Goal: Information Seeking & Learning: Check status

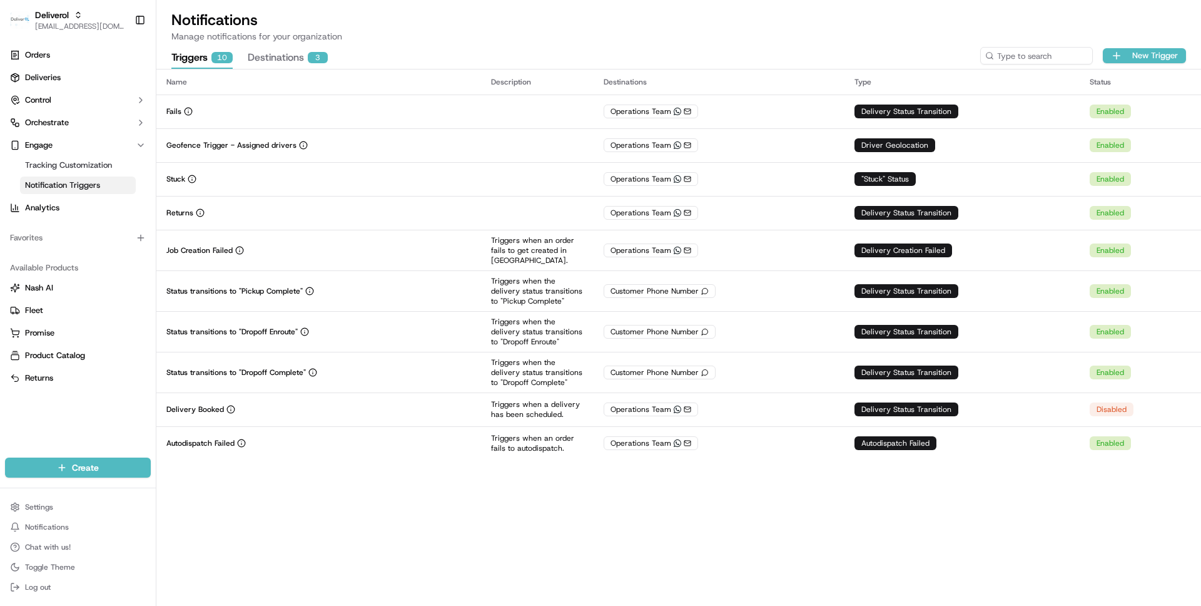
click at [252, 513] on div "Name Description Destinations Type Status Fails Operations Team WhatsApp Delive…" at bounding box center [678, 337] width 1045 height 536
click at [450, 526] on div "Name Description Destinations Type Status Fails Operations Team WhatsApp Delive…" at bounding box center [678, 337] width 1045 height 536
click at [527, 41] on p "Manage notifications for your organization" at bounding box center [678, 36] width 1015 height 13
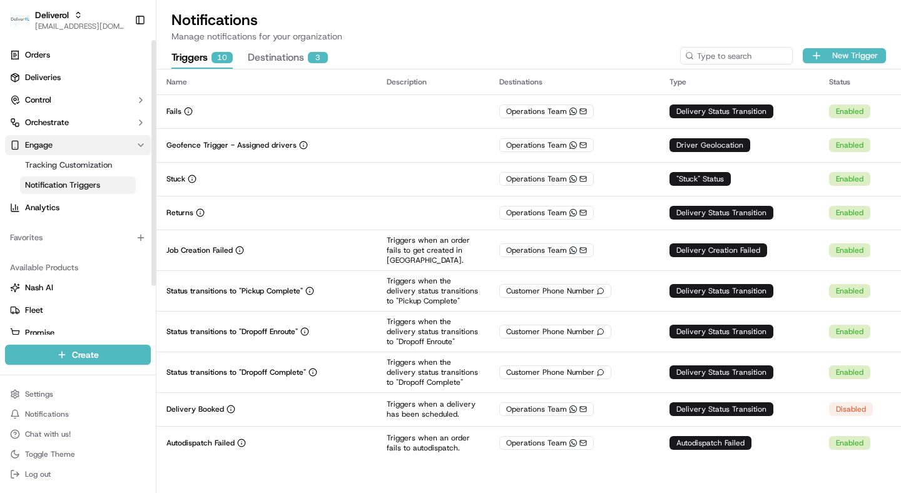
click at [49, 146] on span "Engage" at bounding box center [39, 144] width 28 height 11
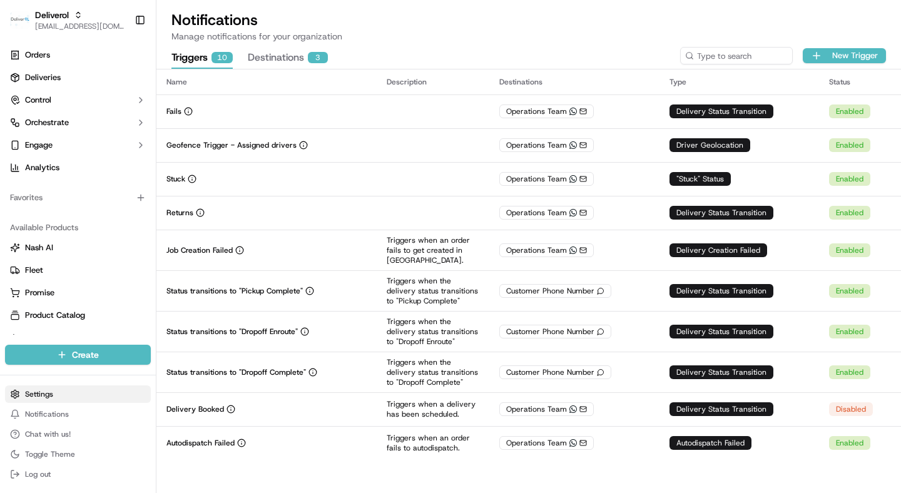
click at [54, 386] on html "Deliverol wisdom@usenash.com Toggle Sidebar Orders Deliveries Control Orchestra…" at bounding box center [450, 246] width 901 height 493
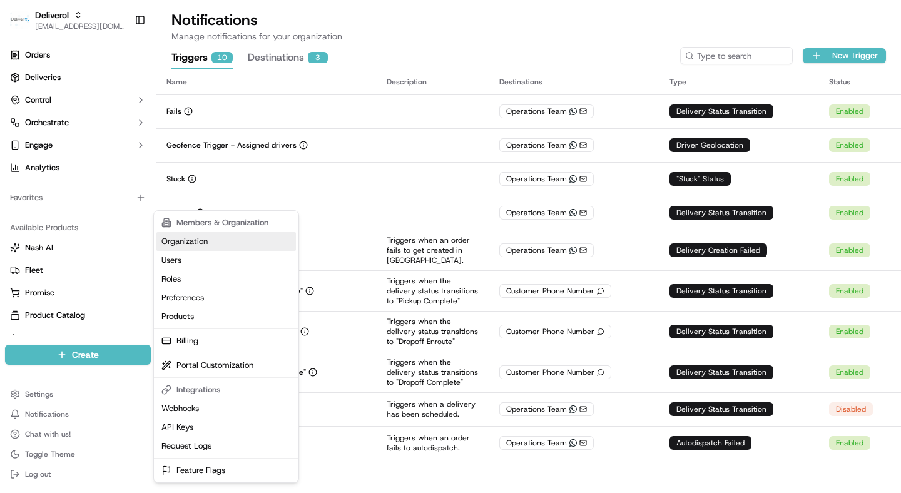
click at [199, 246] on link "Organization" at bounding box center [225, 241] width 139 height 19
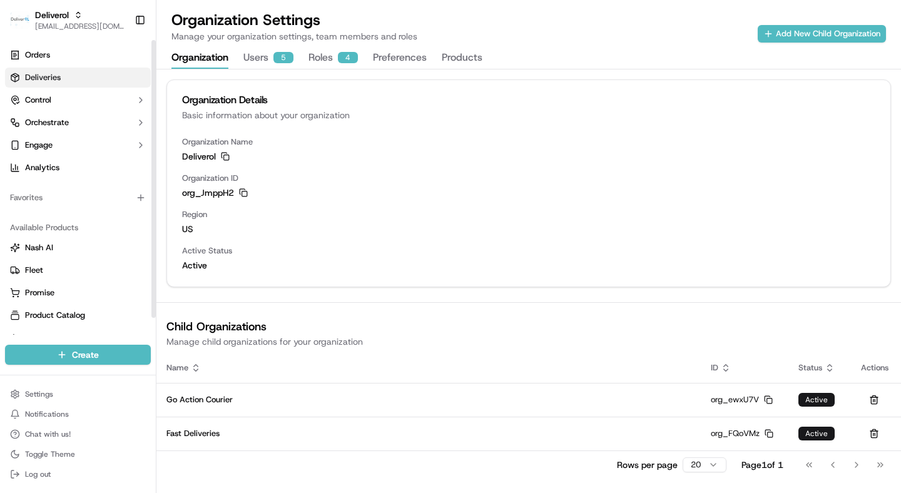
click at [40, 73] on span "Deliveries" at bounding box center [43, 77] width 36 height 11
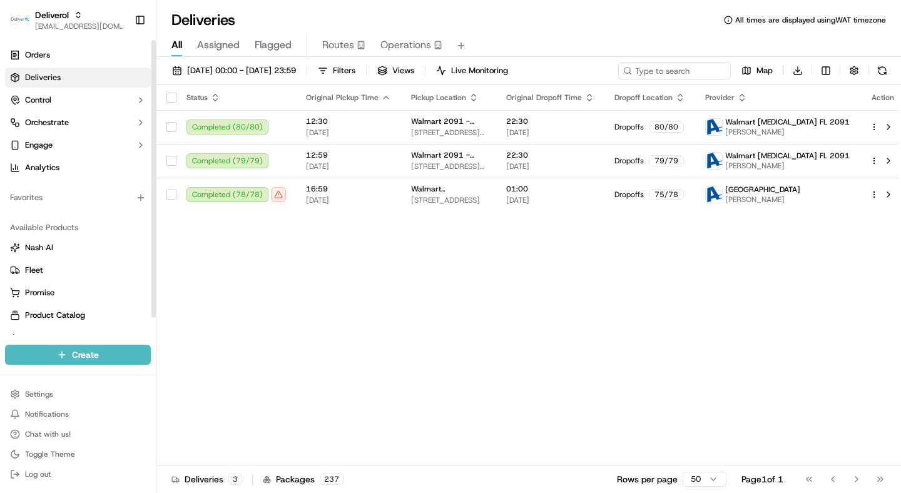
click at [34, 79] on span "Deliveries" at bounding box center [43, 77] width 36 height 11
click at [67, 19] on span "Deliverol" at bounding box center [52, 15] width 34 height 13
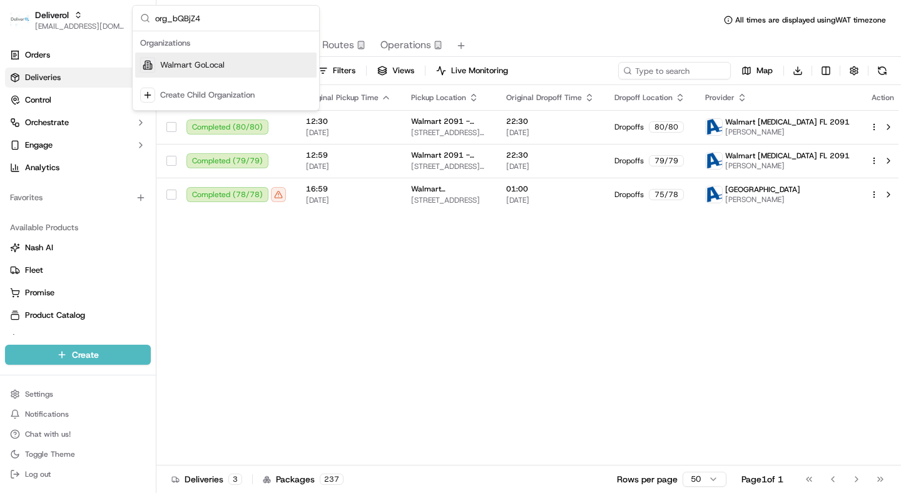
type input "org_bQBjZ4"
click at [215, 67] on span "Walmart GoLocal" at bounding box center [192, 64] width 64 height 11
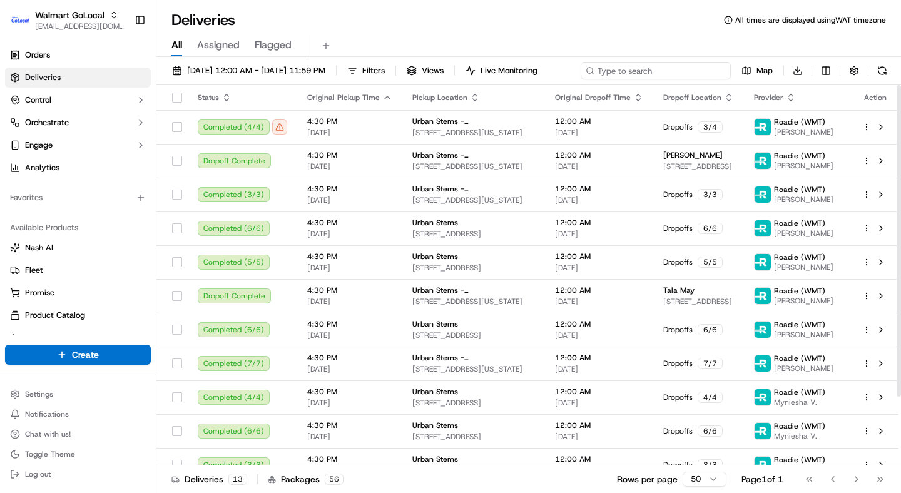
click at [671, 62] on input at bounding box center [655, 71] width 150 height 18
paste input "3544002"
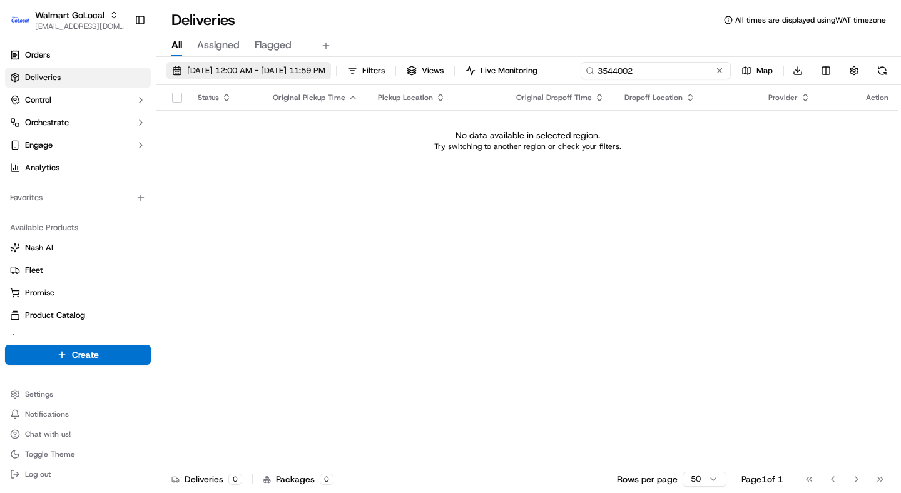
type input "3544002"
click at [246, 69] on span "09/21/2025 12:00 AM - 09/21/2025 11:59 PM" at bounding box center [256, 70] width 138 height 11
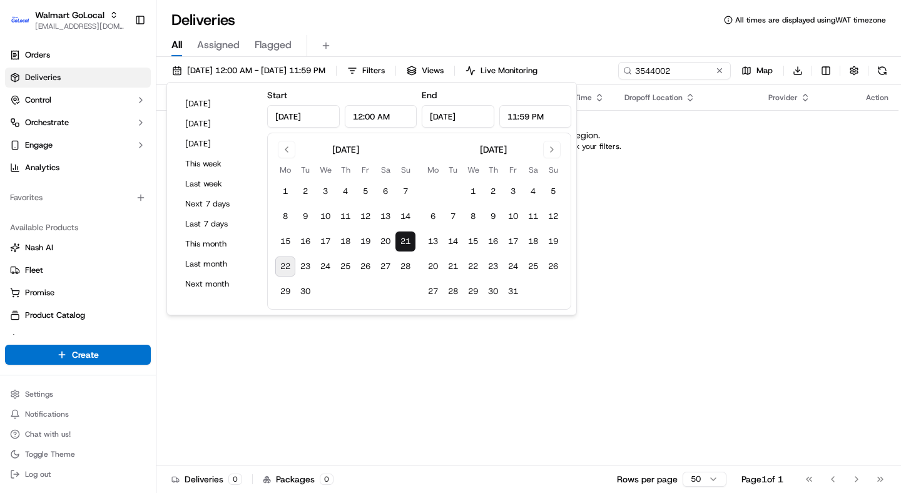
click at [289, 269] on button "22" at bounding box center [285, 266] width 20 height 20
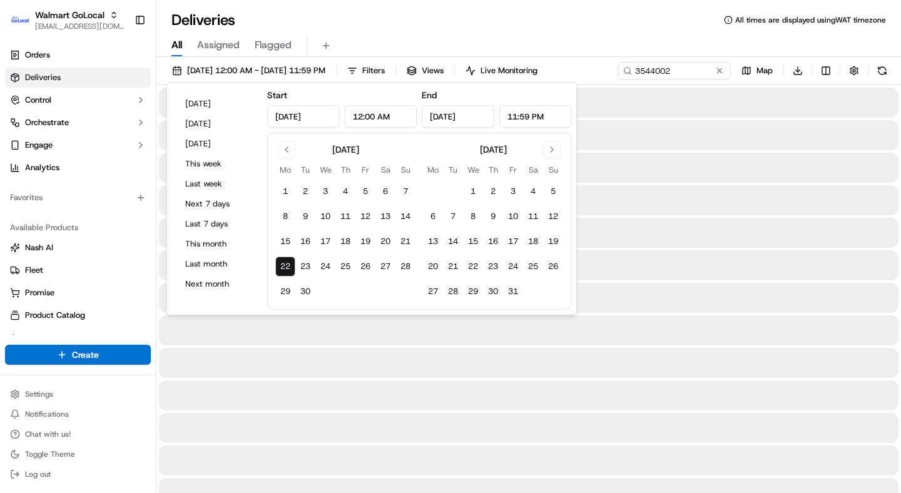
type input "Sep 22, 2025"
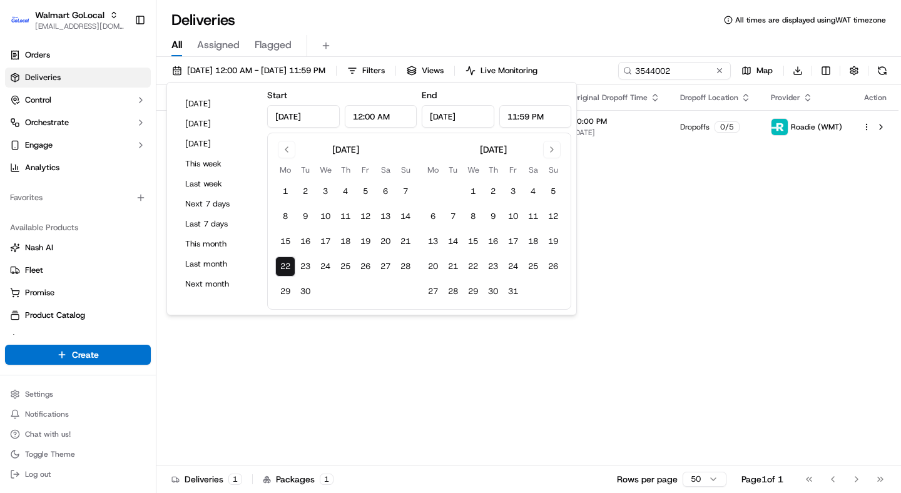
click at [496, 14] on div "Deliveries All times are displayed using WAT timezone" at bounding box center [528, 20] width 744 height 20
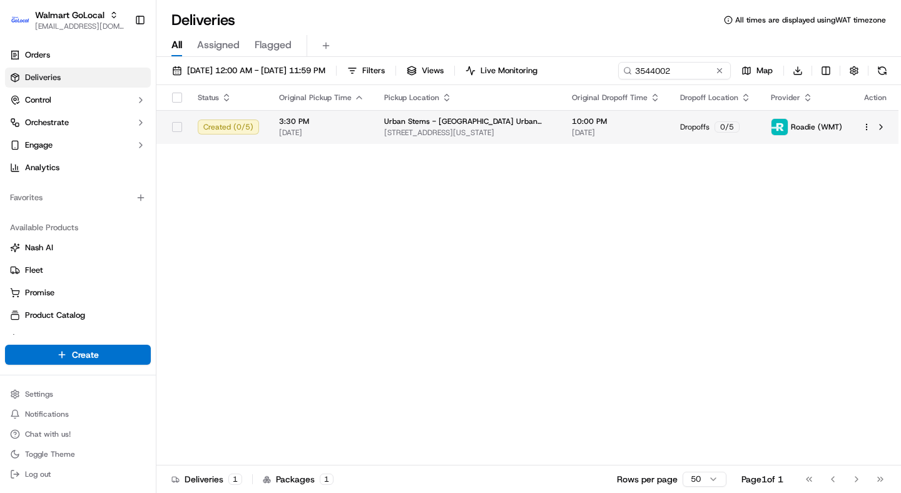
click at [592, 129] on span "[DATE]" at bounding box center [616, 133] width 88 height 10
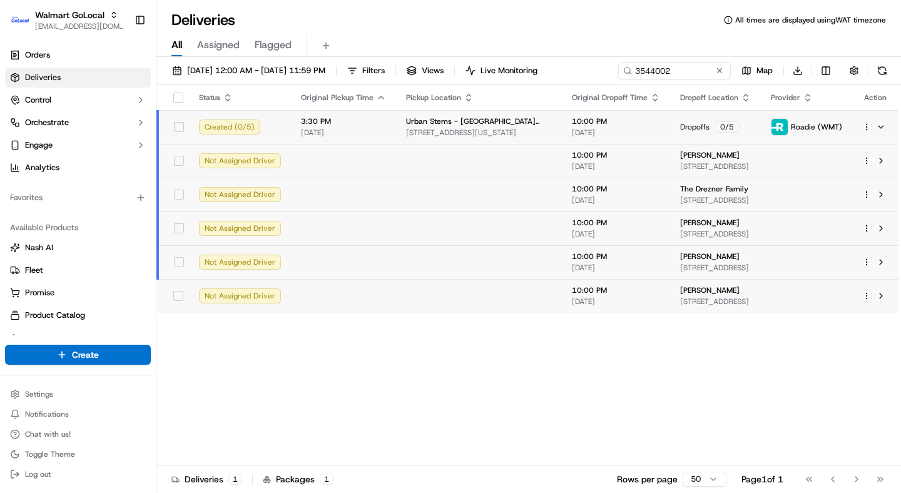
click at [592, 129] on span "[DATE]" at bounding box center [616, 133] width 88 height 10
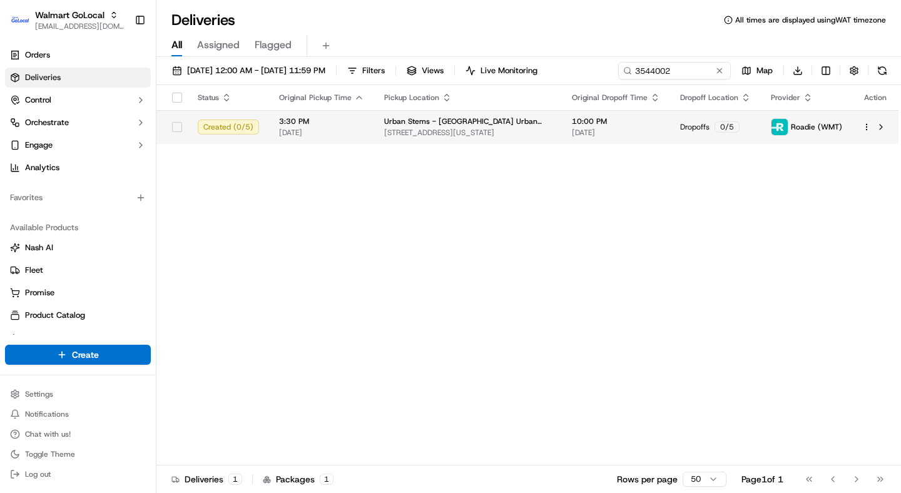
click at [865, 128] on html "Walmart GoLocal wisdom@usenash.com Toggle Sidebar Orders Deliveries Control Orc…" at bounding box center [450, 246] width 901 height 493
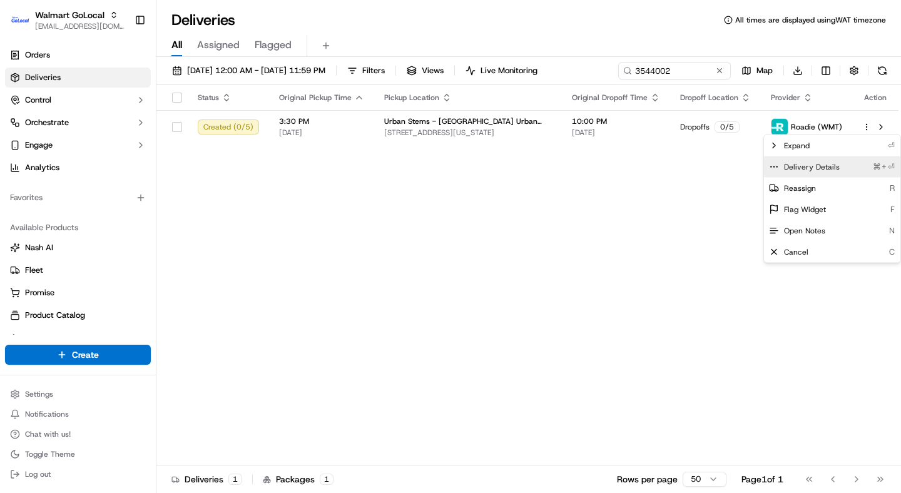
click at [813, 162] on span "Delivery Details" at bounding box center [812, 167] width 56 height 10
click at [425, 256] on html "Walmart GoLocal wisdom@usenash.com Toggle Sidebar Orders Deliveries Control Orc…" at bounding box center [450, 246] width 901 height 493
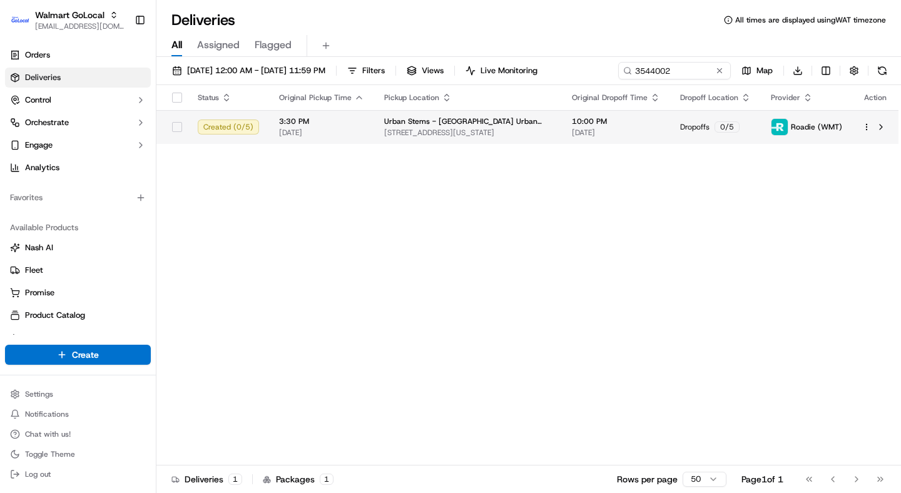
click at [631, 131] on span "[DATE]" at bounding box center [616, 133] width 88 height 10
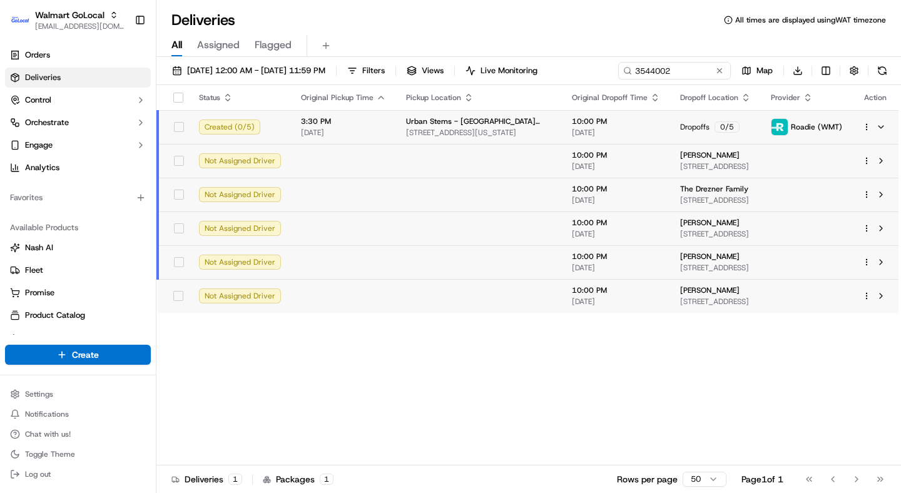
click at [572, 128] on span "[DATE]" at bounding box center [616, 133] width 88 height 10
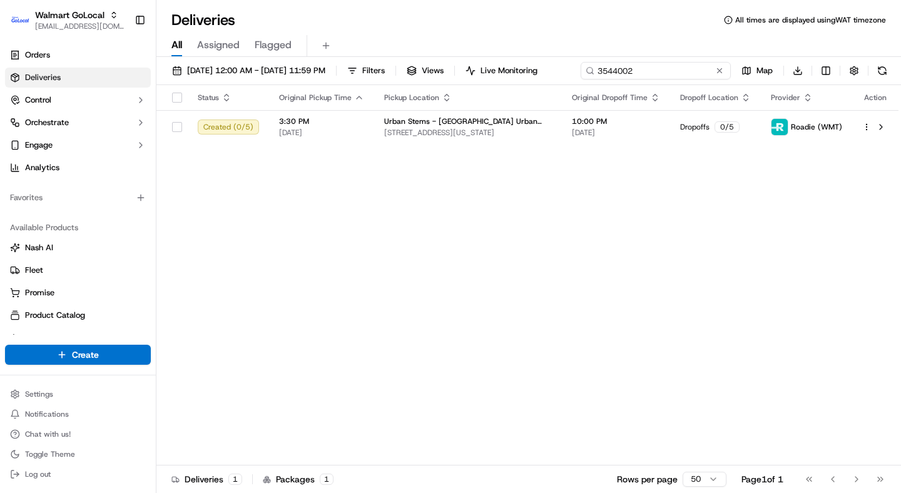
click at [685, 77] on div "09/22/2025 12:00 AM - 09/22/2025 11:59 PM Filters Views Live Monitoring 3544002…" at bounding box center [528, 73] width 744 height 23
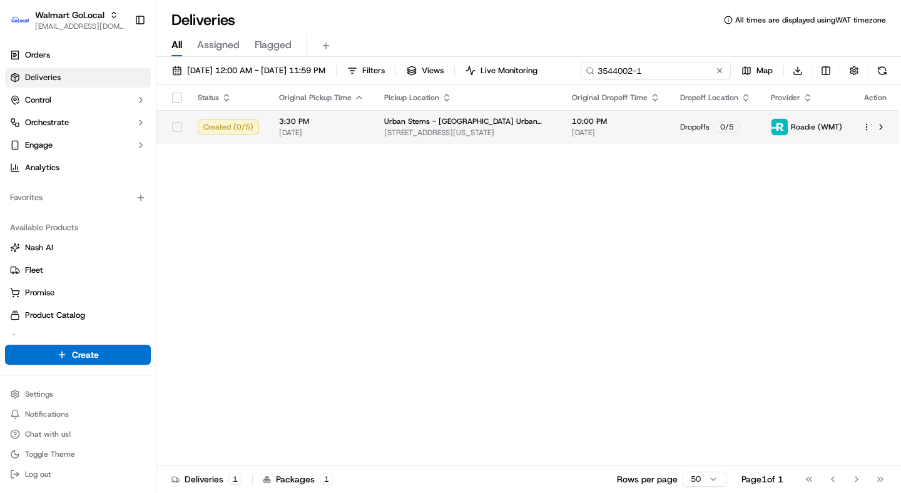
type input "3544002-1"
click at [865, 148] on html "Walmart GoLocal wisdom@usenash.com Toggle Sidebar Orders Deliveries Control Orc…" at bounding box center [450, 246] width 901 height 493
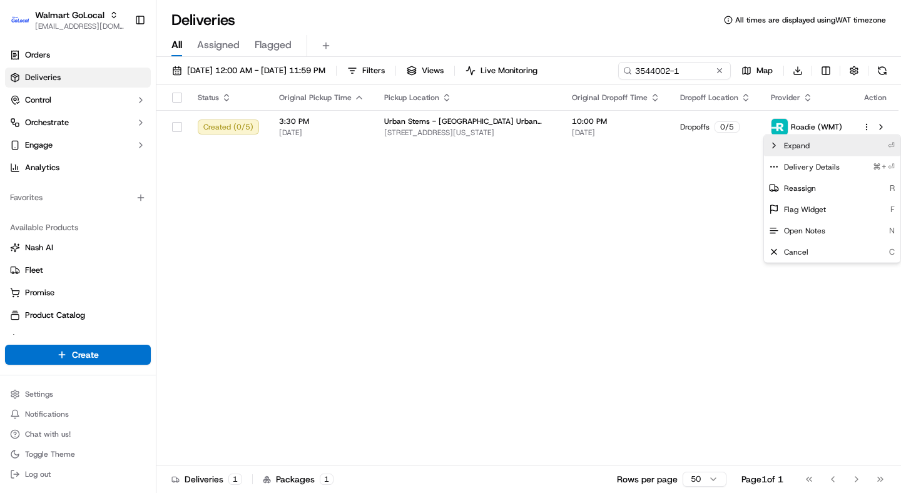
click at [772, 143] on icon at bounding box center [774, 146] width 10 height 10
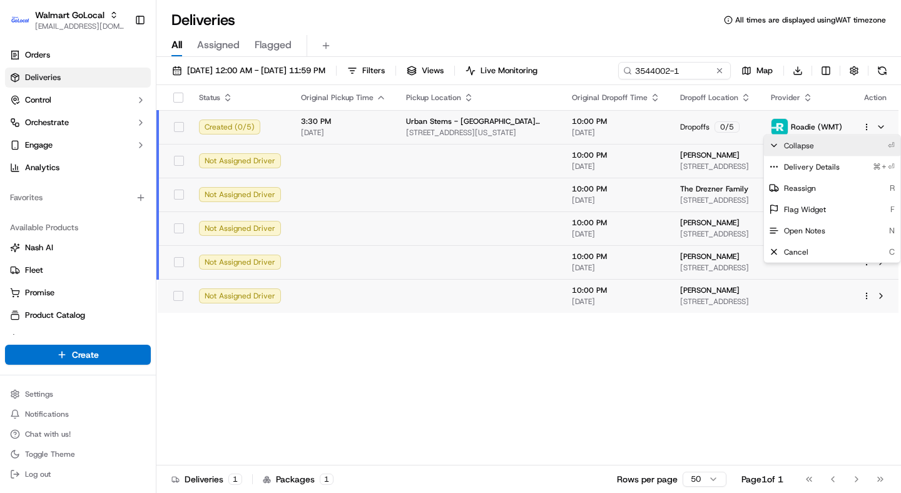
click at [776, 146] on icon at bounding box center [774, 146] width 10 height 10
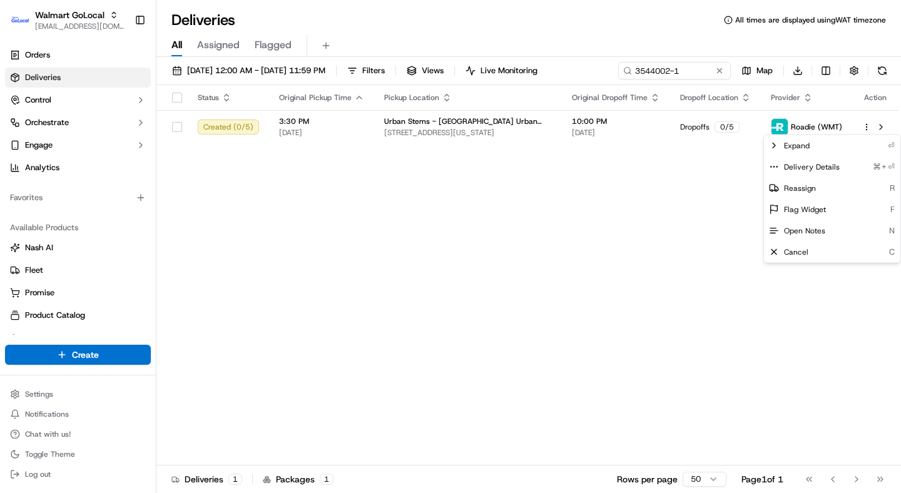
click at [700, 238] on html "Walmart GoLocal wisdom@usenash.com Toggle Sidebar Orders Deliveries Control Orc…" at bounding box center [450, 246] width 901 height 493
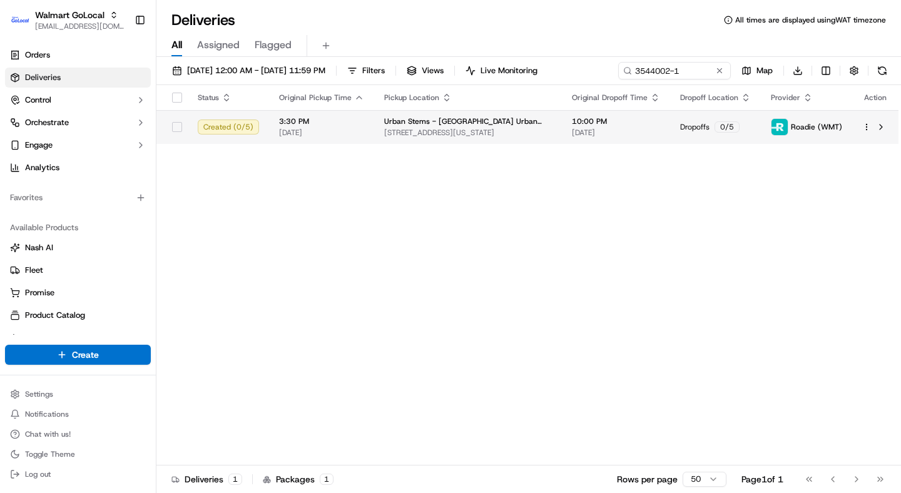
click at [360, 141] on td "3:30 PM 09/22/2025" at bounding box center [321, 127] width 105 height 34
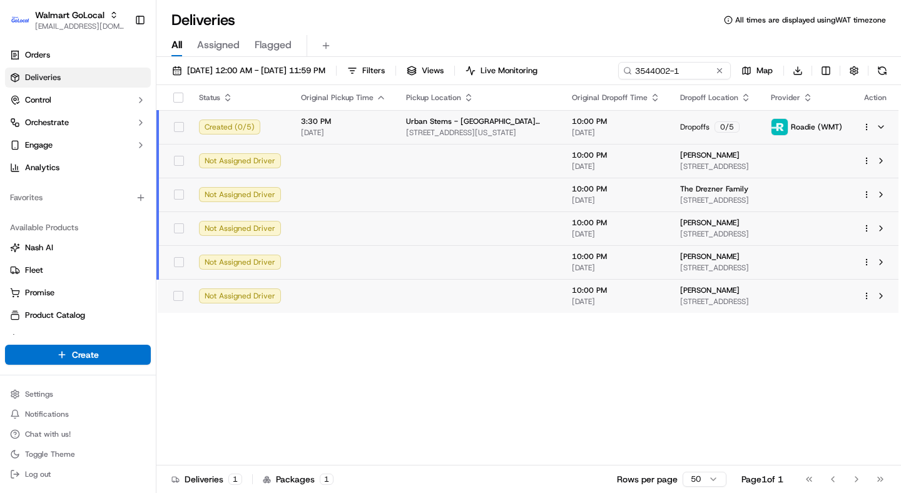
click at [437, 307] on td at bounding box center [479, 296] width 166 height 34
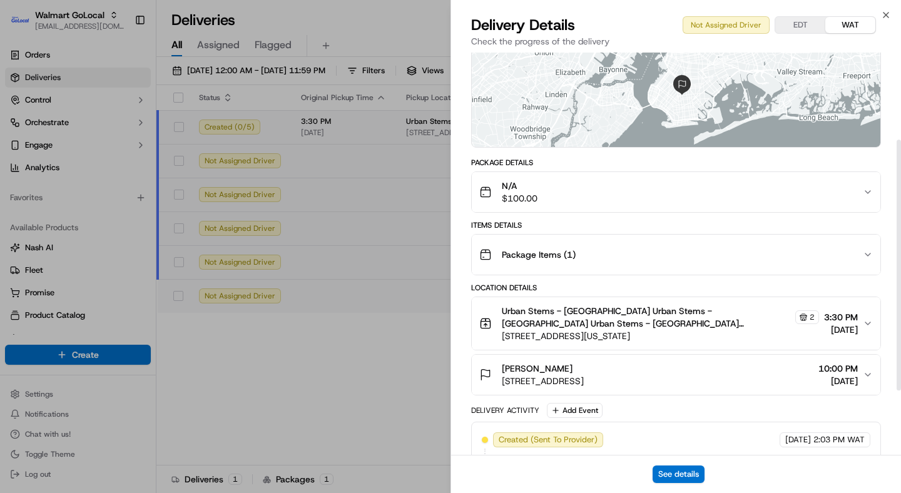
scroll to position [143, 0]
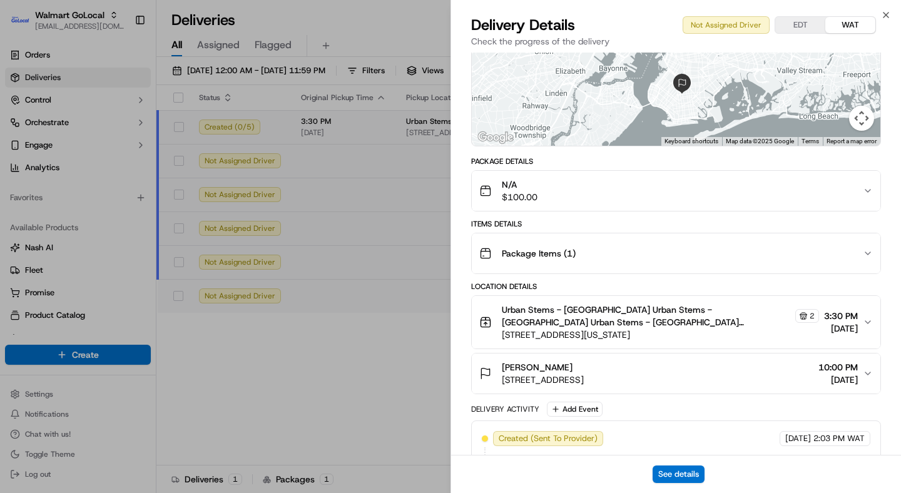
click at [592, 196] on div "N/A $100.00" at bounding box center [670, 190] width 383 height 25
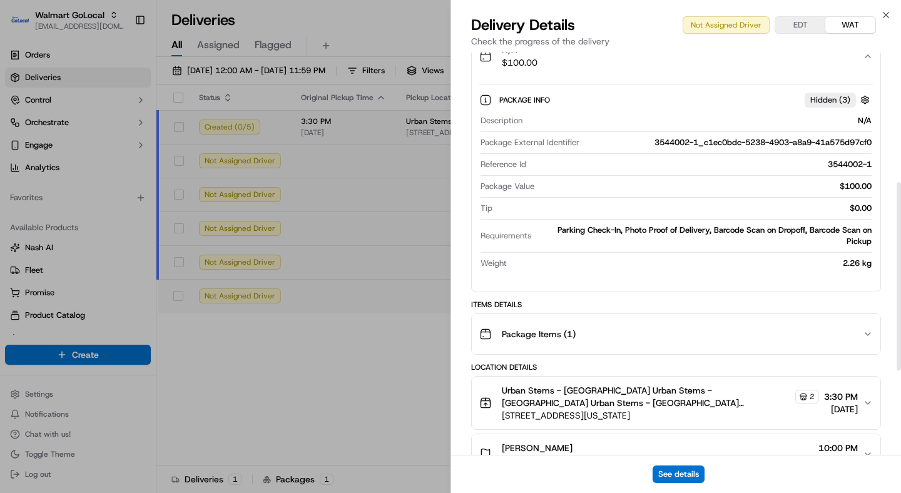
scroll to position [278, 0]
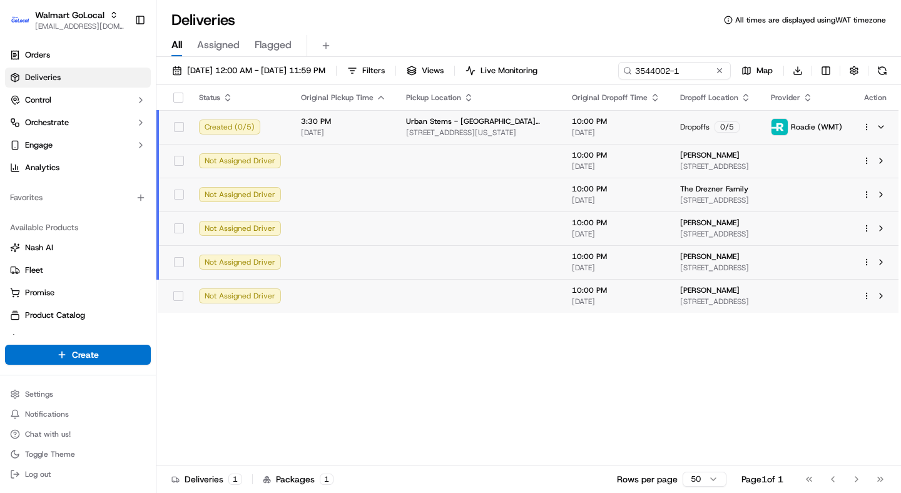
click at [388, 128] on td "3:30 PM 09/22/2025" at bounding box center [343, 127] width 105 height 34
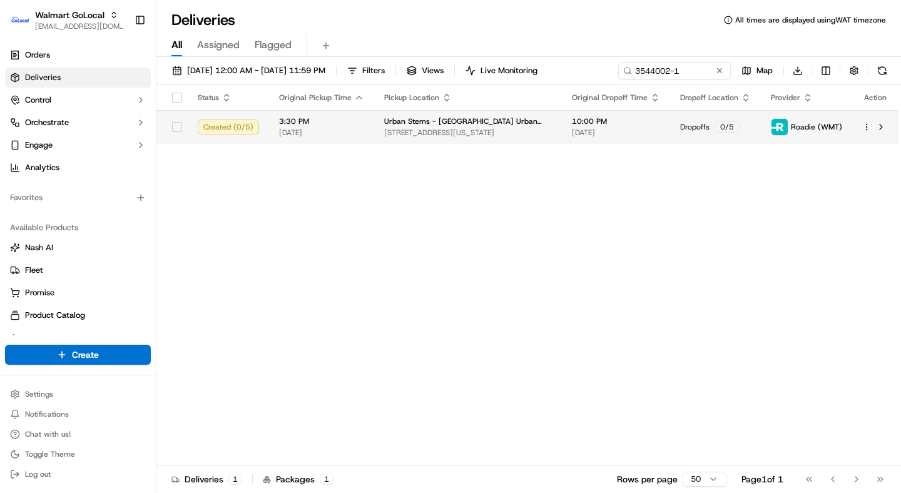
click at [377, 131] on td "Urban Stems - Brooklyn Urban Stems - Brooklyn 453 W 47th St, New York, NY, 1003…" at bounding box center [468, 127] width 188 height 34
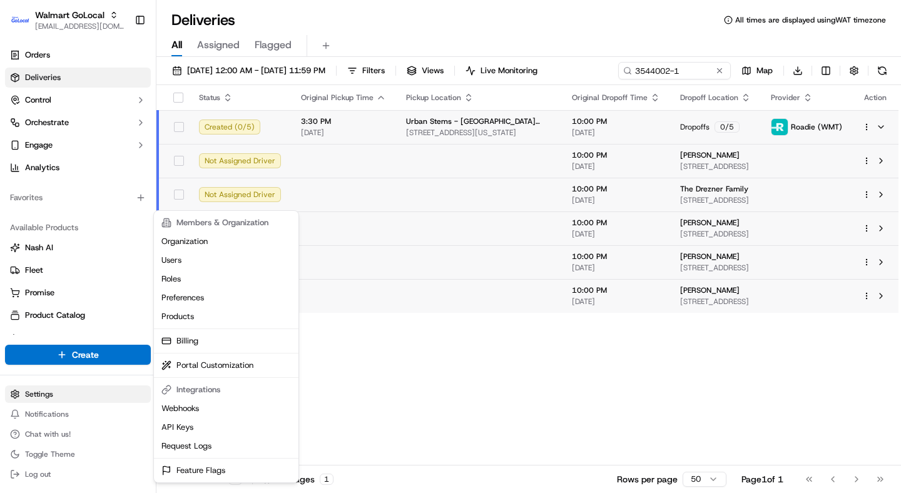
click at [34, 393] on html "Walmart GoLocal wisdom@usenash.com Toggle Sidebar Orders Deliveries Control Orc…" at bounding box center [450, 246] width 901 height 493
click at [206, 242] on link "Organization" at bounding box center [225, 241] width 139 height 19
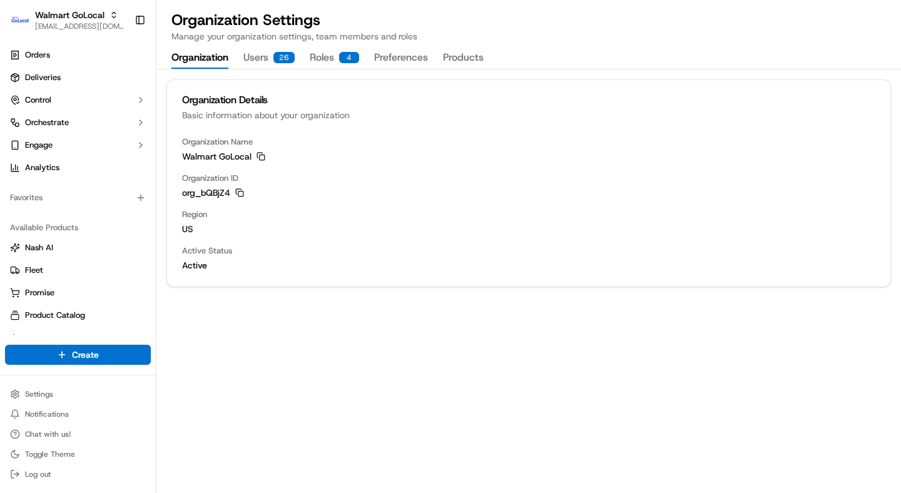
click at [258, 58] on button "Users 26" at bounding box center [268, 58] width 51 height 21
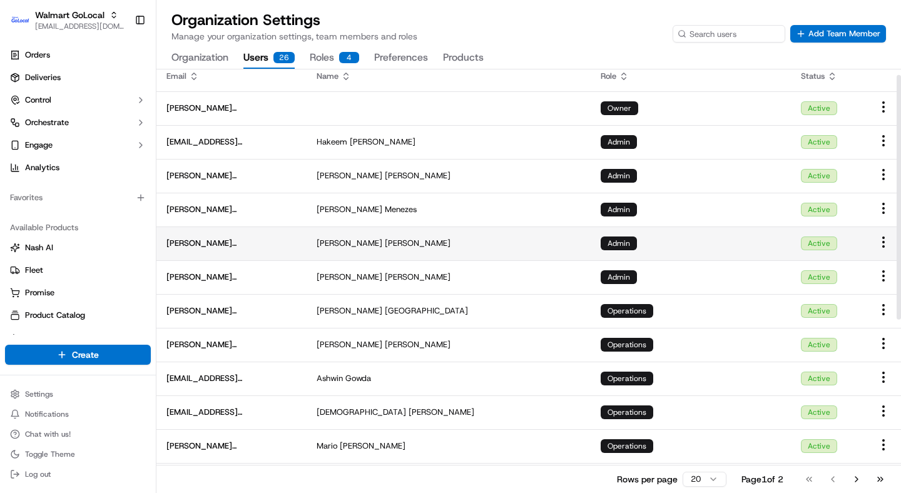
scroll to position [9, 0]
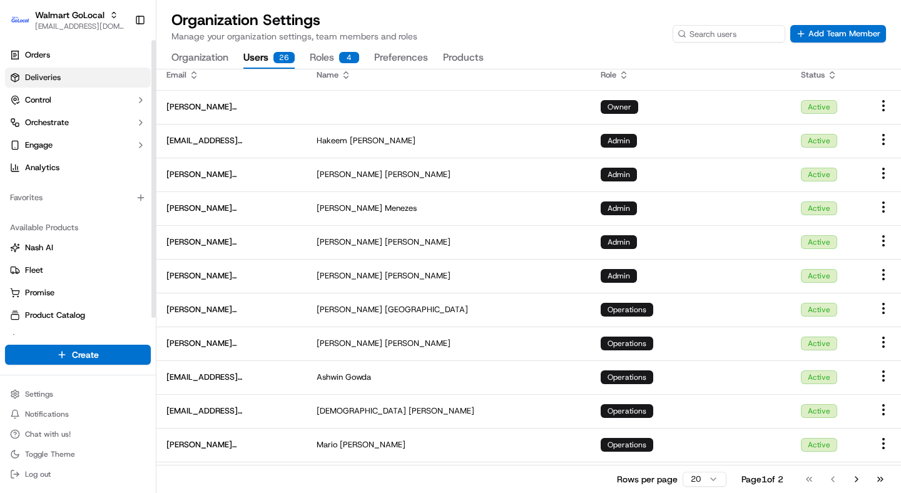
click at [46, 74] on span "Deliveries" at bounding box center [43, 77] width 36 height 11
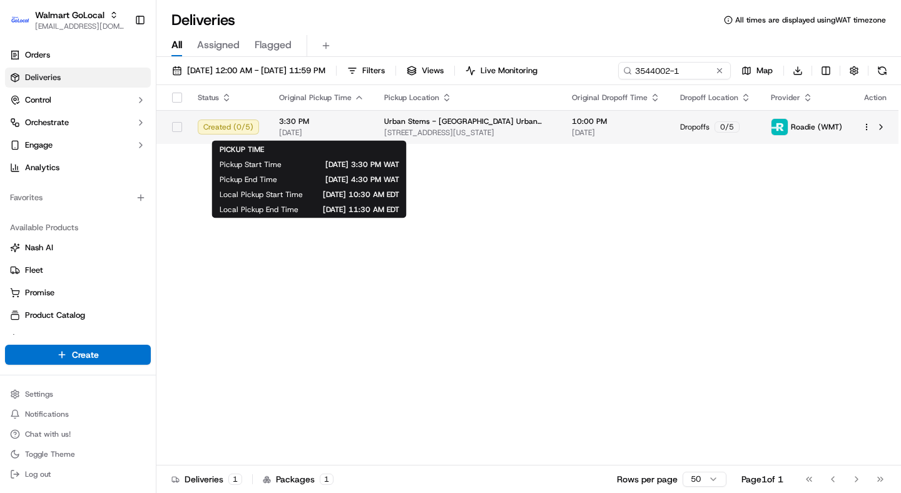
click at [343, 123] on span "3:30 PM" at bounding box center [321, 121] width 85 height 10
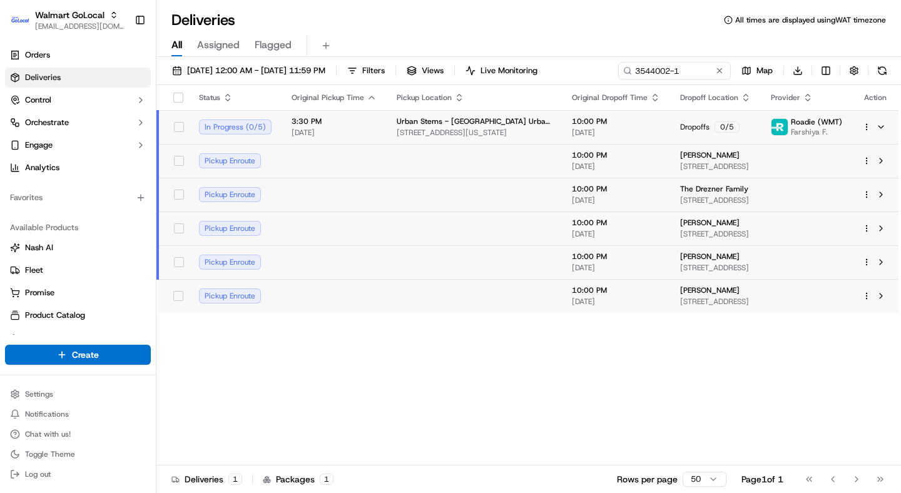
click at [391, 128] on td "Urban Stems - Brooklyn Urban Stems - Brooklyn 453 W 47th St, New York, NY, 1003…" at bounding box center [474, 127] width 175 height 34
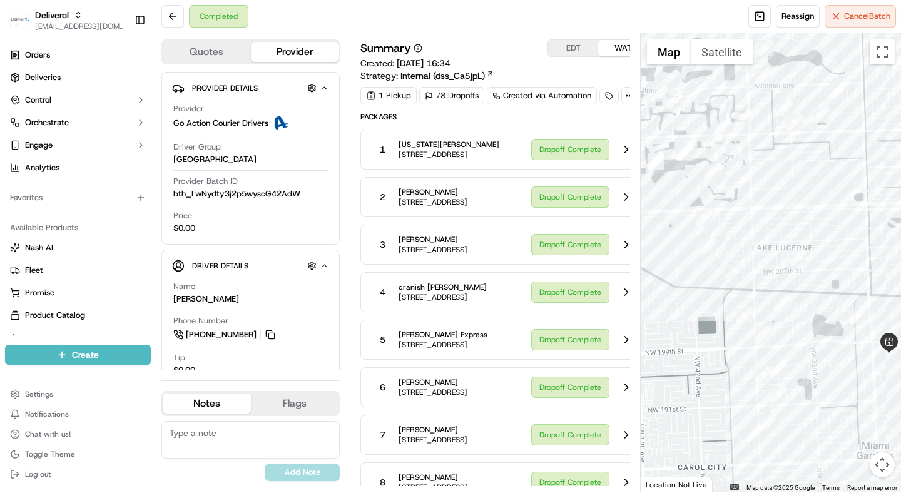
click at [429, 14] on div "Completed Reassign Cancel Batch" at bounding box center [528, 16] width 744 height 33
click at [391, 14] on div "Completed Reassign Cancel Batch" at bounding box center [528, 16] width 744 height 33
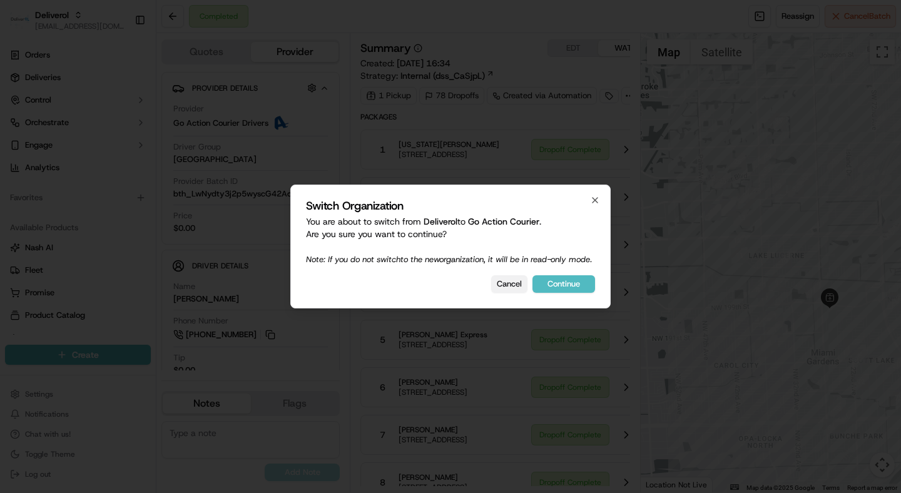
click at [518, 293] on button "Cancel" at bounding box center [509, 284] width 36 height 18
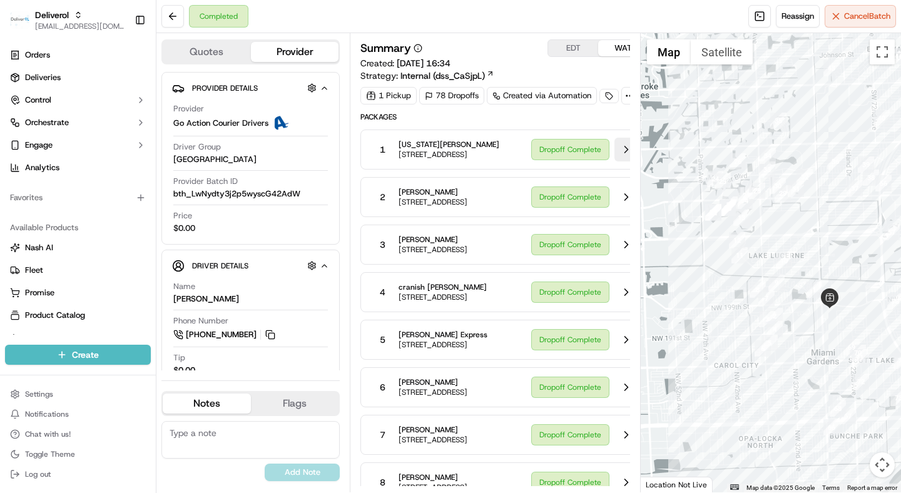
click at [614, 161] on button at bounding box center [626, 150] width 24 height 24
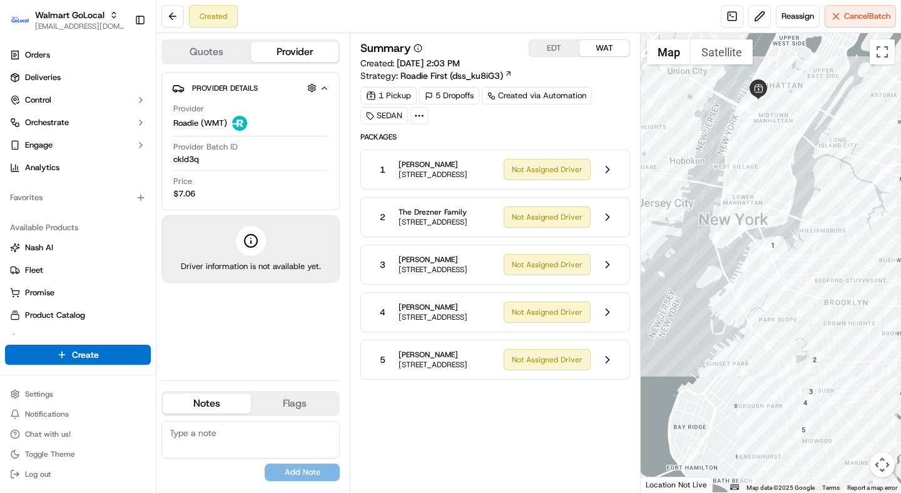
click at [412, 132] on span "Packages" at bounding box center [494, 137] width 269 height 10
click at [422, 114] on icon at bounding box center [418, 115] width 11 height 11
click at [604, 174] on button at bounding box center [608, 170] width 24 height 24
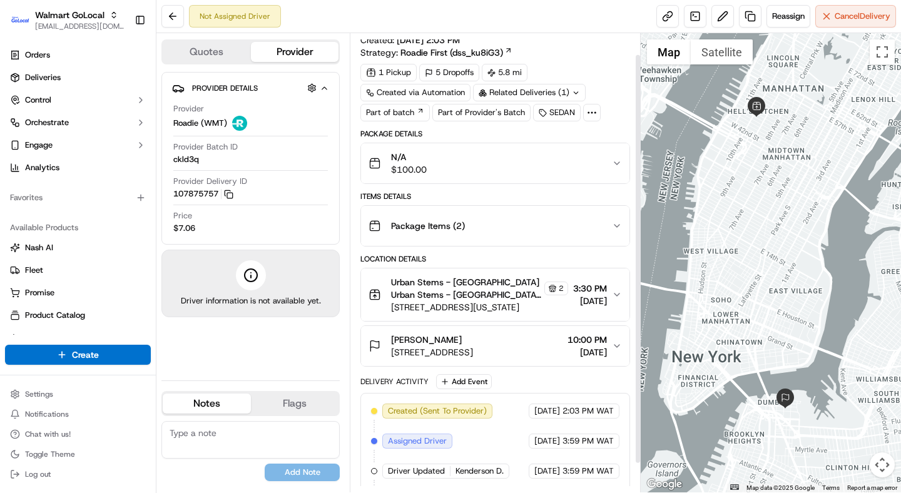
scroll to position [24, 0]
click at [520, 230] on div "Package Items ( 2 )" at bounding box center [489, 225] width 243 height 25
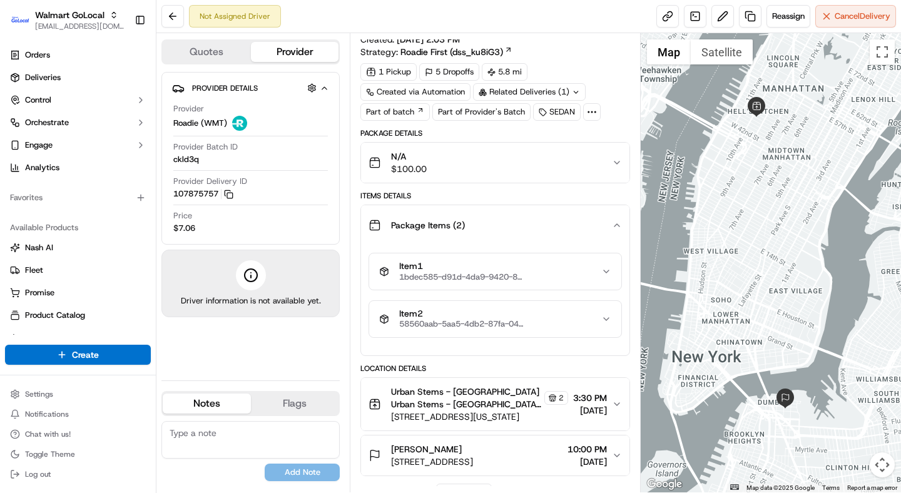
click at [543, 275] on div "Item 1 1bdec585-d91d-4da9-9420-847277c0e15f" at bounding box center [489, 271] width 221 height 21
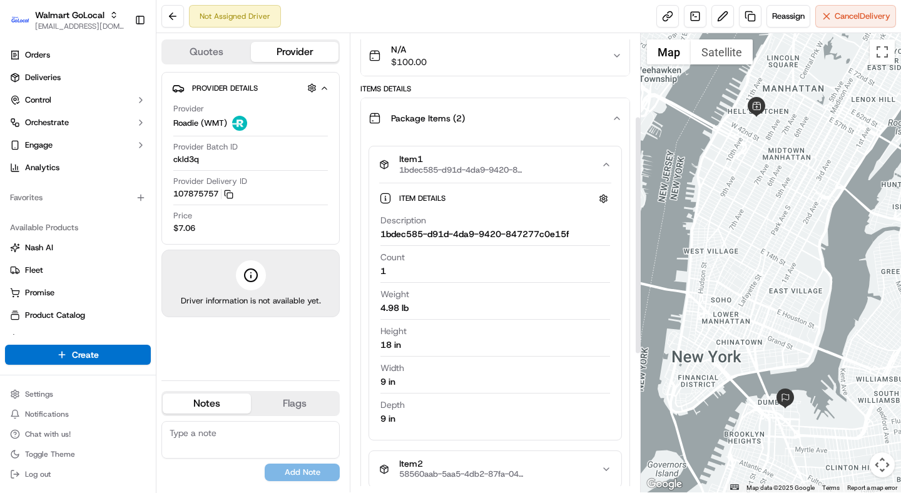
scroll to position [128, 0]
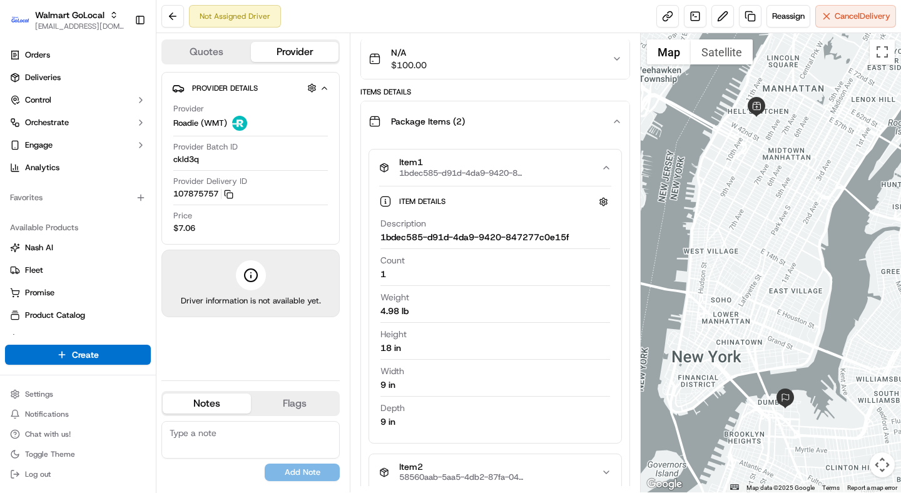
click at [515, 166] on span "Item 1" at bounding box center [461, 162] width 125 height 11
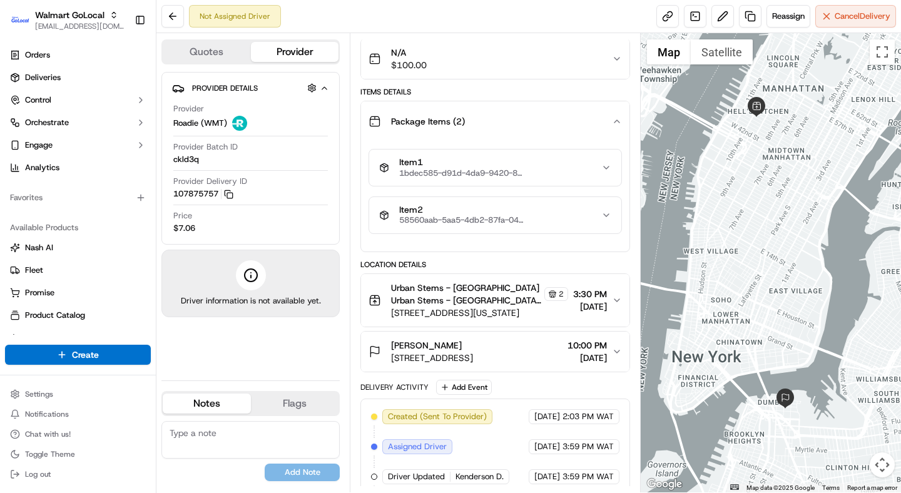
click at [486, 225] on button "Item 2 58560aab-5aa5-4db2-87fa-04d261700626" at bounding box center [494, 215] width 251 height 36
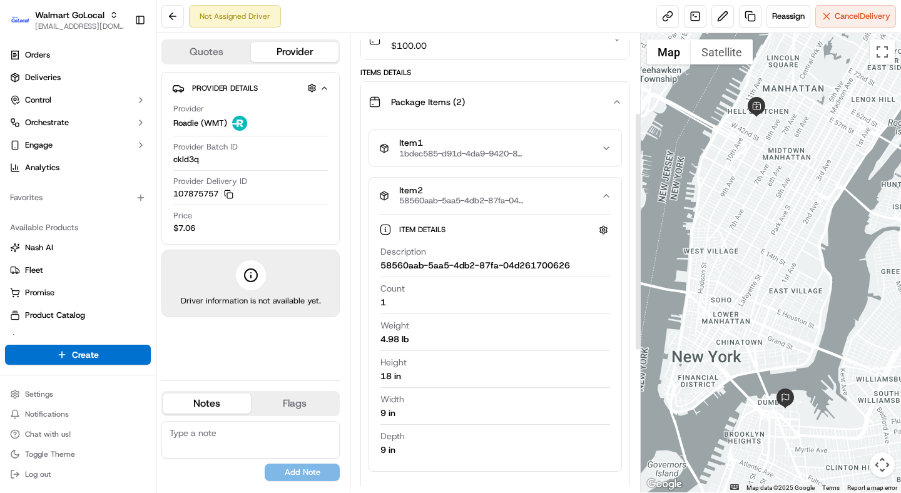
scroll to position [145, 0]
click at [482, 190] on span "Item 2" at bounding box center [461, 192] width 125 height 11
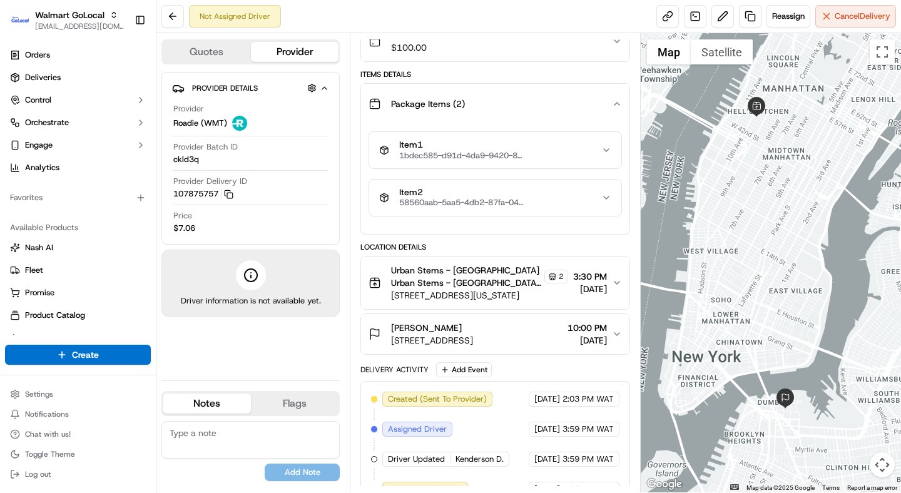
click at [464, 282] on span "Urban Stems - [GEOGRAPHIC_DATA] Urban Stems - [GEOGRAPHIC_DATA] Urban Stems - […" at bounding box center [466, 276] width 150 height 25
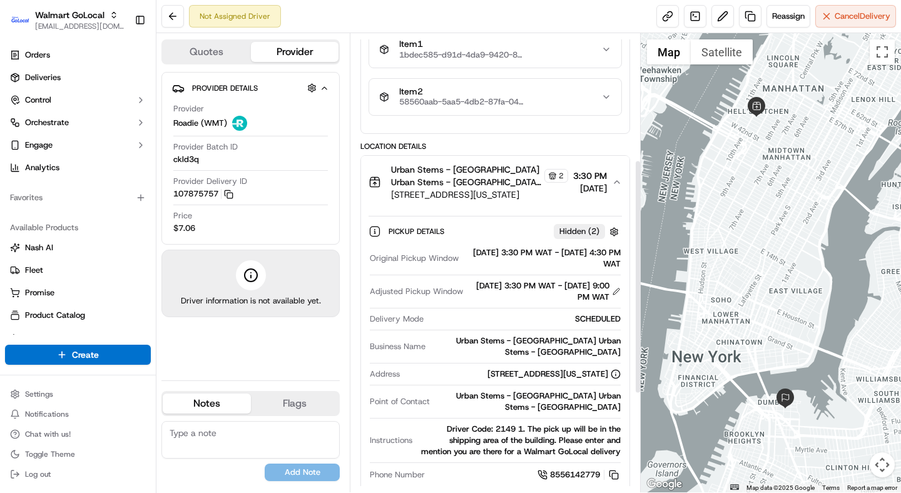
scroll to position [247, 0]
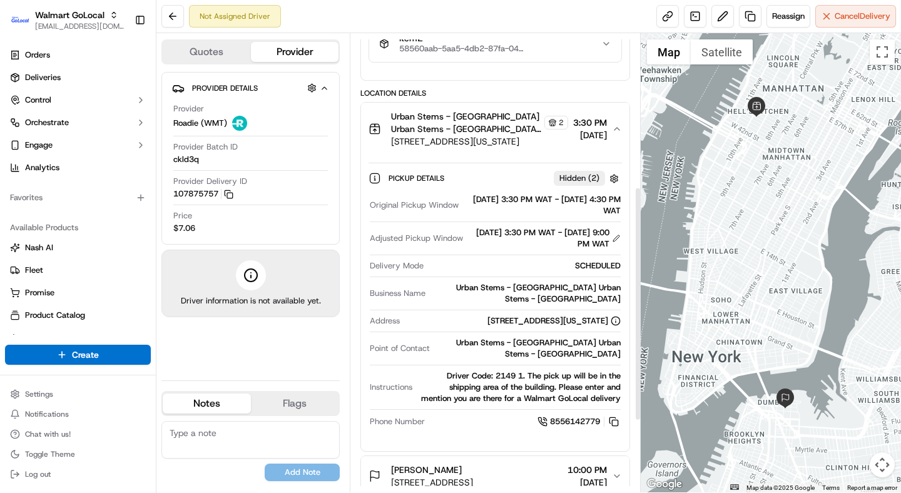
click at [445, 116] on span "Urban Stems - [GEOGRAPHIC_DATA] Urban Stems - [GEOGRAPHIC_DATA] Urban Stems - […" at bounding box center [466, 122] width 150 height 25
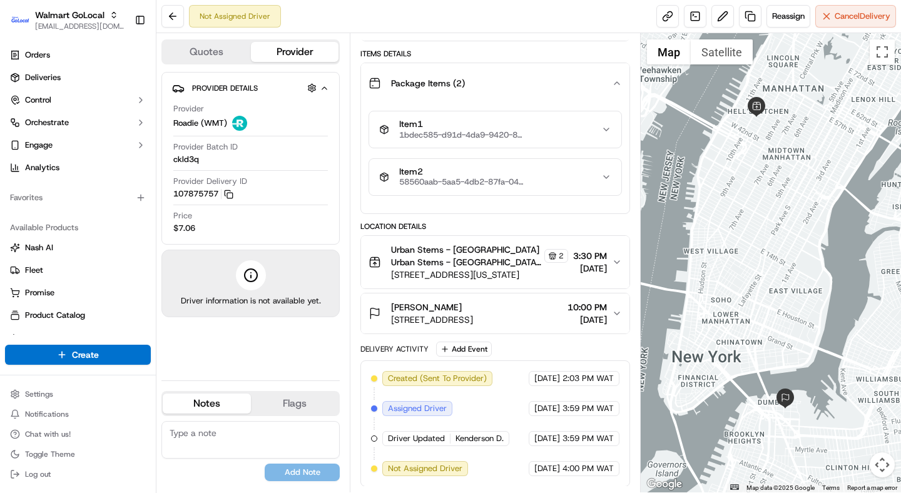
click at [456, 307] on div "[PERSON_NAME]" at bounding box center [432, 307] width 82 height 13
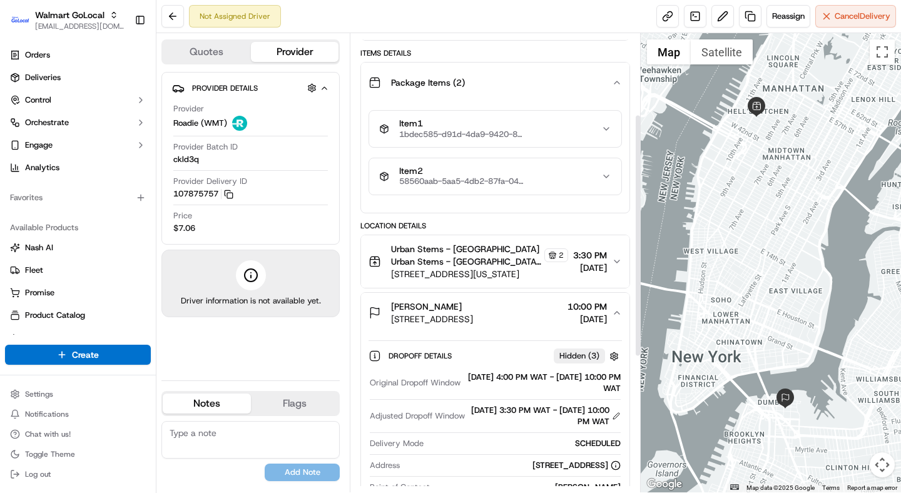
scroll to position [128, 0]
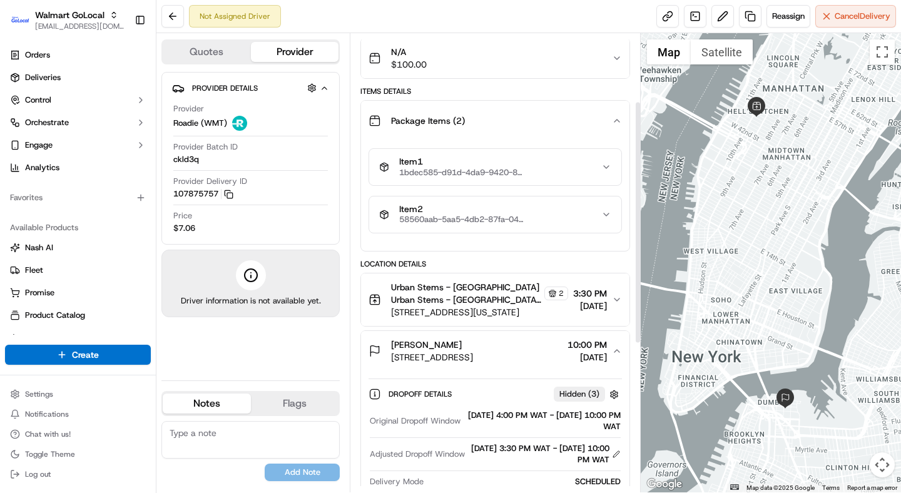
click at [457, 335] on button "[PERSON_NAME] [STREET_ADDRESS] 10:00 PM [DATE]" at bounding box center [495, 351] width 268 height 40
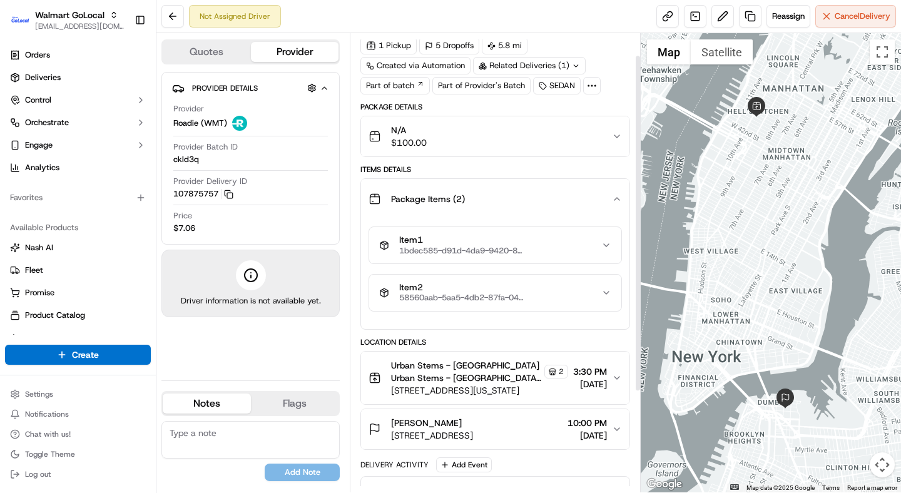
scroll to position [0, 0]
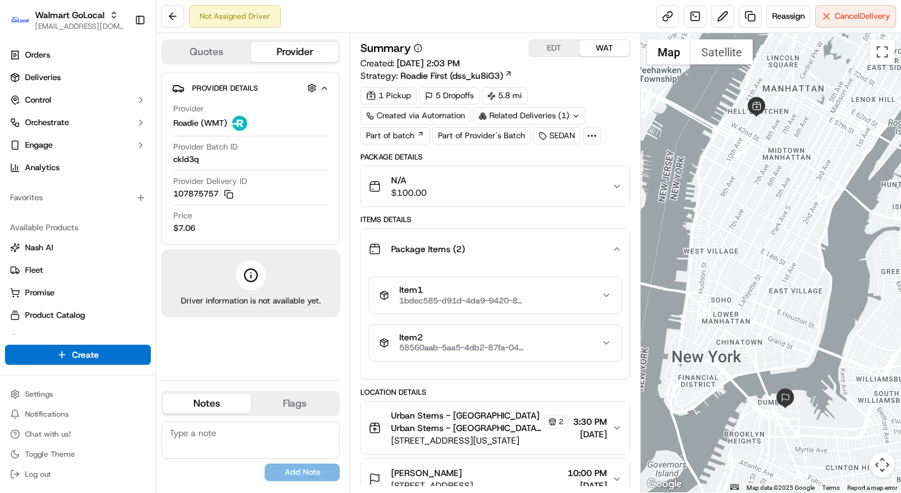
click at [442, 189] on div "N/A $100.00" at bounding box center [489, 186] width 243 height 25
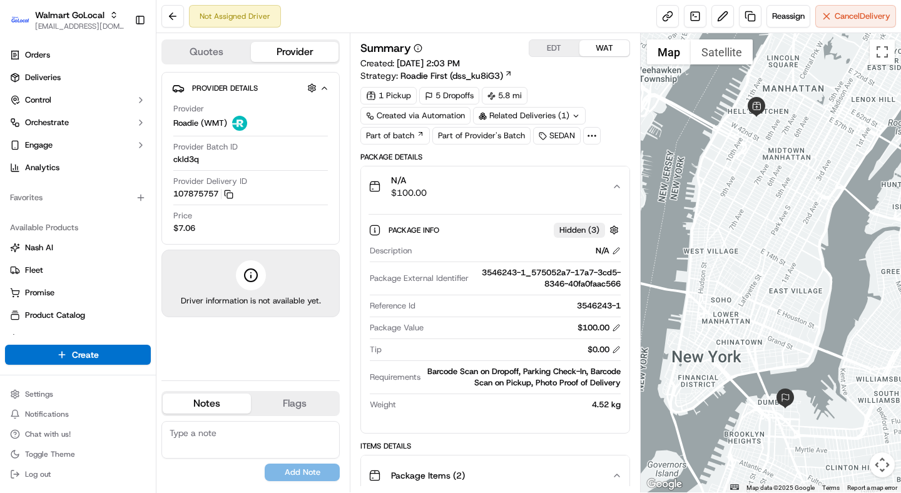
click at [530, 188] on div "N/A $100.00" at bounding box center [489, 186] width 243 height 25
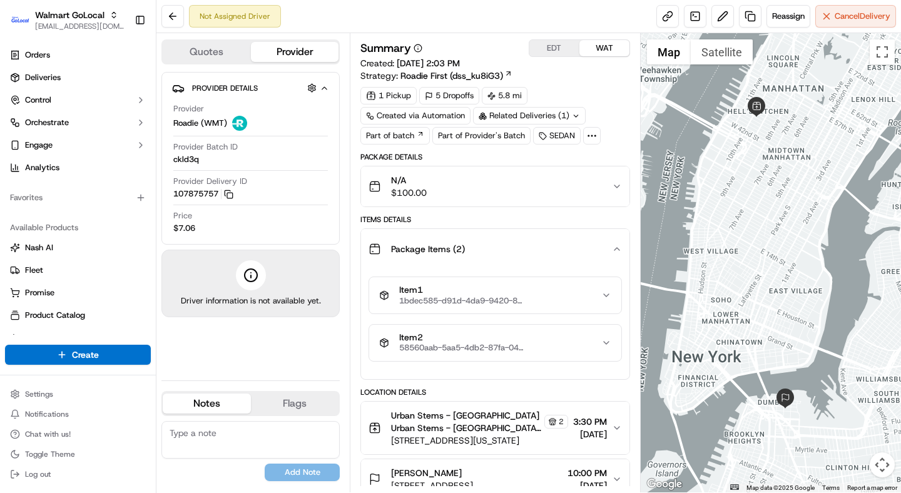
click at [601, 84] on div "Summary EDT WAT Created: 09/22/2025 2:03 PM Strategy: Roadie First (dss_ku8iG3)…" at bounding box center [494, 91] width 269 height 105
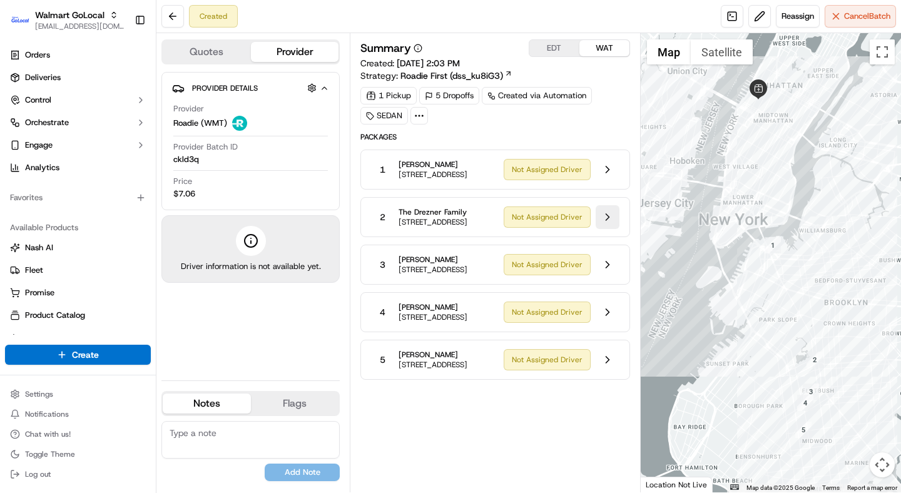
click at [607, 229] on button at bounding box center [608, 217] width 24 height 24
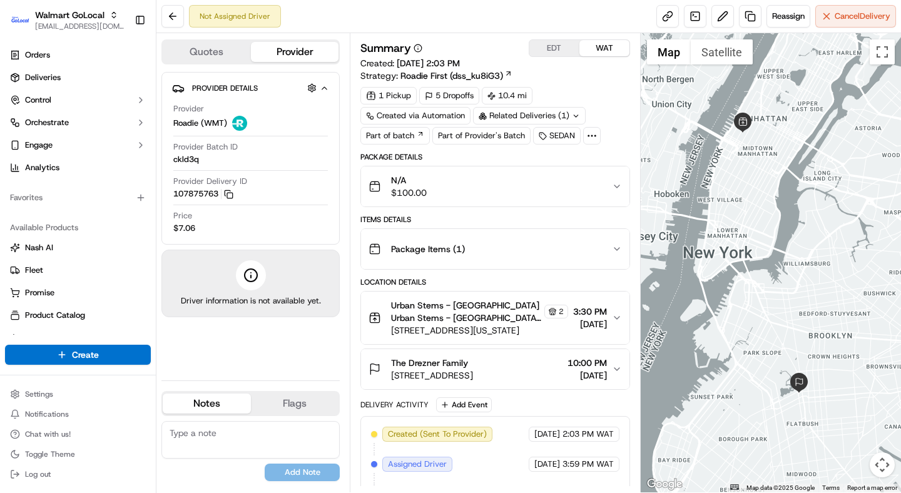
click at [557, 178] on div "N/A $100.00" at bounding box center [489, 186] width 243 height 25
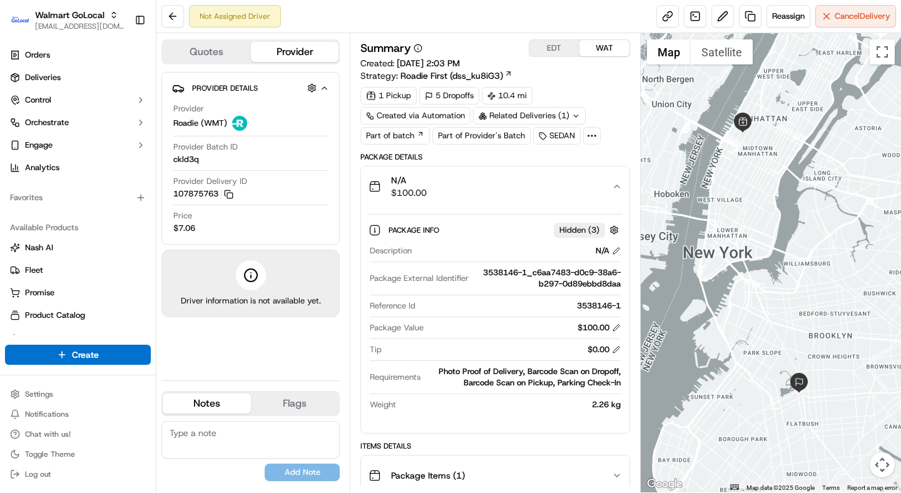
click at [557, 178] on div "N/A $100.00" at bounding box center [489, 186] width 243 height 25
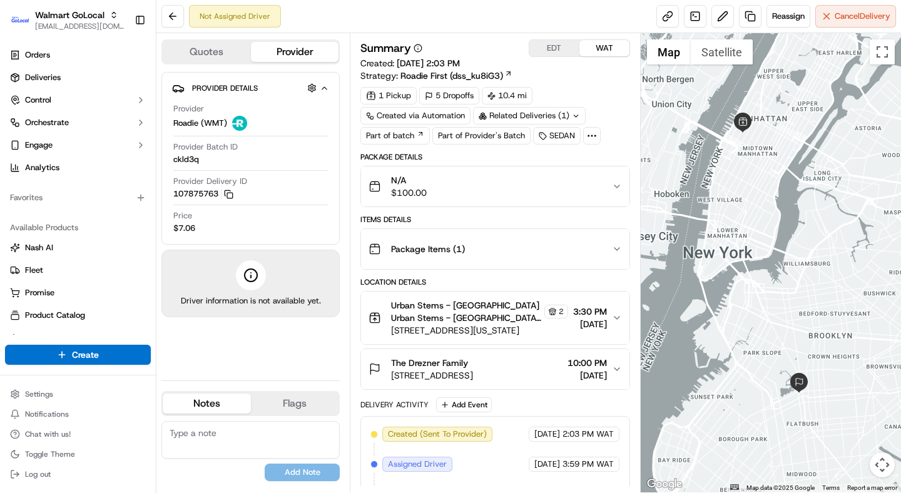
click at [602, 98] on div "1 Pickup 5 Dropoffs 10.4 mi Created via Automation Related Deliveries (1) Part …" at bounding box center [494, 116] width 269 height 58
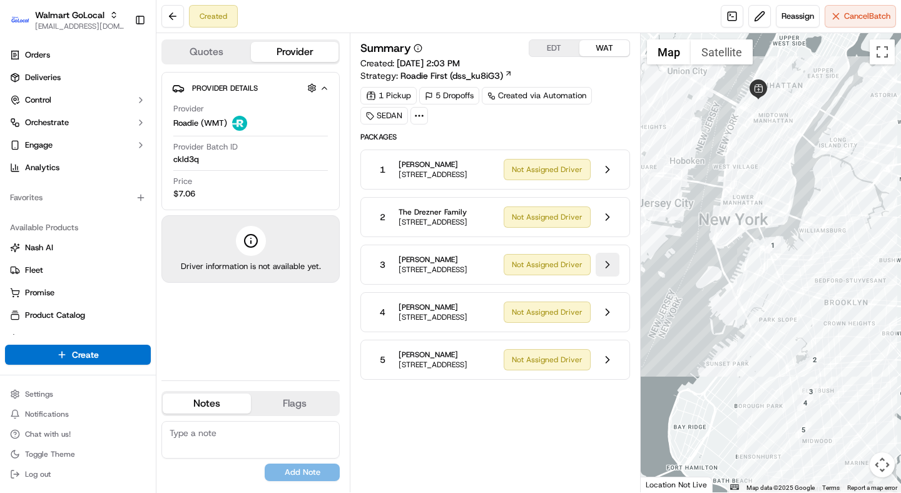
click at [606, 276] on button at bounding box center [608, 265] width 24 height 24
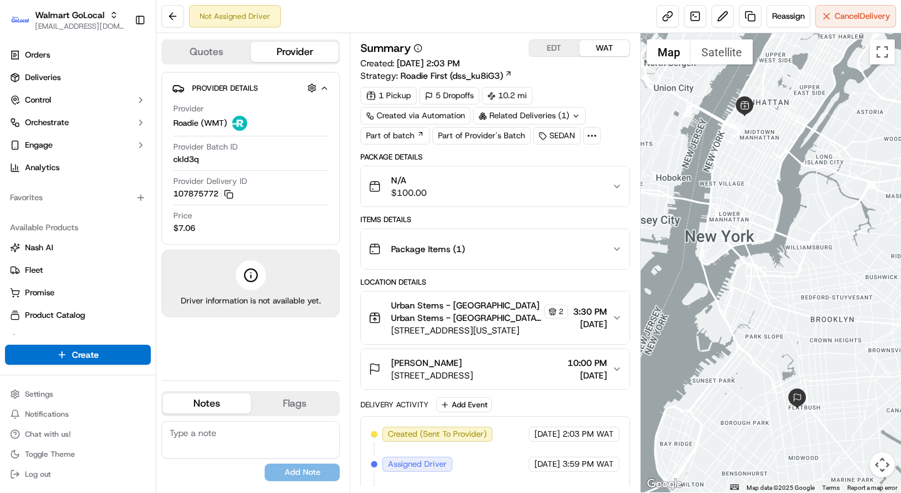
click at [520, 200] on button "N/A $100.00" at bounding box center [495, 186] width 268 height 40
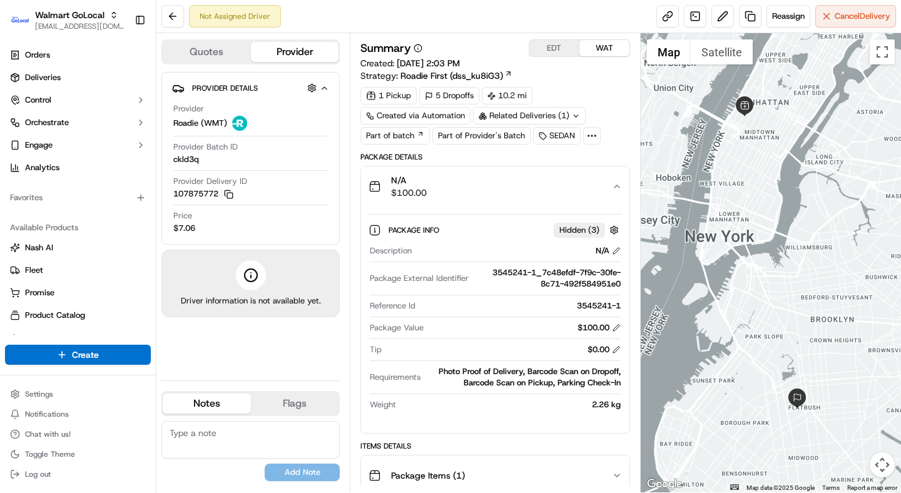
click at [577, 97] on div "1 Pickup 5 Dropoffs 10.2 mi Created via Automation Related Deliveries (1) Part …" at bounding box center [494, 116] width 269 height 58
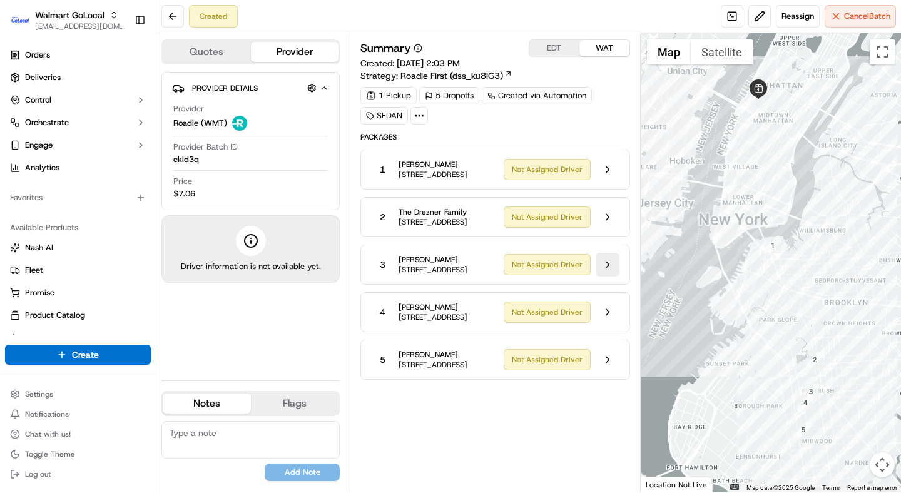
click at [607, 276] on button at bounding box center [608, 265] width 24 height 24
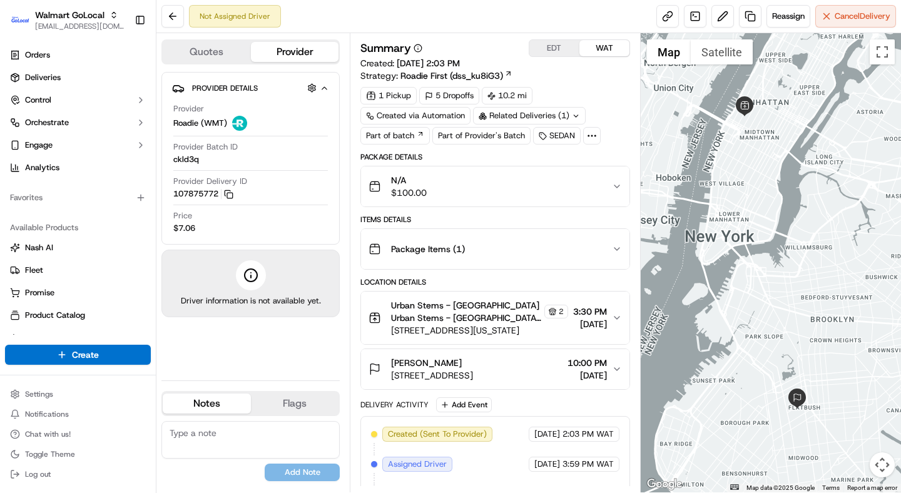
click at [570, 182] on div "N/A $100.00" at bounding box center [489, 186] width 243 height 25
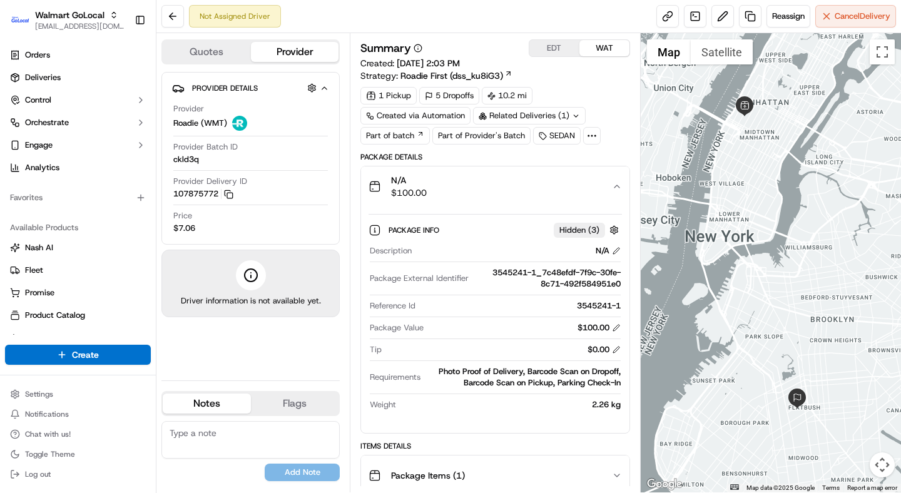
click at [590, 91] on div "1 Pickup 5 Dropoffs 10.2 mi Created via Automation Related Deliveries (1) Part …" at bounding box center [494, 116] width 269 height 58
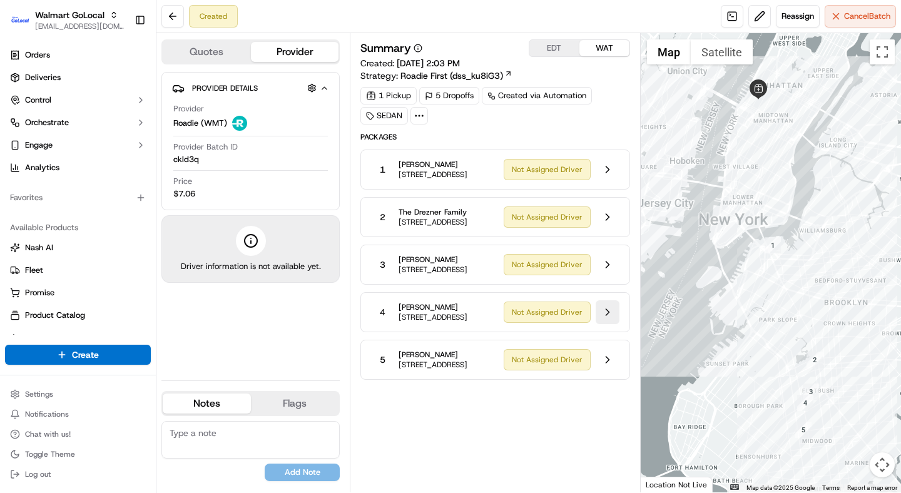
click at [602, 324] on button at bounding box center [608, 312] width 24 height 24
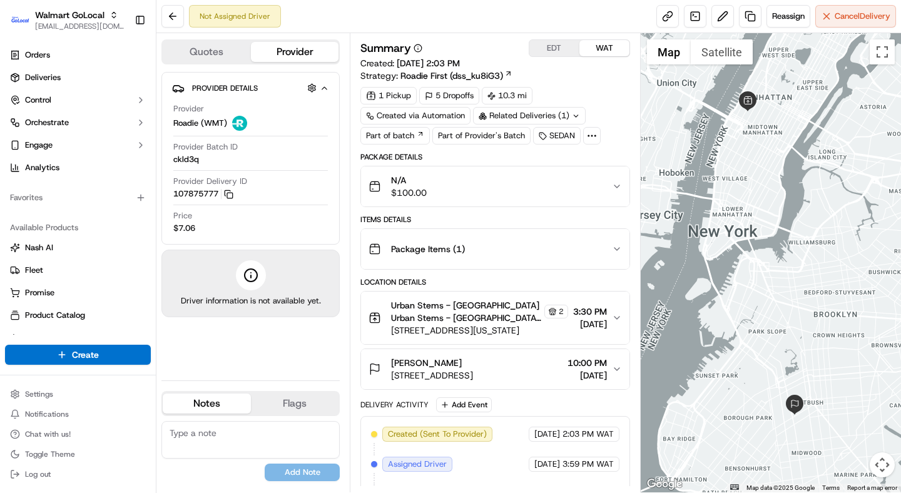
click at [522, 179] on div "N/A $100.00" at bounding box center [489, 186] width 243 height 25
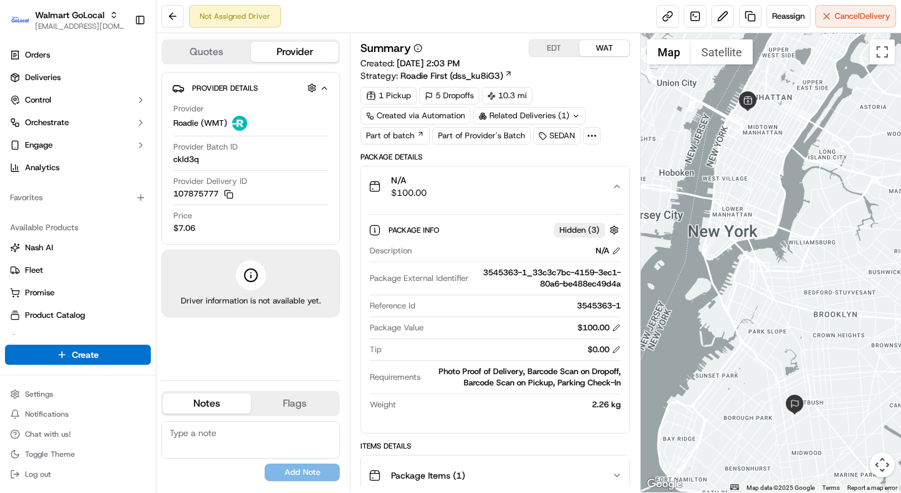
click at [590, 68] on div "Summary EDT WAT Created: 09/22/2025 2:03 PM Strategy: Roadie First (dss_ku8iG3)" at bounding box center [494, 60] width 269 height 43
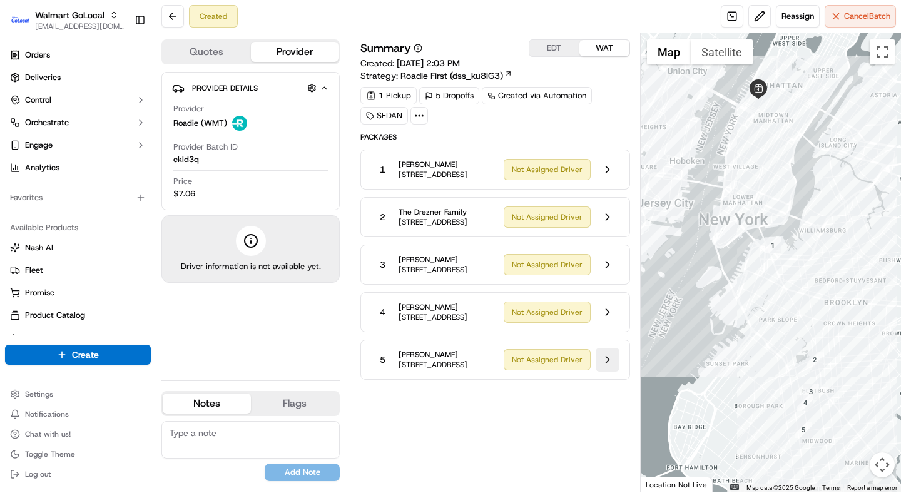
click at [602, 372] on button at bounding box center [608, 360] width 24 height 24
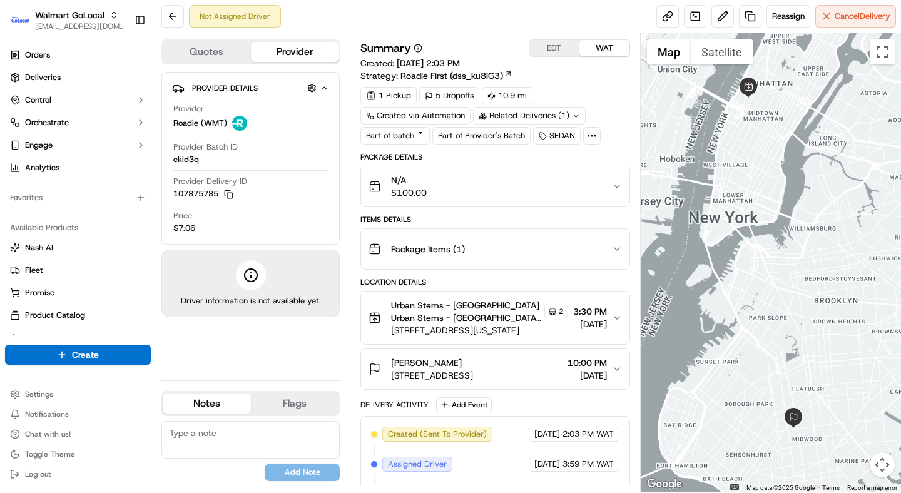
click at [525, 180] on div "N/A $100.00" at bounding box center [489, 186] width 243 height 25
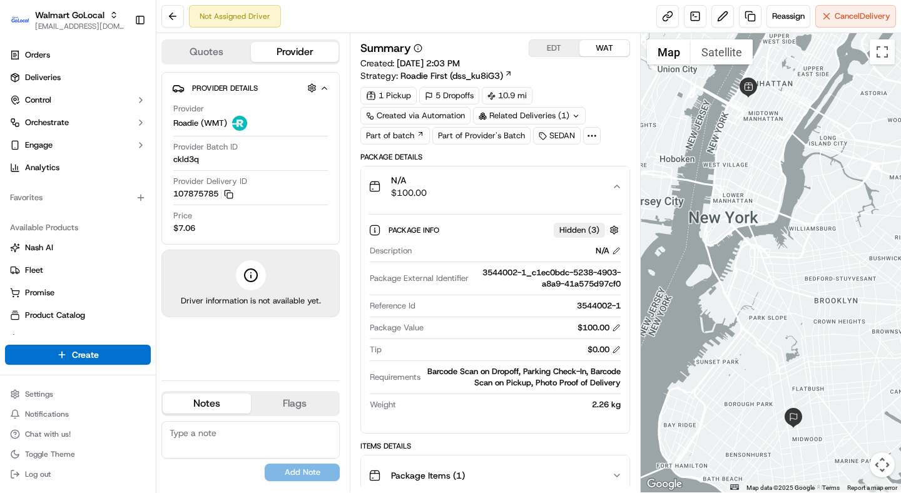
click at [593, 88] on div "1 Pickup 5 Dropoffs 10.9 mi Created via Automation Related Deliveries (1) Part …" at bounding box center [494, 116] width 269 height 58
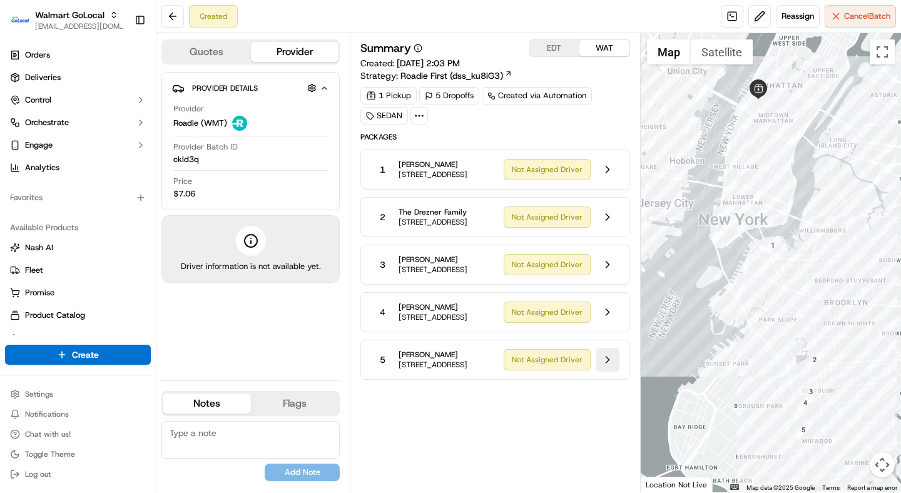
click at [608, 372] on button at bounding box center [608, 360] width 24 height 24
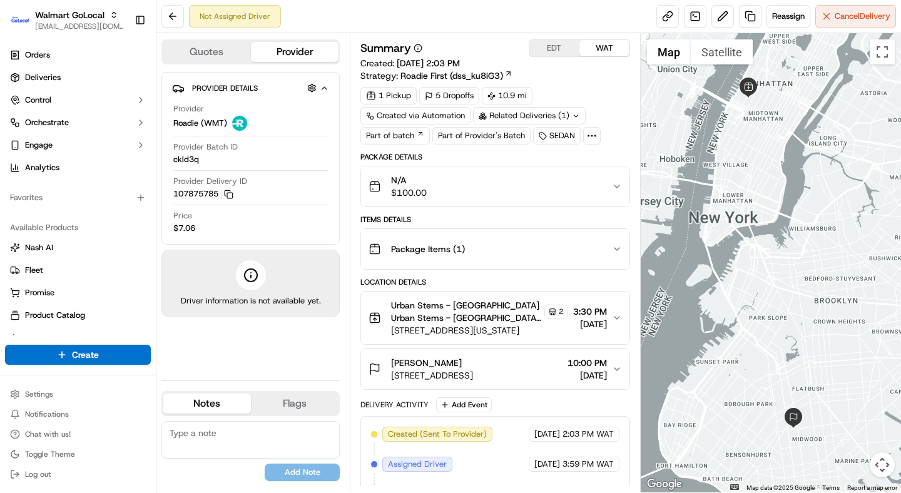
scroll to position [56, 0]
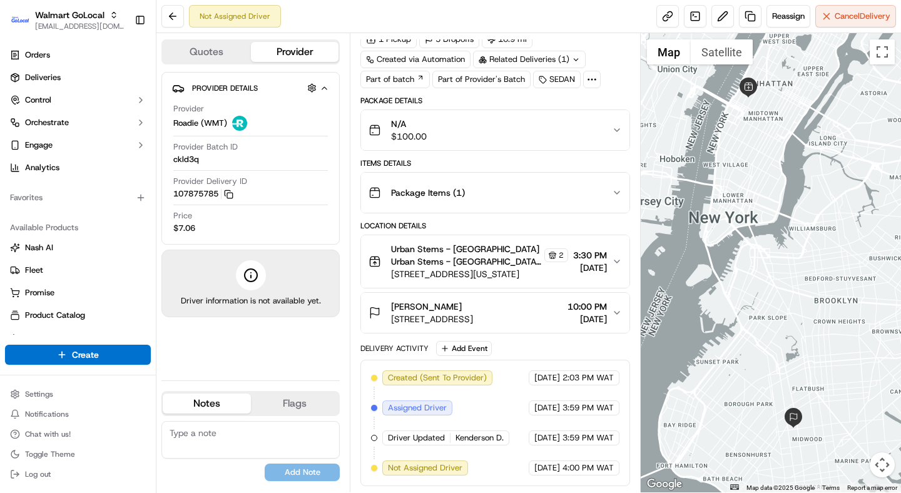
click at [509, 124] on div "N/A $100.00" at bounding box center [489, 130] width 243 height 25
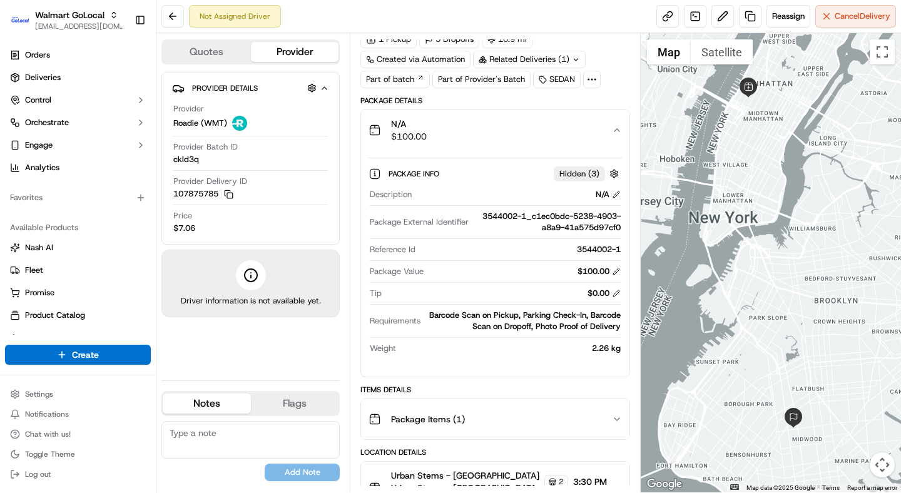
click at [482, 218] on div "3544002-1_c1ec0bdc-5238-4903-a8a9-41a575d97cf0" at bounding box center [547, 222] width 146 height 23
drag, startPoint x: 482, startPoint y: 218, endPoint x: 514, endPoint y: 216, distance: 31.3
click at [514, 216] on div "3544002-1_c1ec0bdc-5238-4903-a8a9-41a575d97cf0" at bounding box center [547, 222] width 146 height 23
copy div "3544002-1"
click at [560, 104] on div "Package Details" at bounding box center [494, 101] width 269 height 10
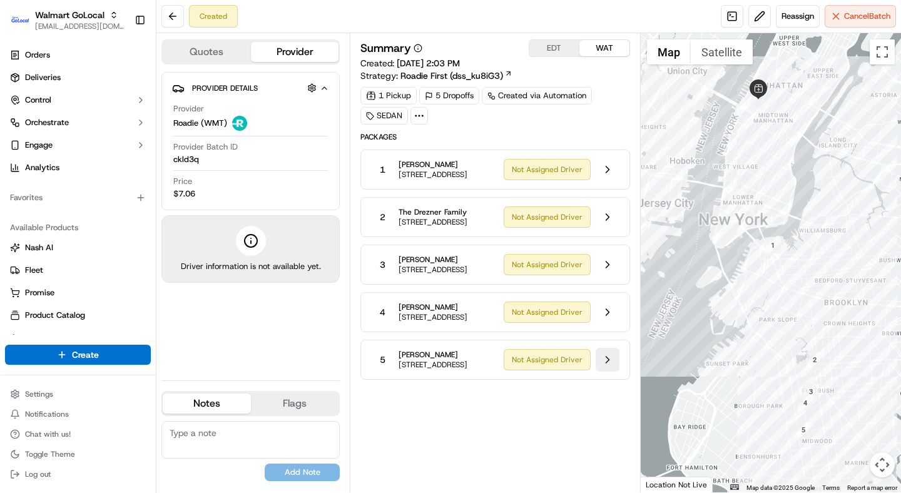
click at [606, 372] on button at bounding box center [608, 360] width 24 height 24
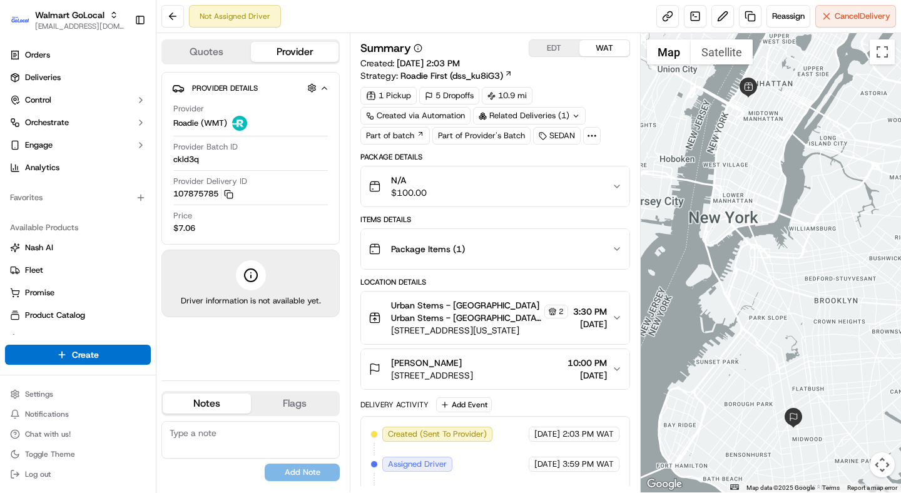
click at [617, 372] on icon "button" at bounding box center [617, 369] width 10 height 10
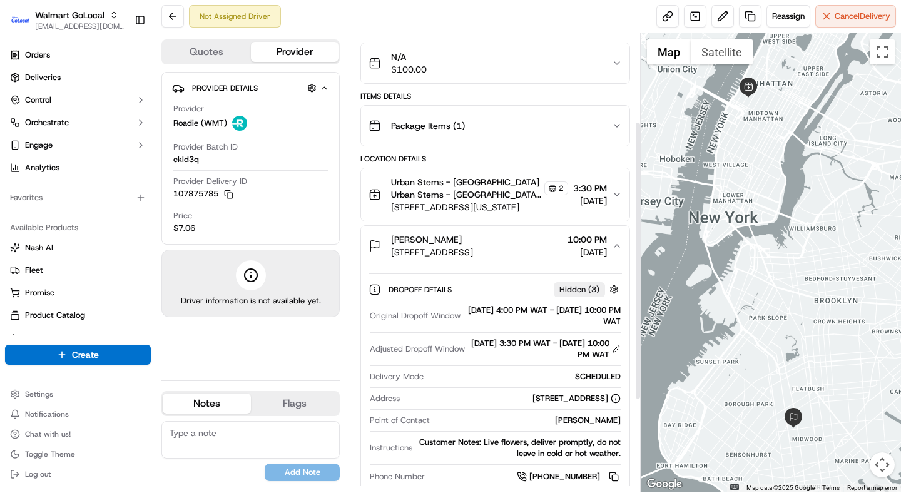
scroll to position [145, 0]
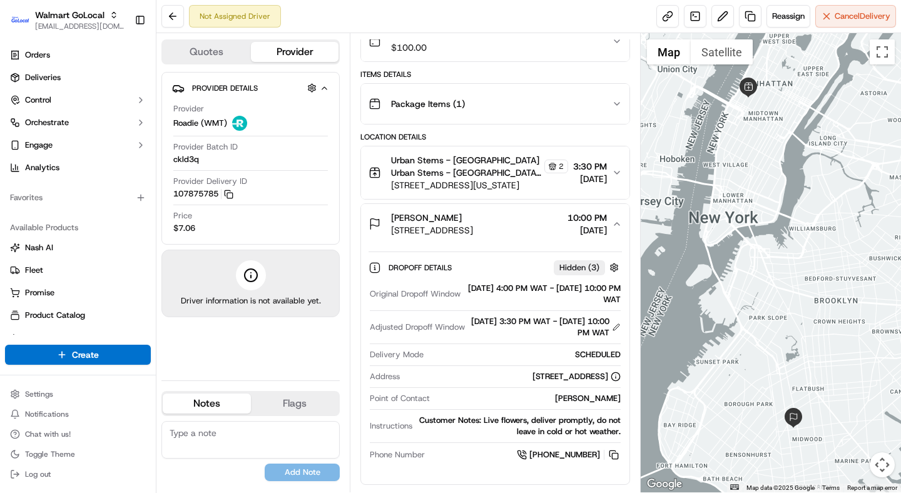
click at [577, 398] on div "ronald mizrahi" at bounding box center [527, 398] width 185 height 11
drag, startPoint x: 577, startPoint y: 398, endPoint x: 606, endPoint y: 400, distance: 28.8
click at [606, 400] on div "ronald mizrahi" at bounding box center [527, 398] width 185 height 11
copy div "ronald mizrahi"
click at [554, 109] on div "Package Items ( 1 )" at bounding box center [489, 103] width 243 height 25
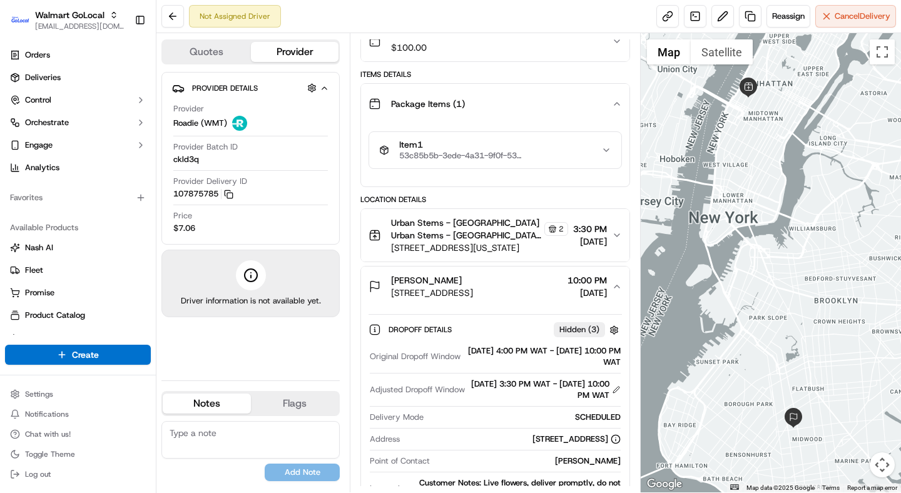
click at [548, 113] on div "Package Items ( 1 )" at bounding box center [489, 103] width 243 height 25
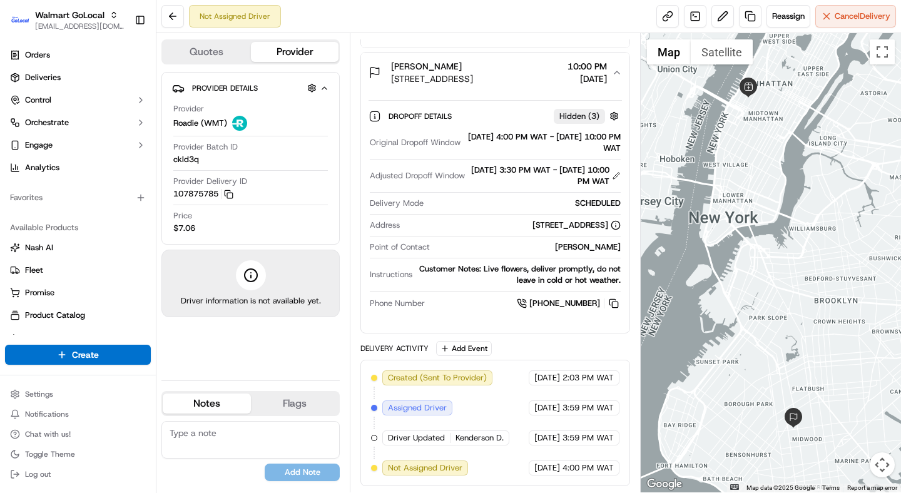
scroll to position [0, 0]
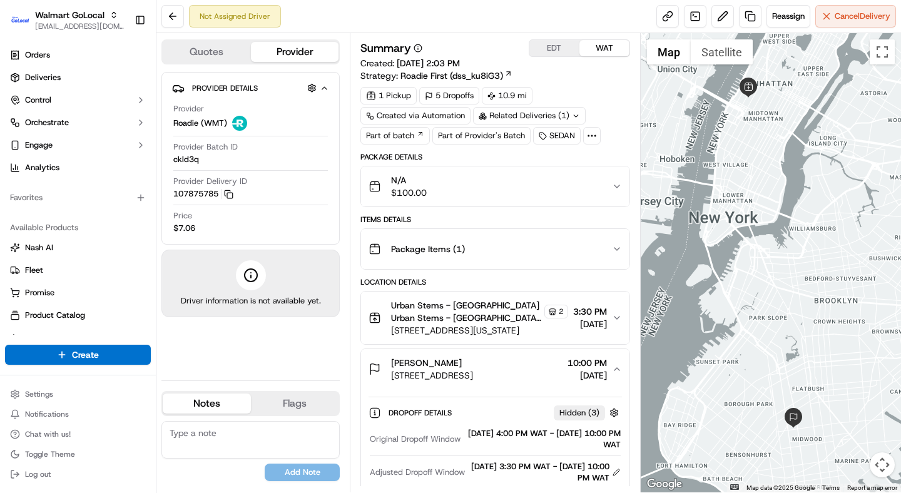
click at [599, 149] on div "Summary EDT WAT Created: 09/22/2025 2:03 PM Strategy: Roadie First (dss_ku8iG3)…" at bounding box center [494, 410] width 269 height 743
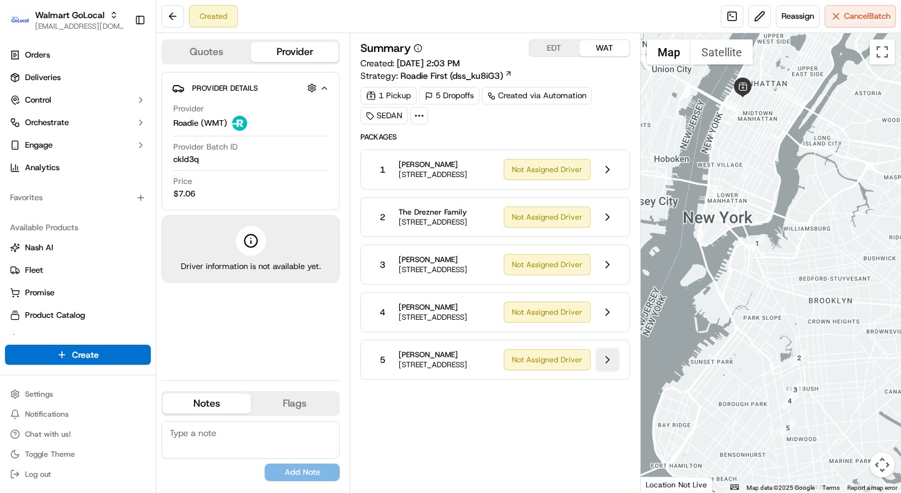
click at [606, 372] on button at bounding box center [608, 360] width 24 height 24
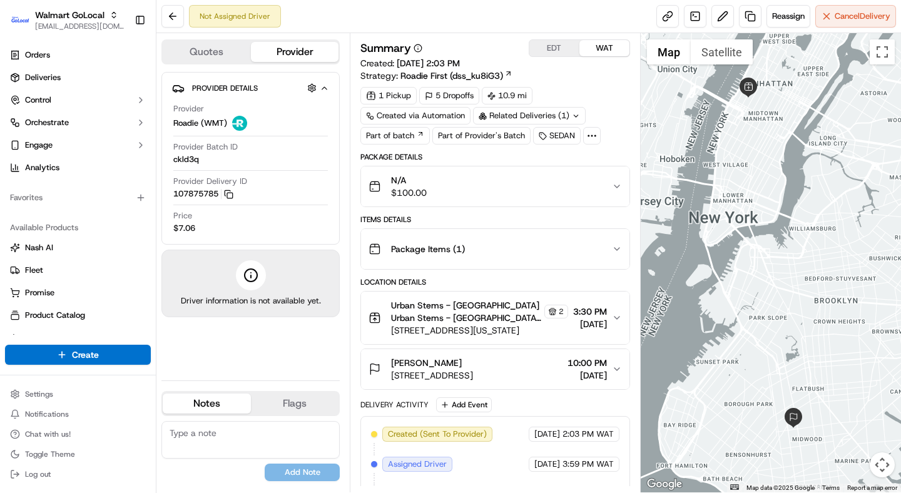
scroll to position [56, 0]
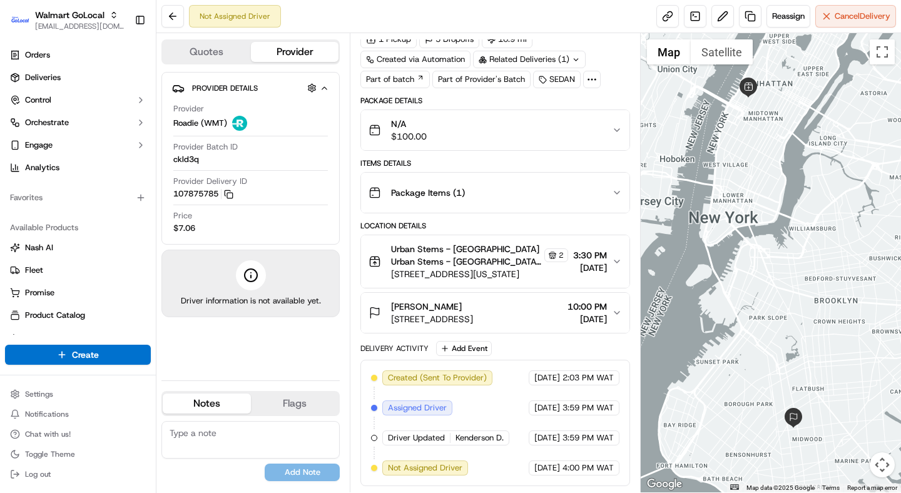
click at [494, 142] on div "N/A $100.00" at bounding box center [489, 130] width 243 height 25
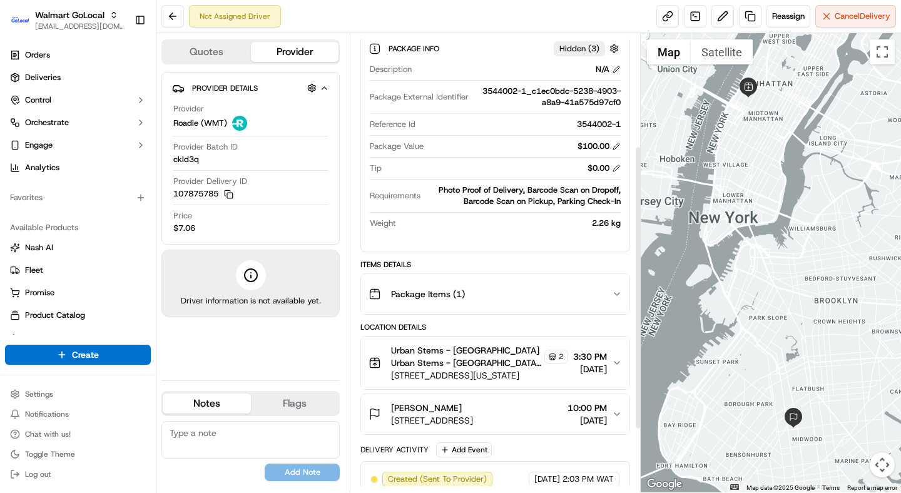
scroll to position [180, 0]
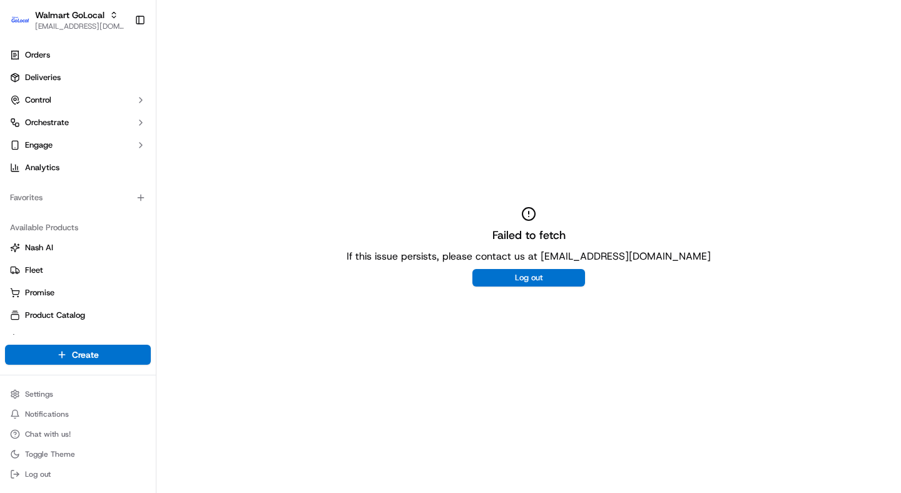
click at [443, 140] on div "Failed to fetch If this issue persists, please contact us at support@usenash.co…" at bounding box center [528, 246] width 744 height 493
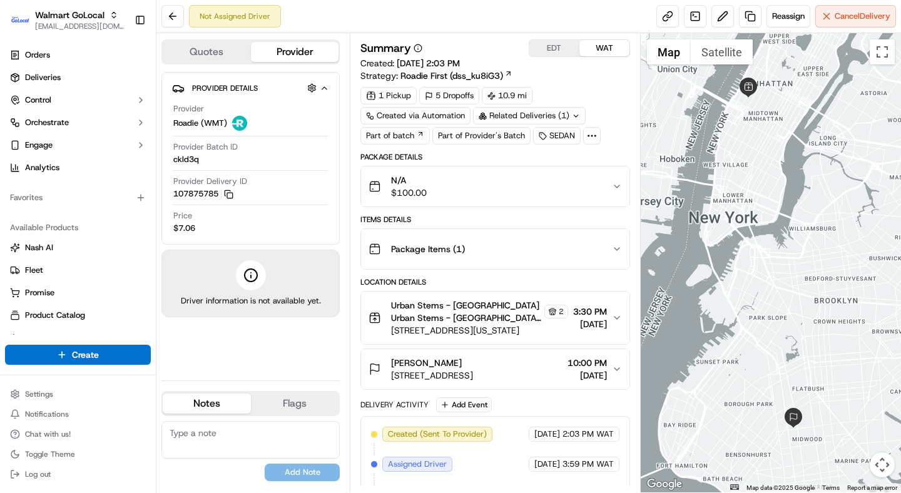
click at [447, 187] on div "N/A $100.00" at bounding box center [489, 186] width 243 height 25
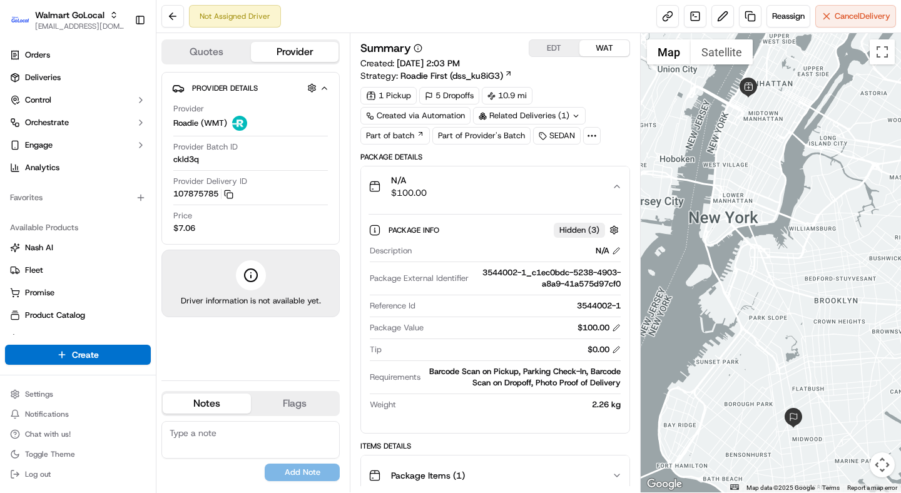
click at [477, 193] on div "N/A $100.00" at bounding box center [489, 186] width 243 height 25
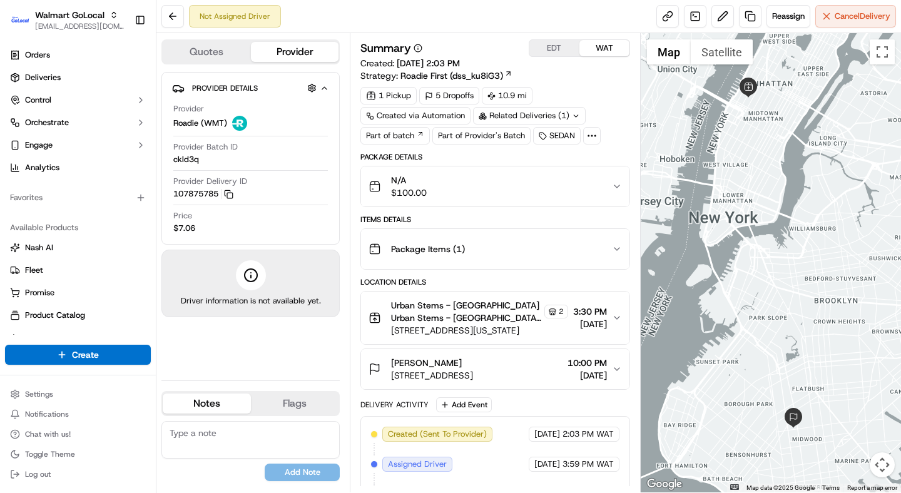
click at [473, 380] on span "[STREET_ADDRESS]" at bounding box center [432, 375] width 82 height 13
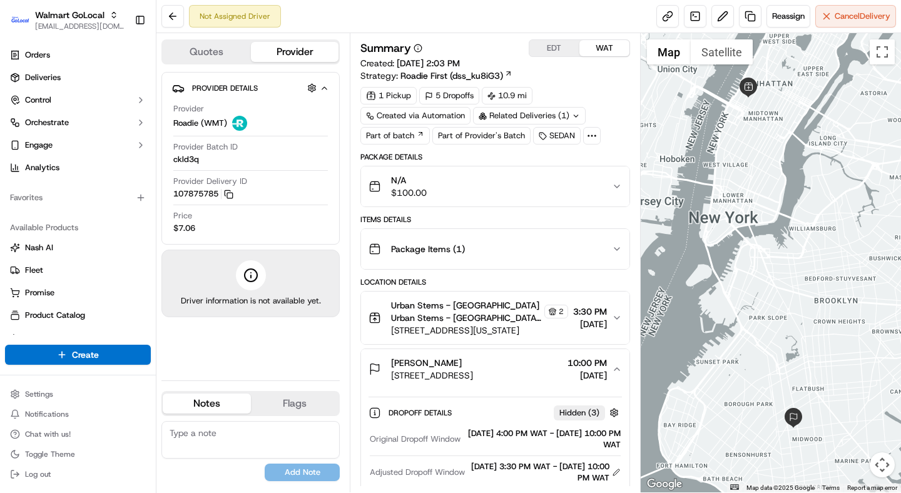
click at [472, 322] on span "Urban Stems - [GEOGRAPHIC_DATA] Urban Stems - [GEOGRAPHIC_DATA] Urban Stems - […" at bounding box center [466, 311] width 150 height 25
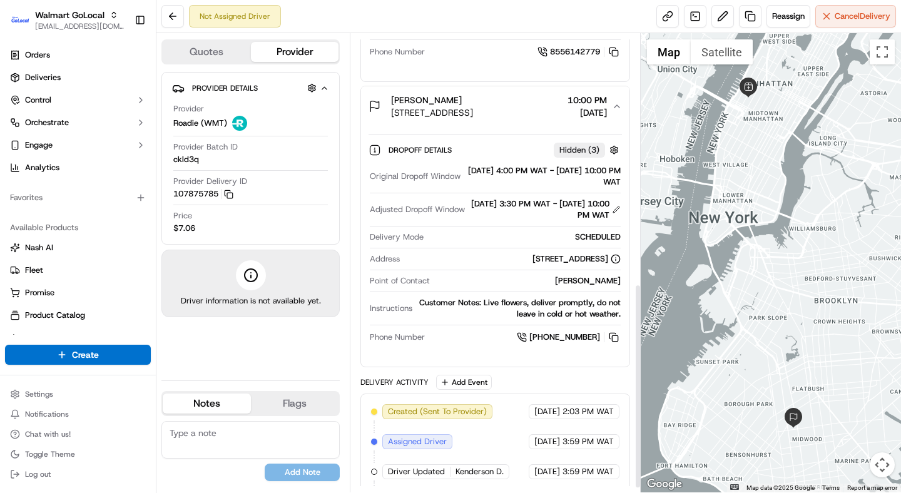
scroll to position [570, 0]
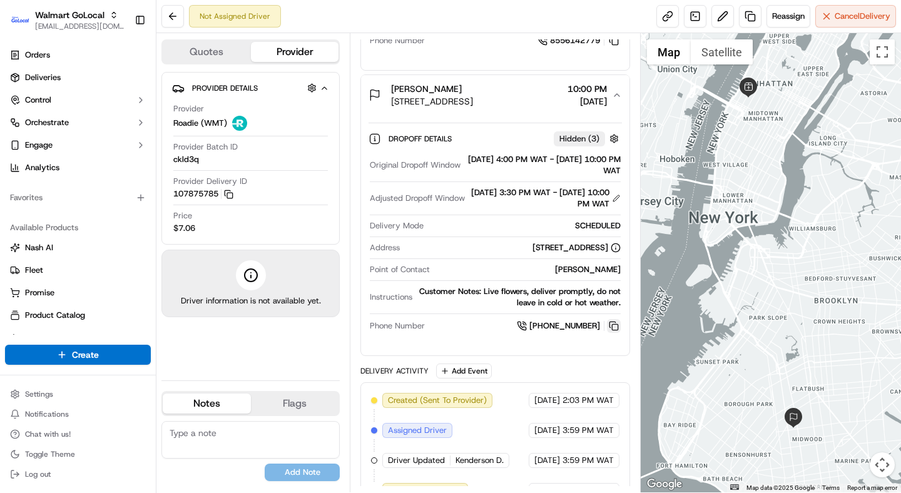
click at [609, 319] on button at bounding box center [614, 326] width 14 height 14
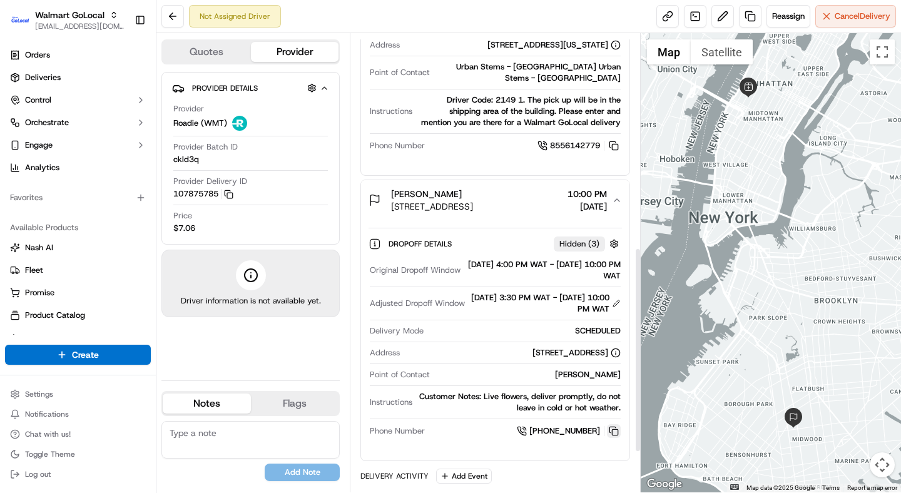
scroll to position [462, 0]
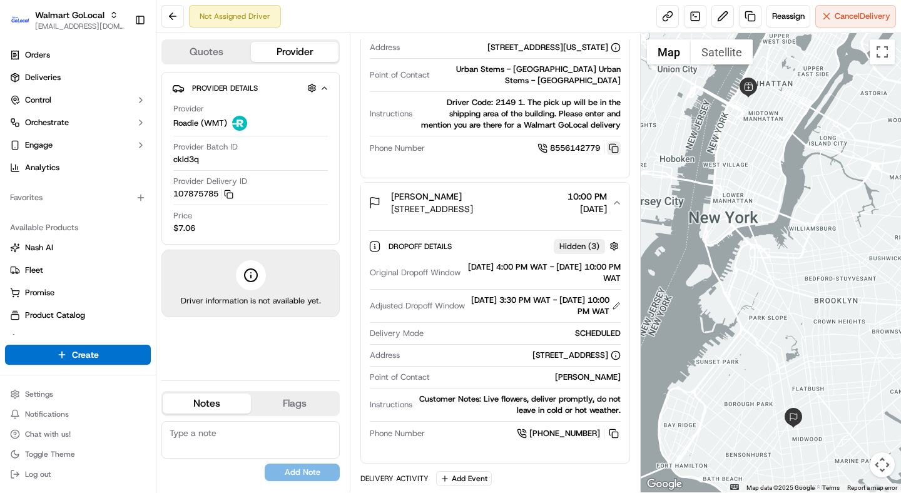
click at [612, 141] on button at bounding box center [614, 148] width 14 height 14
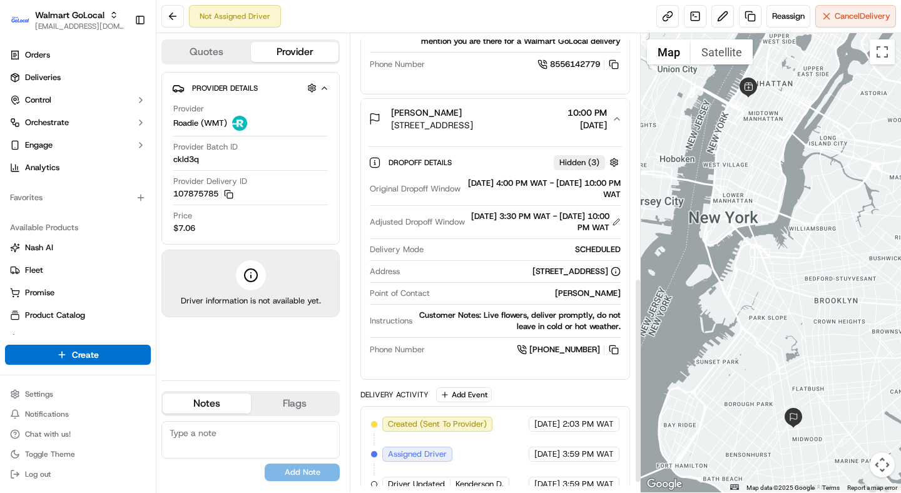
scroll to position [570, 0]
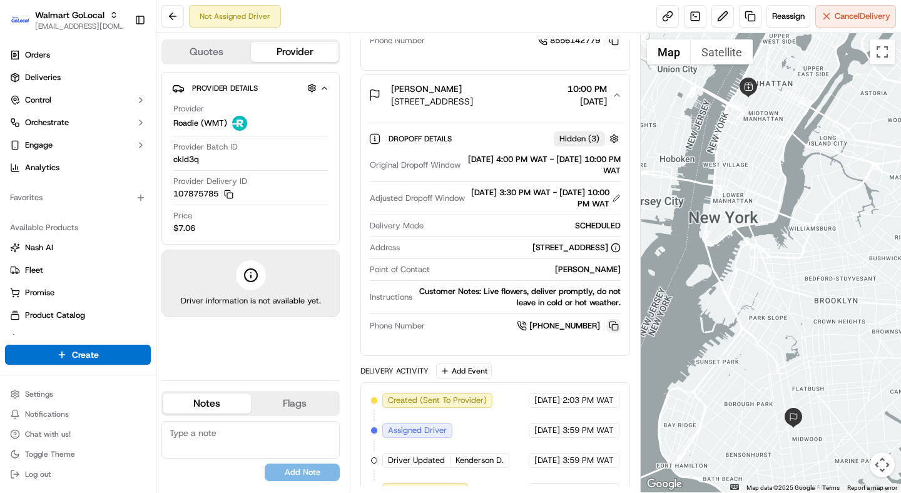
click at [611, 319] on button at bounding box center [614, 326] width 14 height 14
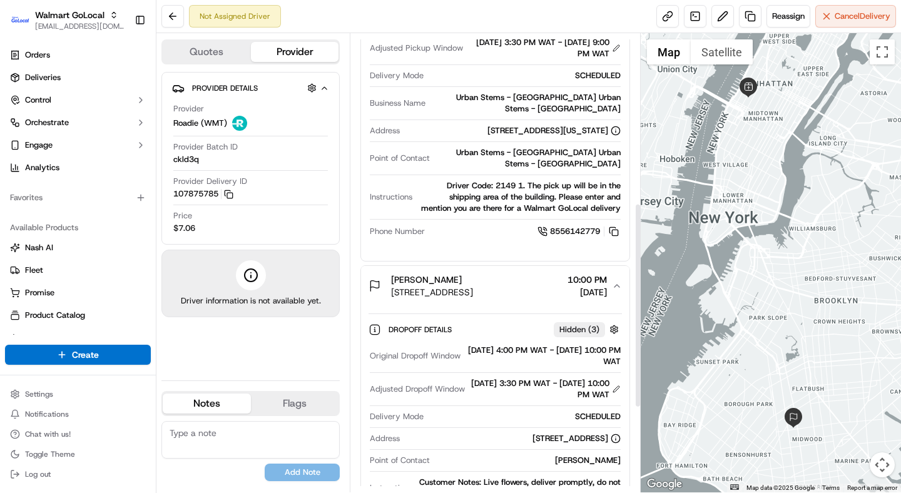
scroll to position [378, 0]
click at [612, 226] on button at bounding box center [614, 233] width 14 height 14
click at [281, 357] on div "Provider Details Hidden ( 3 ) Provider Roadie (WMT) Provider Batch ID ckld3q Pr…" at bounding box center [250, 221] width 178 height 298
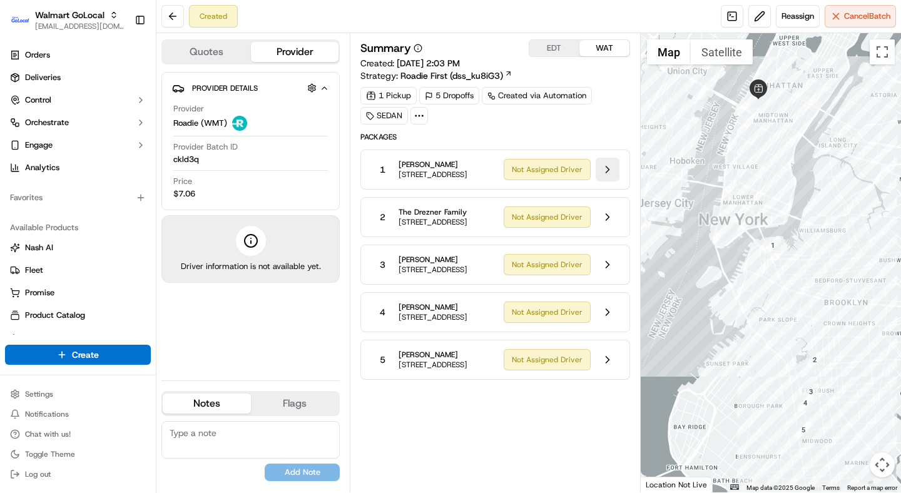
click at [609, 173] on button at bounding box center [608, 170] width 24 height 24
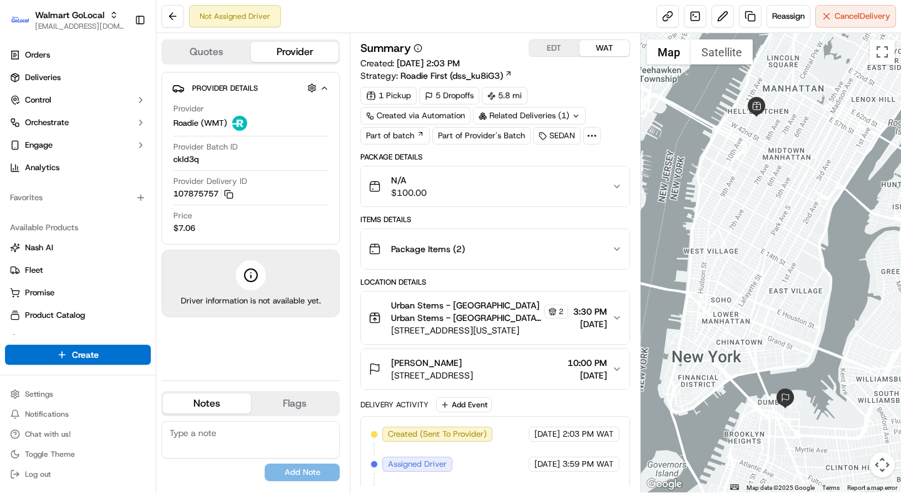
click at [491, 320] on span "Urban Stems - [GEOGRAPHIC_DATA] Urban Stems - [GEOGRAPHIC_DATA] Urban Stems - […" at bounding box center [466, 311] width 150 height 25
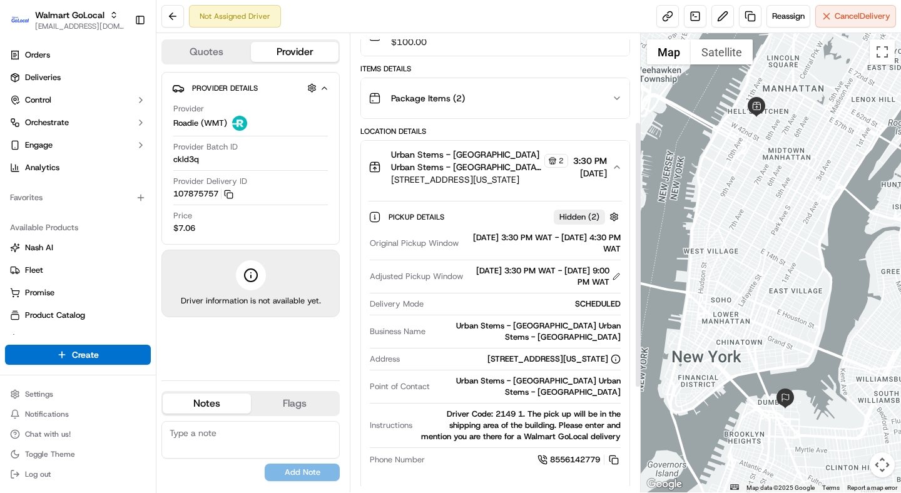
scroll to position [151, 0]
click at [490, 179] on span "453 W 47th St, New York, NY, 10036, US" at bounding box center [479, 179] width 176 height 13
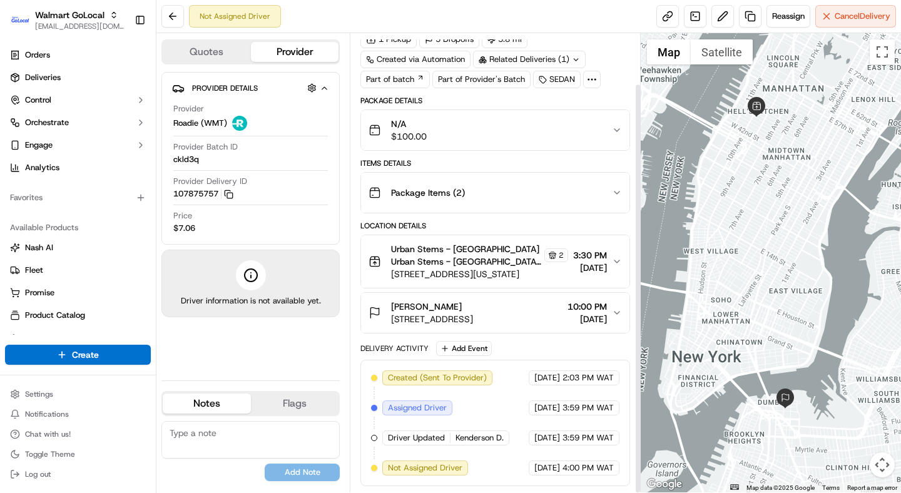
click at [473, 305] on div "Maddy DeVita" at bounding box center [432, 306] width 82 height 13
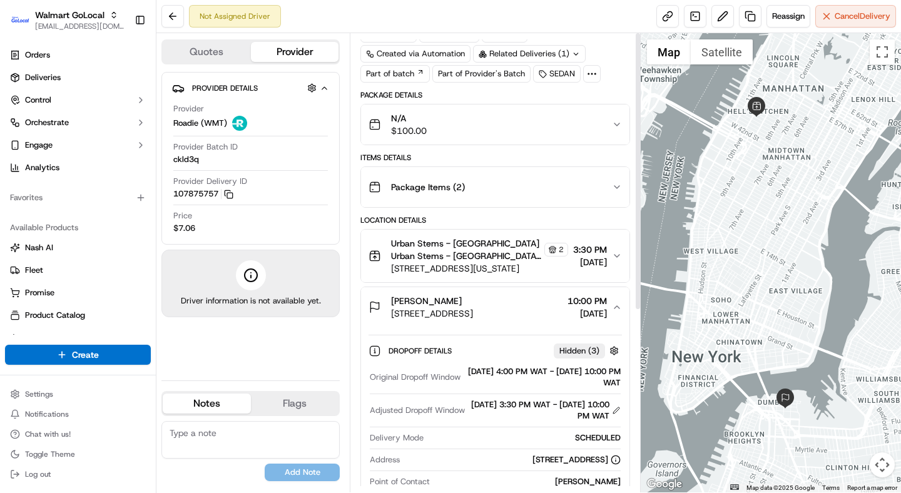
scroll to position [0, 0]
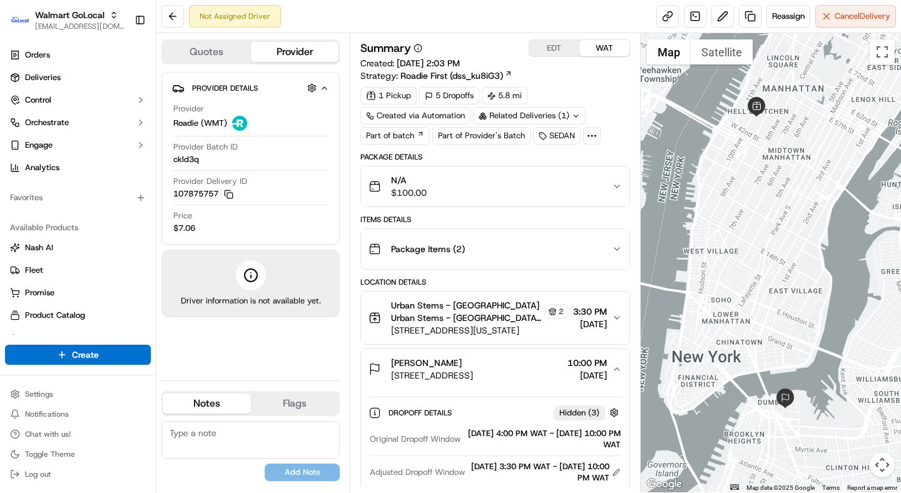
click at [473, 365] on div "Maddy DeVita" at bounding box center [432, 363] width 82 height 13
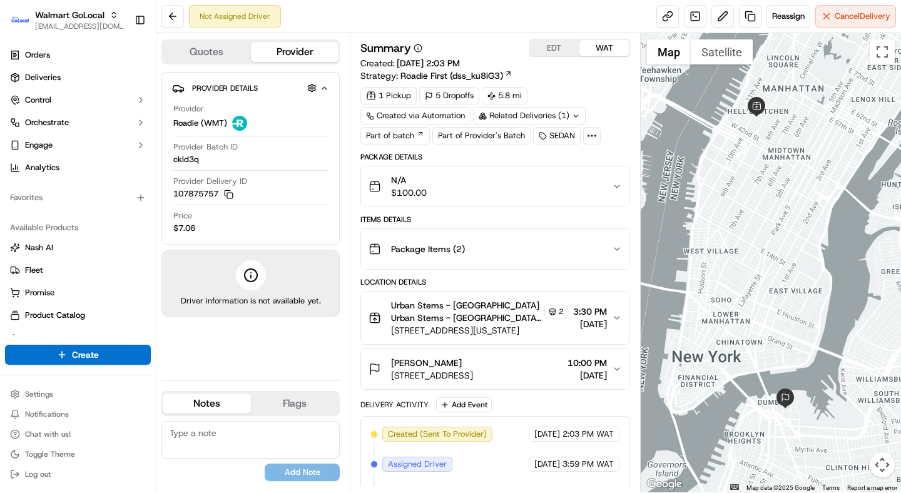
click at [516, 219] on div "Items Details" at bounding box center [494, 220] width 269 height 10
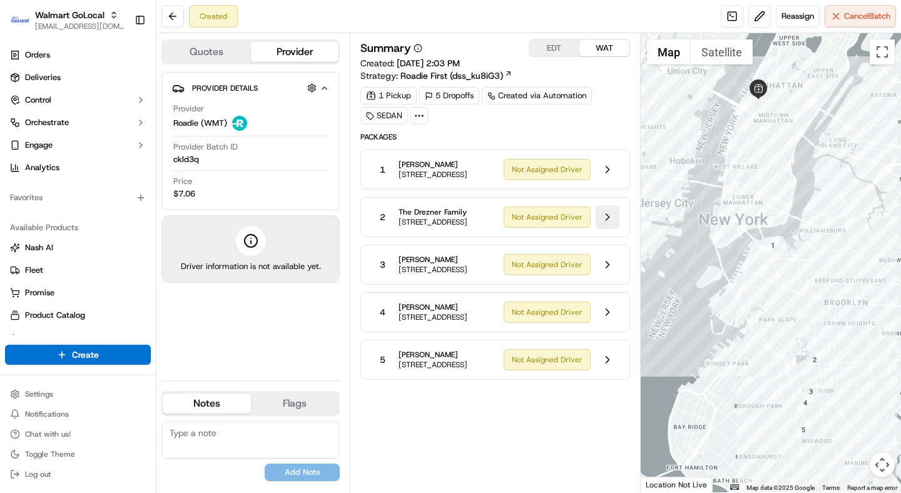
click at [607, 228] on button at bounding box center [608, 217] width 24 height 24
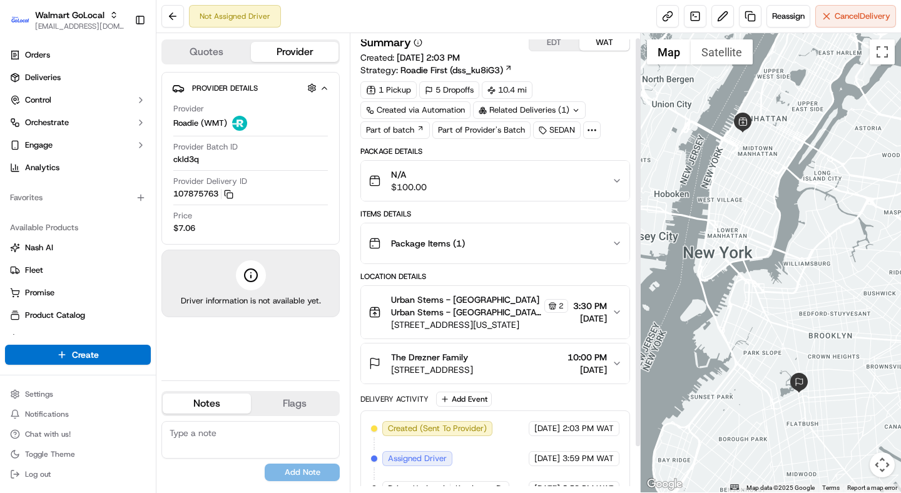
click at [493, 318] on span "453 W 47th St, New York, NY, 10036, US" at bounding box center [479, 324] width 176 height 13
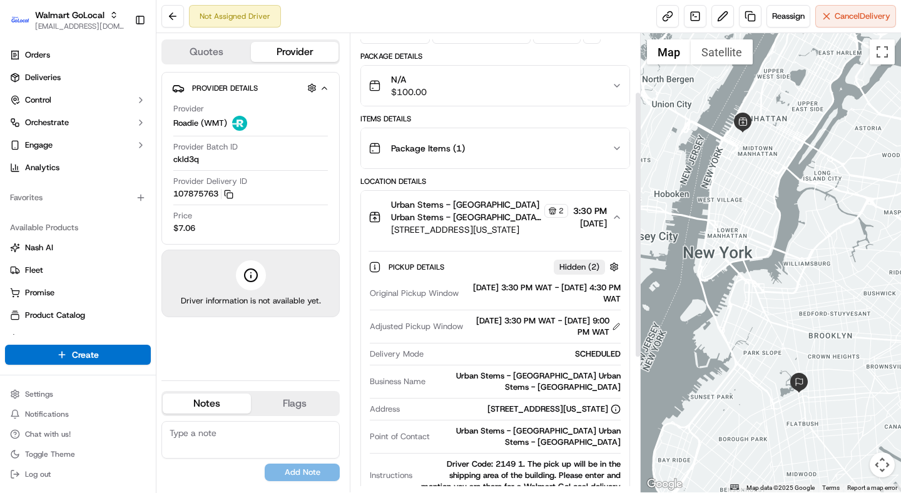
click at [473, 226] on span "453 W 47th St, New York, NY, 10036, US" at bounding box center [479, 229] width 176 height 13
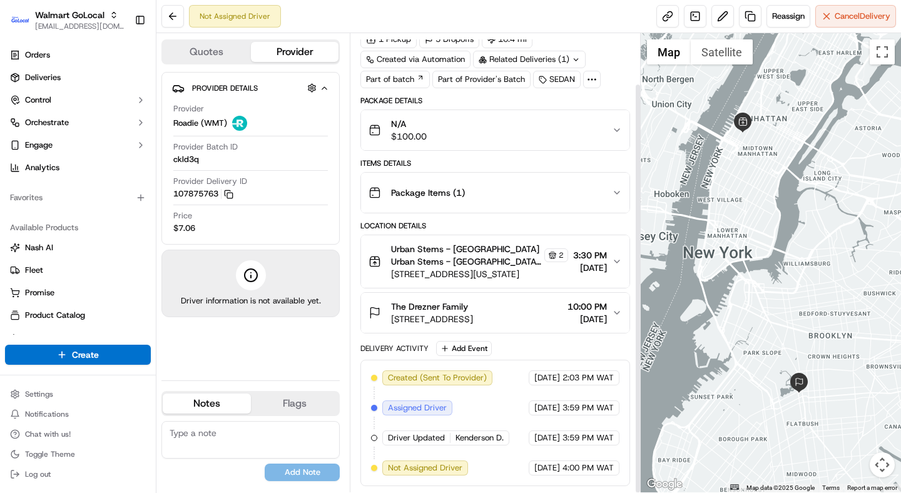
click at [464, 307] on span "The Drezner Family" at bounding box center [429, 306] width 77 height 13
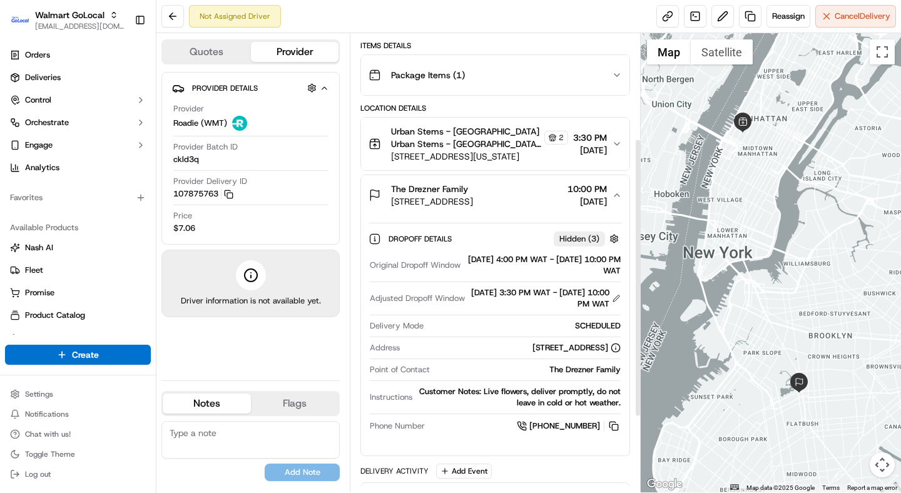
scroll to position [171, 0]
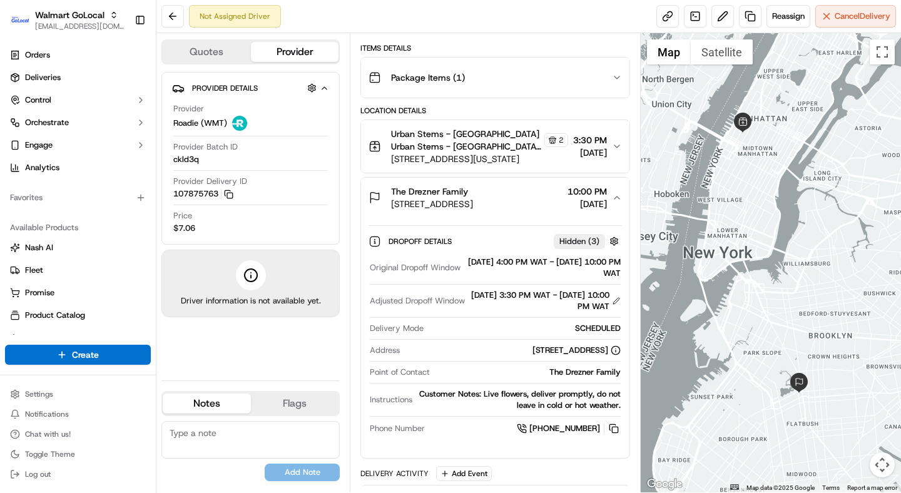
click at [455, 191] on span "The Drezner Family" at bounding box center [429, 191] width 77 height 13
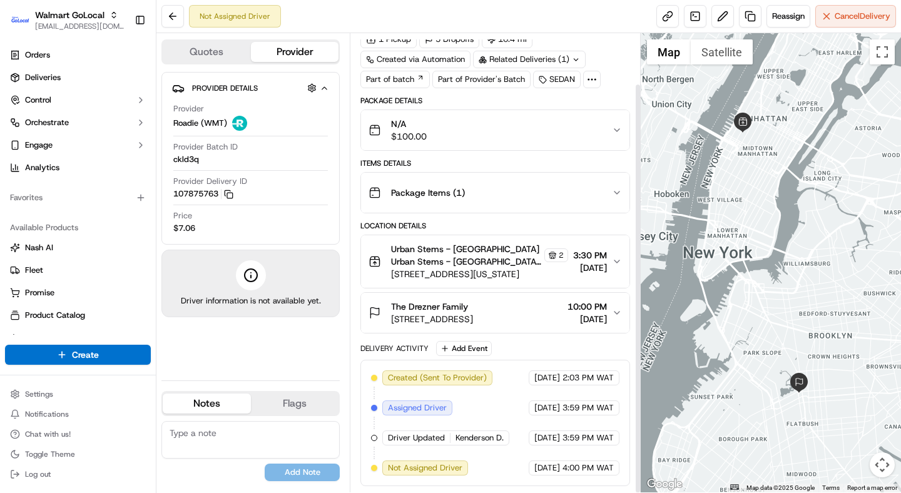
scroll to position [56, 0]
click at [490, 223] on div "Location Details" at bounding box center [494, 226] width 269 height 10
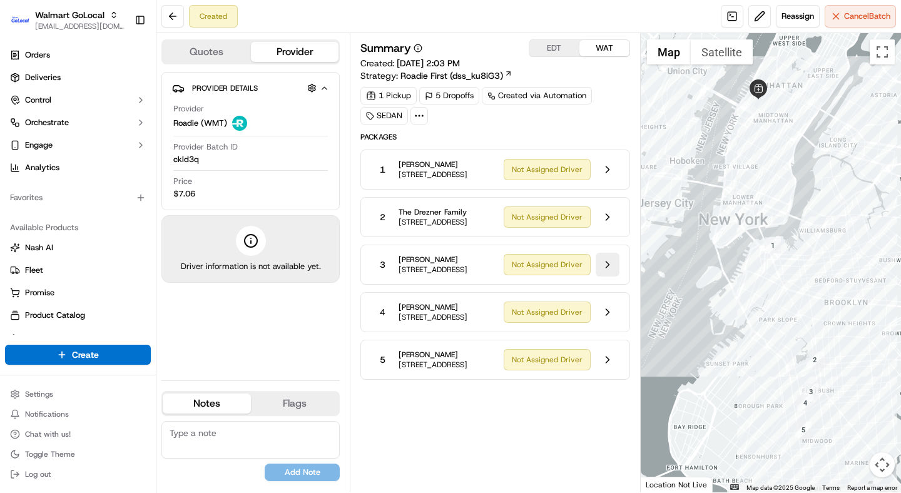
click at [603, 276] on button at bounding box center [608, 265] width 24 height 24
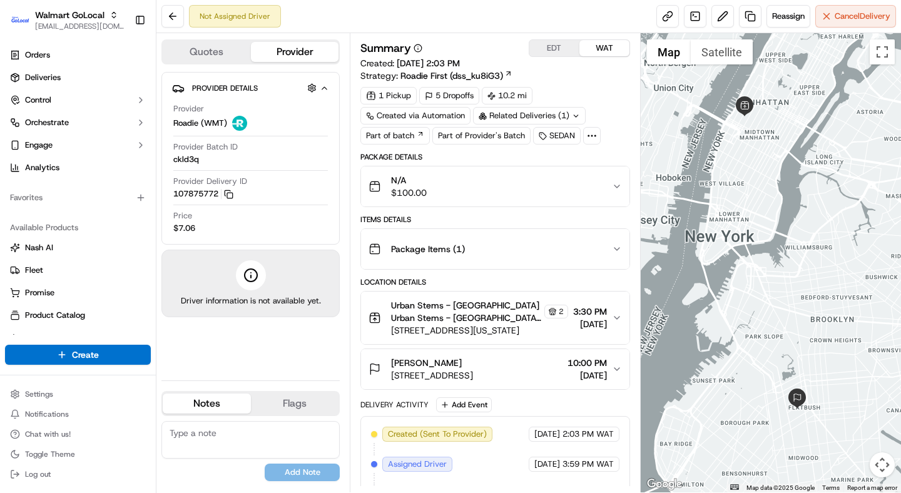
click at [485, 301] on span "Urban Stems - Brooklyn Urban Stems - Brooklyn Urban Stems - Brooklyn Urban Stem…" at bounding box center [466, 311] width 150 height 25
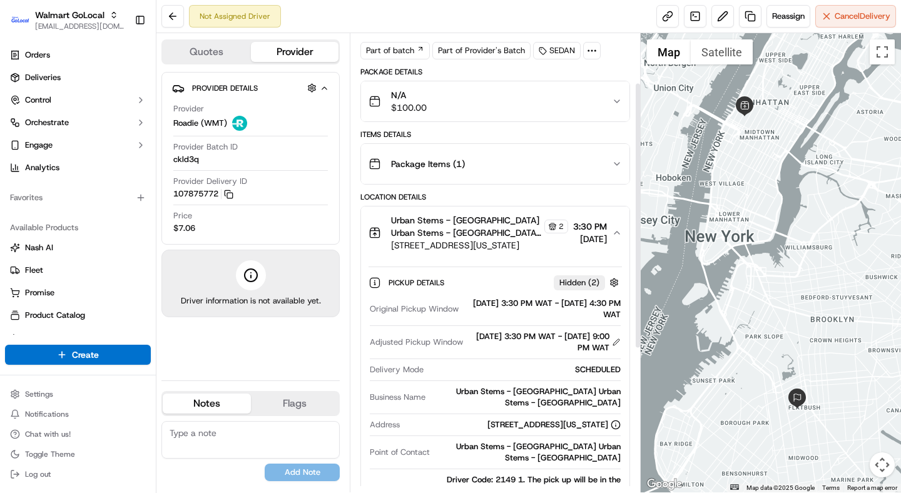
click at [466, 226] on span "Urban Stems - Brooklyn Urban Stems - Brooklyn Urban Stems - Brooklyn Urban Stem…" at bounding box center [466, 226] width 150 height 25
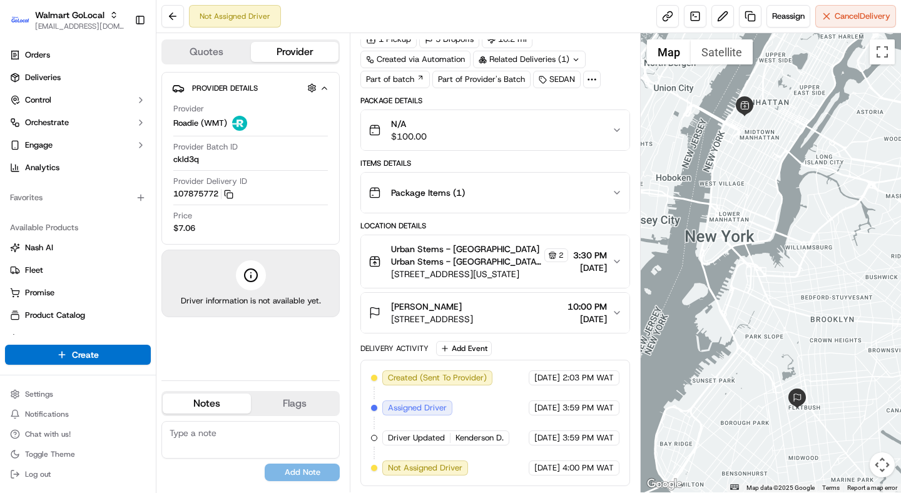
click at [454, 317] on span "385 E 16TH St, Apt 1A, Brooklyn, NY, 11226, US" at bounding box center [432, 319] width 82 height 13
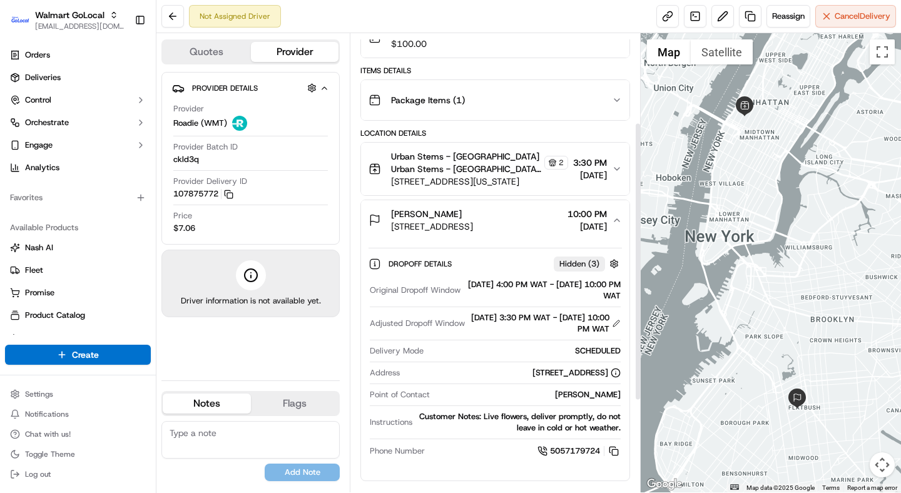
scroll to position [146, 0]
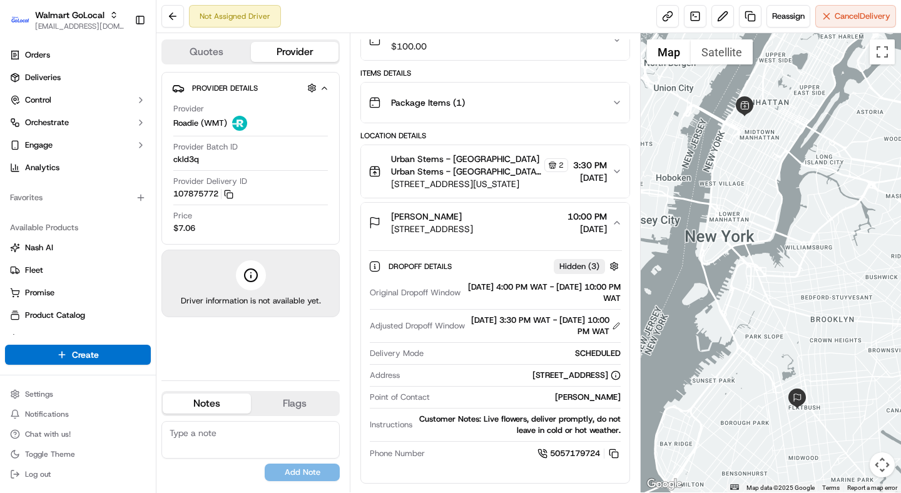
click at [473, 214] on div "Jack Sivan" at bounding box center [432, 216] width 82 height 13
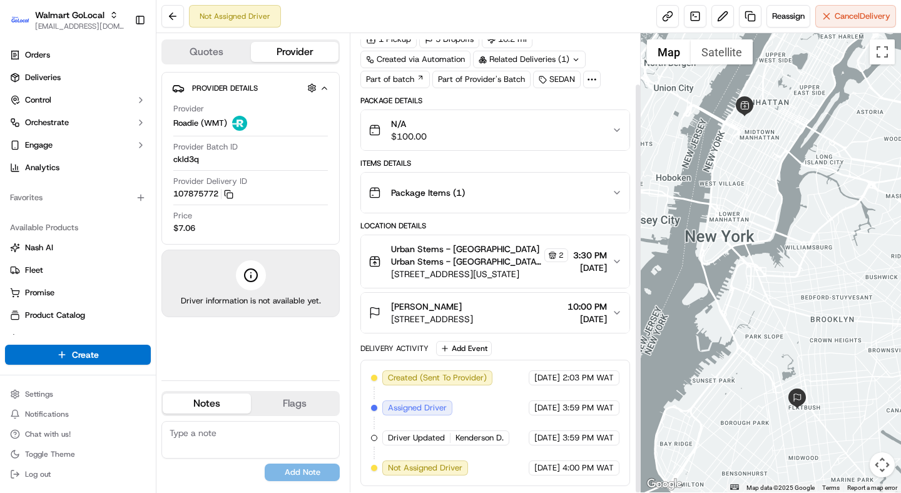
scroll to position [56, 0]
click at [502, 228] on div "Location Details" at bounding box center [494, 226] width 269 height 10
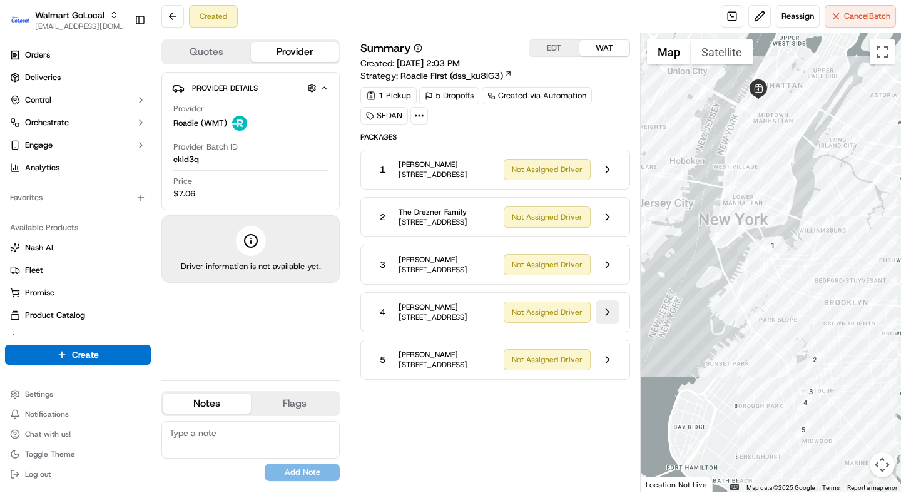
click at [605, 324] on button at bounding box center [608, 312] width 24 height 24
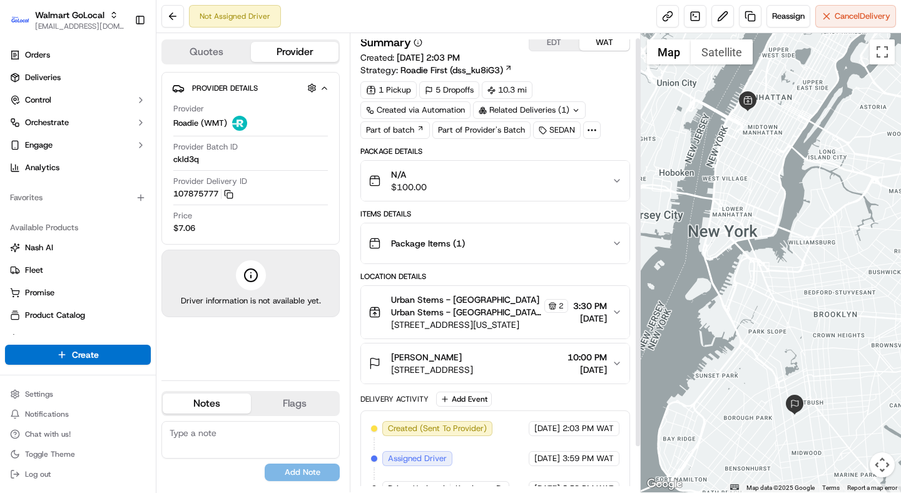
click at [473, 365] on span "512 Westminster Rd, #1, Flatbush, NY, 11218, US" at bounding box center [432, 369] width 82 height 13
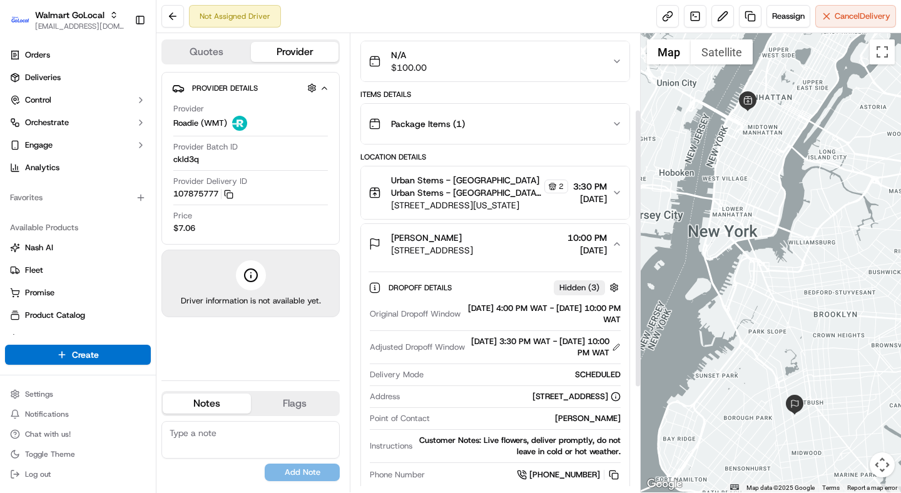
click at [473, 232] on div "Christian Swinehart" at bounding box center [432, 237] width 82 height 13
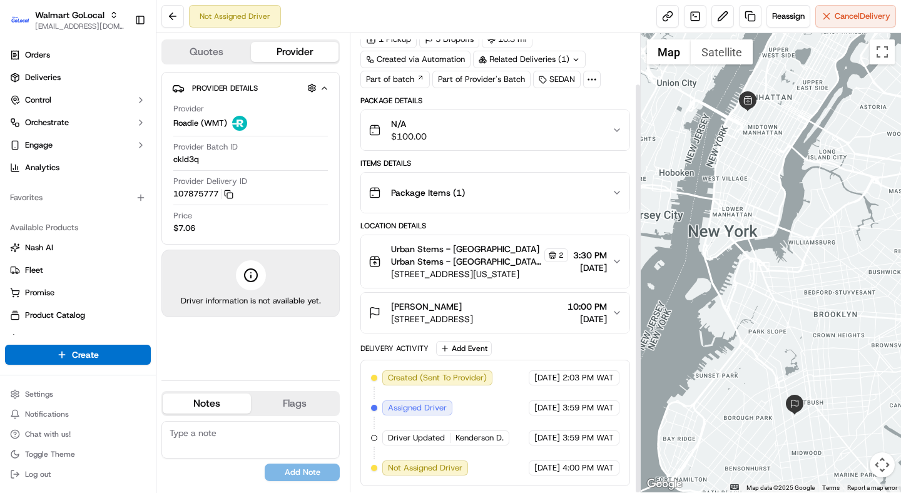
click at [448, 264] on span "Urban Stems - Brooklyn Urban Stems - Brooklyn Urban Stems - Brooklyn Urban Stem…" at bounding box center [466, 255] width 150 height 25
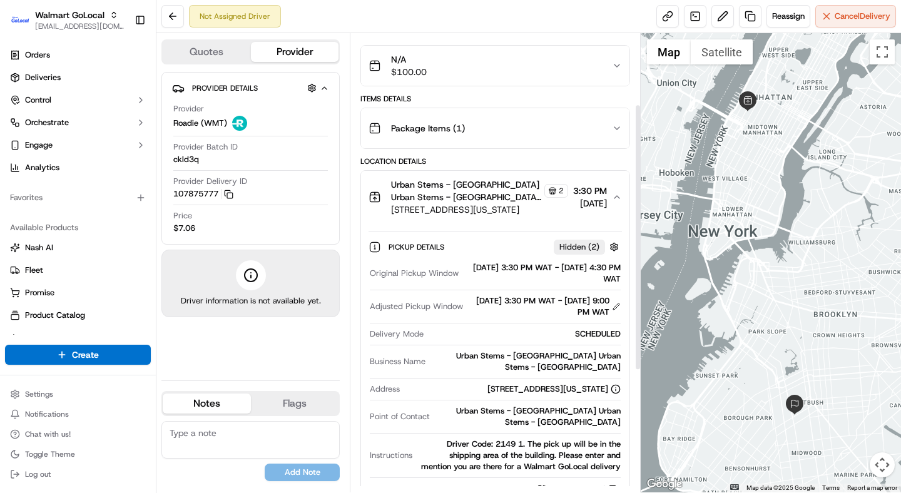
click at [446, 182] on span "Urban Stems - Brooklyn Urban Stems - Brooklyn Urban Stems - Brooklyn Urban Stem…" at bounding box center [466, 190] width 150 height 25
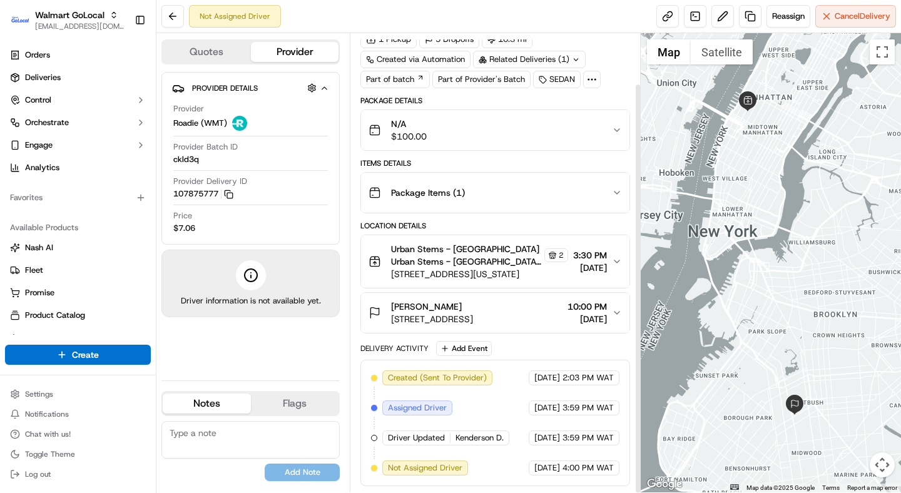
click at [459, 228] on div "Location Details" at bounding box center [494, 226] width 269 height 10
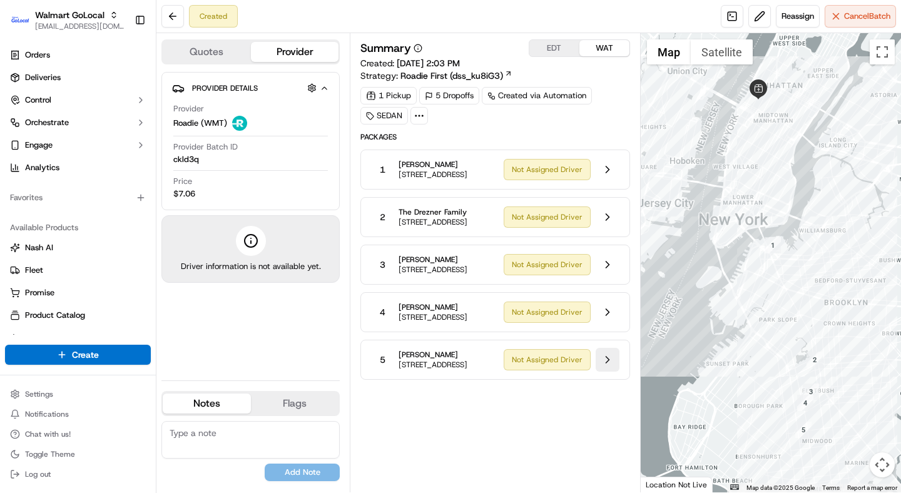
click at [606, 372] on button at bounding box center [608, 360] width 24 height 24
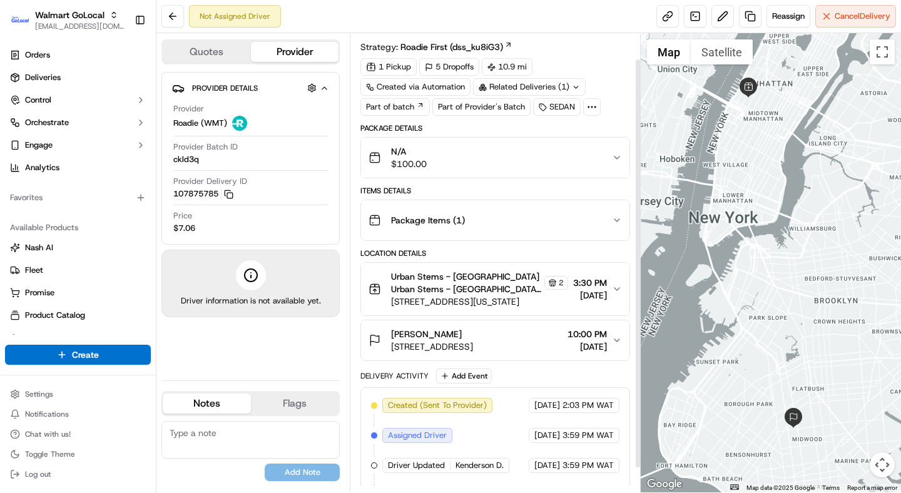
scroll to position [34, 0]
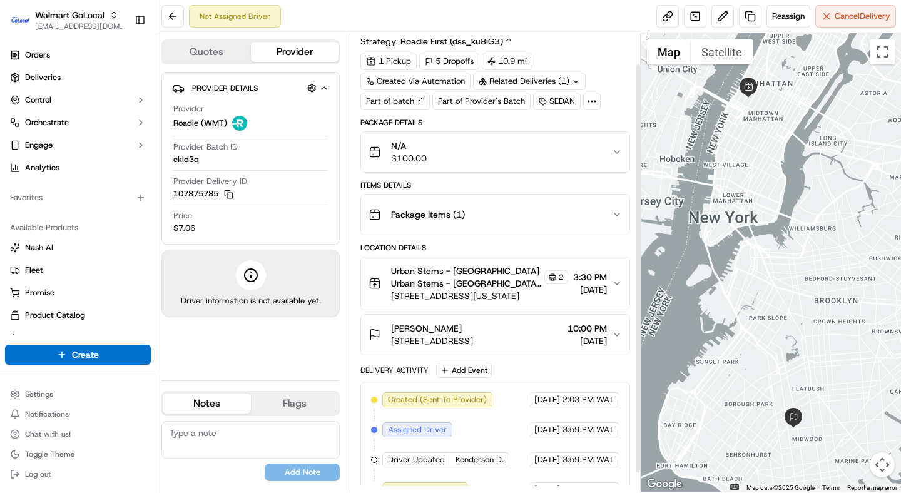
click at [489, 300] on span "453 W 47th St, New York, NY, 10036, US" at bounding box center [479, 296] width 176 height 13
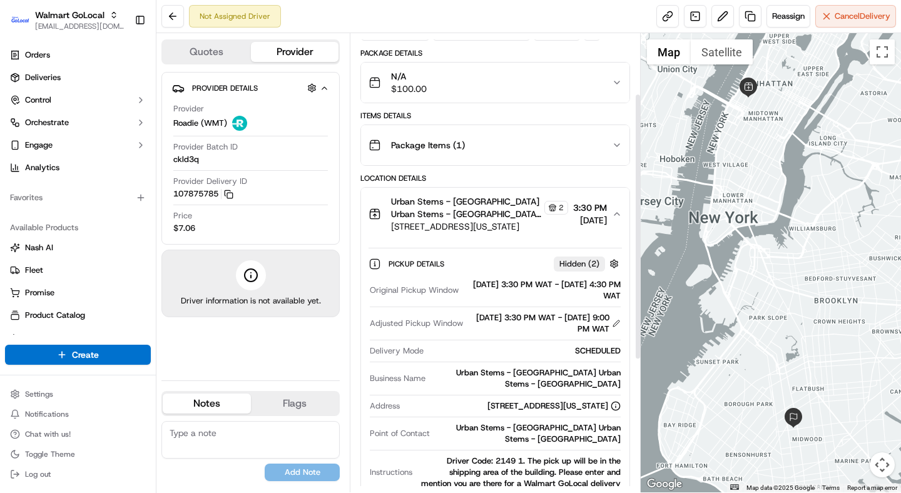
click at [482, 218] on span "Urban Stems - Brooklyn Urban Stems - Brooklyn Urban Stems - Brooklyn Urban Stem…" at bounding box center [466, 207] width 150 height 25
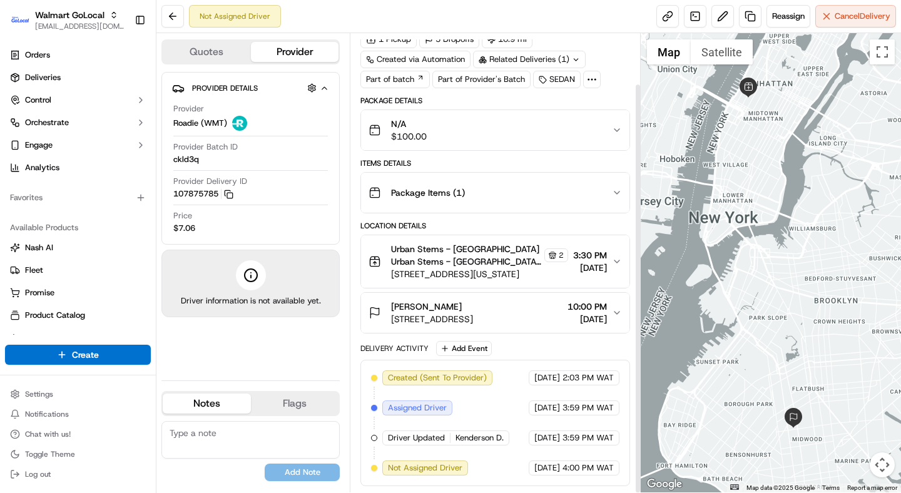
click at [473, 300] on div "ronald mizrahi" at bounding box center [432, 306] width 82 height 13
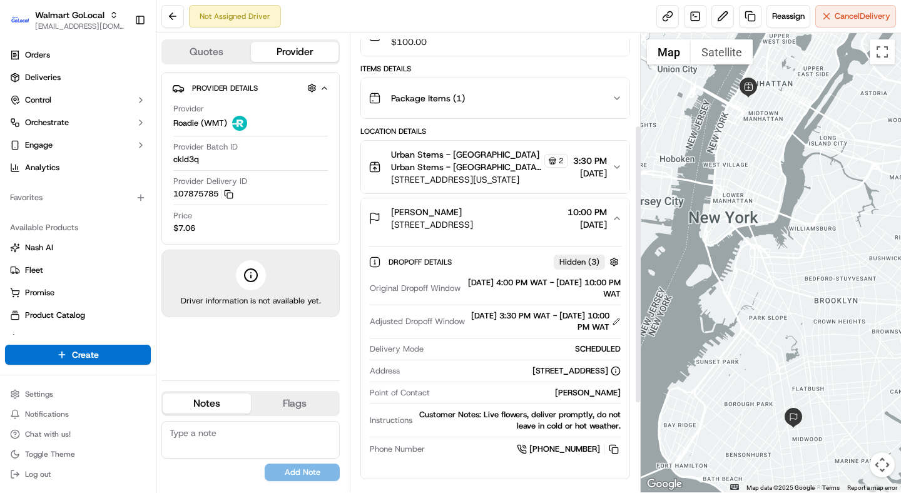
click at [455, 223] on span "976 E 9TH St, Brooklyn, NY, 11230, US" at bounding box center [432, 224] width 82 height 13
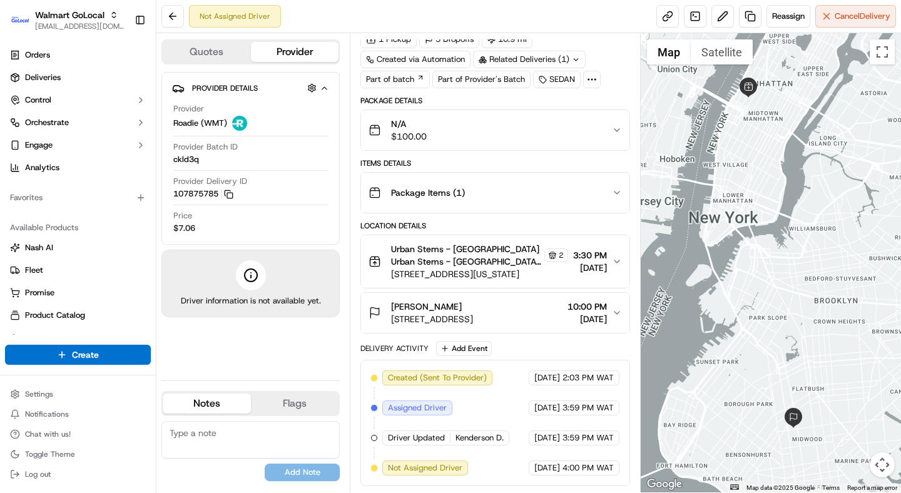
click at [460, 96] on div "Package Details" at bounding box center [494, 101] width 269 height 10
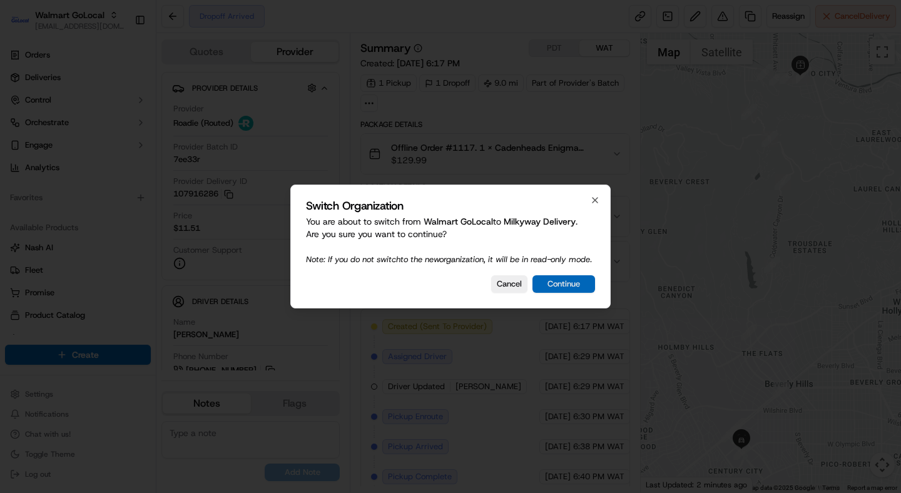
click at [546, 287] on button "Continue" at bounding box center [563, 284] width 63 height 18
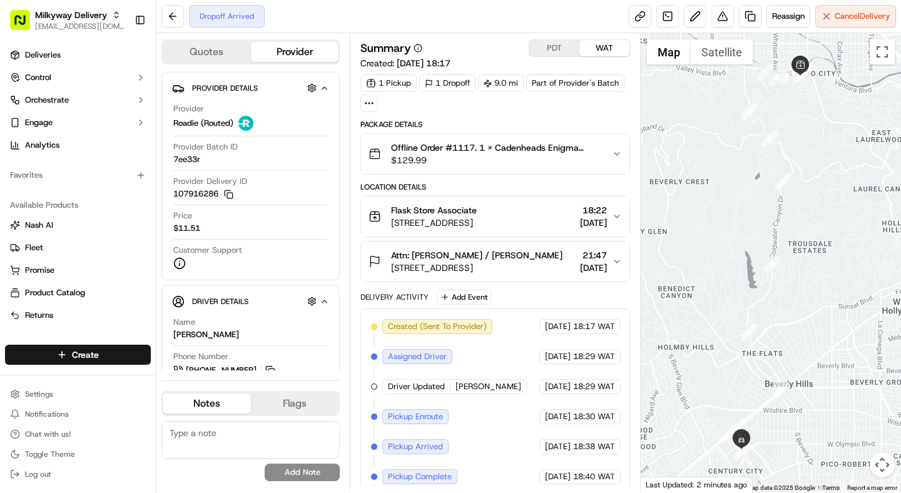
click at [212, 56] on button "Quotes" at bounding box center [207, 52] width 88 height 20
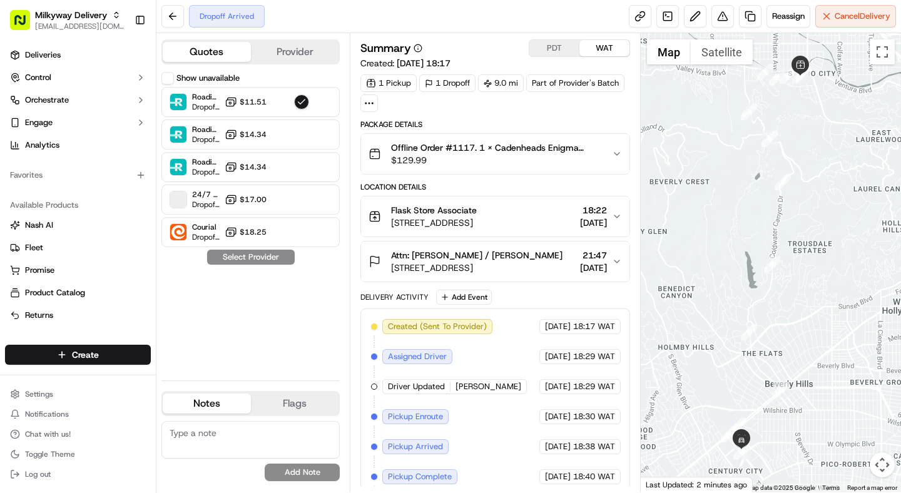
click at [170, 77] on button "Show unavailable" at bounding box center [167, 78] width 13 height 13
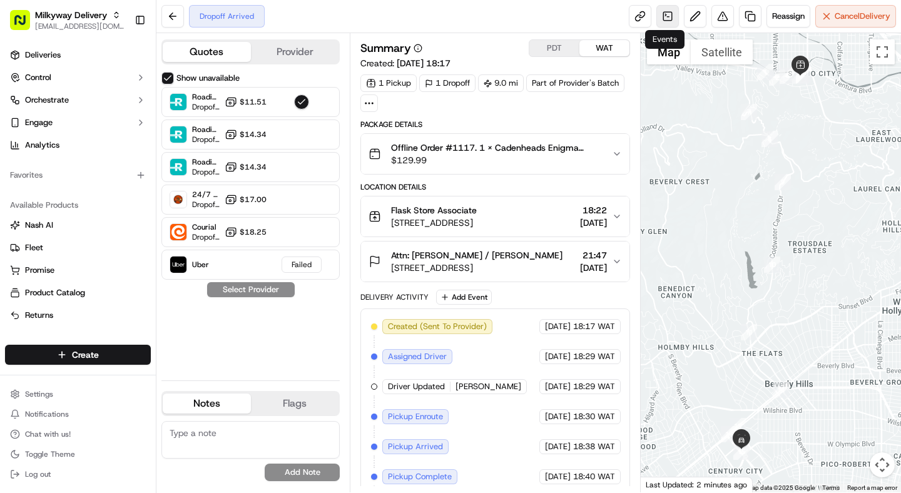
click at [665, 21] on link at bounding box center [667, 16] width 23 height 23
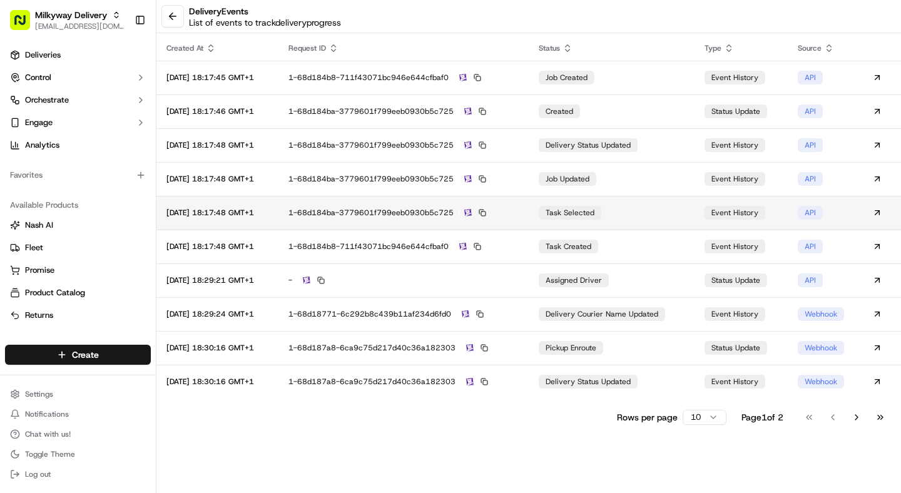
click at [519, 210] on div "1-68d184ba-3779601f799eeb0930b5c725" at bounding box center [403, 212] width 230 height 11
click at [171, 16] on button at bounding box center [172, 16] width 23 height 23
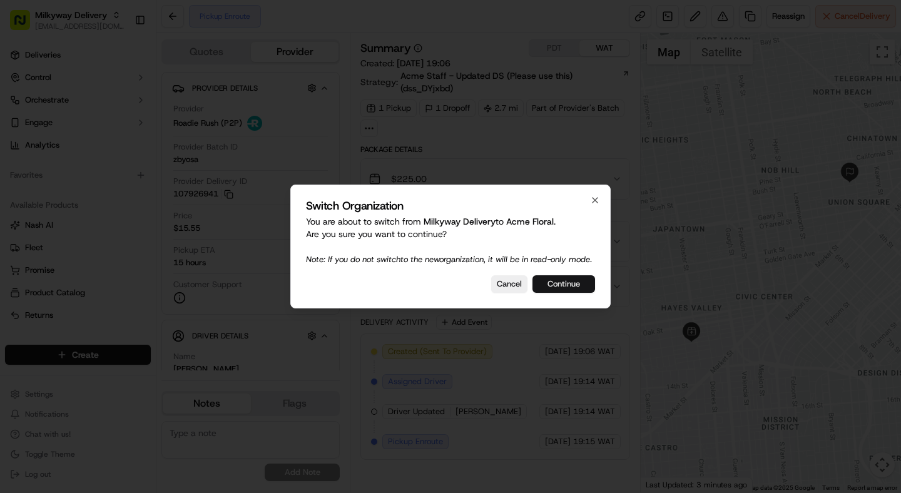
click at [561, 288] on button "Continue" at bounding box center [563, 284] width 63 height 18
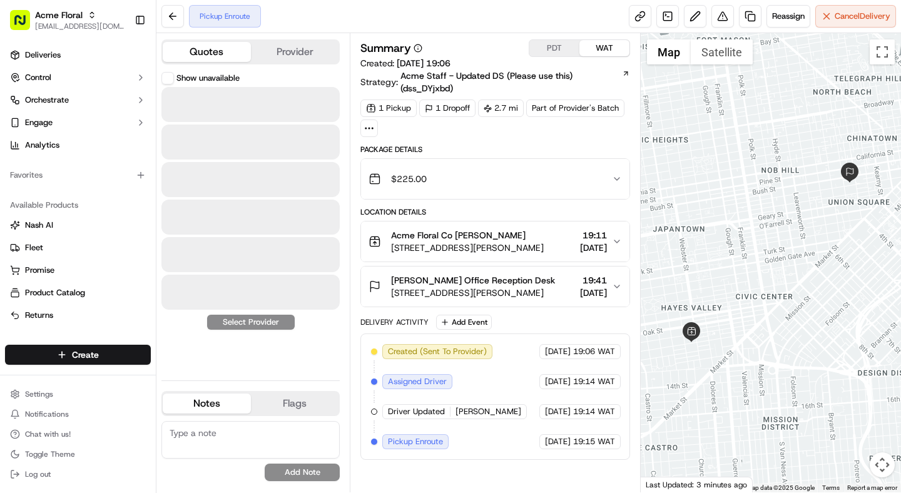
click at [220, 56] on button "Quotes" at bounding box center [207, 52] width 88 height 20
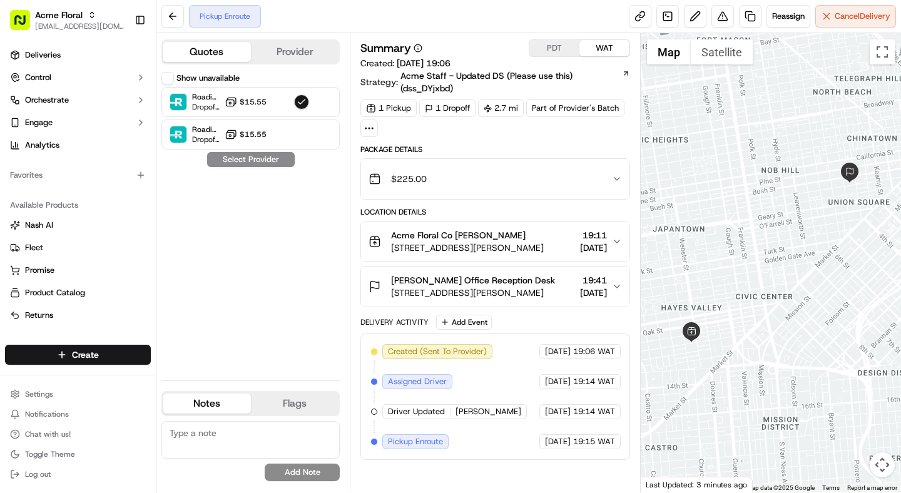
click at [163, 78] on button "Show unavailable" at bounding box center [167, 78] width 13 height 13
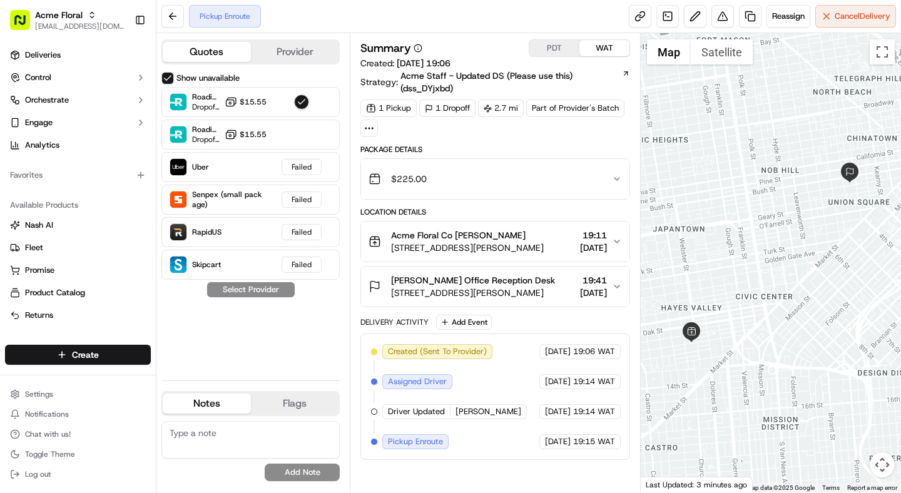
type button "on"
click at [428, 72] on span "Acme Staff - Updated DS (Please use this) (dss_DYjxbd)" at bounding box center [510, 81] width 220 height 25
click at [474, 181] on div "$225.00" at bounding box center [489, 178] width 243 height 25
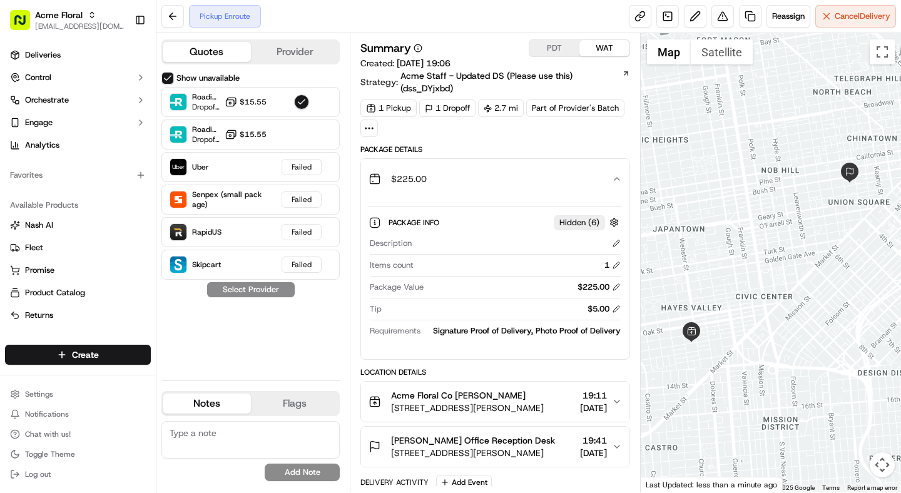
click at [285, 57] on button "Provider" at bounding box center [295, 52] width 88 height 20
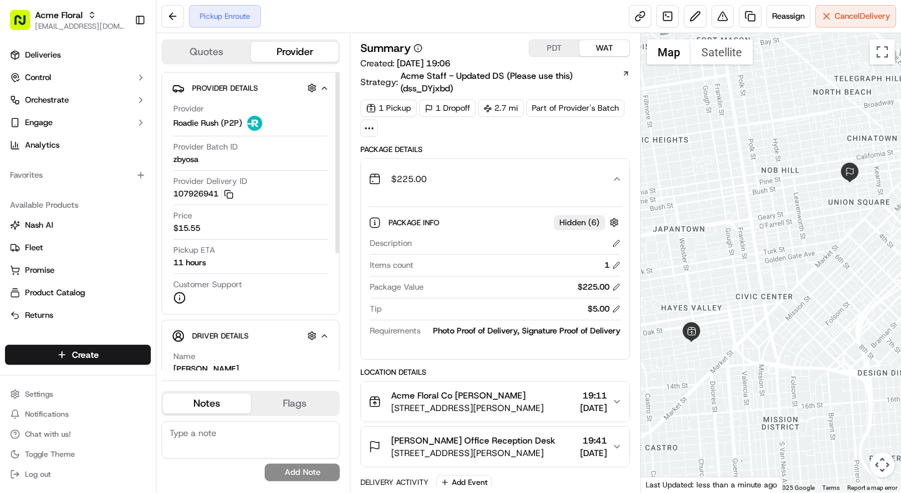
click at [193, 58] on button "Quotes" at bounding box center [207, 52] width 88 height 20
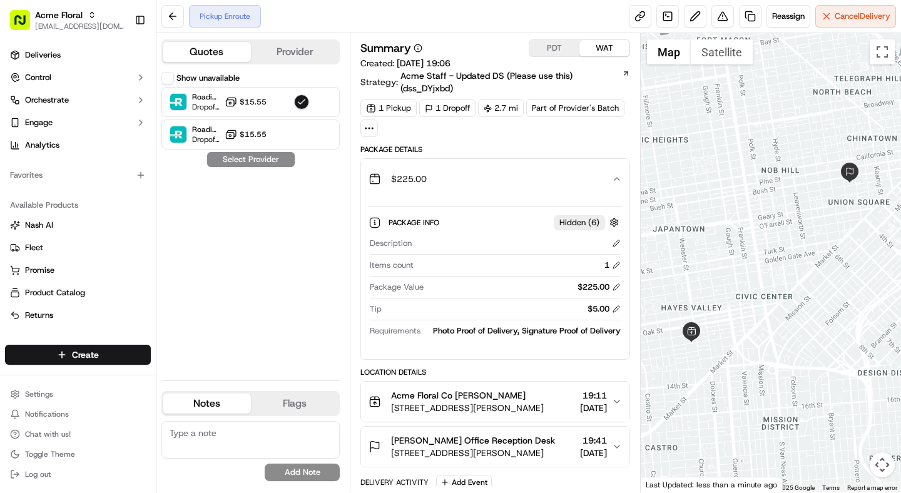
click at [168, 81] on button "Show unavailable" at bounding box center [167, 78] width 13 height 13
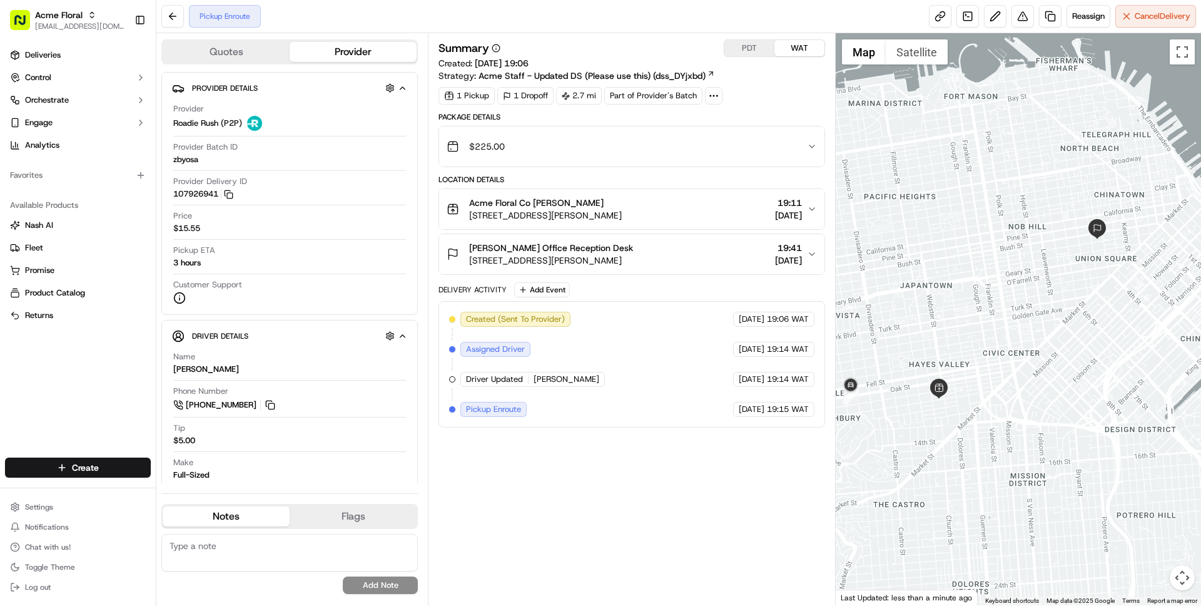
click at [208, 54] on button "Quotes" at bounding box center [226, 52] width 127 height 20
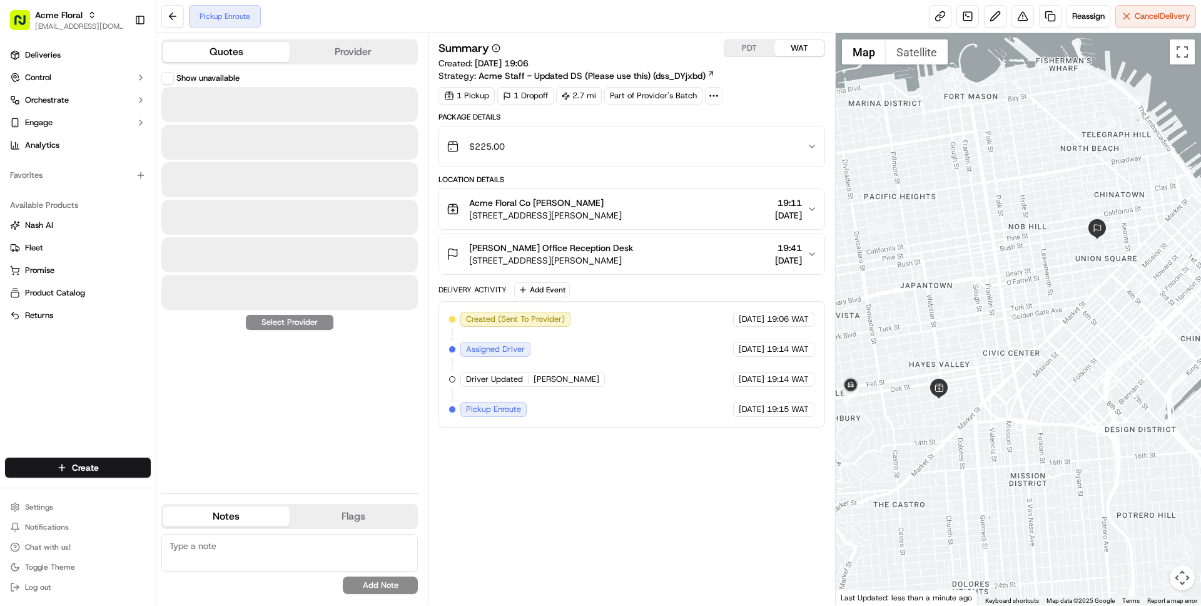
click at [168, 82] on button "Show unavailable" at bounding box center [167, 78] width 13 height 13
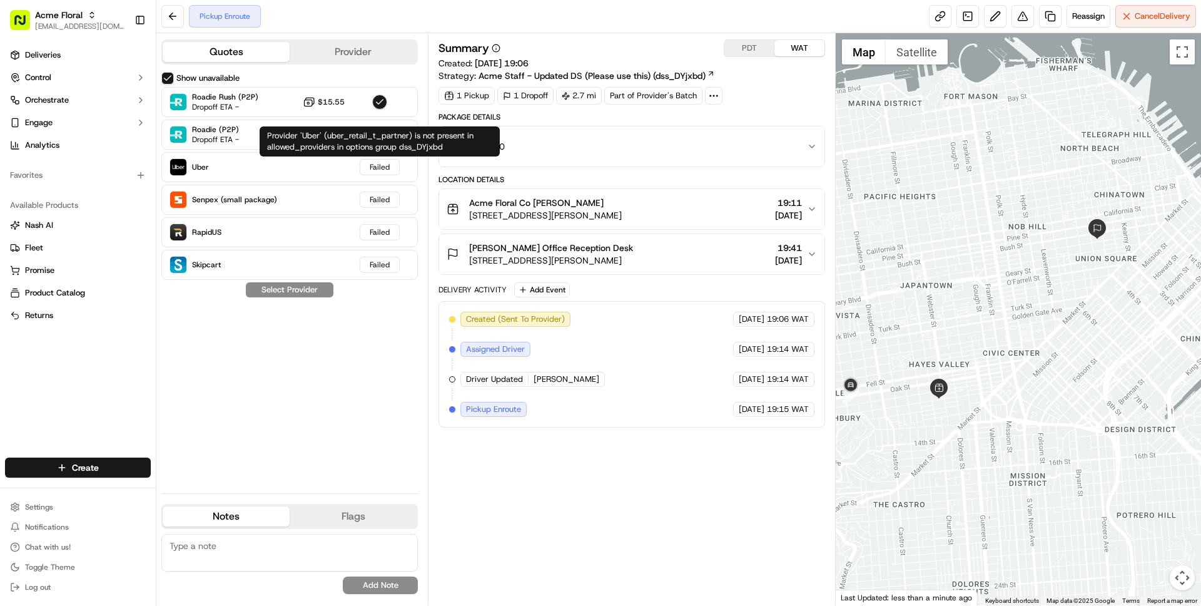
click at [332, 134] on div "Provider 'Uber' (uber_retail_t_partner) is not present in allowed_providers in …" at bounding box center [380, 141] width 240 height 30
drag, startPoint x: 332, startPoint y: 134, endPoint x: 379, endPoint y: 134, distance: 47.5
click at [379, 134] on div "Provider 'Uber' (uber_retail_t_partner) is not present in allowed_providers in …" at bounding box center [380, 141] width 240 height 30
copy div "uber_retail_t_partner"
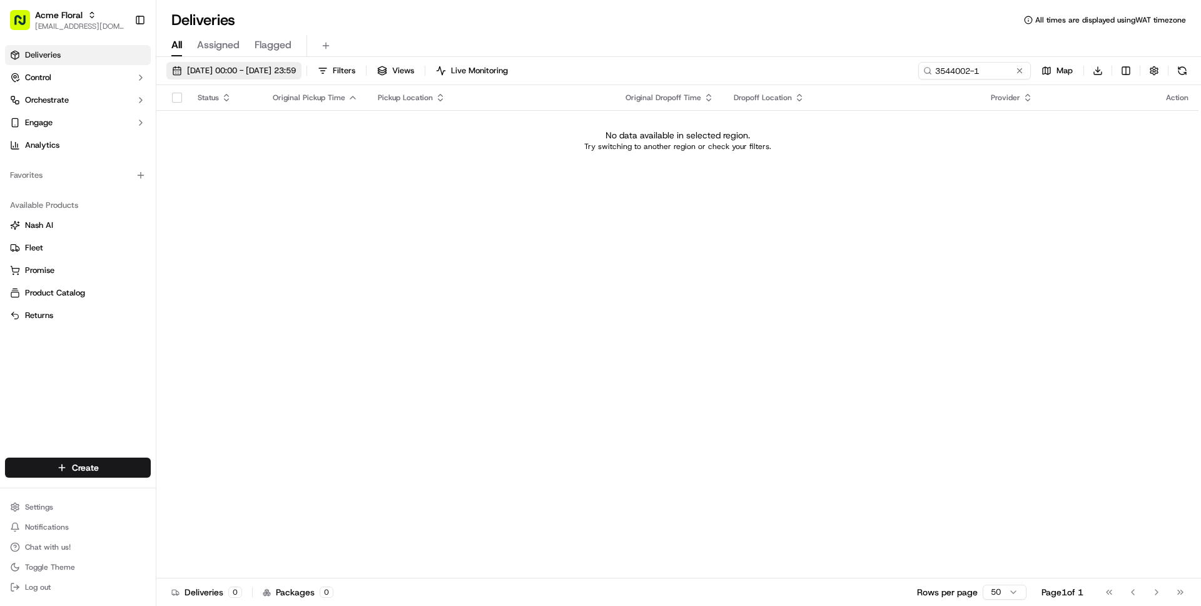
click at [215, 73] on span "[DATE] 00:00 - [DATE] 23:59" at bounding box center [241, 70] width 109 height 11
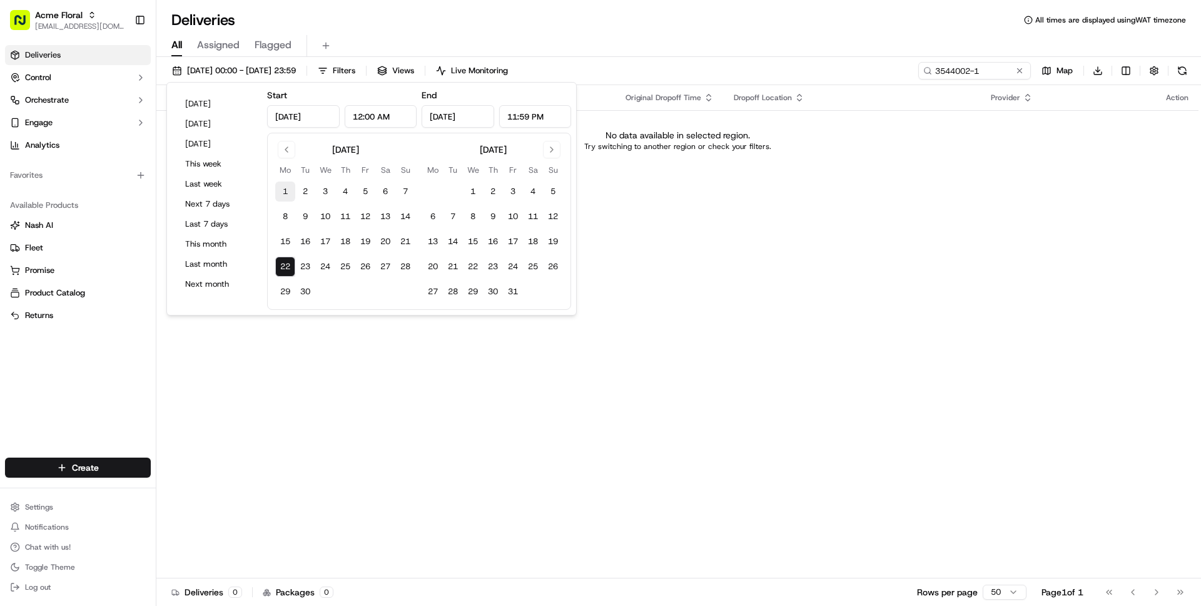
click at [285, 191] on button "1" at bounding box center [285, 191] width 20 height 20
type input "[DATE]"
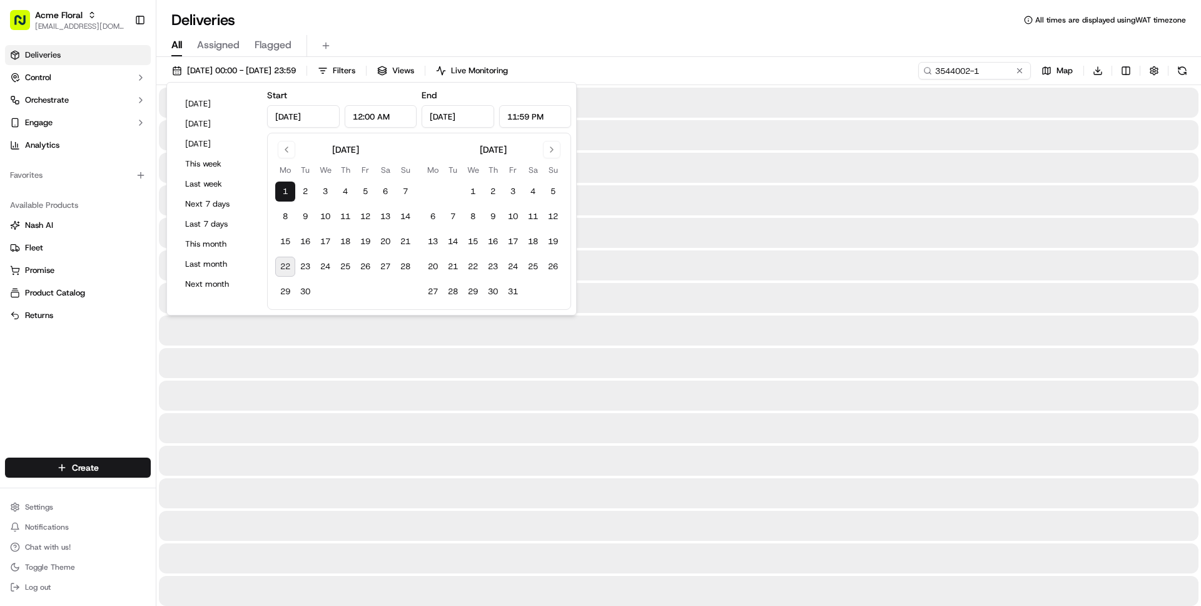
click at [290, 271] on button "22" at bounding box center [285, 266] width 20 height 20
type input "[DATE]"
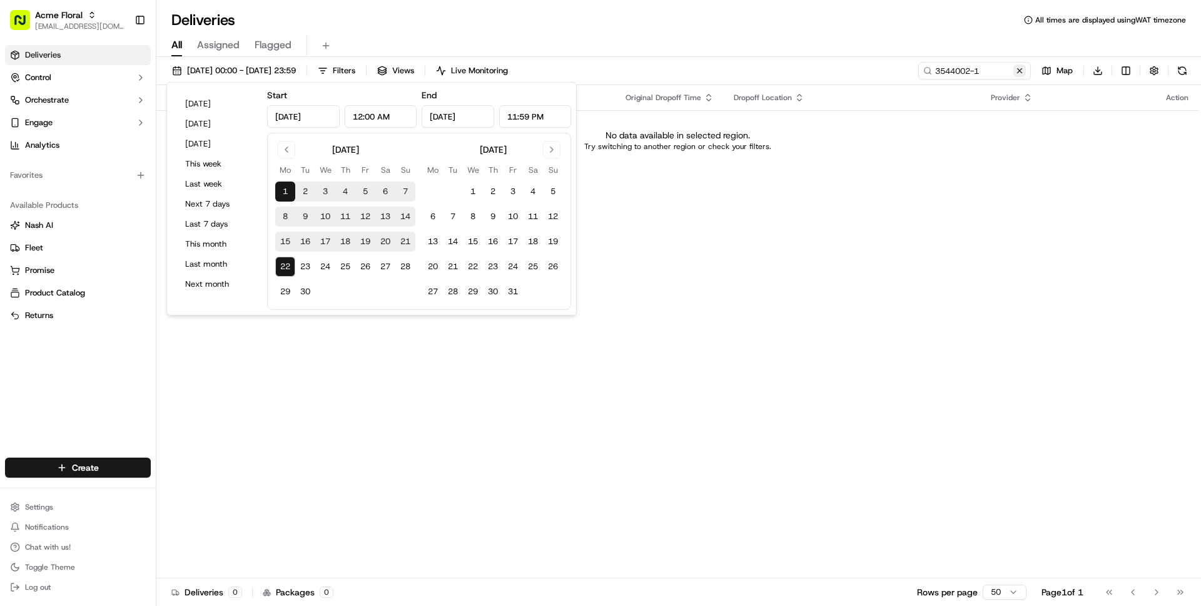
click at [900, 66] on button at bounding box center [1019, 70] width 13 height 13
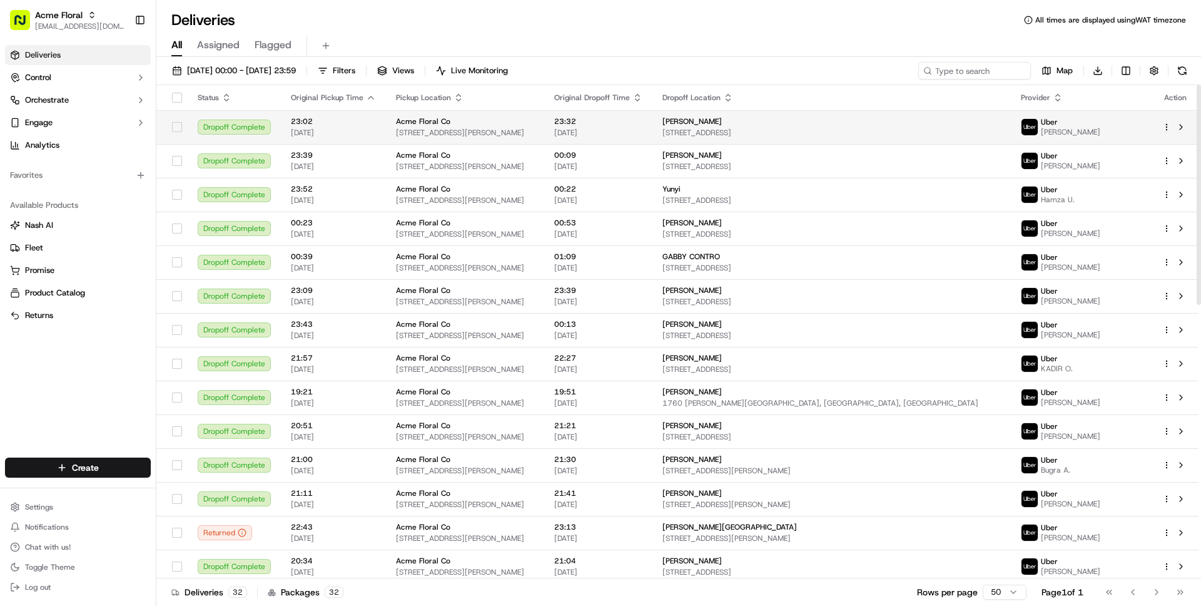
click at [900, 133] on span "[STREET_ADDRESS]" at bounding box center [831, 133] width 338 height 10
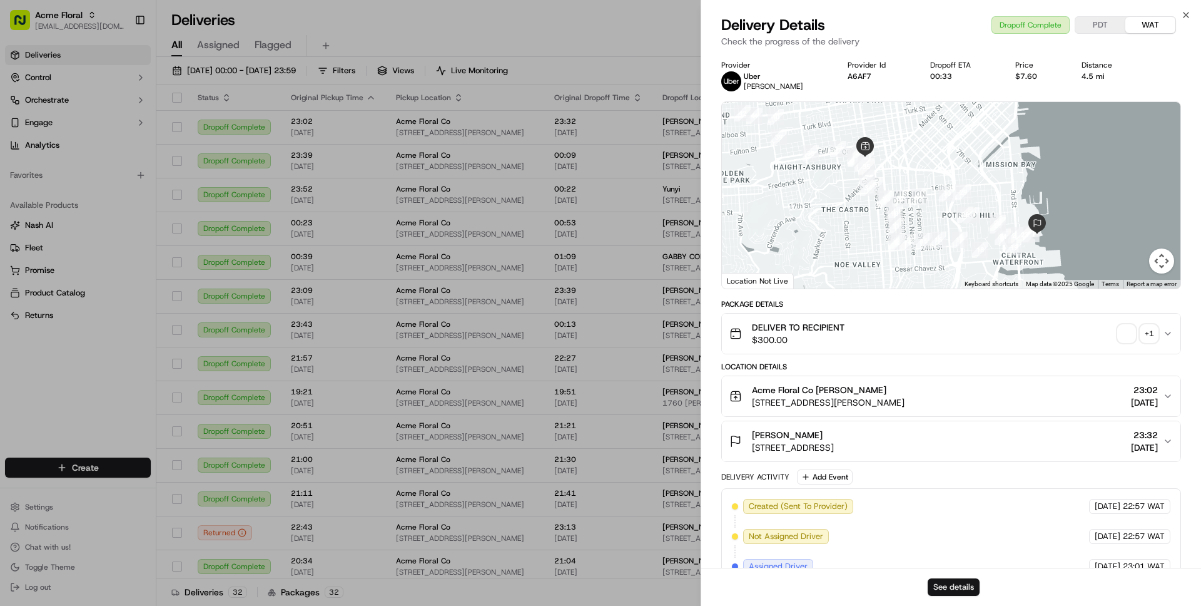
click at [900, 492] on button "See details" at bounding box center [954, 587] width 52 height 18
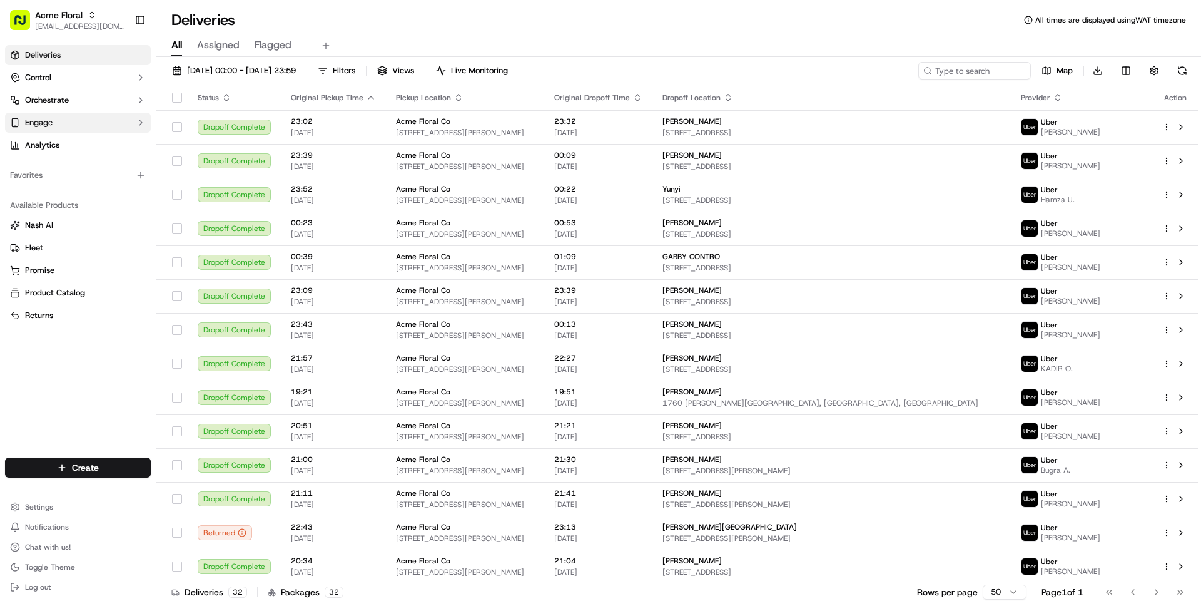
click at [109, 124] on button "Engage" at bounding box center [78, 123] width 146 height 20
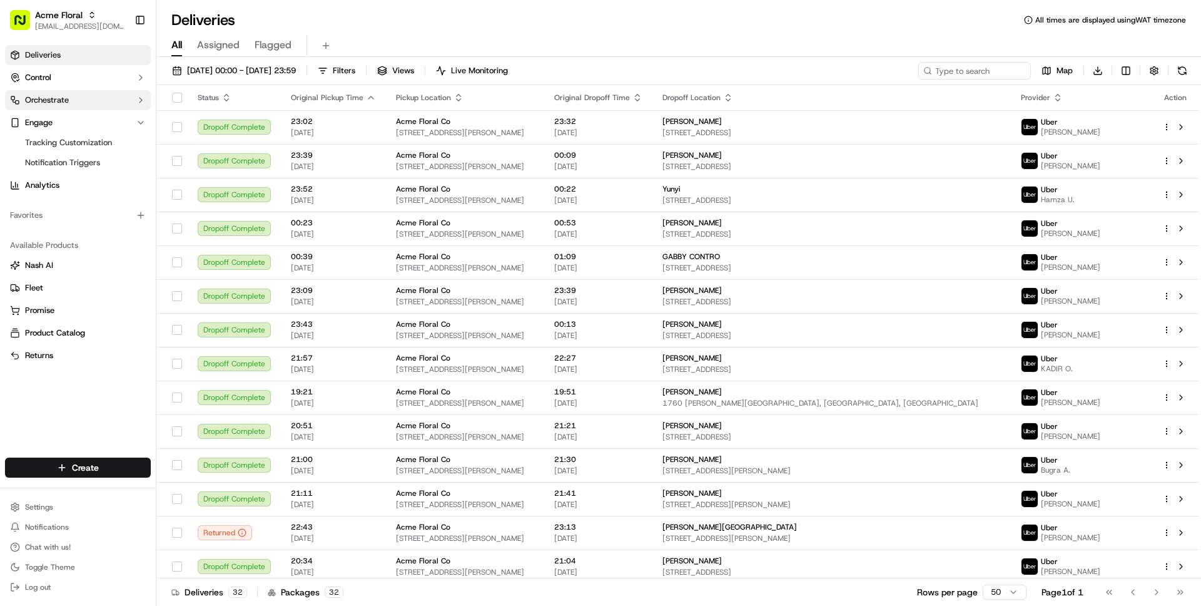
click at [109, 103] on button "Orchestrate" at bounding box center [78, 100] width 146 height 20
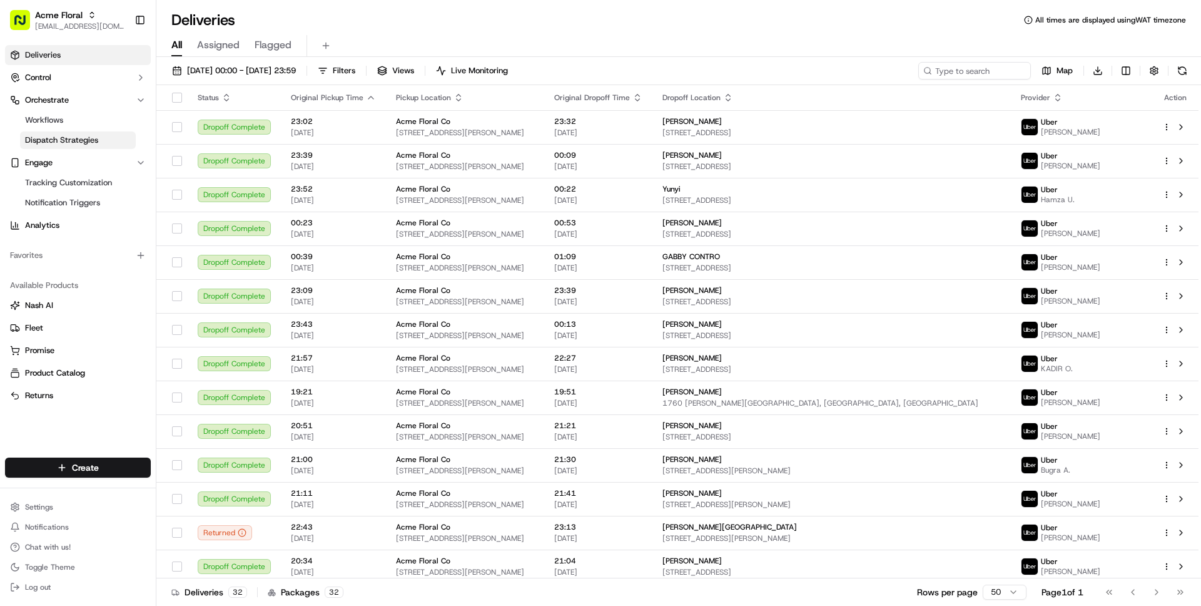
click at [96, 139] on span "Dispatch Strategies" at bounding box center [61, 139] width 73 height 11
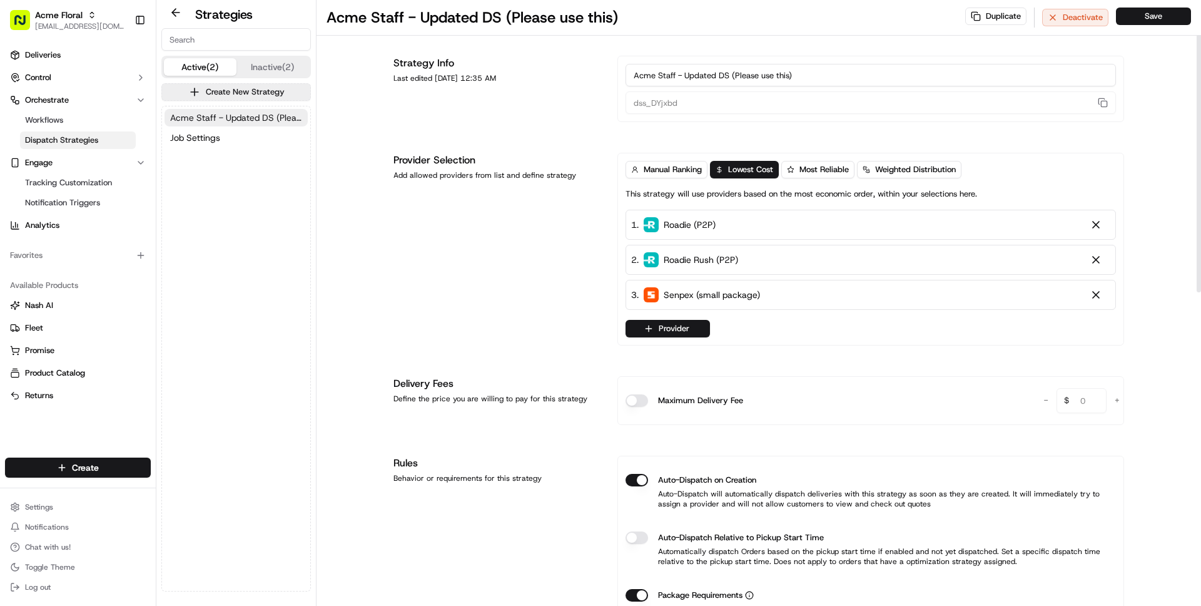
click at [222, 118] on span "Acme Staff - Updated DS (Please use this)" at bounding box center [236, 117] width 132 height 13
click at [661, 330] on button "Provider" at bounding box center [668, 329] width 84 height 18
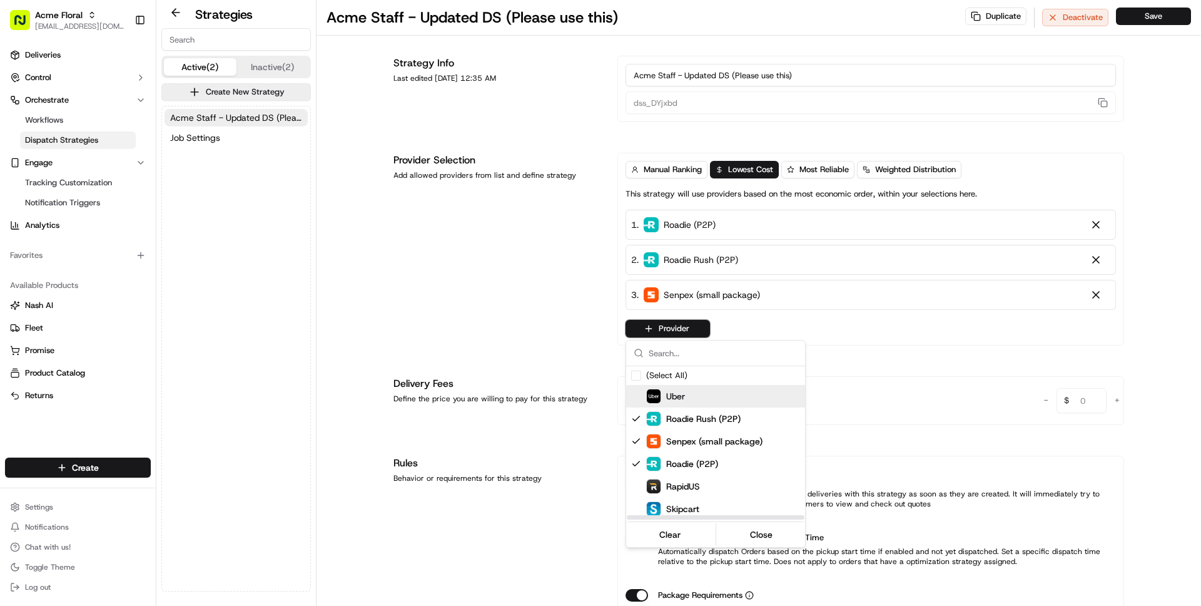
click at [664, 395] on div "Uber" at bounding box center [665, 395] width 39 height 15
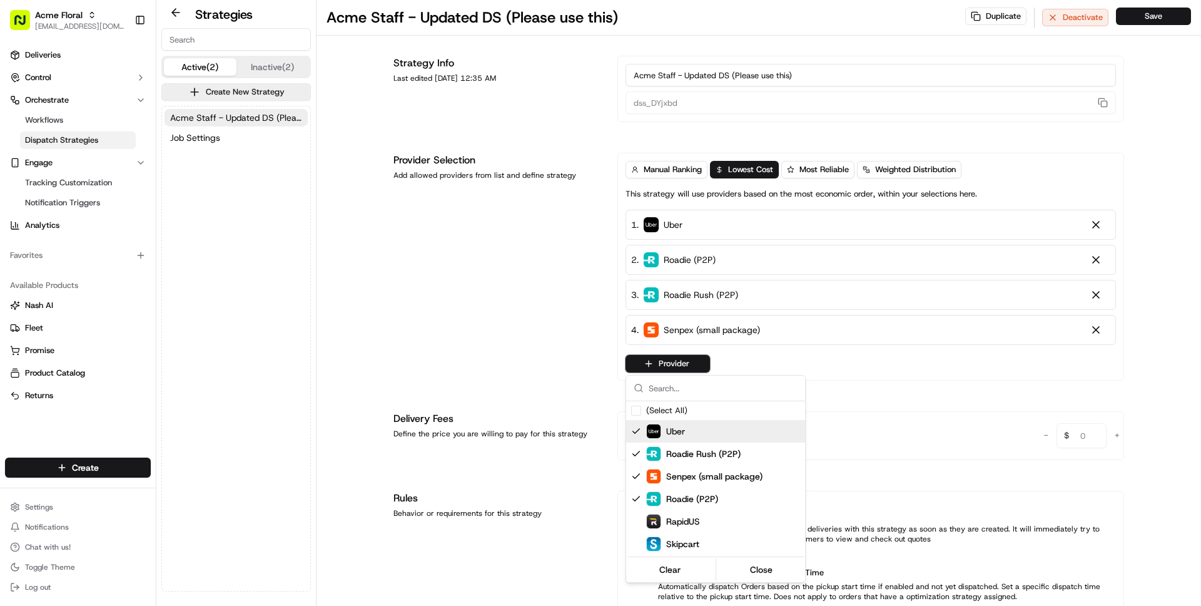
click at [846, 367] on html "Acme Floral wisdom@usenash.com Toggle Sidebar Deliveries Control Orchestrate Wo…" at bounding box center [600, 303] width 1201 height 606
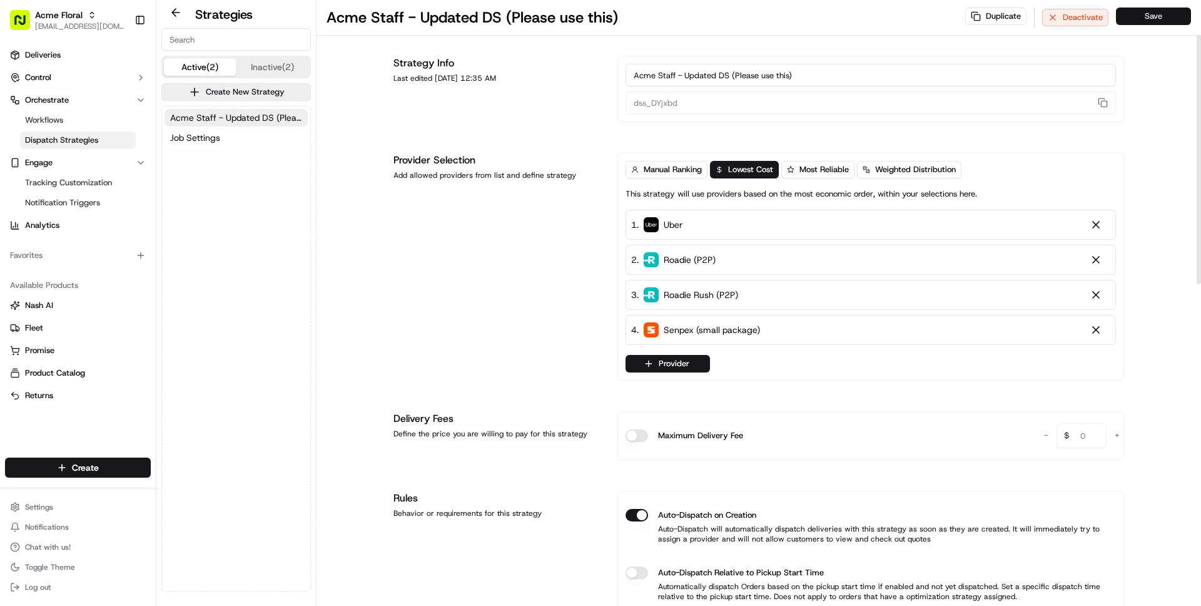
click at [900, 22] on button "Save" at bounding box center [1153, 17] width 75 height 18
click at [208, 246] on div "Acme Staff - Updated DS (Please use this) Job Settings" at bounding box center [236, 348] width 148 height 484
click at [46, 55] on span "Deliveries" at bounding box center [43, 54] width 36 height 11
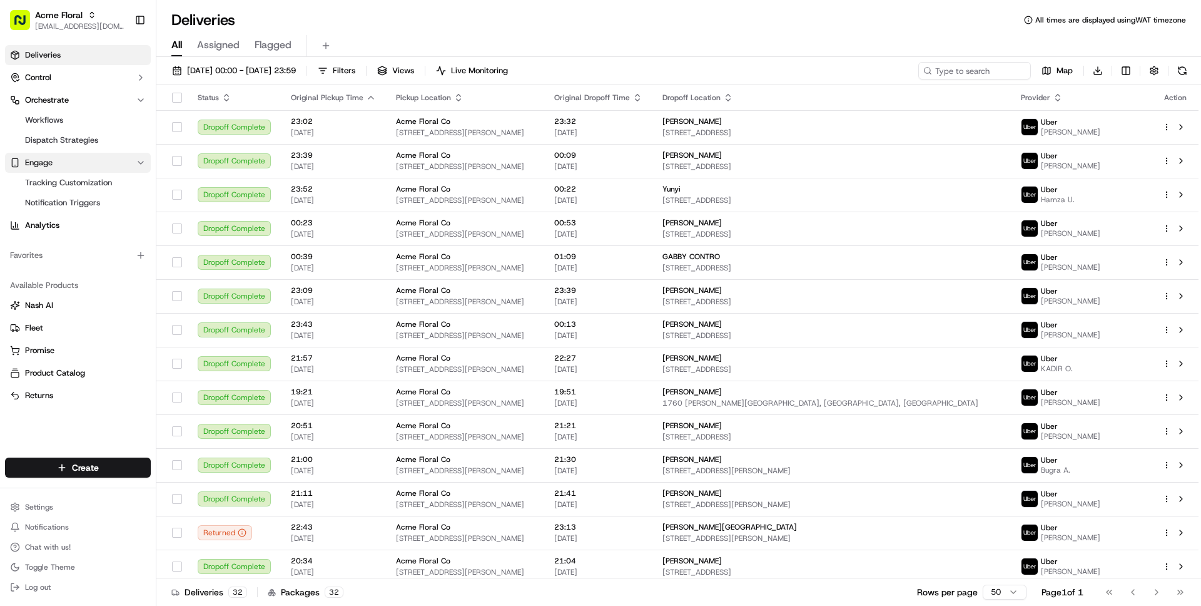
click at [56, 164] on button "Engage" at bounding box center [78, 163] width 146 height 20
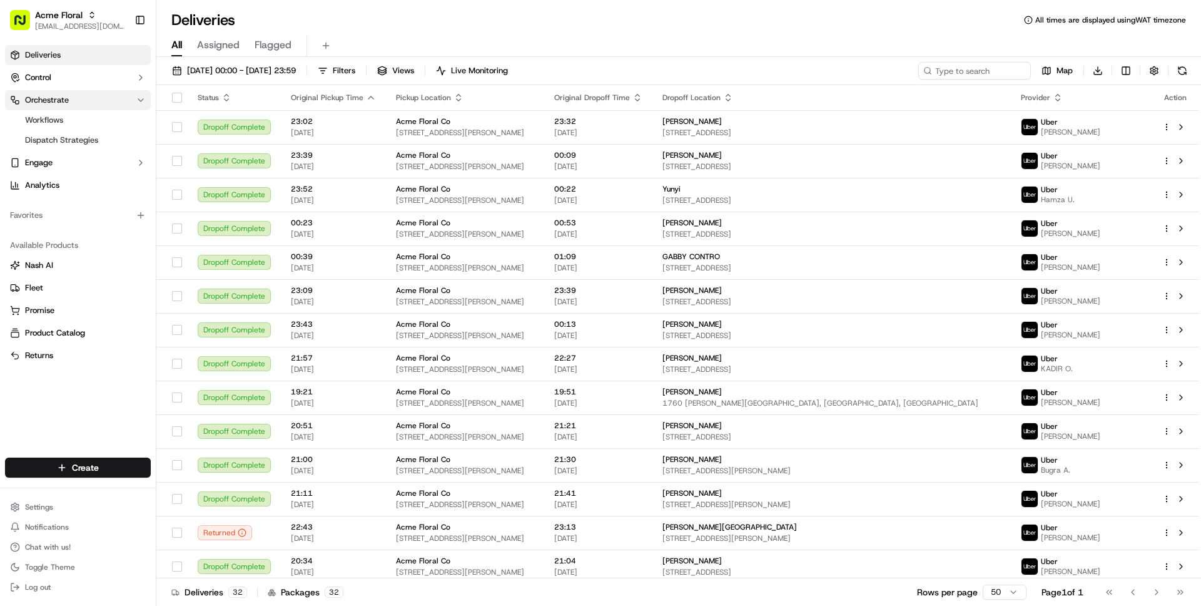
click at [56, 106] on button "Orchestrate" at bounding box center [78, 100] width 146 height 20
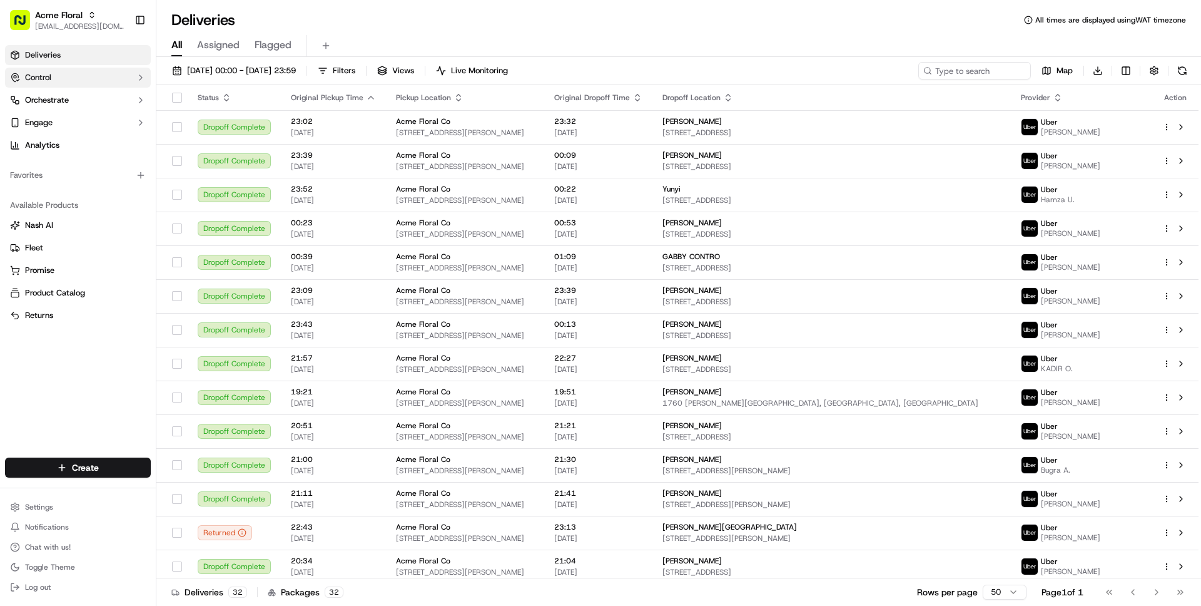
click at [54, 81] on button "Control" at bounding box center [78, 78] width 146 height 20
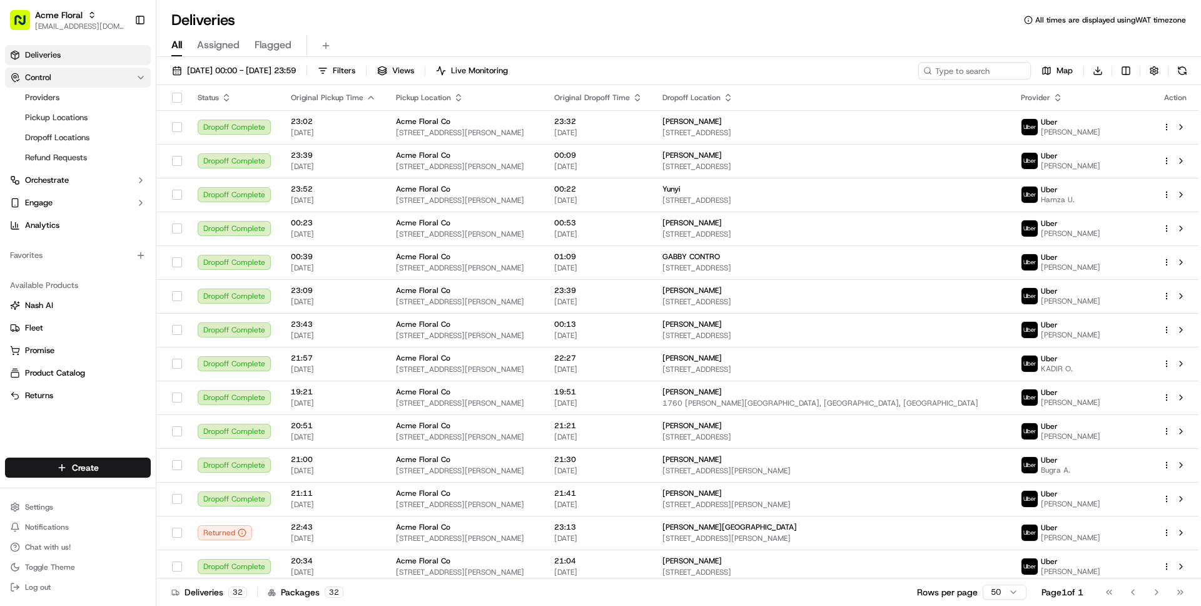
click at [54, 83] on button "Control" at bounding box center [78, 78] width 146 height 20
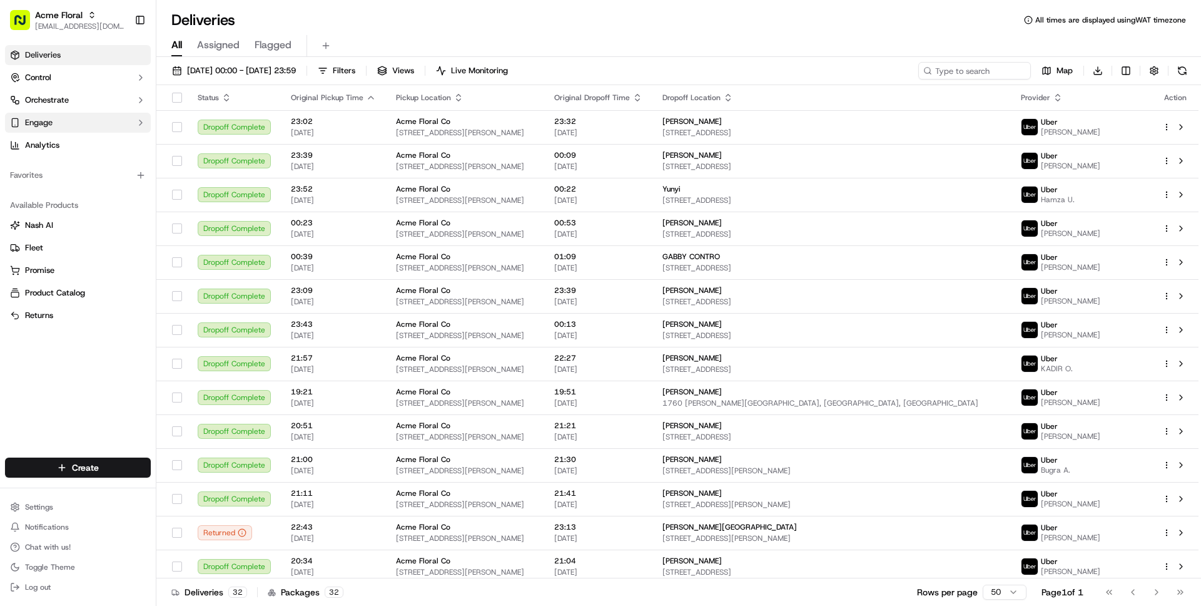
click at [56, 124] on button "Engage" at bounding box center [78, 123] width 146 height 20
click at [49, 98] on span "Orchestrate" at bounding box center [47, 99] width 44 height 11
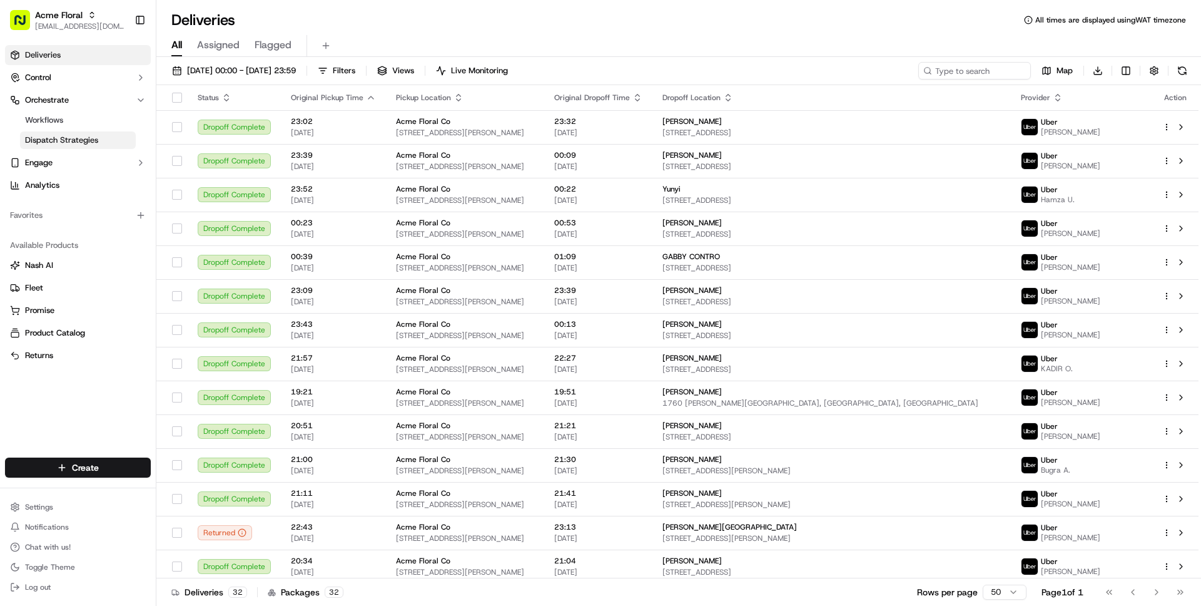
click at [44, 137] on span "Dispatch Strategies" at bounding box center [61, 139] width 73 height 11
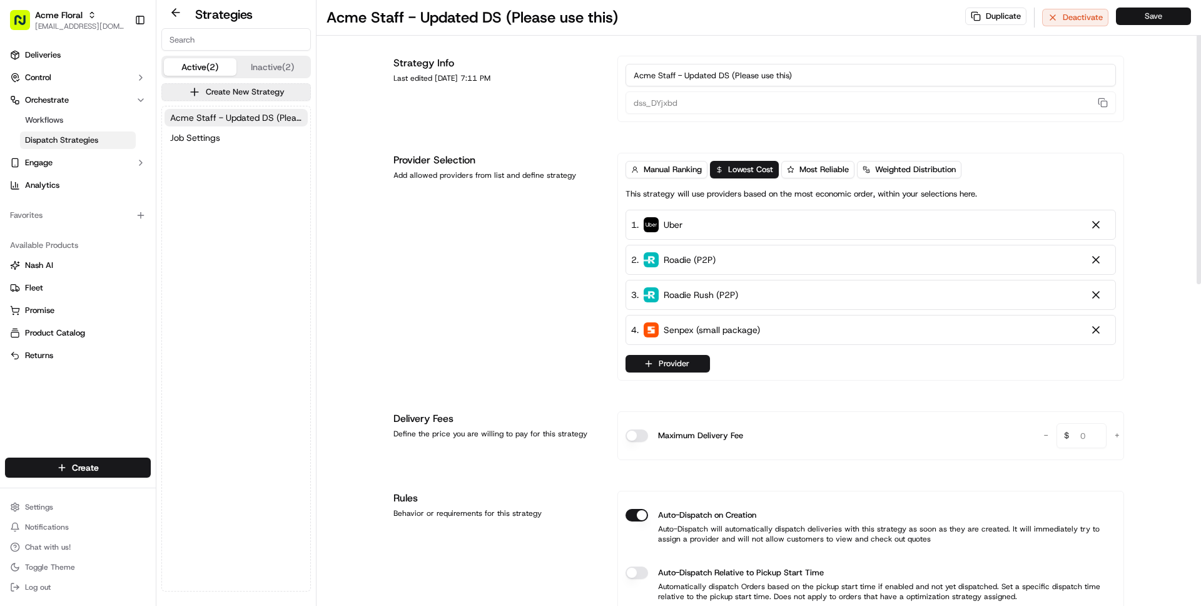
click at [900, 13] on button "Save" at bounding box center [1153, 17] width 75 height 18
click at [210, 136] on span "Job Settings" at bounding box center [195, 137] width 50 height 13
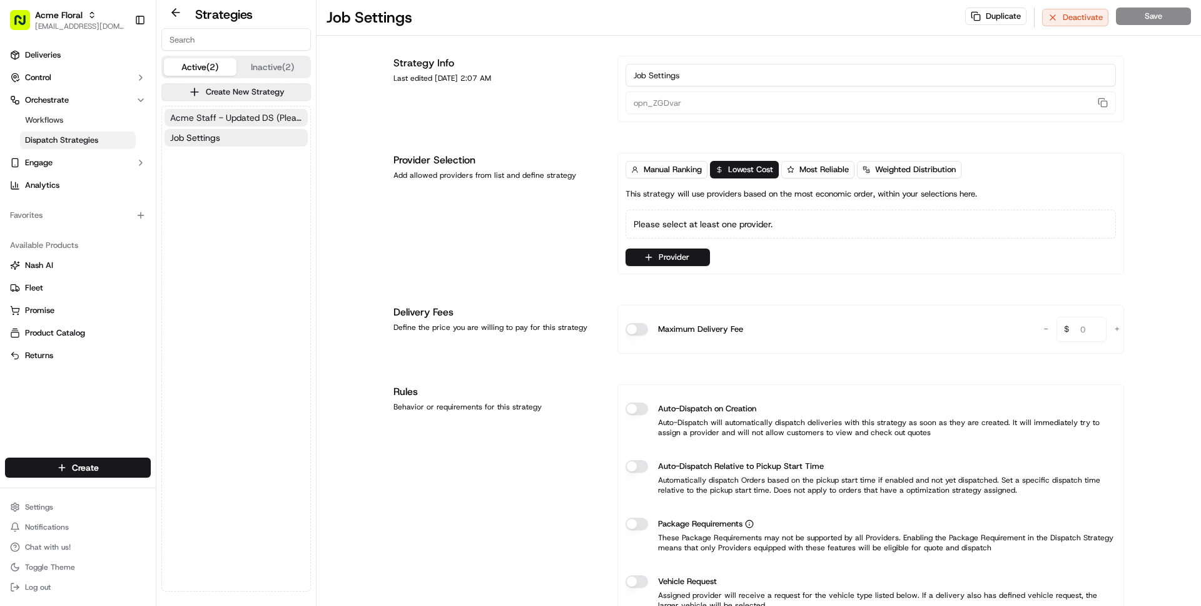
click at [211, 119] on span "Acme Staff - Updated DS (Please use this)" at bounding box center [236, 117] width 132 height 13
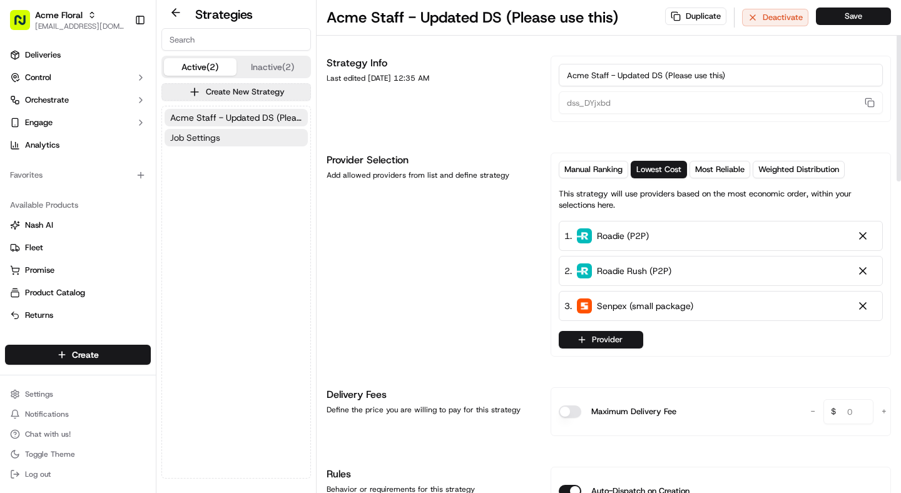
click at [233, 133] on button "Job Settings" at bounding box center [236, 138] width 143 height 18
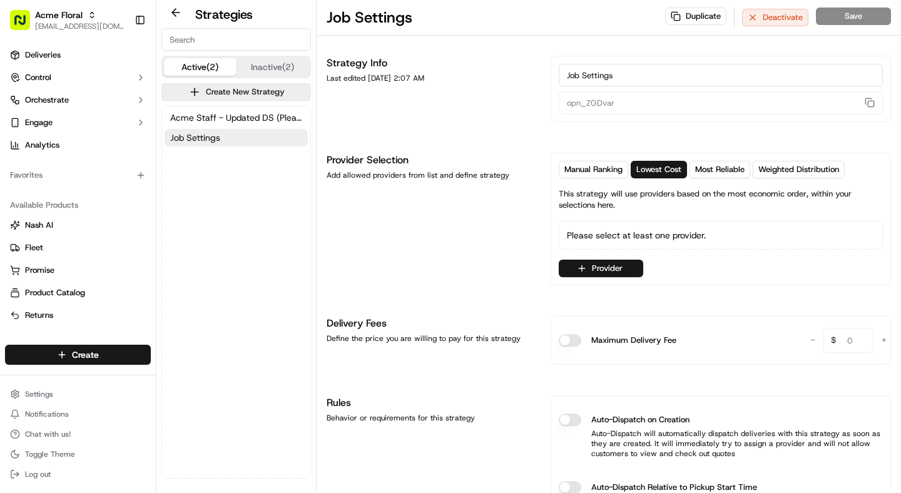
click at [245, 107] on div "Acme Staff - Updated DS (Please use this) Job Settings" at bounding box center [236, 127] width 148 height 43
click at [236, 118] on span "Acme Staff - Updated DS (Please use this)" at bounding box center [236, 117] width 132 height 13
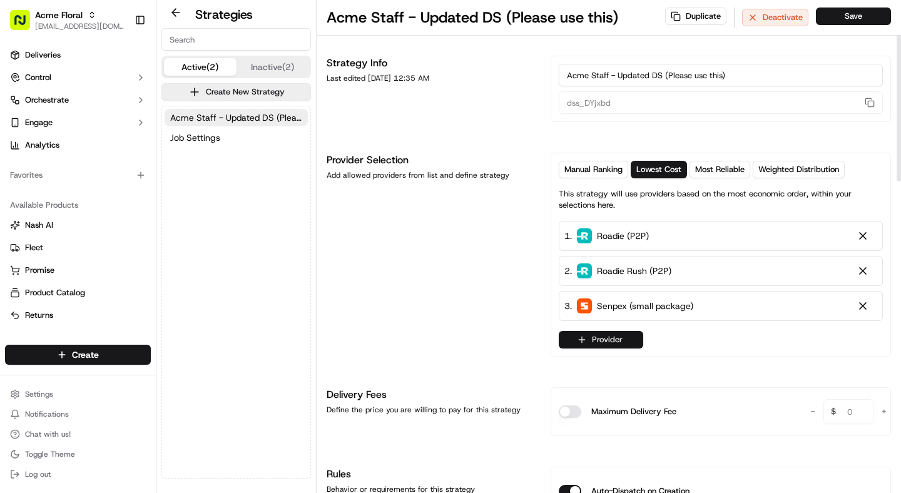
click at [596, 336] on button "Provider" at bounding box center [601, 340] width 84 height 18
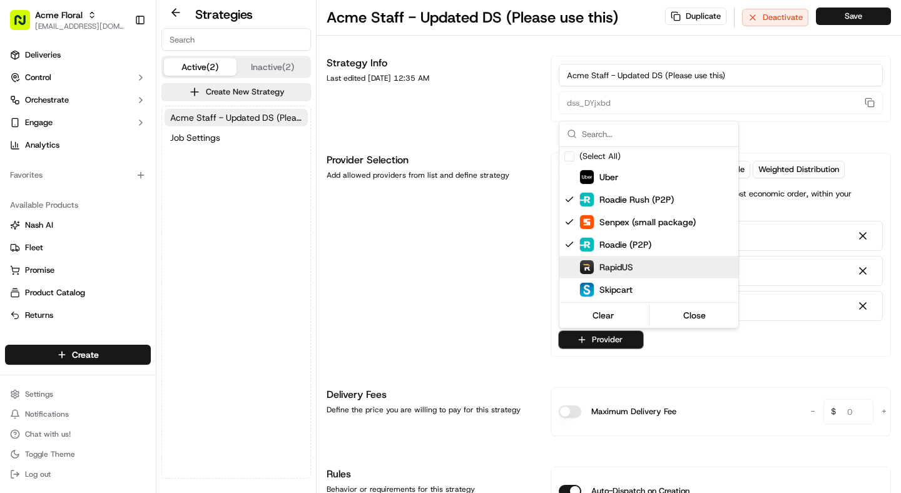
click at [407, 263] on html "Acme Floral [EMAIL_ADDRESS][DOMAIN_NAME] Toggle Sidebar Deliveries Control Orch…" at bounding box center [450, 246] width 901 height 493
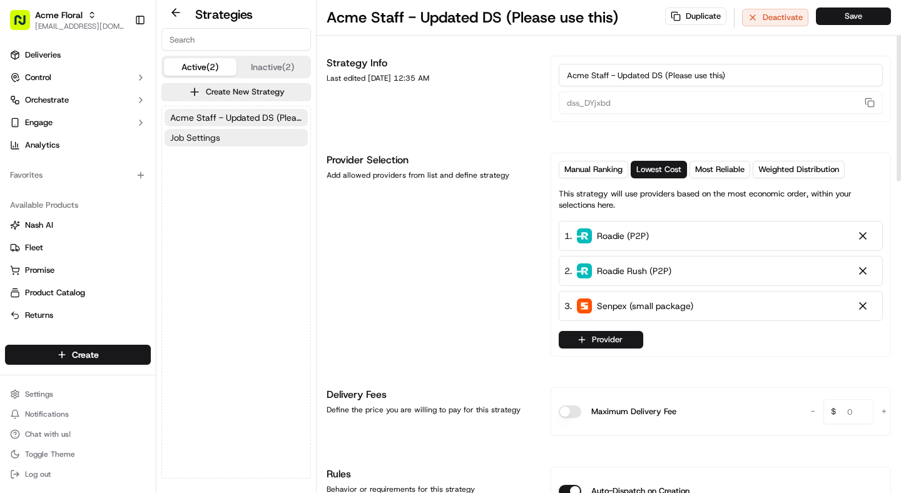
click at [215, 134] on span "Job Settings" at bounding box center [195, 137] width 50 height 13
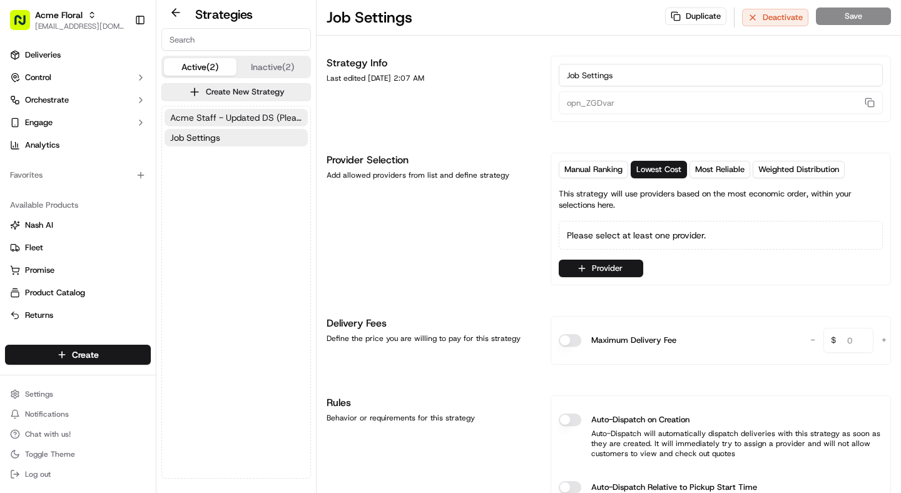
click at [242, 113] on span "Acme Staff - Updated DS (Please use this)" at bounding box center [236, 117] width 132 height 13
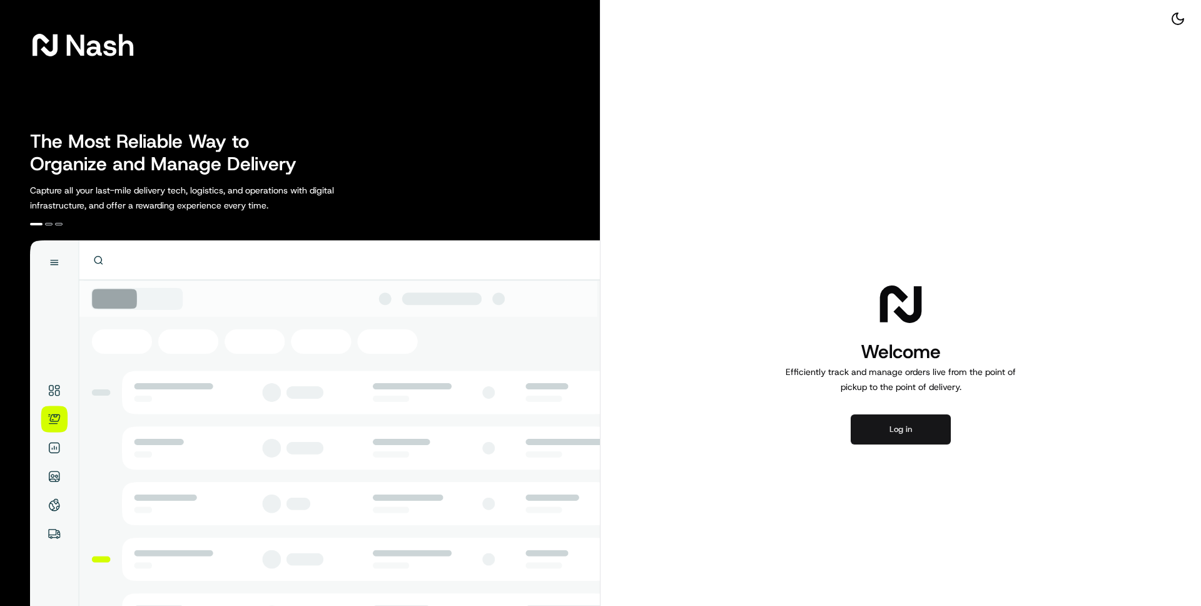
click at [889, 437] on button "Log in" at bounding box center [901, 429] width 100 height 30
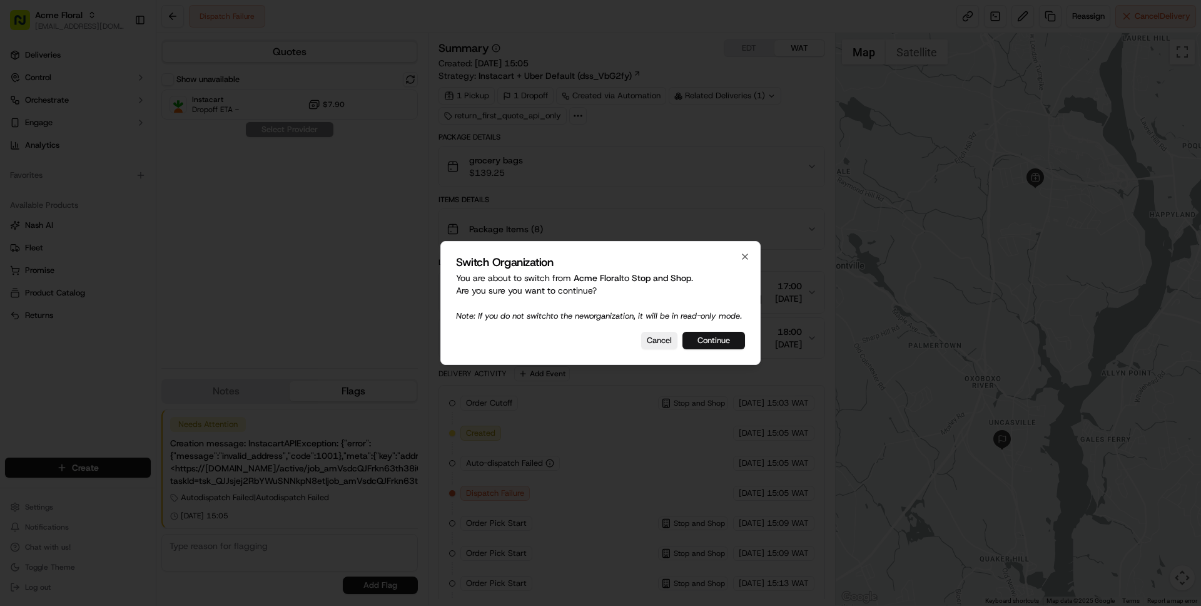
click at [721, 347] on button "Continue" at bounding box center [713, 341] width 63 height 18
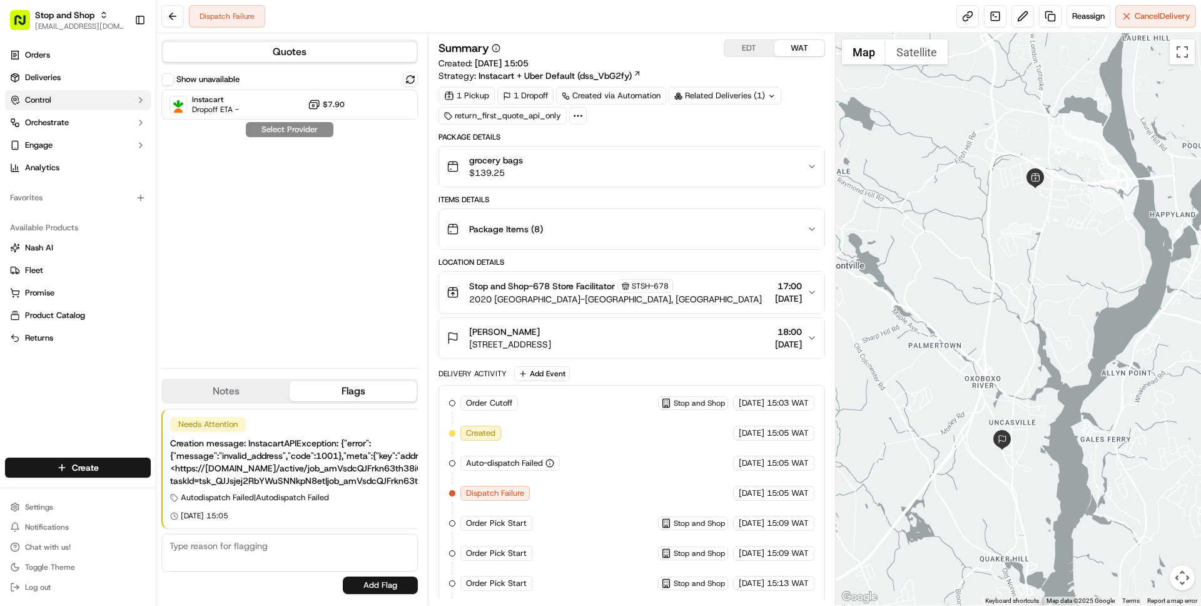
click at [63, 97] on button "Control" at bounding box center [78, 100] width 146 height 20
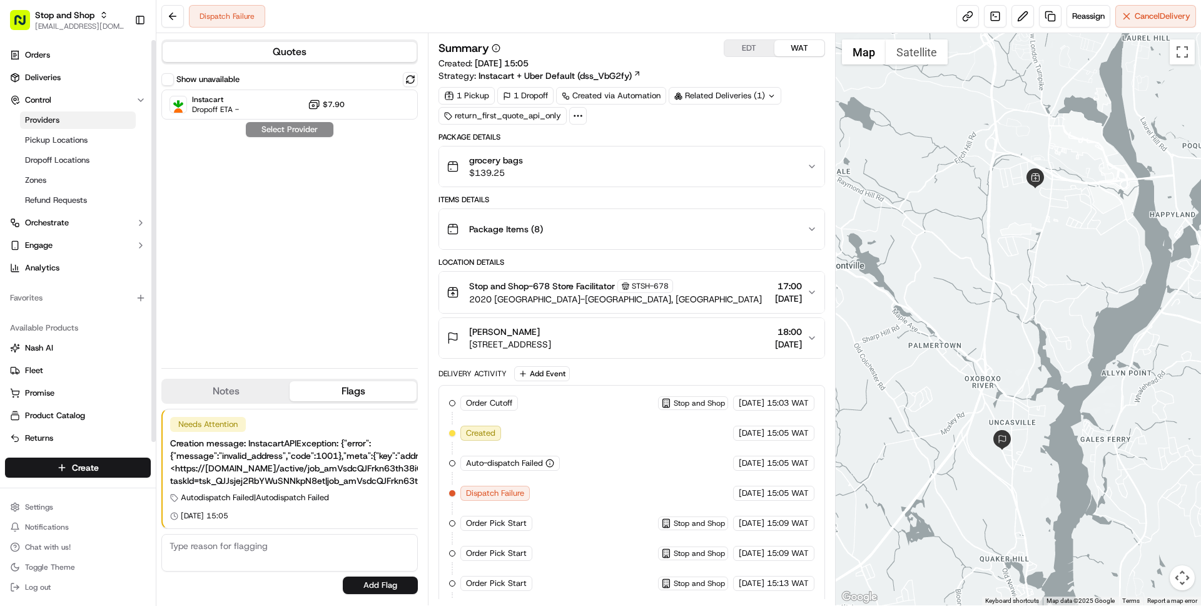
click at [49, 119] on span "Providers" at bounding box center [42, 119] width 34 height 11
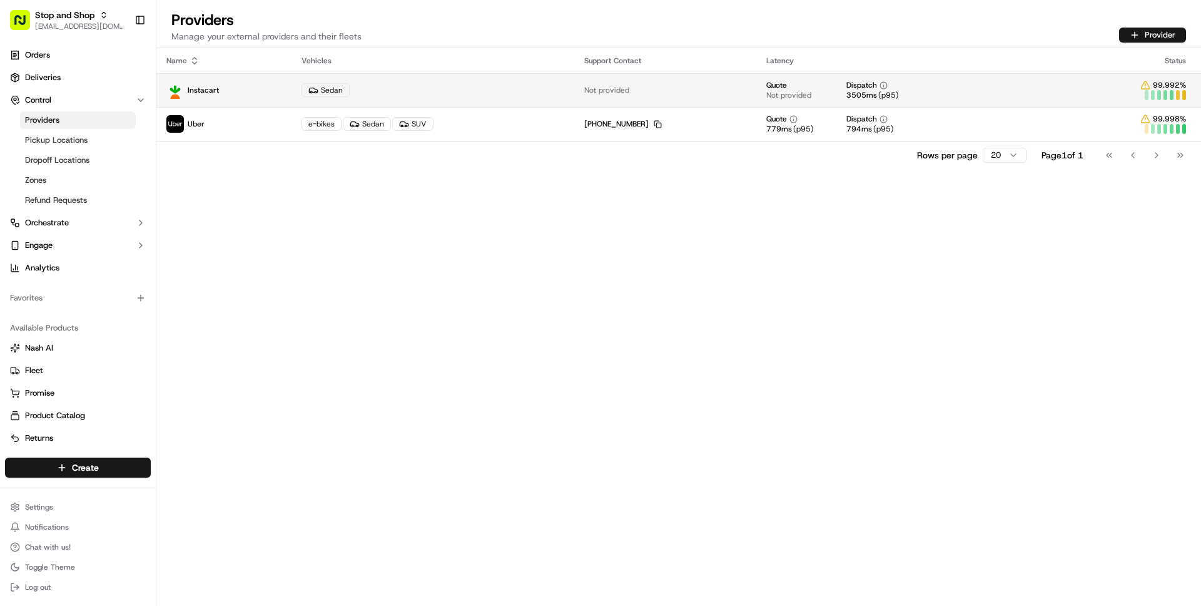
click at [403, 81] on td "Sedan" at bounding box center [432, 90] width 283 height 34
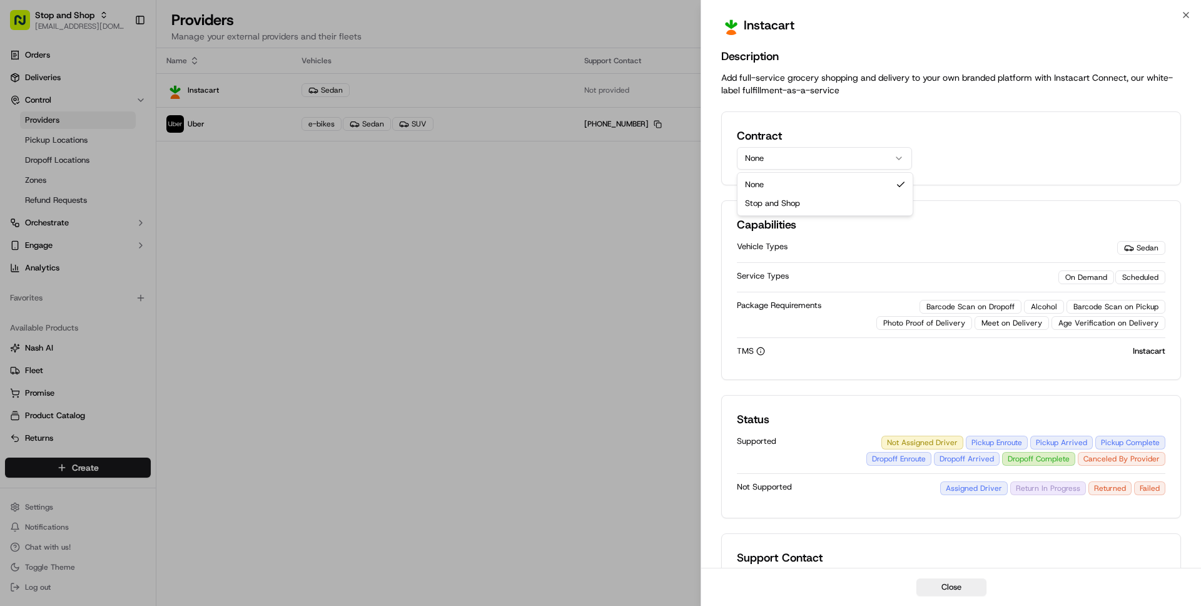
click at [773, 151] on button "None" at bounding box center [824, 158] width 175 height 23
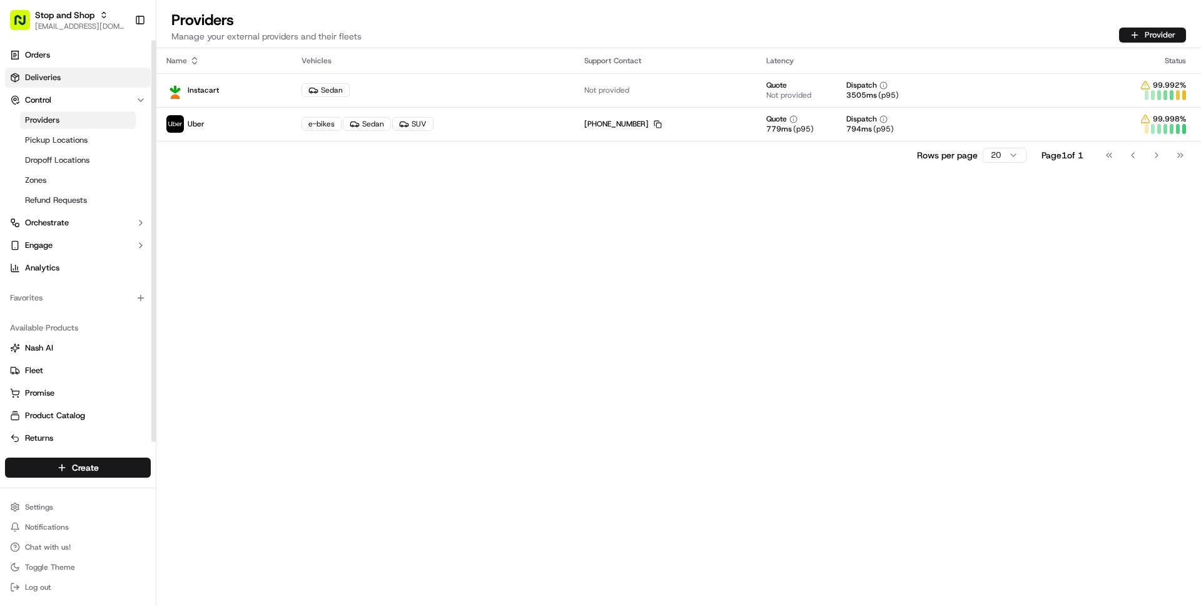
click at [74, 81] on link "Deliveries" at bounding box center [78, 78] width 146 height 20
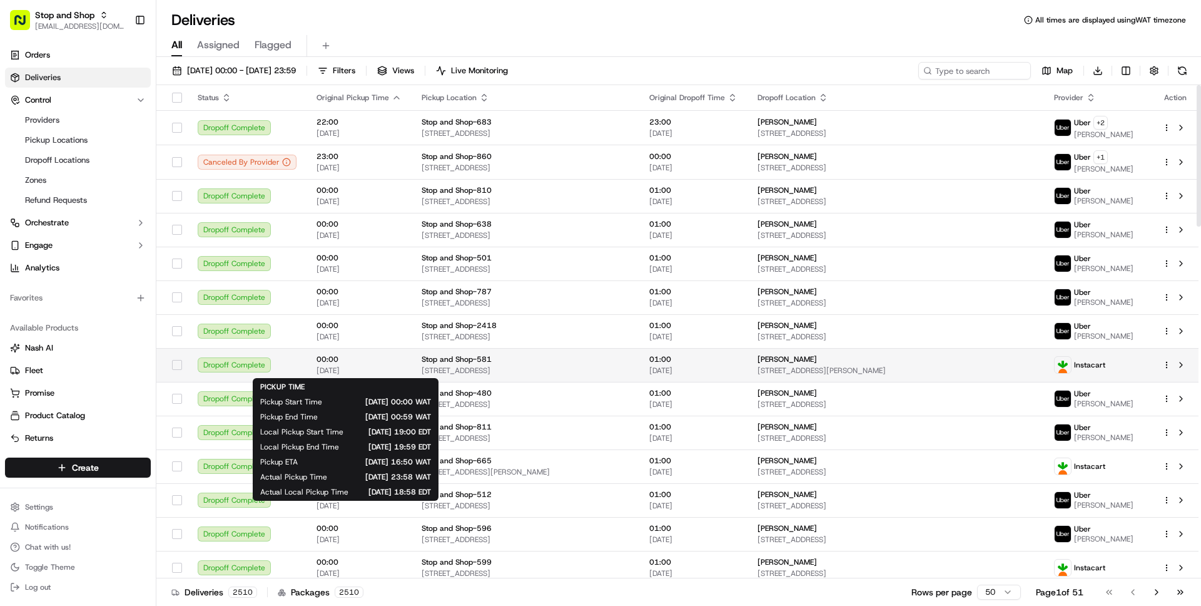
click at [383, 360] on span "00:00" at bounding box center [359, 359] width 85 height 10
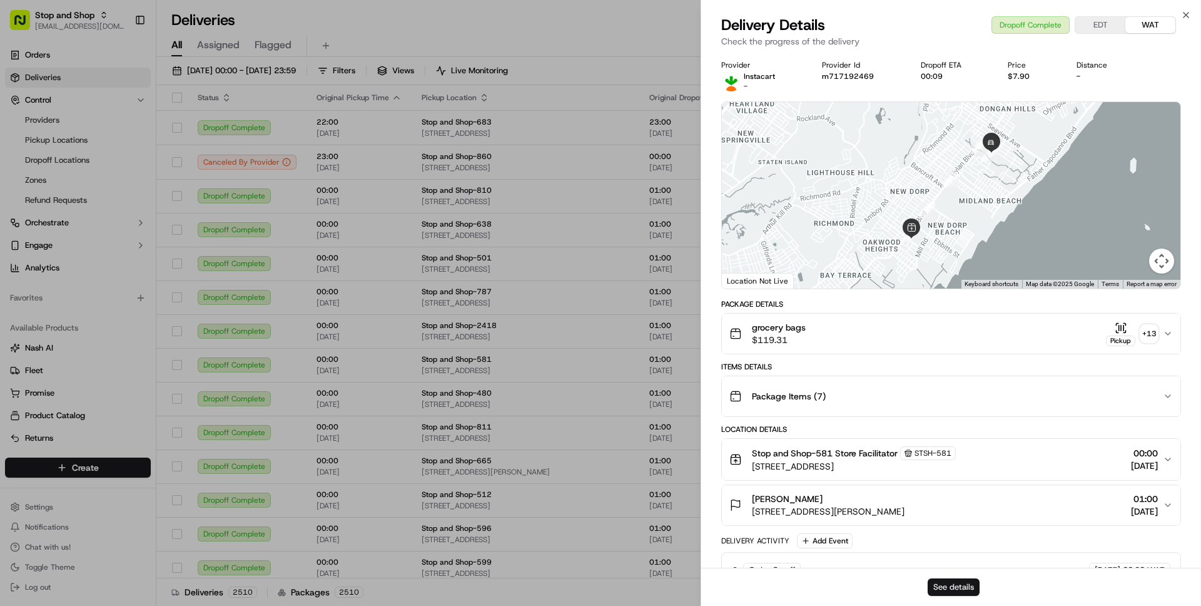
click at [952, 584] on button "See details" at bounding box center [954, 587] width 52 height 18
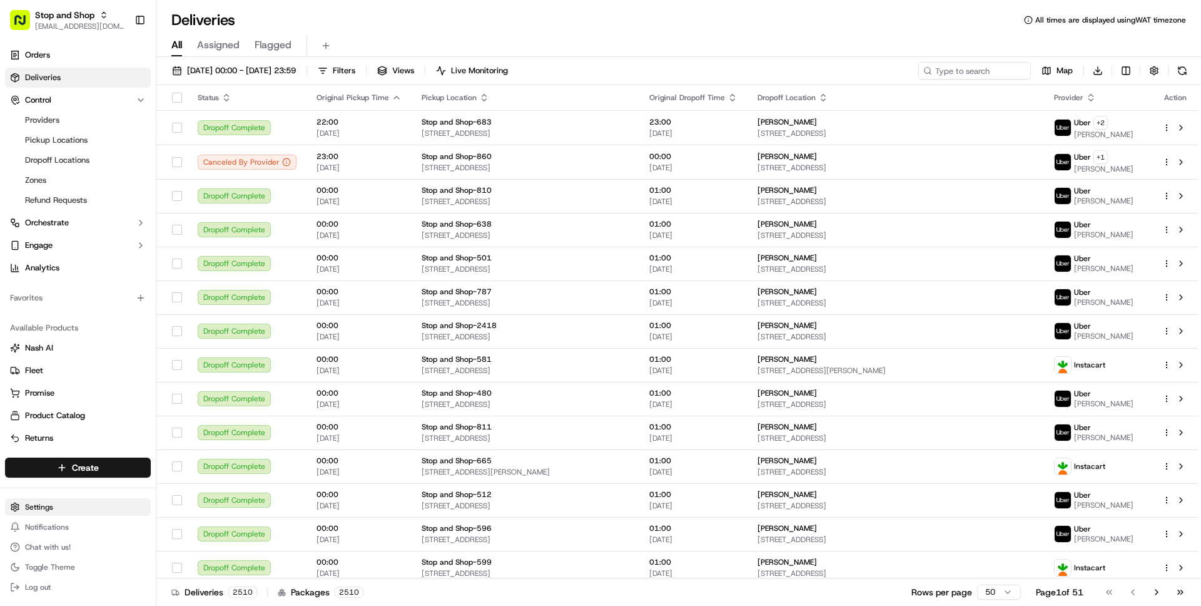
click at [48, 505] on html "Stop and Shop wisdom@usenash.com Toggle Sidebar Orders Deliveries Control Provi…" at bounding box center [600, 303] width 1201 height 606
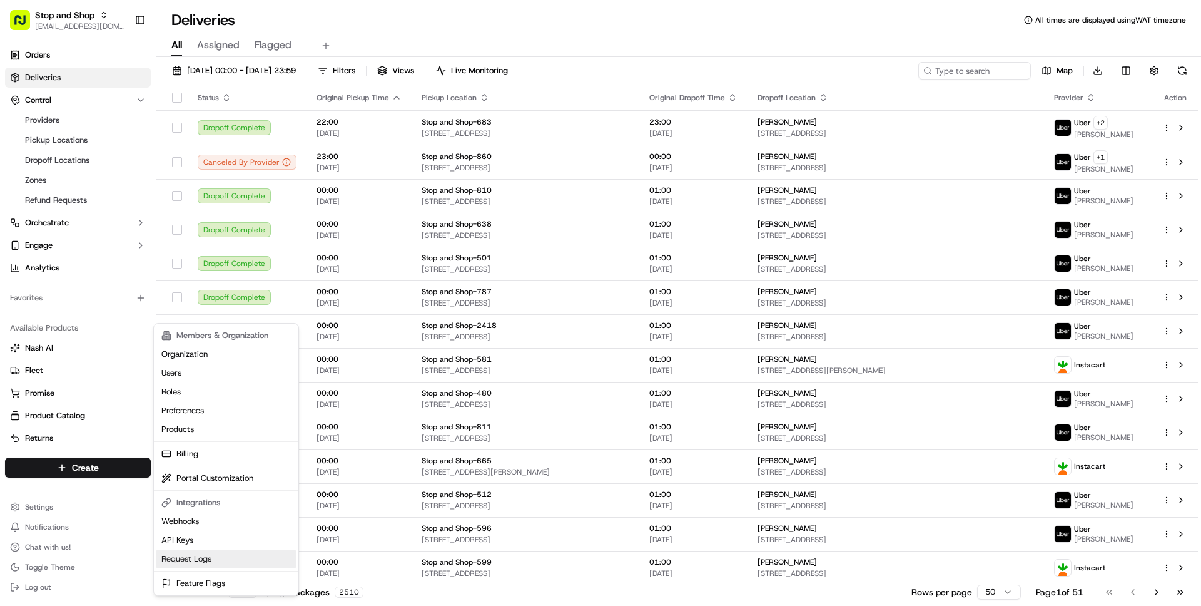
click at [184, 560] on link "Request Logs" at bounding box center [225, 558] width 139 height 19
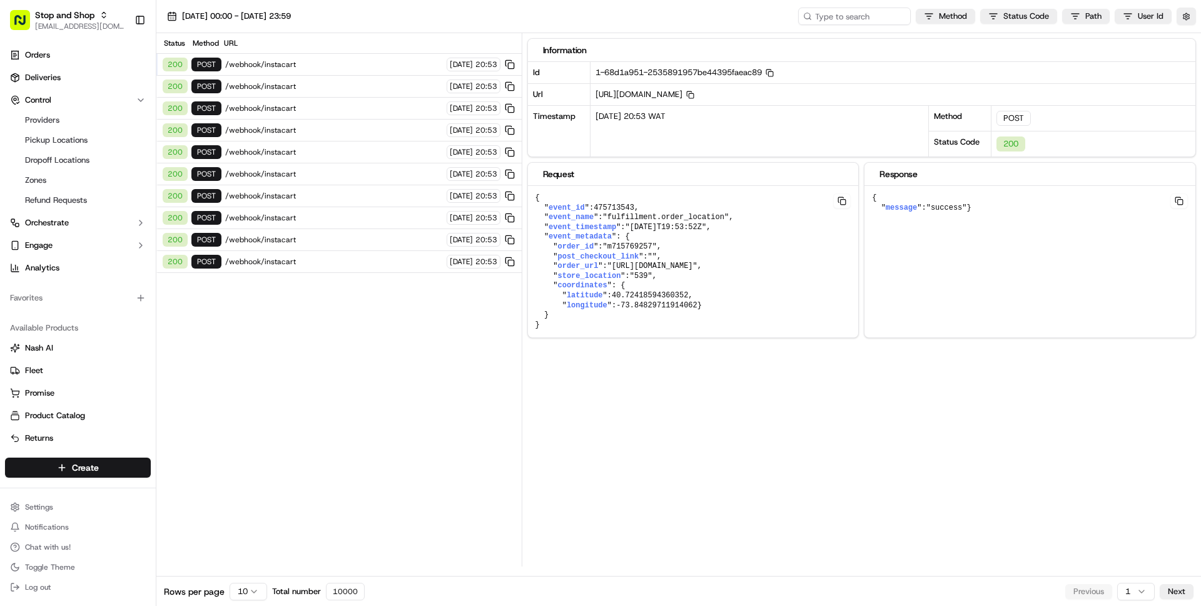
click at [249, 593] on html "Stop and Shop wisdom@usenash.com Toggle Sidebar Orders Deliveries Control Provi…" at bounding box center [600, 303] width 1201 height 606
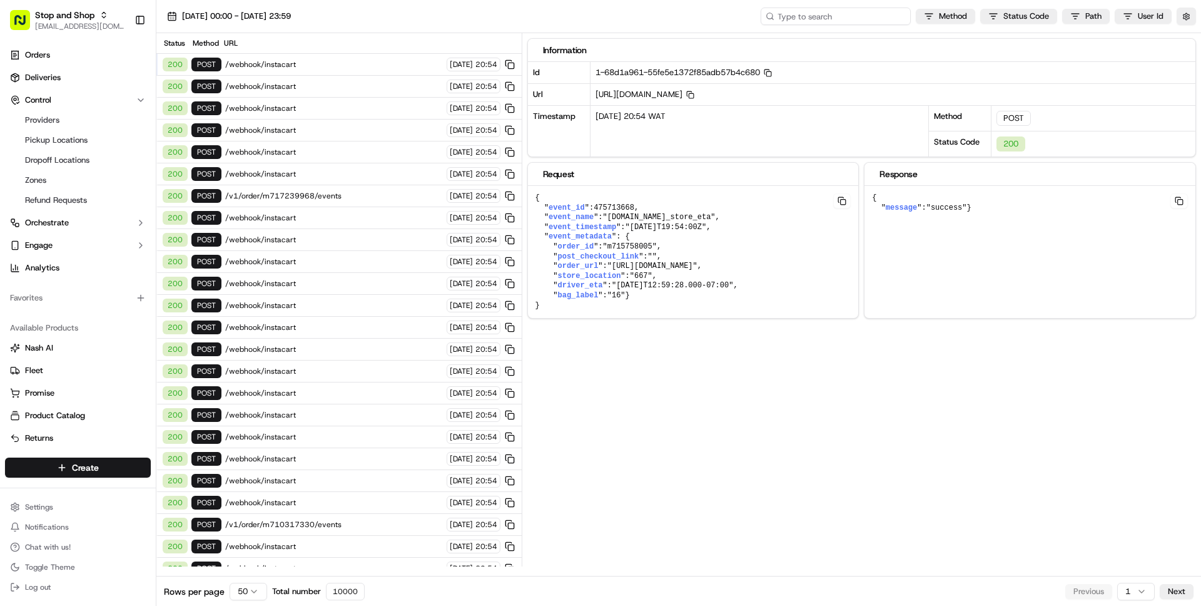
click at [832, 17] on input at bounding box center [836, 17] width 150 height 18
paste input "job_amVsdcQJFrkn63th38iQ5i"
type input "job_amVsdcQJFrkn63th38iQ5i"
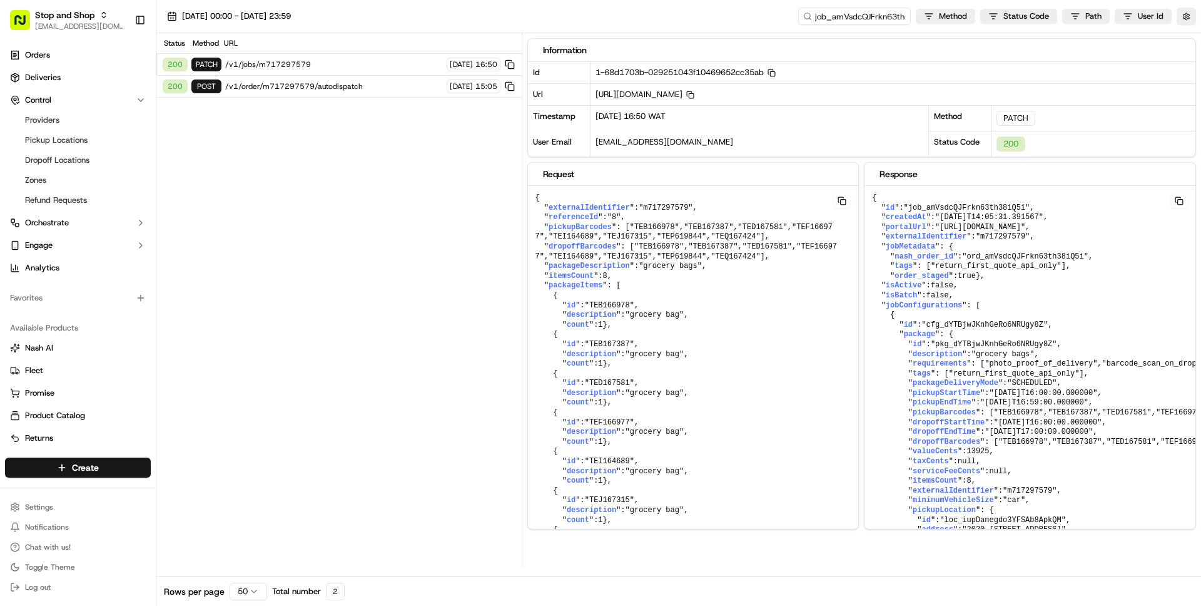
click at [341, 68] on span "/v1/jobs/m717297579" at bounding box center [334, 64] width 218 height 10
click at [826, 18] on input "job_amVsdcQJFrkn63th38iQ5i" at bounding box center [836, 17] width 150 height 18
type input "ord_amVsdcQJFrkn63th38iQ5i"
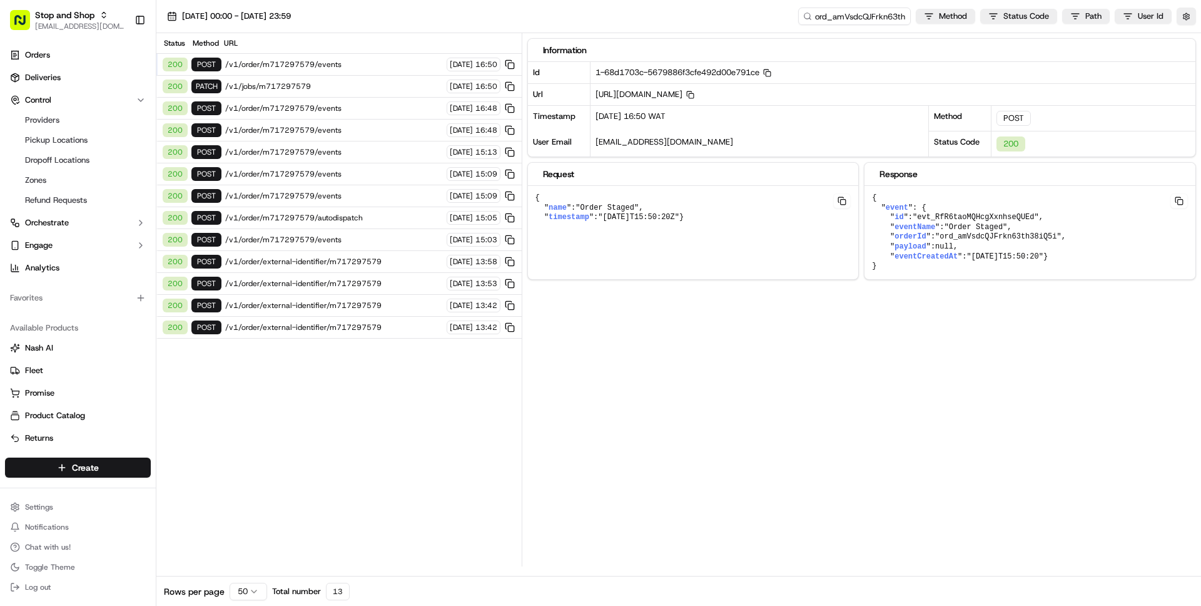
click at [369, 329] on span "/v1/order/external-identifier/m717297579" at bounding box center [334, 327] width 218 height 10
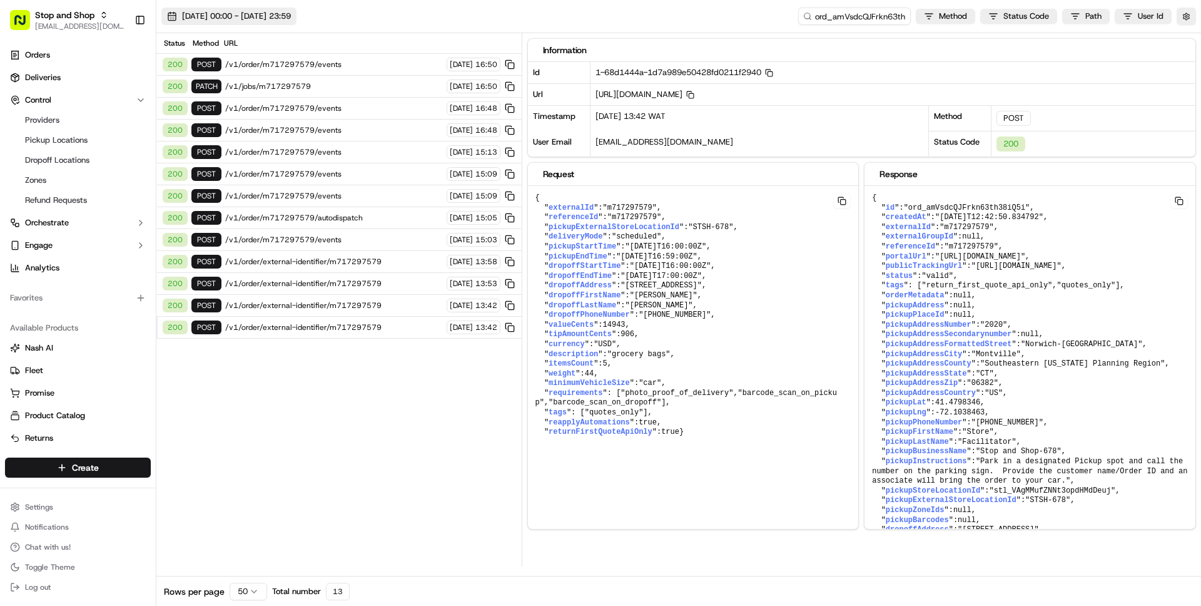
click at [283, 14] on span "22/09/2025 00:00 - 22/09/2025 23:59" at bounding box center [236, 16] width 109 height 11
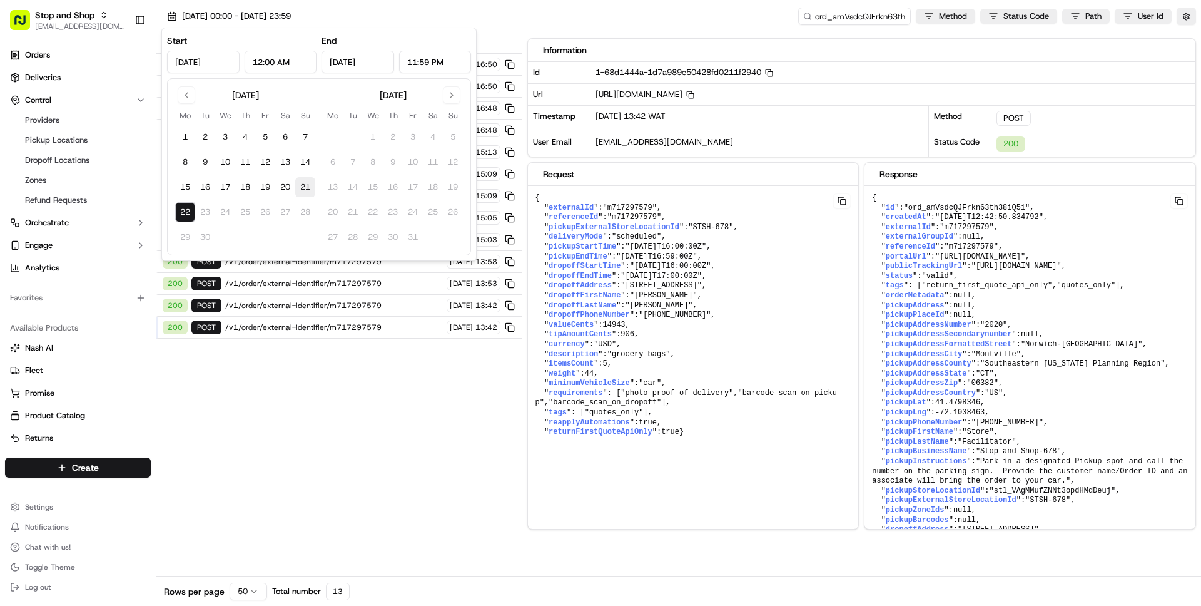
click at [300, 181] on button "21" at bounding box center [305, 187] width 20 height 20
type input "Sep 21, 2025"
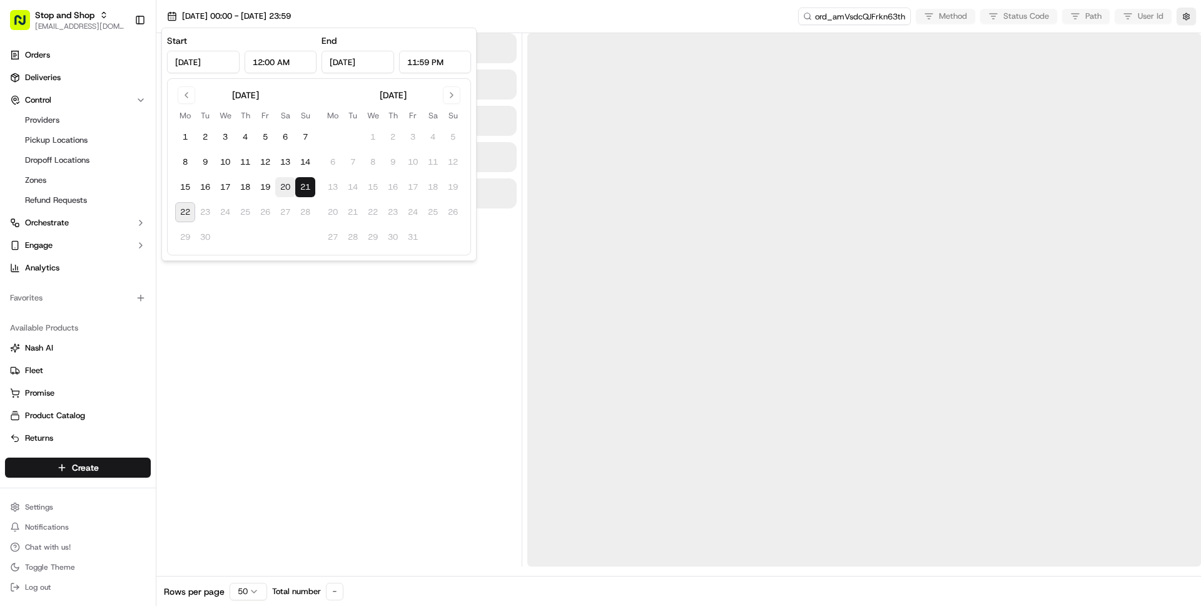
click at [280, 192] on button "20" at bounding box center [285, 187] width 20 height 20
click at [184, 214] on button "22" at bounding box center [185, 212] width 20 height 20
type input "Sep 22, 2025"
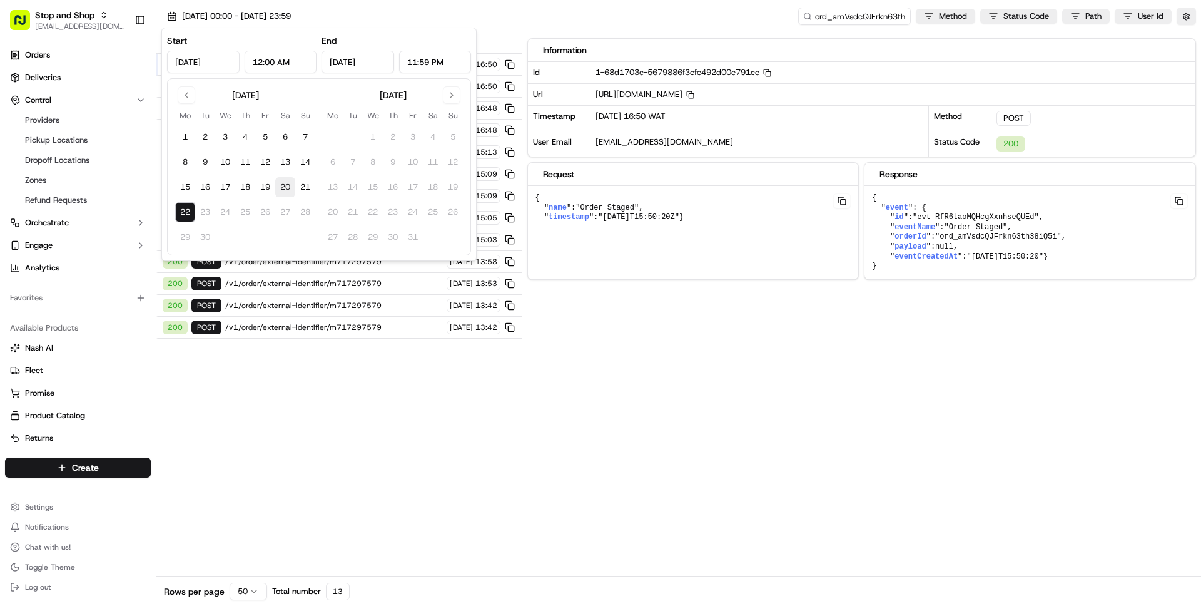
click at [283, 185] on button "20" at bounding box center [285, 187] width 20 height 20
type input "Sep 20, 2025"
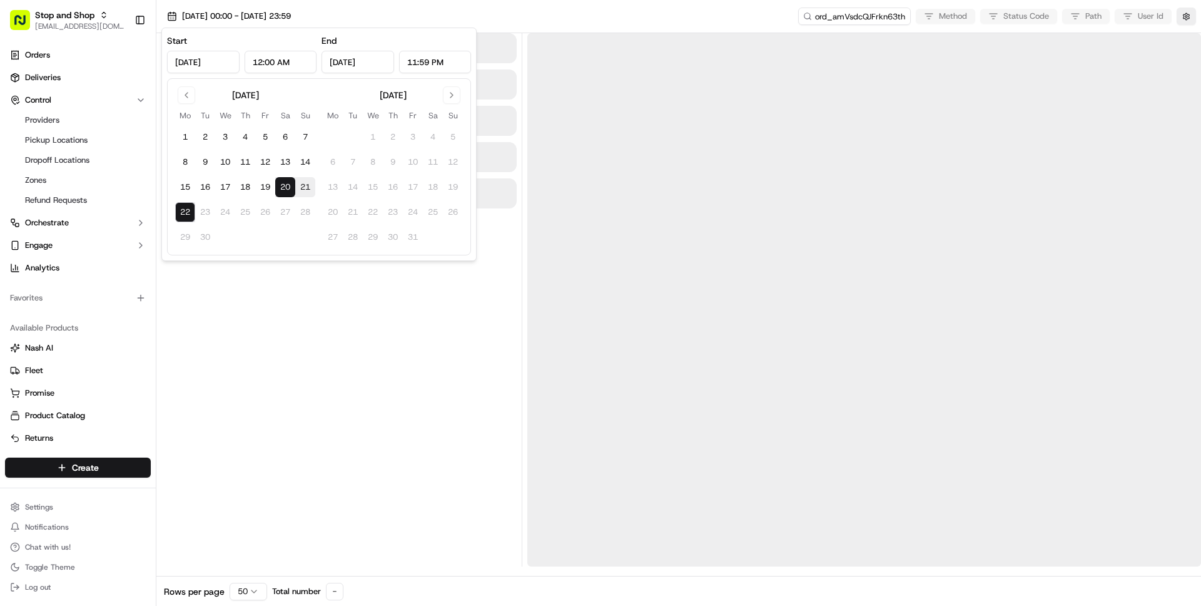
click at [327, 445] on div at bounding box center [338, 299] width 355 height 533
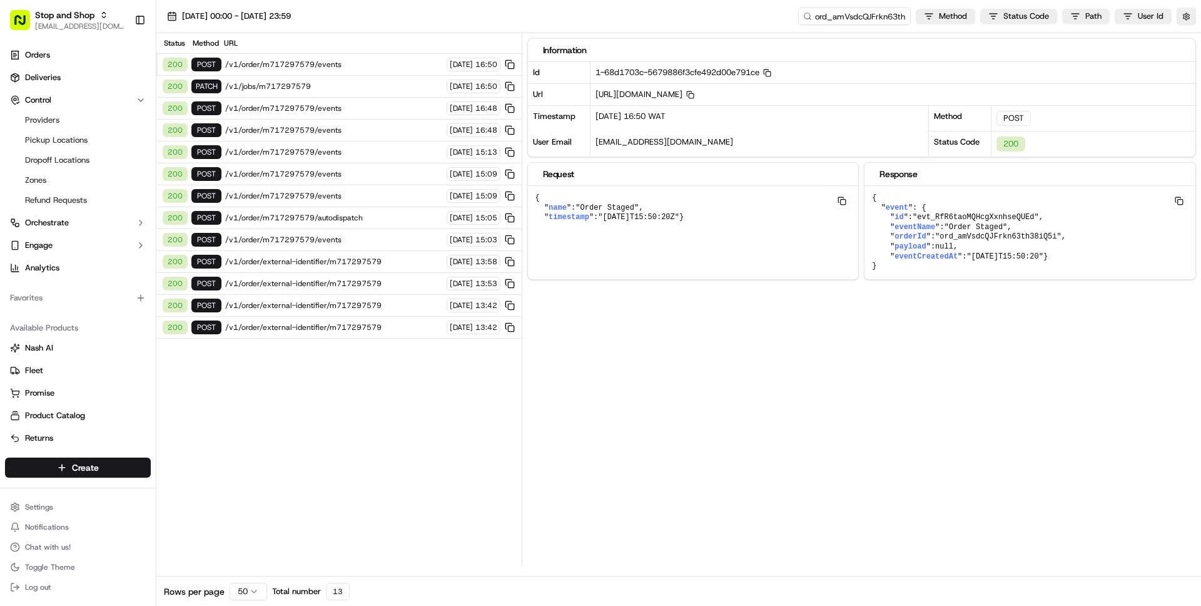
click at [323, 328] on span "/v1/order/external-identifier/m717297579" at bounding box center [334, 327] width 218 height 10
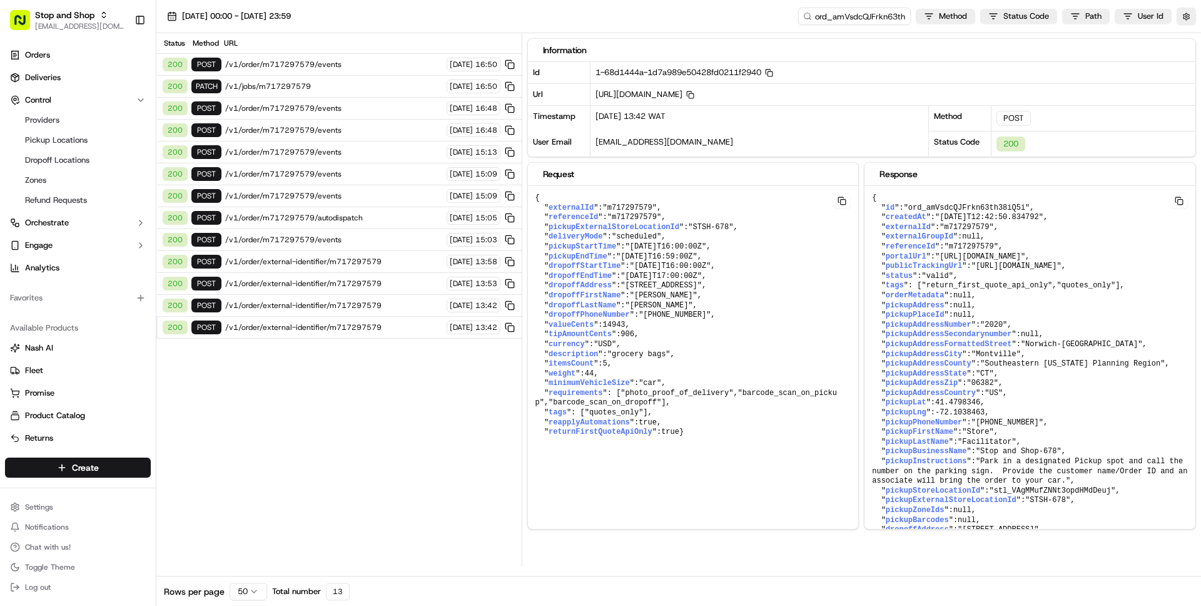
click at [392, 303] on span "/v1/order/external-identifier/m717297579" at bounding box center [334, 305] width 218 height 10
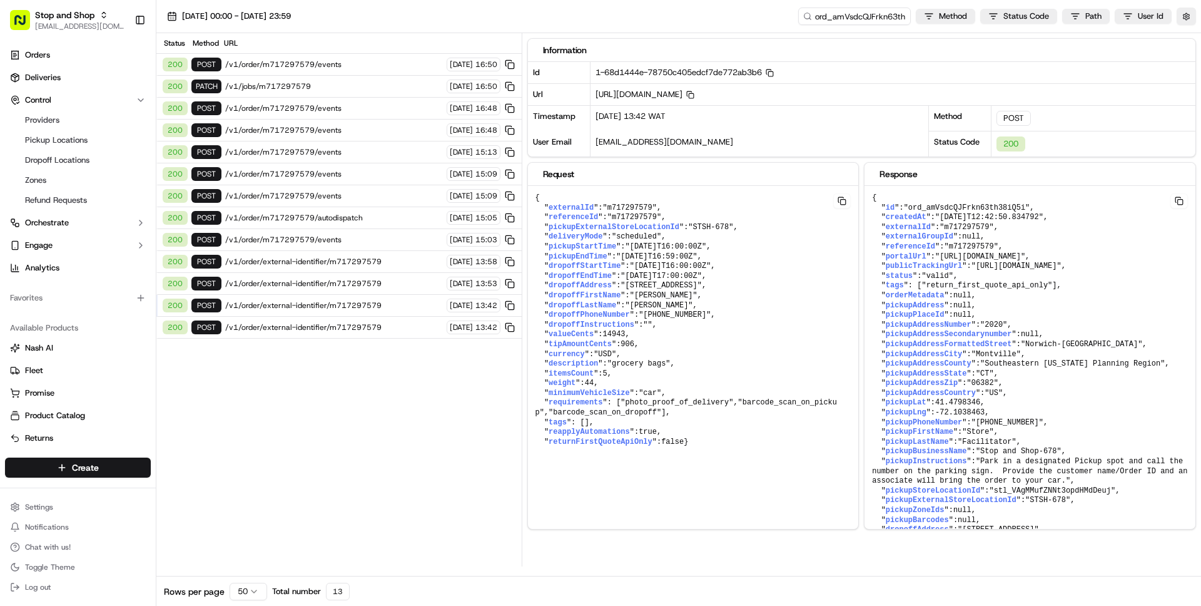
click at [383, 285] on span "/v1/order/external-identifier/m717297579" at bounding box center [334, 283] width 218 height 10
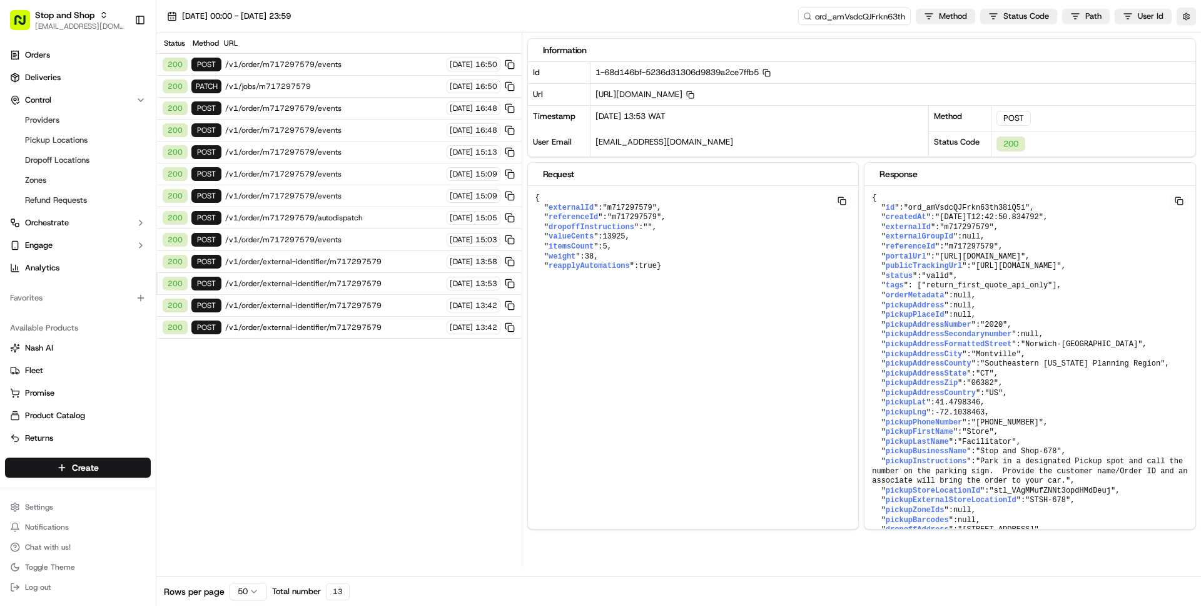
click at [382, 282] on span "/v1/order/external-identifier/m717297579" at bounding box center [334, 283] width 218 height 10
click at [377, 300] on span "/v1/order/external-identifier/m717297579" at bounding box center [334, 305] width 218 height 10
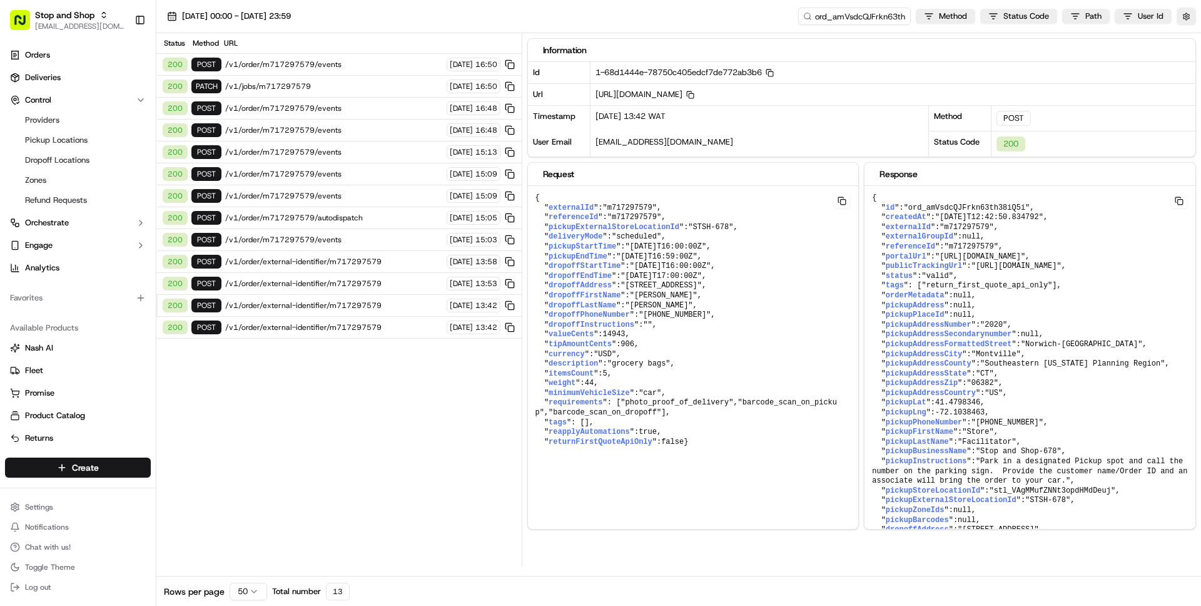
click at [368, 322] on span "/v1/order/external-identifier/m717297579" at bounding box center [334, 327] width 218 height 10
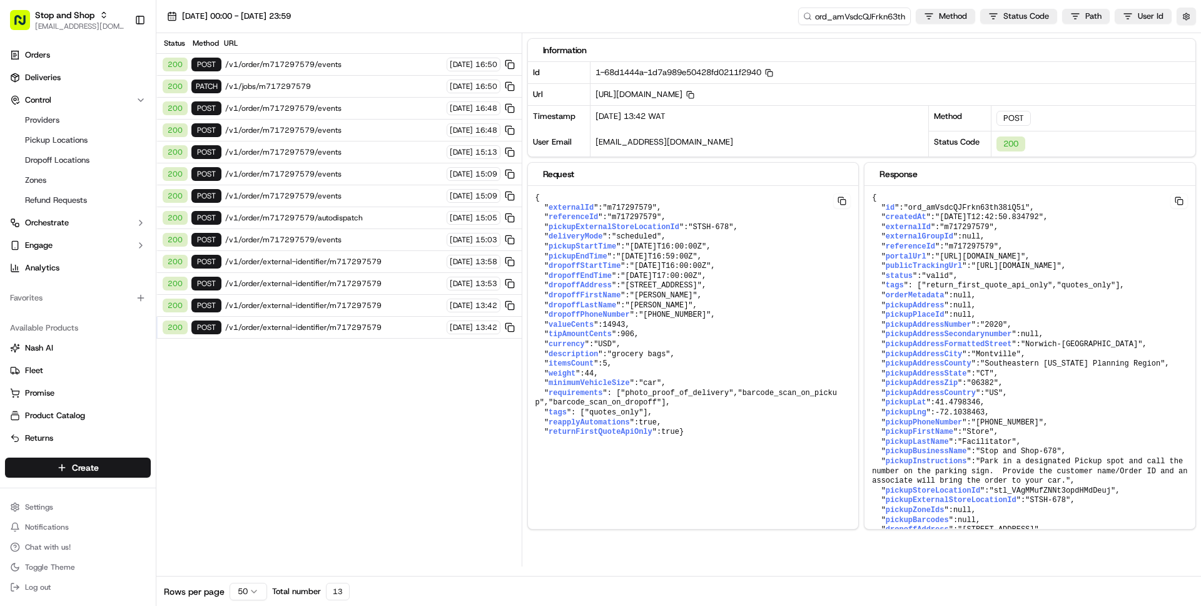
click at [365, 323] on span "/v1/order/external-identifier/m717297579" at bounding box center [334, 327] width 218 height 10
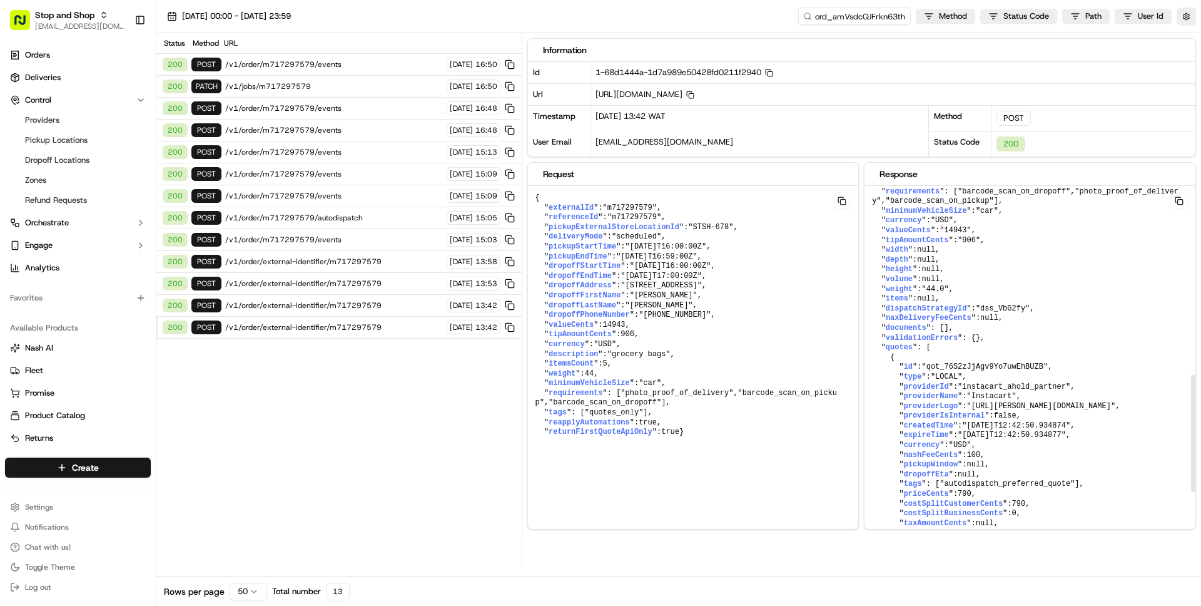
scroll to position [586, 0]
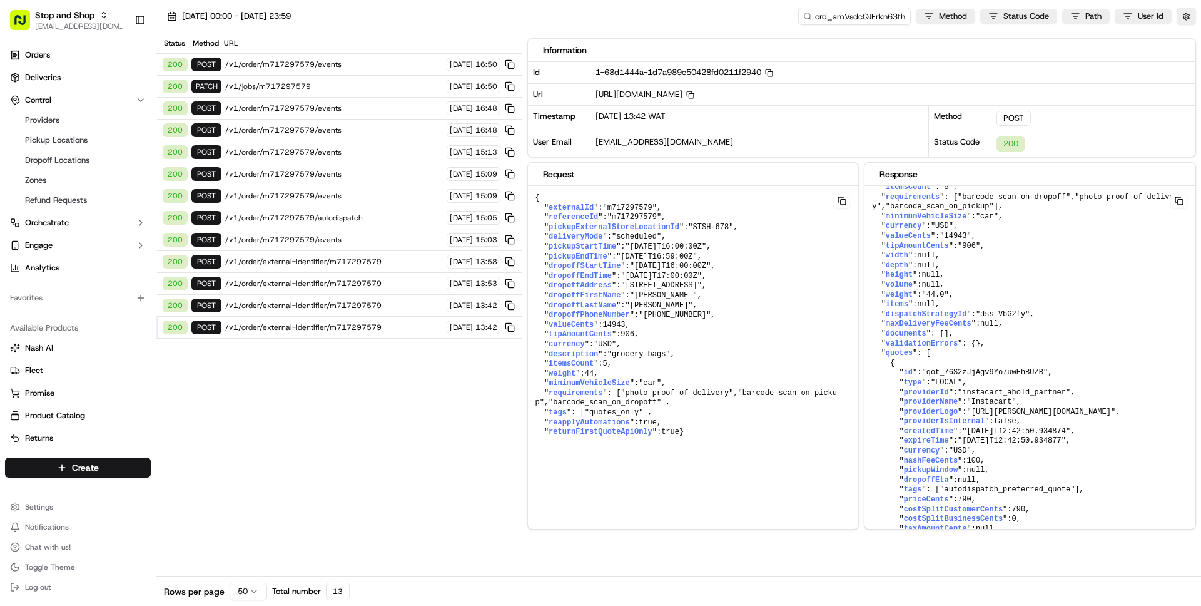
click at [347, 333] on div "200 POST /v1/order/external-identifier/m717297579 22/09/2025 13:42" at bounding box center [338, 328] width 365 height 22
click at [340, 303] on span "/v1/order/external-identifier/m717297579" at bounding box center [334, 305] width 218 height 10
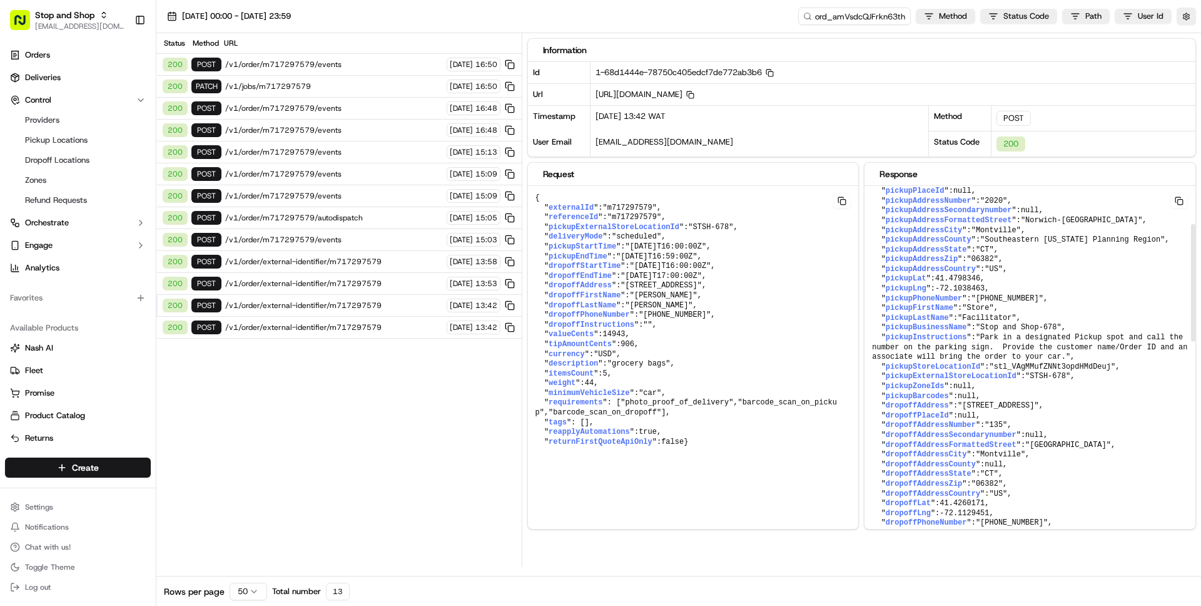
scroll to position [116, 0]
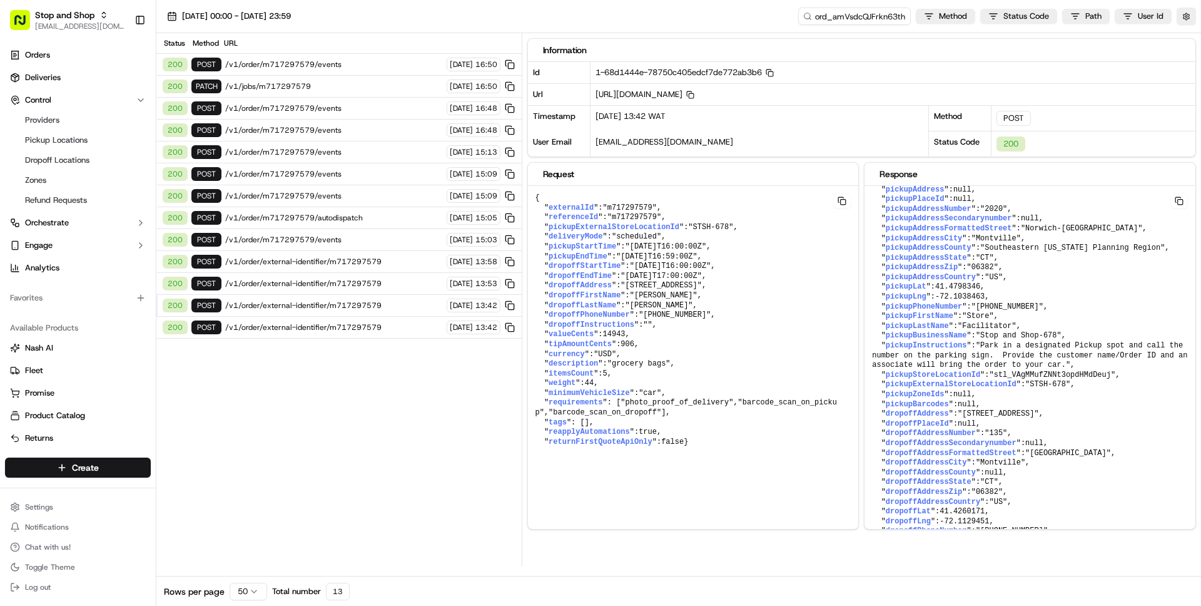
click at [340, 306] on span "/v1/order/external-identifier/m717297579" at bounding box center [334, 305] width 218 height 10
click at [343, 281] on span "/v1/order/external-identifier/m717297579" at bounding box center [334, 283] width 218 height 10
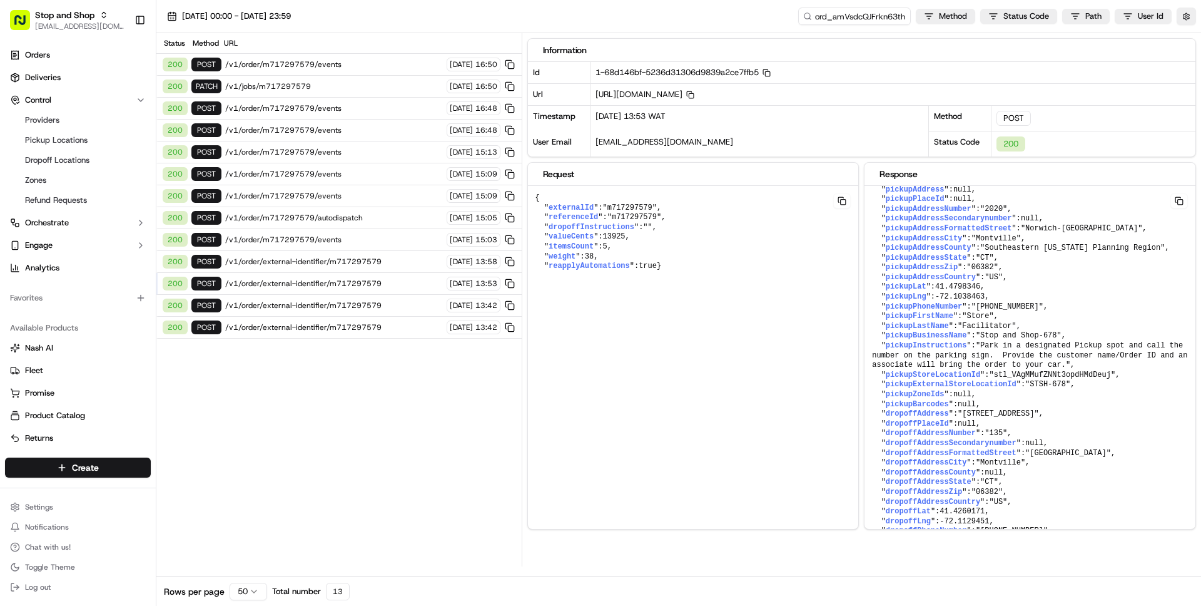
click at [337, 302] on span "/v1/order/external-identifier/m717297579" at bounding box center [334, 305] width 218 height 10
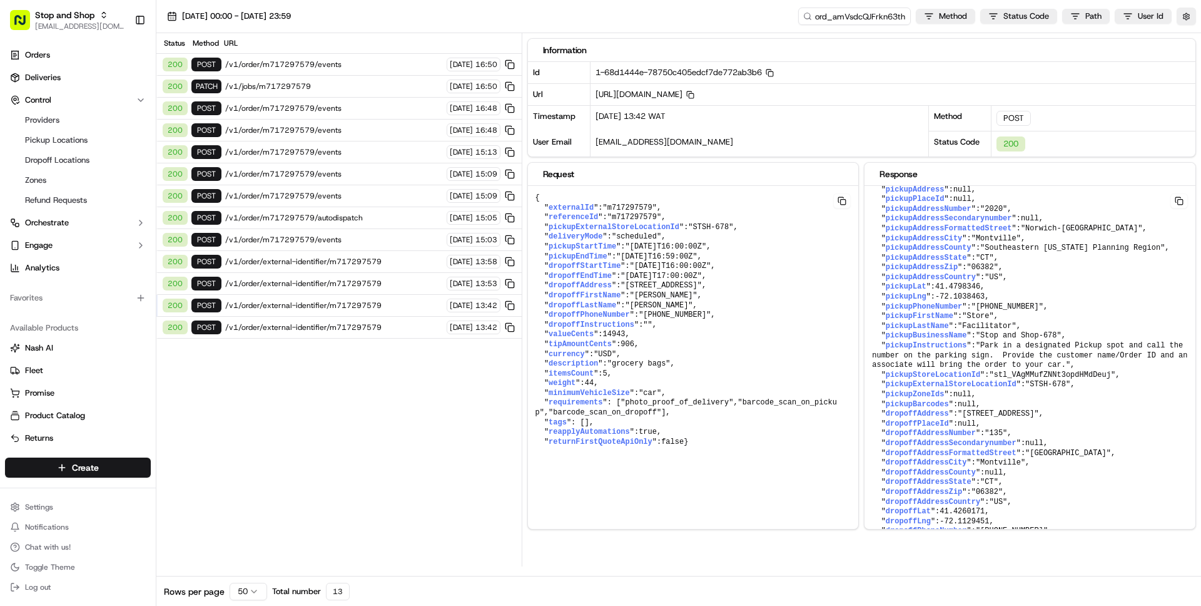
click at [338, 262] on span "/v1/order/external-identifier/m717297579" at bounding box center [334, 261] width 218 height 10
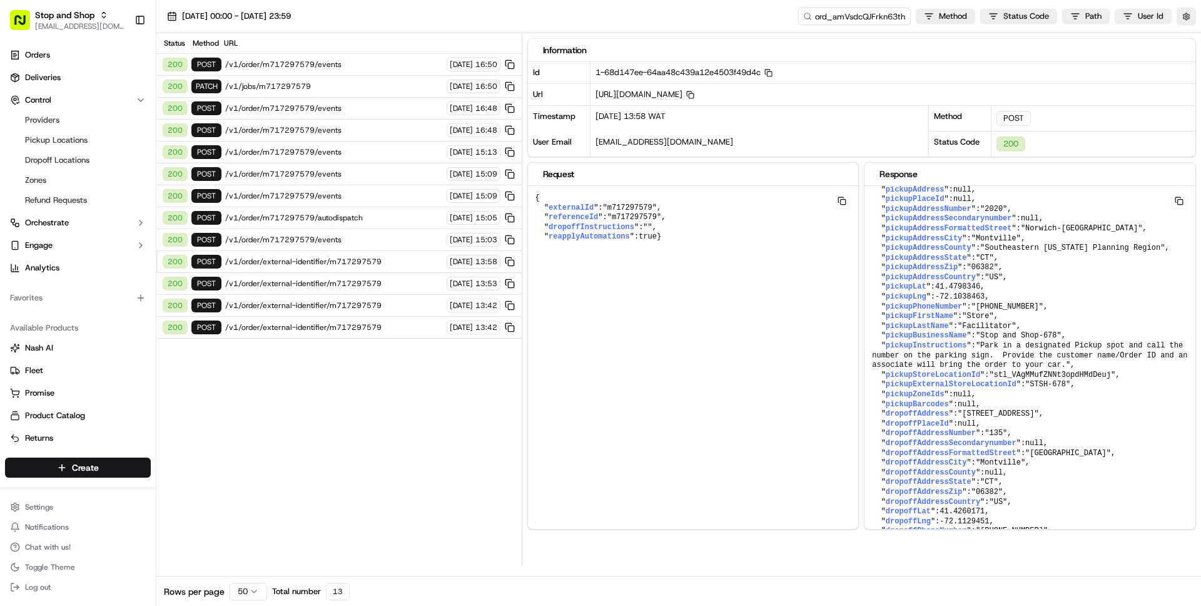
click at [324, 241] on span "/v1/order/m717297579/events" at bounding box center [334, 240] width 218 height 10
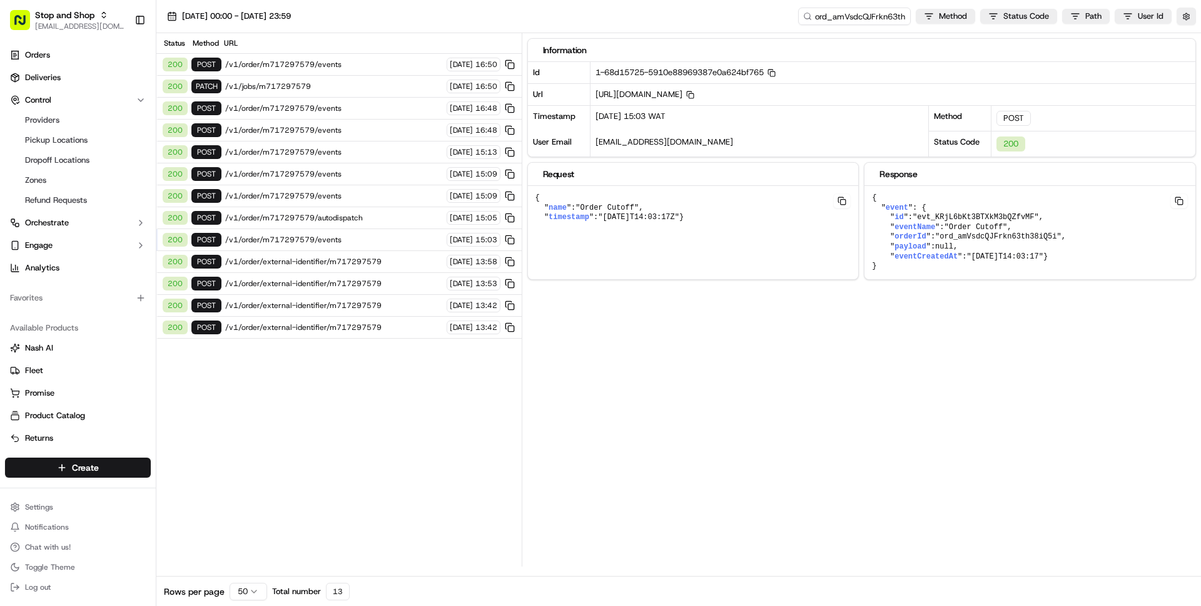
click at [328, 220] on span "/v1/order/m717297579/autodispatch" at bounding box center [334, 218] width 218 height 10
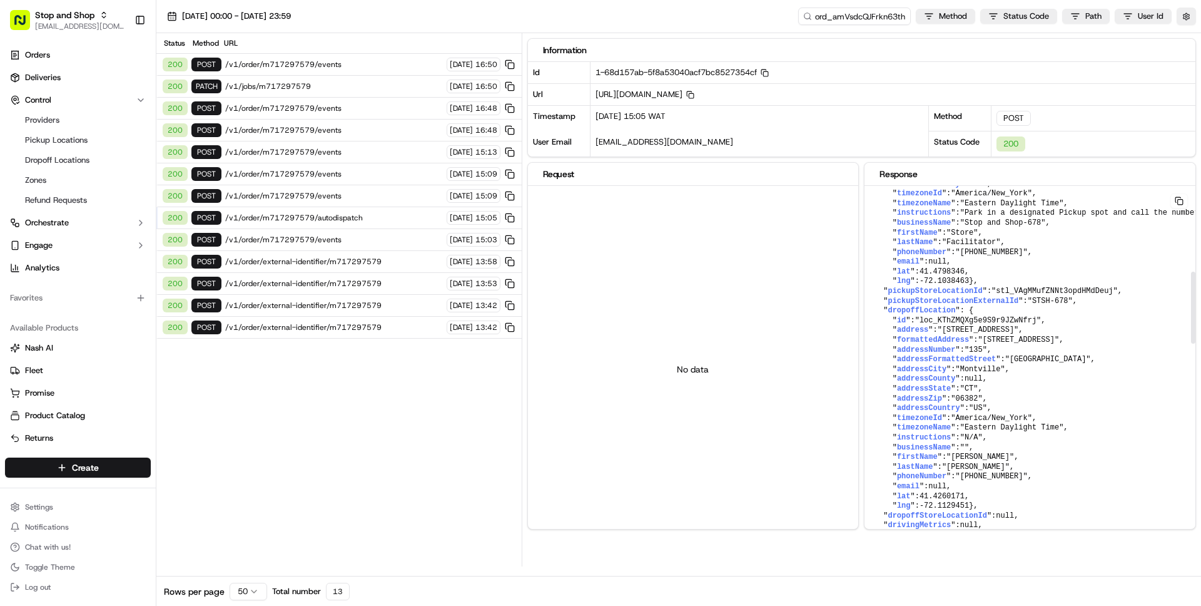
scroll to position [435, 34]
click at [845, 21] on input "ord_amVsdcQJFrkn63th38iQ5i" at bounding box center [836, 17] width 150 height 18
paste input "job_Jfm4XFCPmTUjpvowz9Umyw"
type input "job_Jfm4XFCPmTUjpvowz9Umyw"
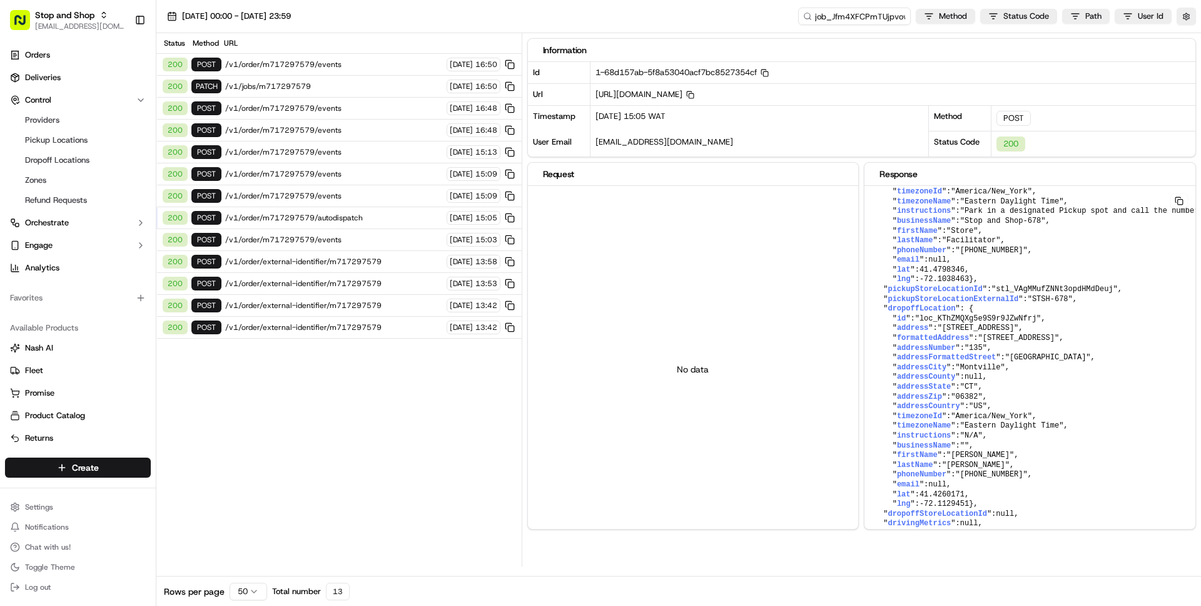
click at [788, 14] on div "20/09/2025 00:00 - 22/09/2025 23:59 job_Jfm4XFCPmTUjpvowz9Umyw Method Status Co…" at bounding box center [678, 16] width 1045 height 33
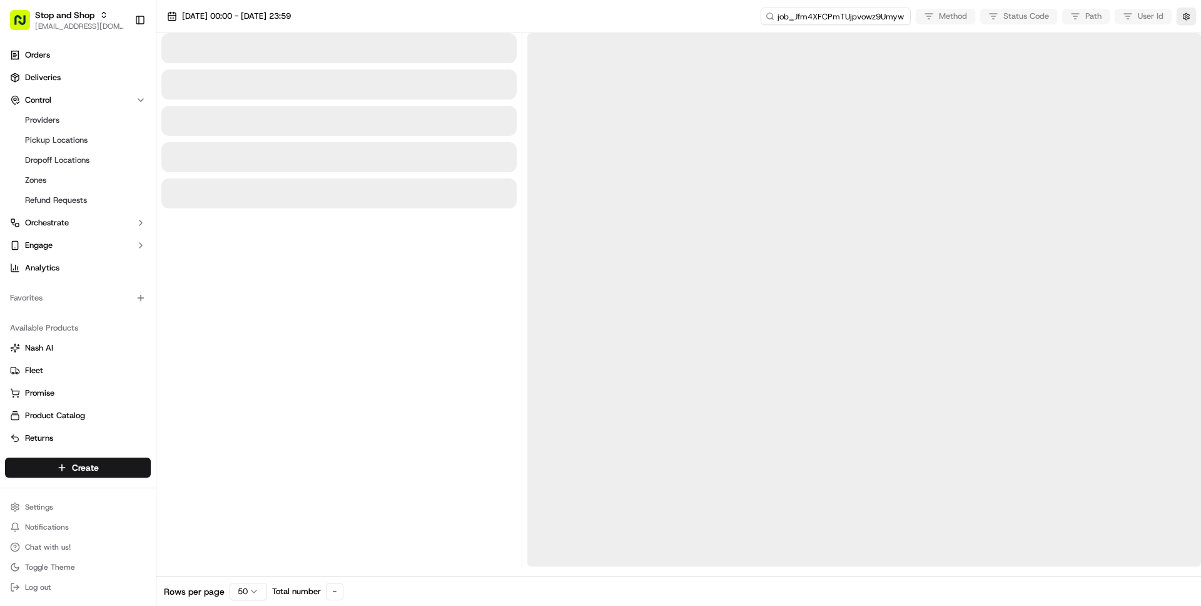
click at [826, 21] on input "job_Jfm4XFCPmTUjpvowz9Umyw" at bounding box center [836, 17] width 150 height 18
type input "ord_Jfm4XFCPmTUjpvowz9Umyw"
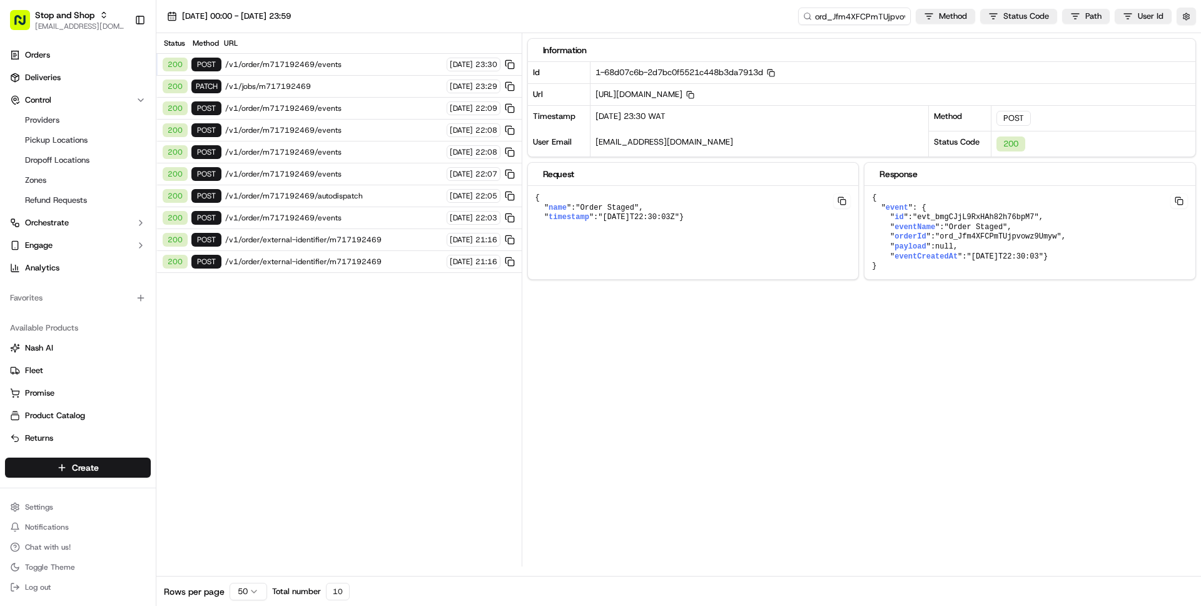
click at [357, 190] on div "200 POST /v1/order/m717192469/autodispatch 21/09/2025 22:05" at bounding box center [338, 196] width 365 height 22
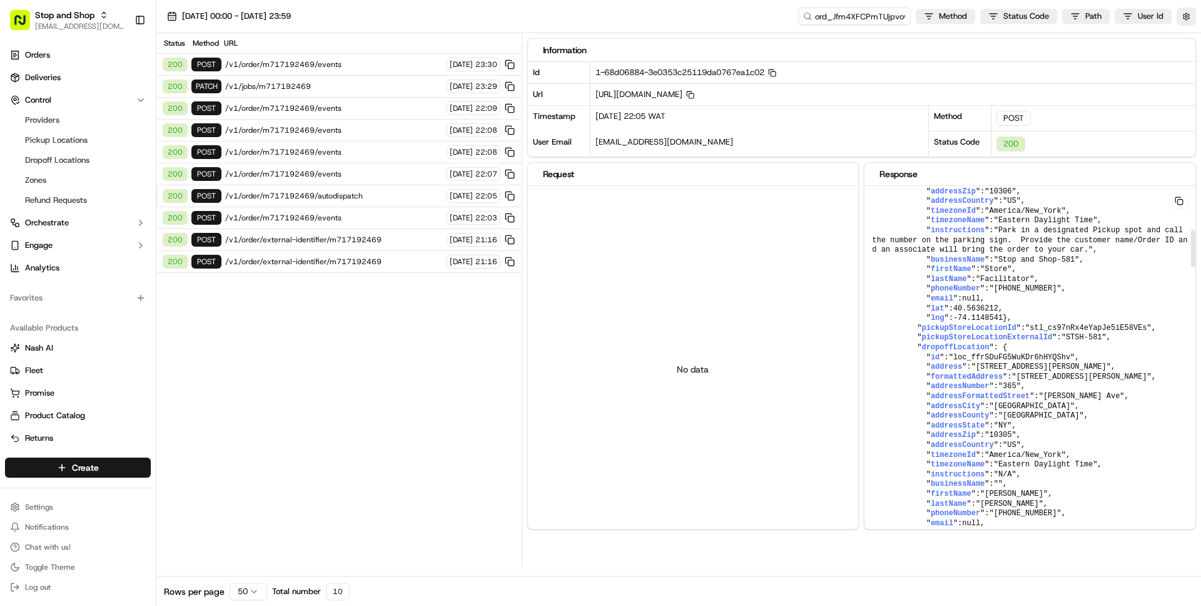
scroll to position [425, 0]
click at [856, 18] on input "ord_Jfm4XFCPmTUjpvowz9Umyw" at bounding box center [836, 17] width 150 height 18
paste input "job_jXrHrMfBkTdWhU4GabcmXD"
type input "job_jXrHrMfBkTdWhU4GabcmXD"
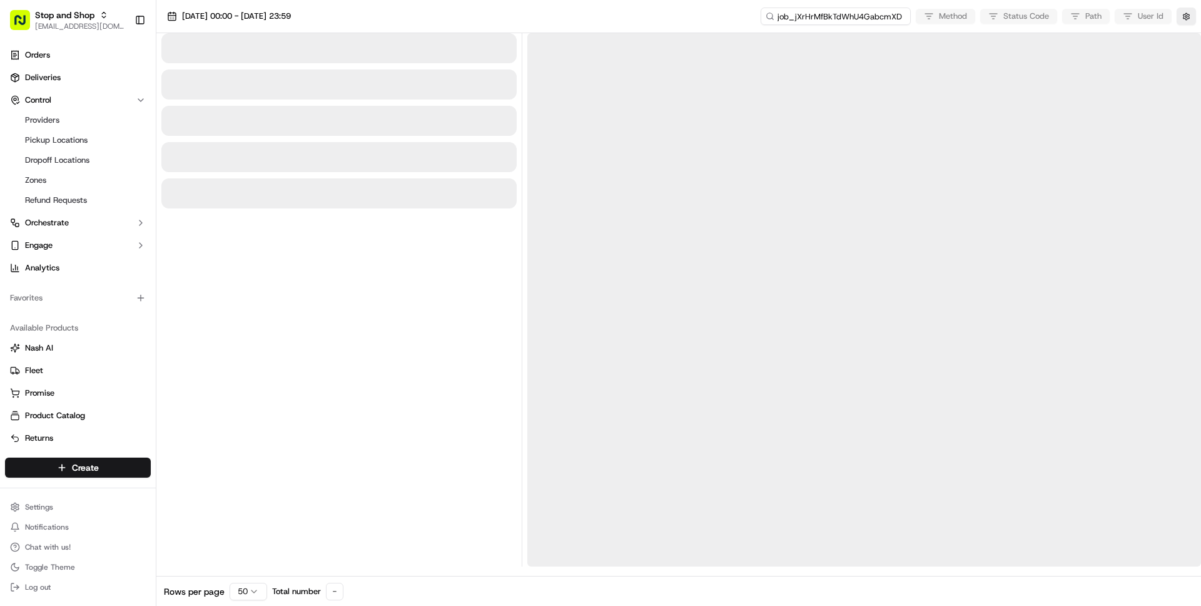
click at [824, 18] on input "job_jXrHrMfBkTdWhU4GabcmXD" at bounding box center [836, 17] width 150 height 18
type input "_jXrHrMfBkTdWhU4GabcmXD"
click at [812, 19] on input "_jXrHrMfBkTdWhU4GabcmXD" at bounding box center [836, 17] width 150 height 18
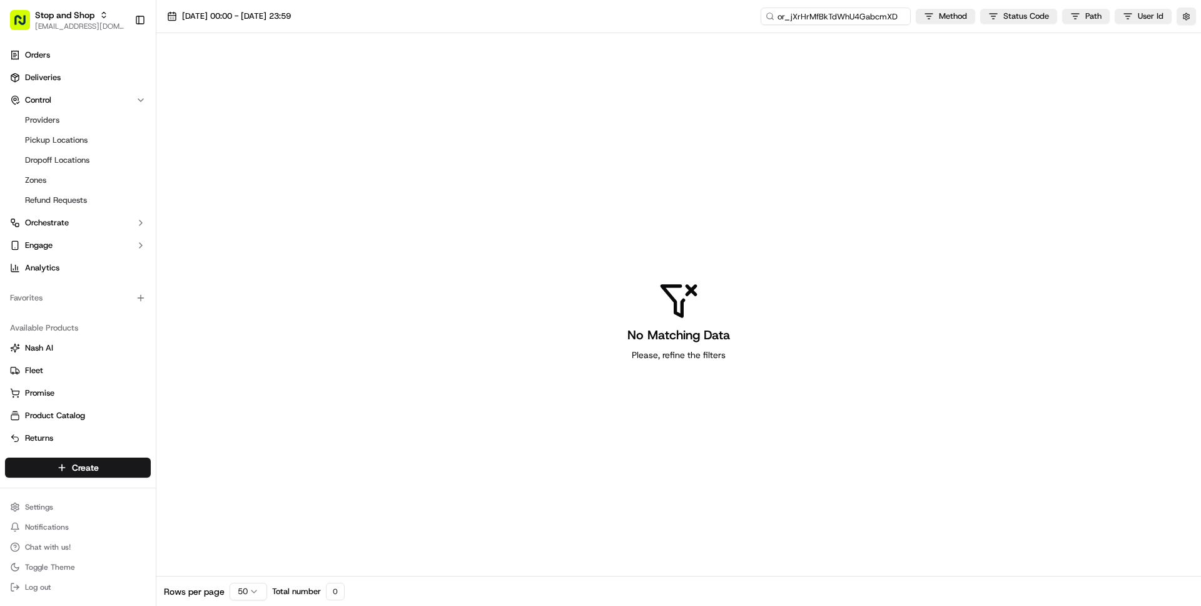
type input "ord_jXrHrMfBkTdWhU4GabcmXD"
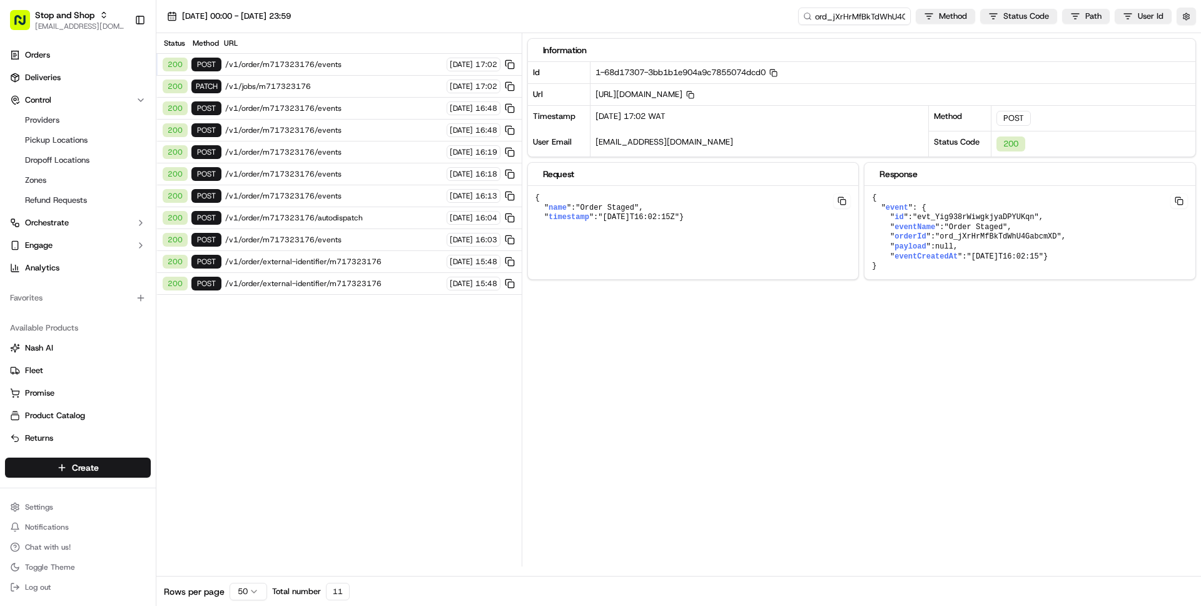
click at [351, 221] on span "/v1/order/m717323176/autodispatch" at bounding box center [334, 218] width 218 height 10
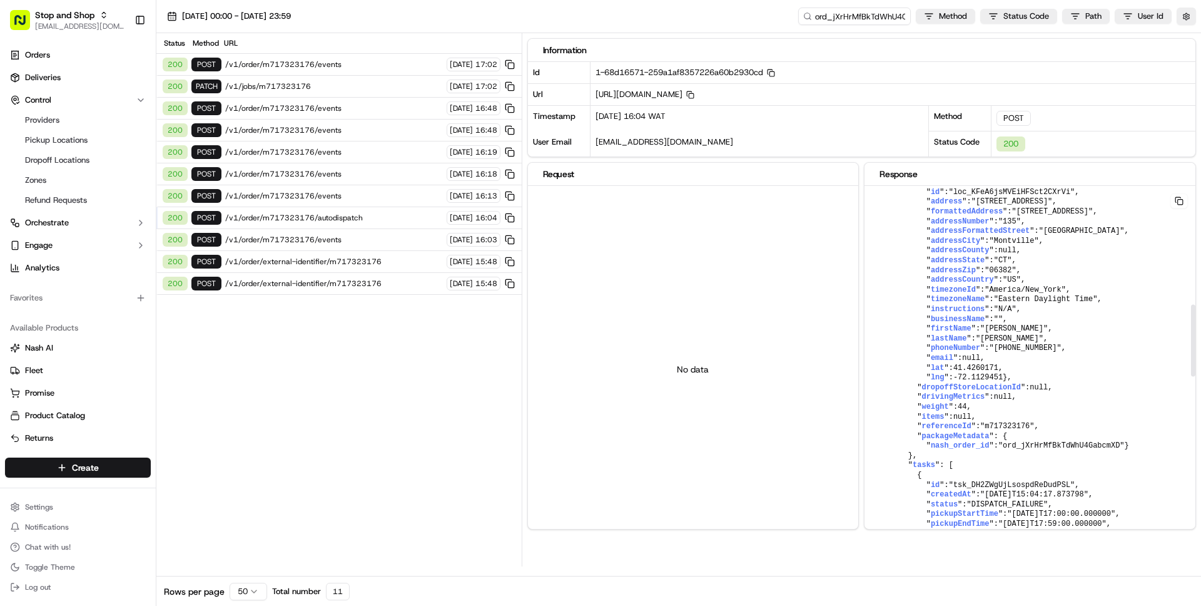
scroll to position [554, 0]
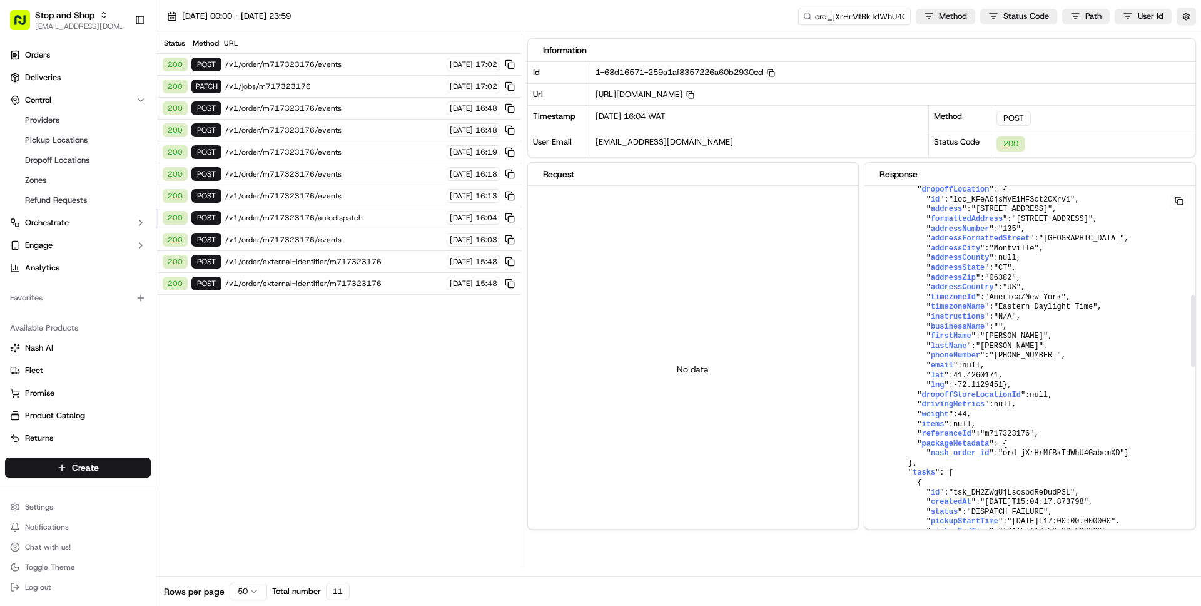
click at [934, 262] on span "addressCounty" at bounding box center [960, 257] width 59 height 9
copy span "addressCounty"
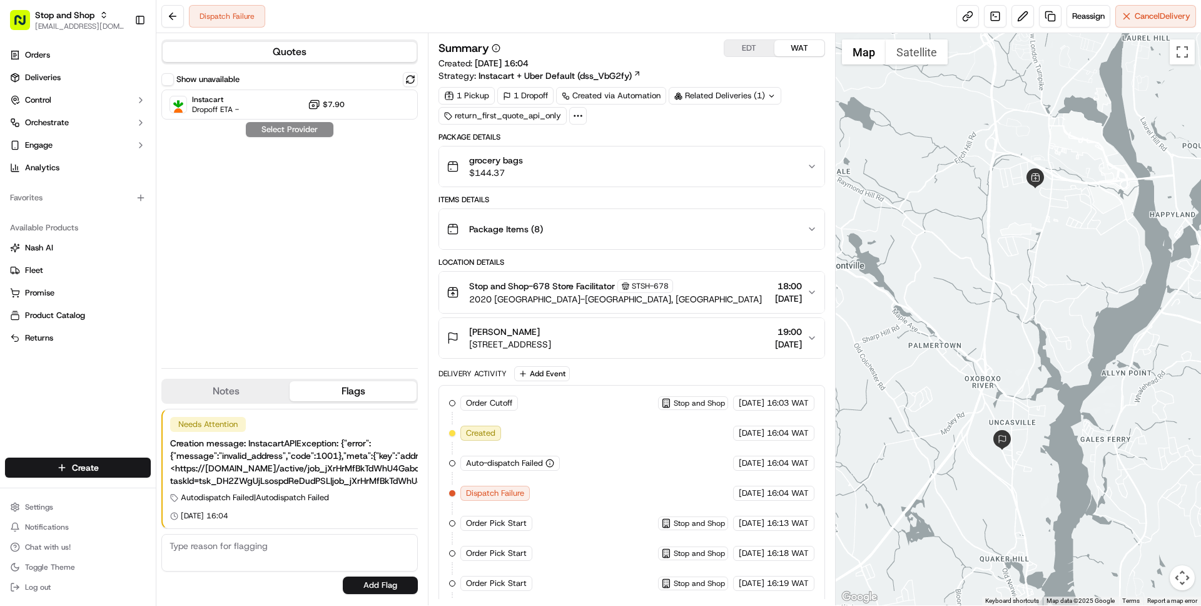
click at [551, 337] on div "[PERSON_NAME]" at bounding box center [510, 331] width 82 height 13
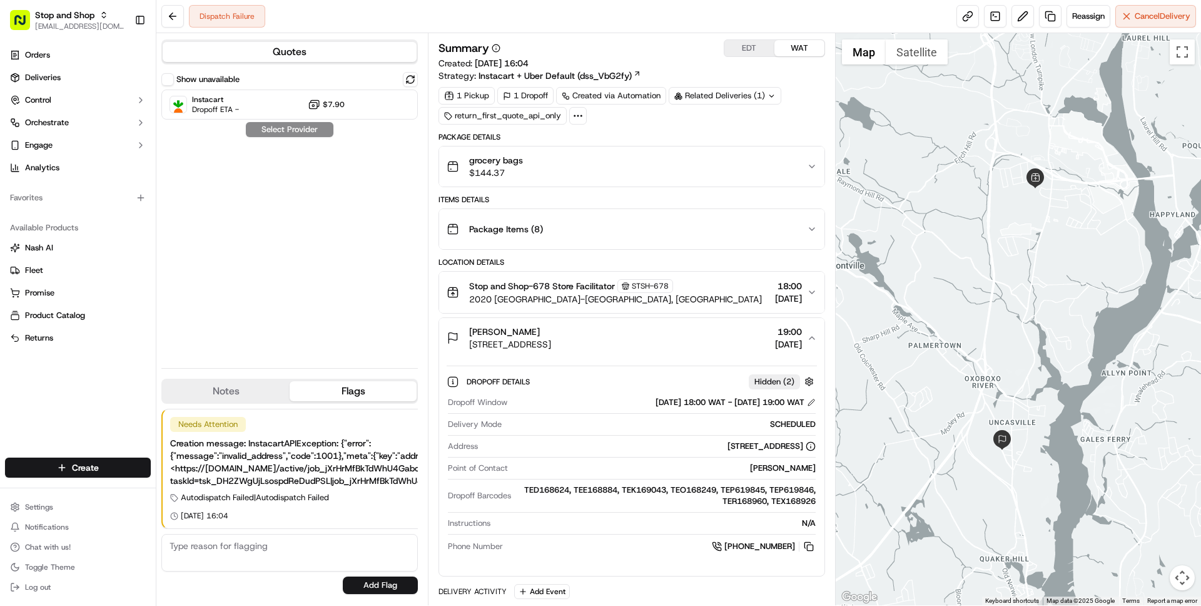
click at [551, 337] on div "[PERSON_NAME]" at bounding box center [510, 331] width 82 height 13
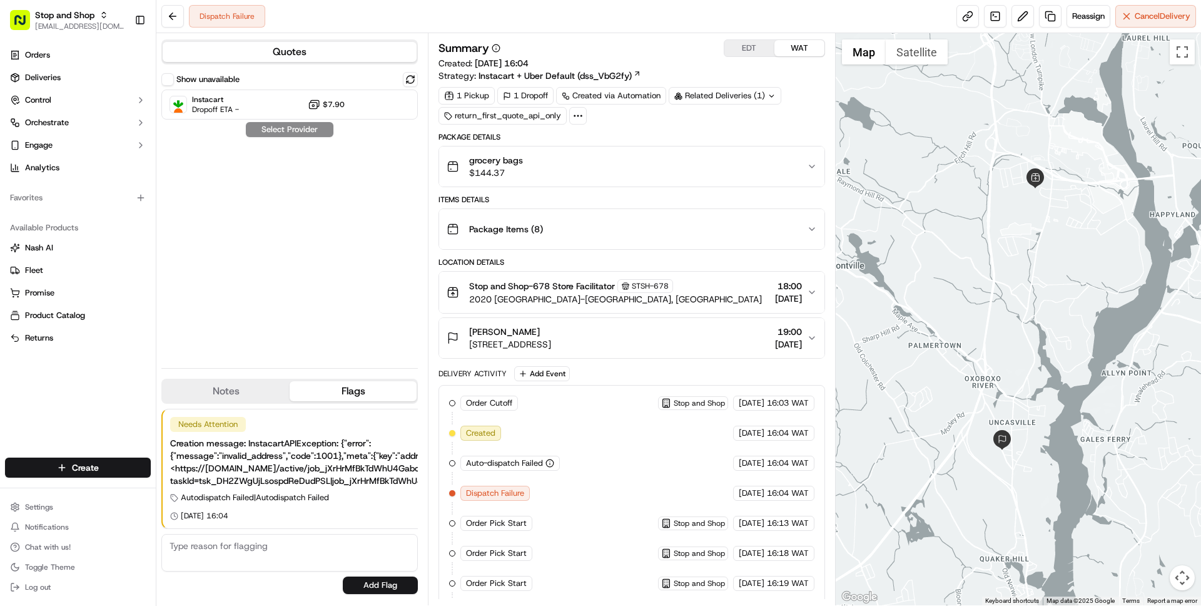
click at [653, 303] on span "2020 [GEOGRAPHIC_DATA]-[GEOGRAPHIC_DATA], [GEOGRAPHIC_DATA]" at bounding box center [615, 299] width 293 height 13
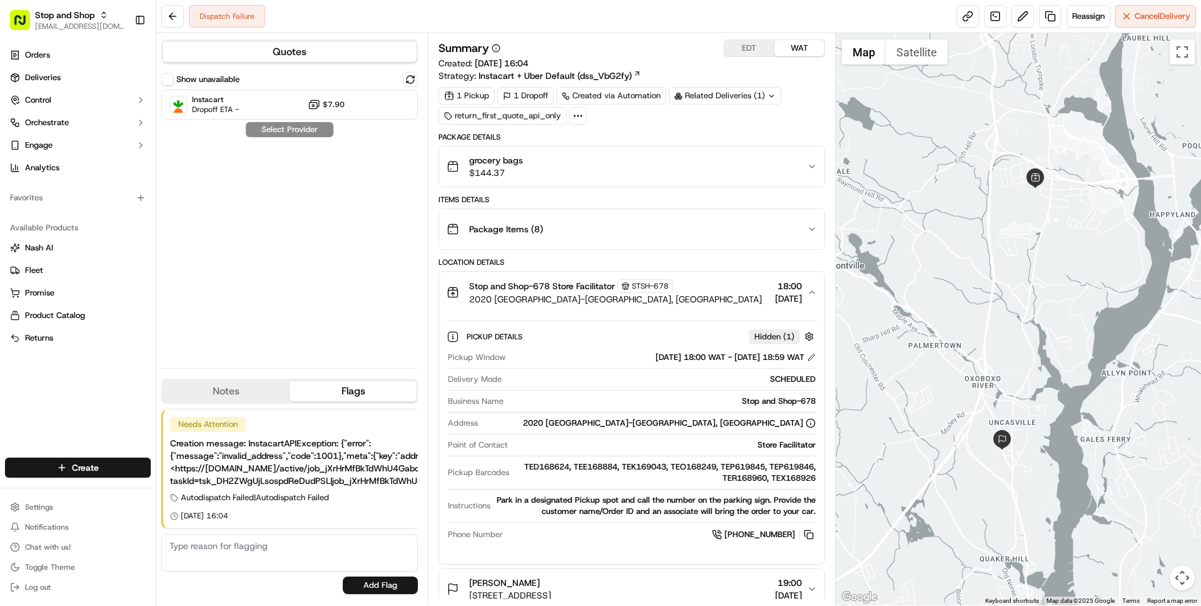
click at [653, 303] on span "2020 [GEOGRAPHIC_DATA]-[GEOGRAPHIC_DATA], [GEOGRAPHIC_DATA]" at bounding box center [615, 299] width 293 height 13
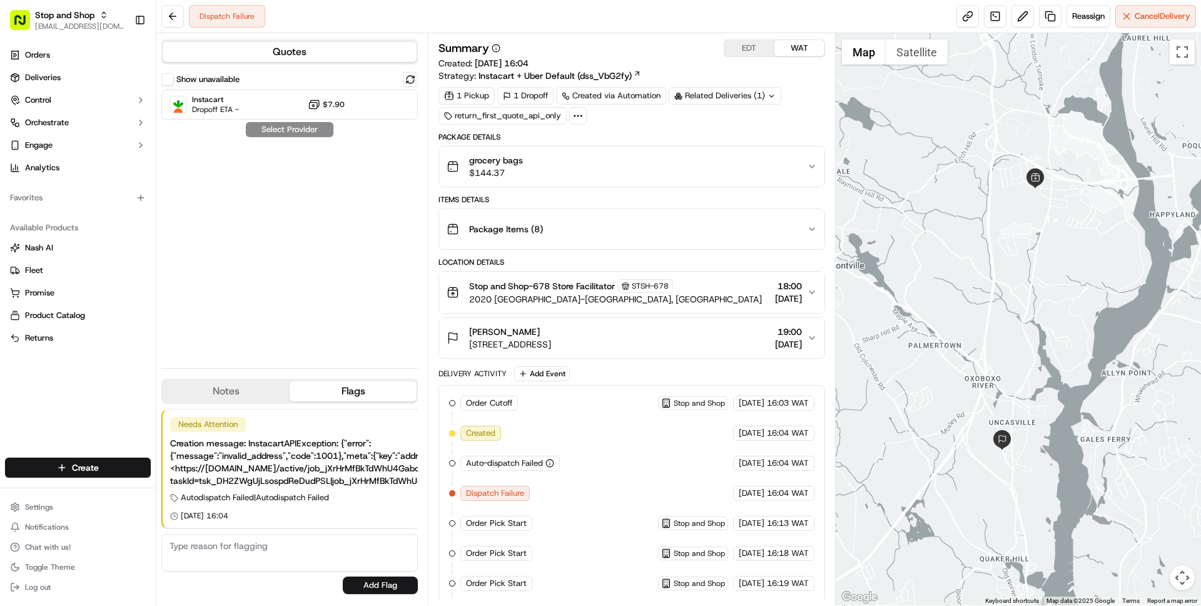
click at [560, 302] on span "2020 Norwich-New London Turnpike, Montville, CT 06382, US" at bounding box center [615, 299] width 293 height 13
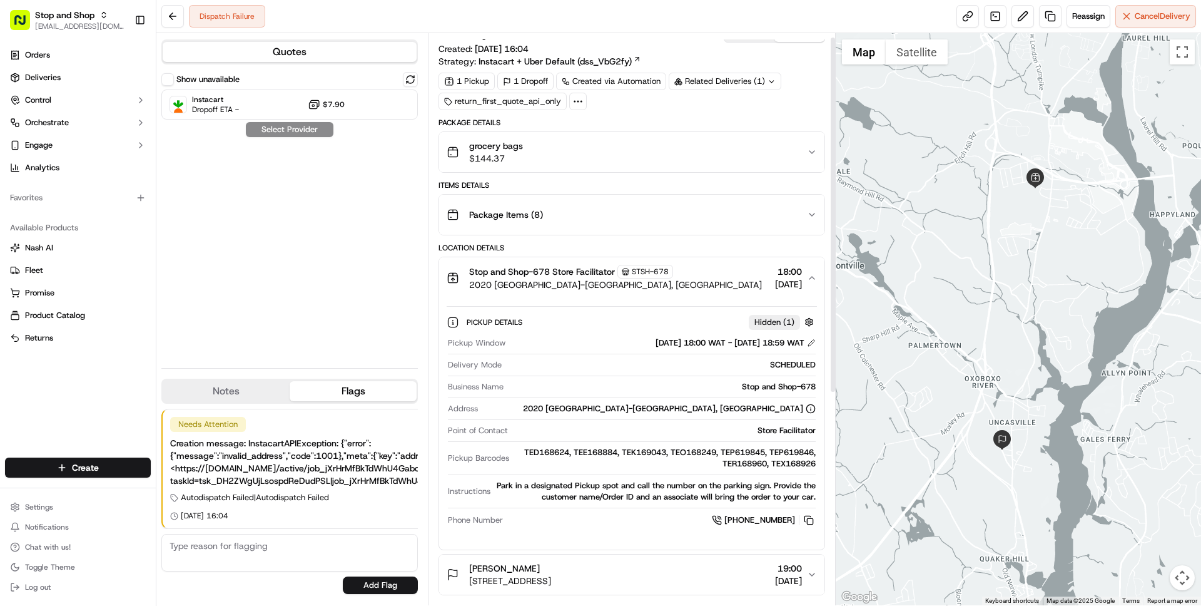
scroll to position [15, 0]
click at [411, 316] on div "Show unavailable Instacart Dropoff ETA - $7.90 Select Provider" at bounding box center [289, 215] width 256 height 286
click at [993, 17] on link at bounding box center [995, 16] width 23 height 23
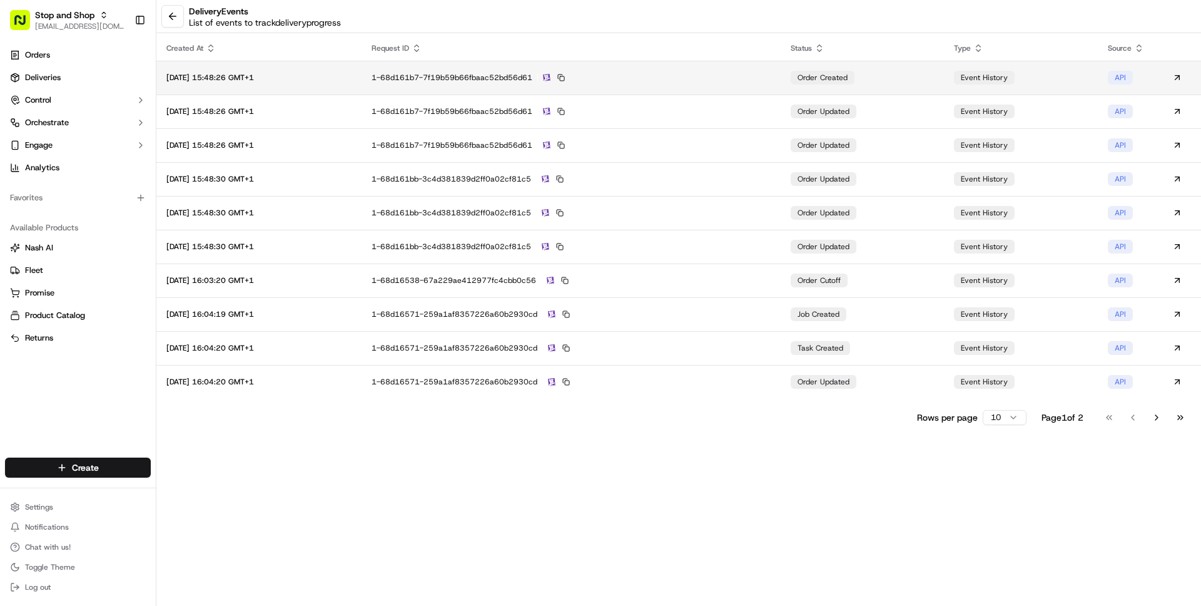
click at [771, 76] on div "1-68d161b7-7f19b59b66fbaac52bd56d61" at bounding box center [572, 77] width 400 height 11
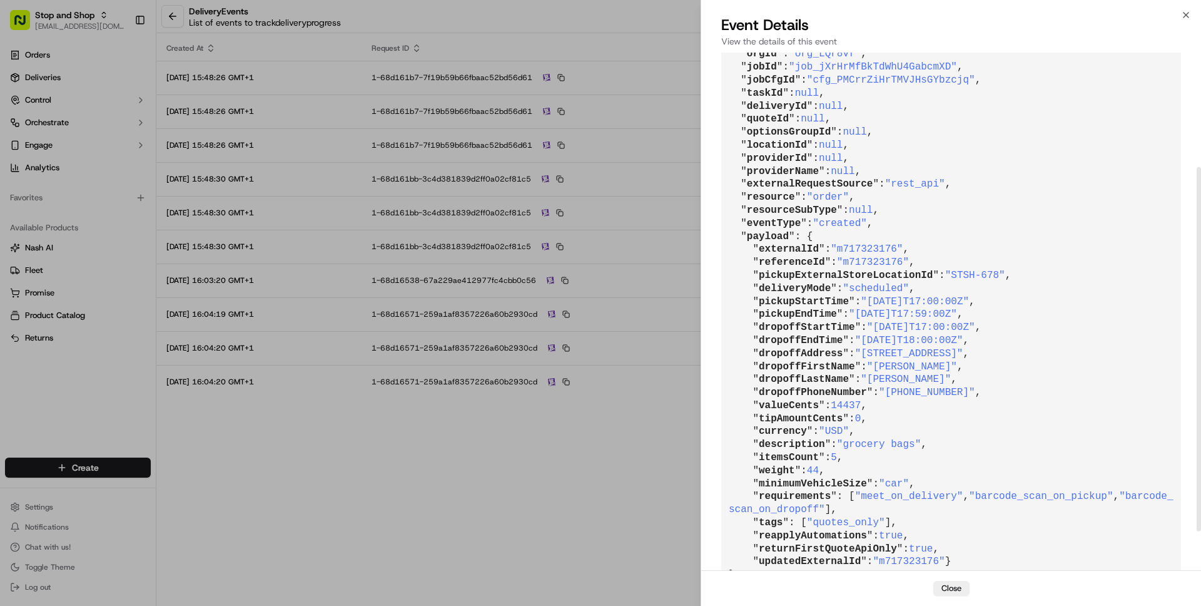
scroll to position [218, 0]
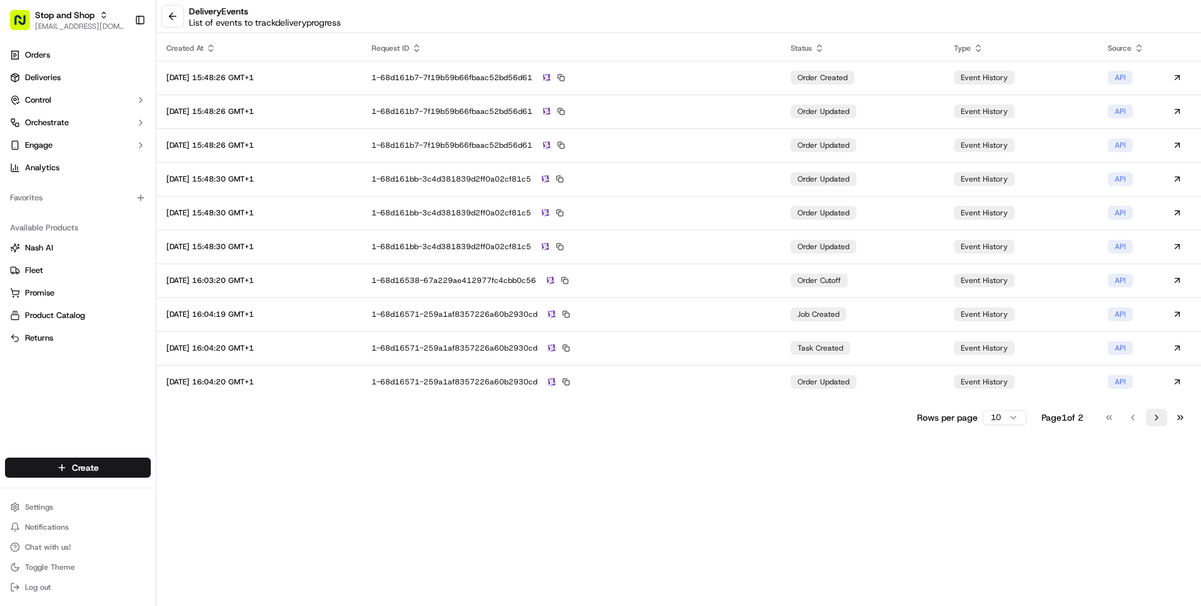
click at [1154, 412] on button "Go to next page" at bounding box center [1156, 417] width 21 height 18
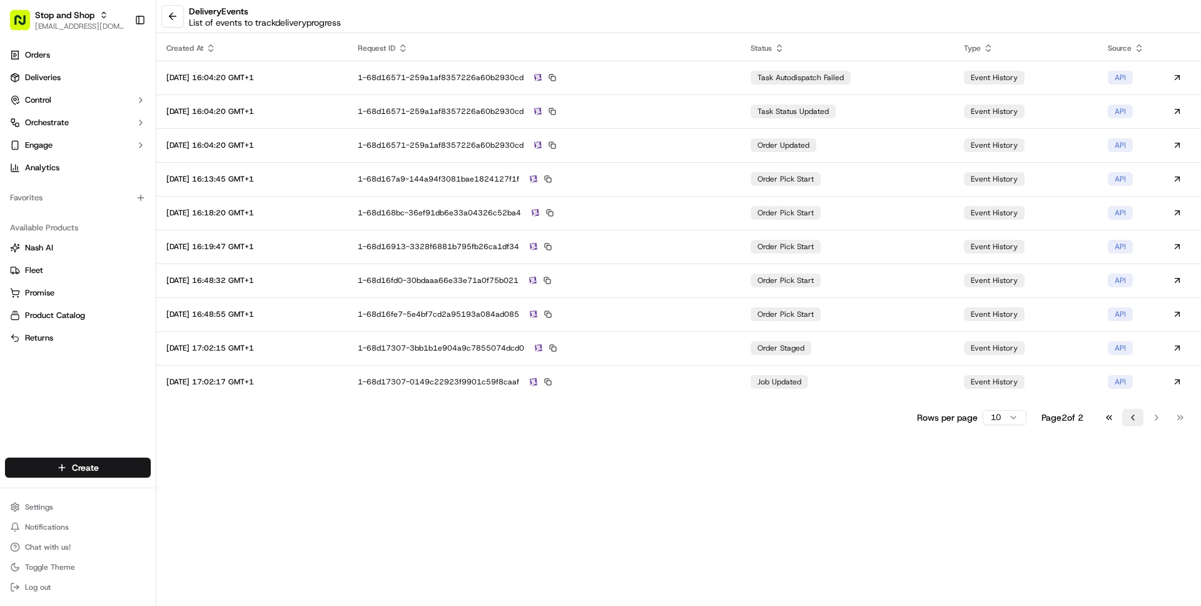
click at [1123, 417] on button "Go to previous page" at bounding box center [1132, 417] width 21 height 18
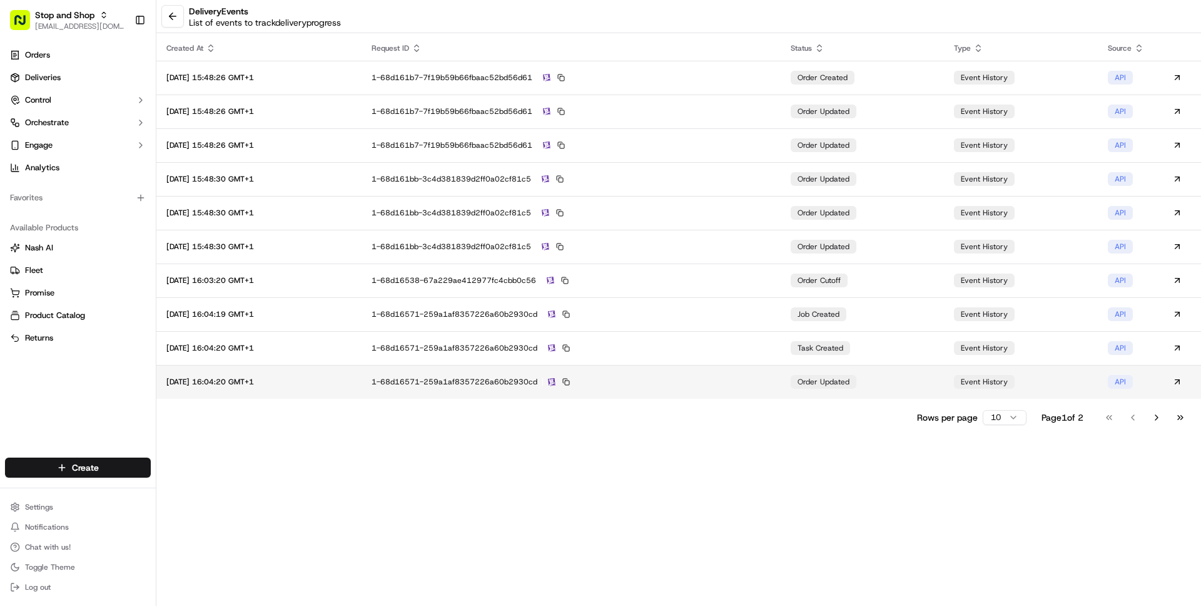
click at [764, 385] on div "1-68d16571-259a1af8357226a60b2930cd" at bounding box center [572, 381] width 400 height 11
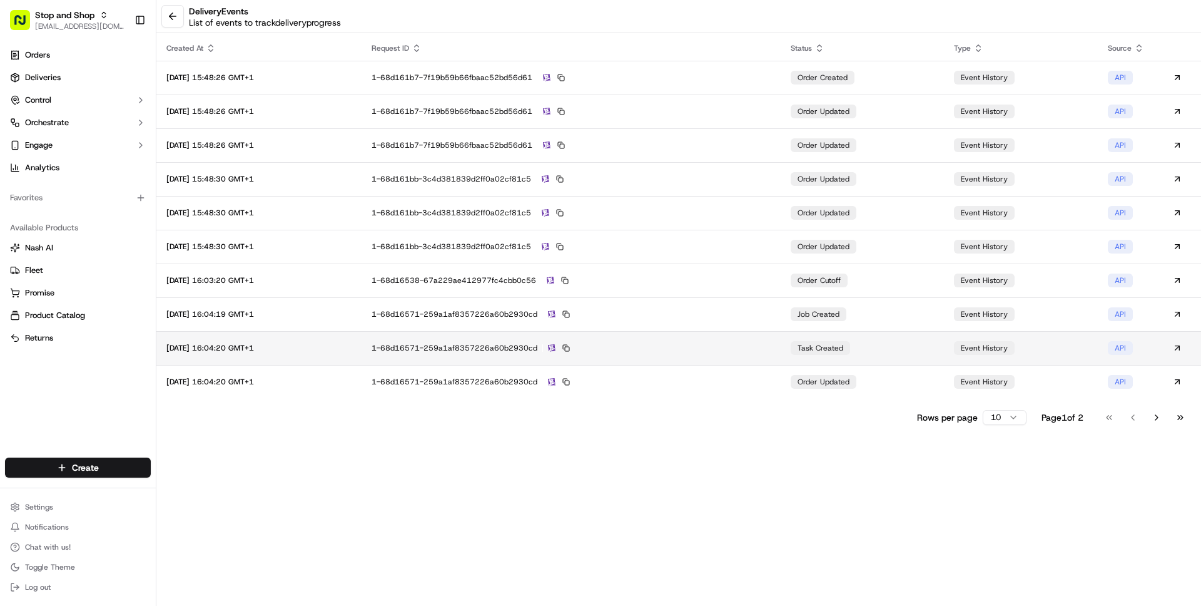
click at [712, 358] on td "1-68d16571-259a1af8357226a60b2930cd" at bounding box center [572, 348] width 420 height 34
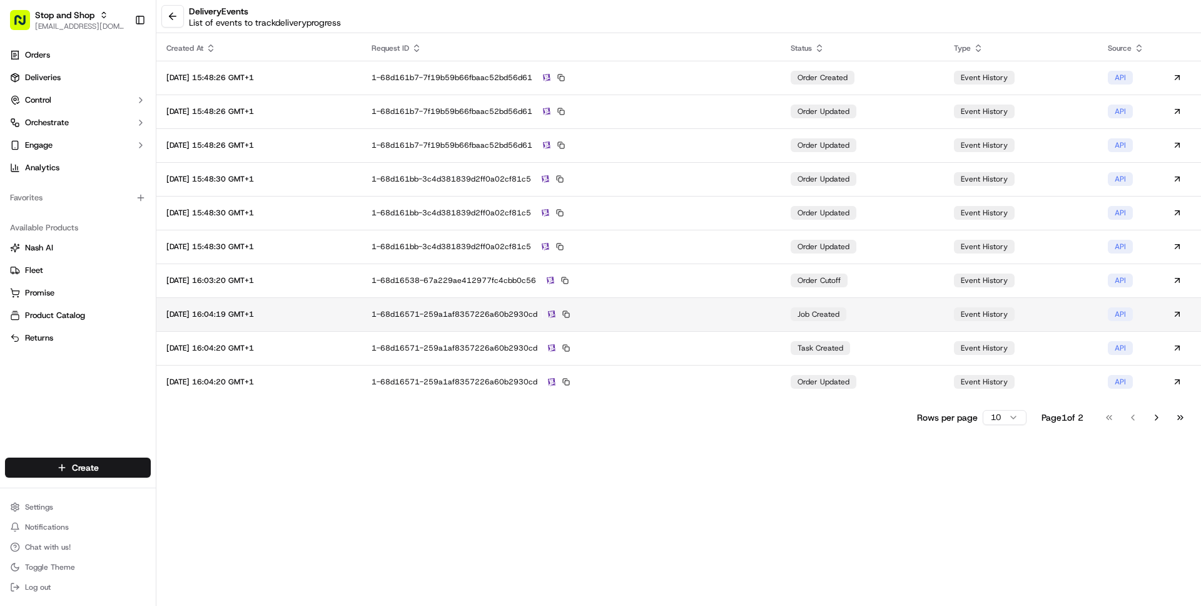
click at [748, 312] on div "1-68d16571-259a1af8357226a60b2930cd" at bounding box center [572, 313] width 400 height 11
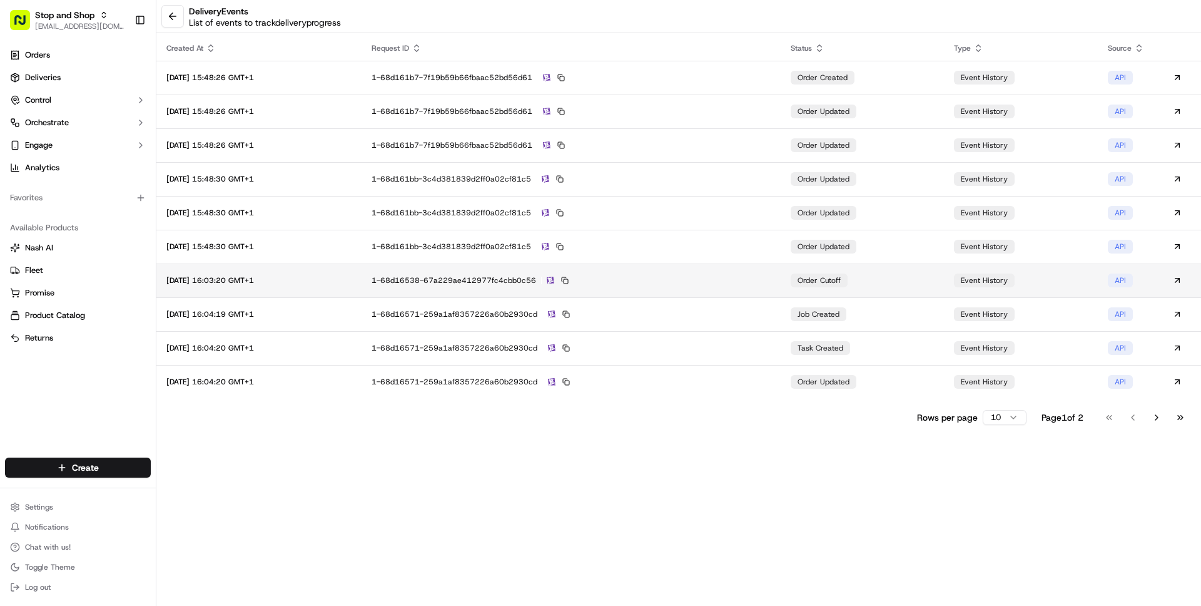
click at [758, 275] on div "1-68d16538-67a229ae412977fc4cbb0c56" at bounding box center [572, 280] width 400 height 11
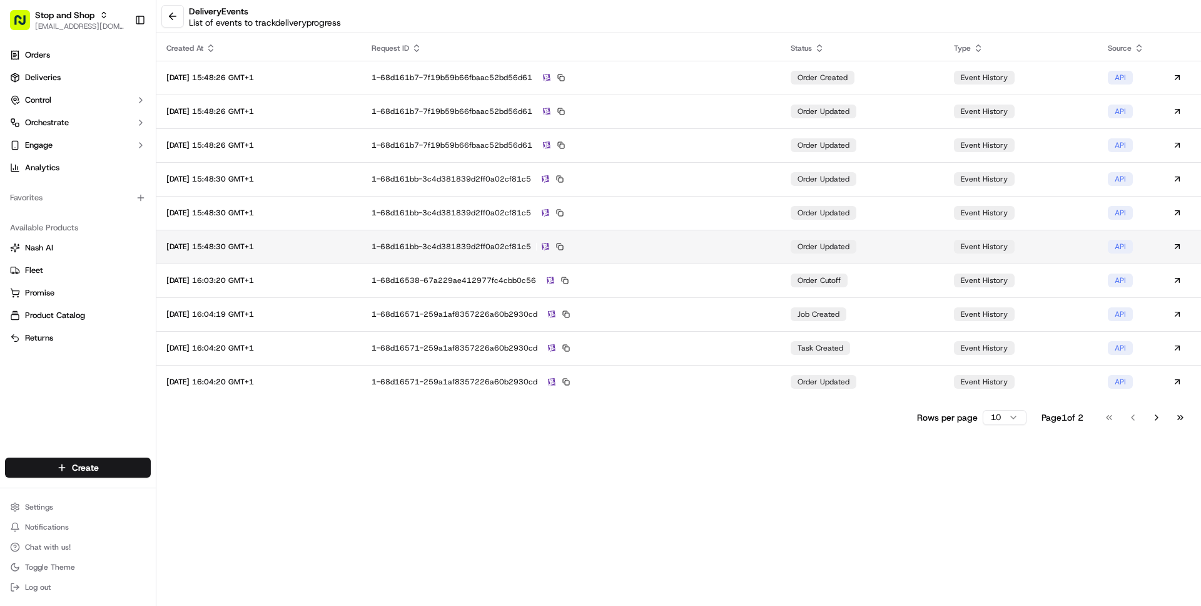
click at [758, 251] on div "1-68d161bb-3c4d381839d2ff0a02cf81c5" at bounding box center [572, 246] width 400 height 11
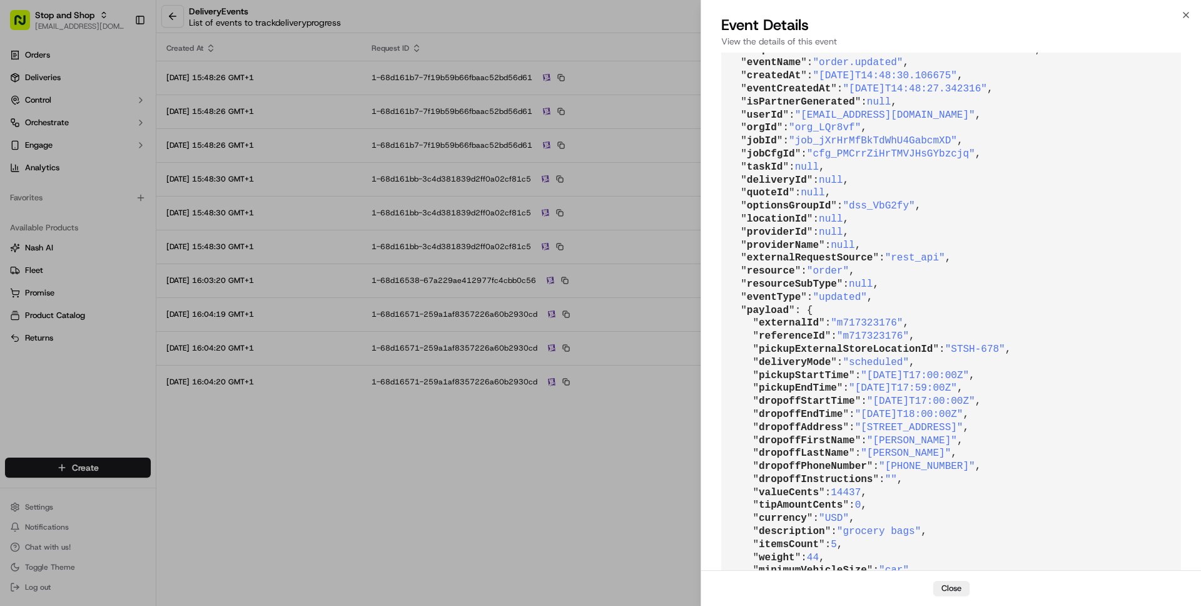
scroll to position [205, 0]
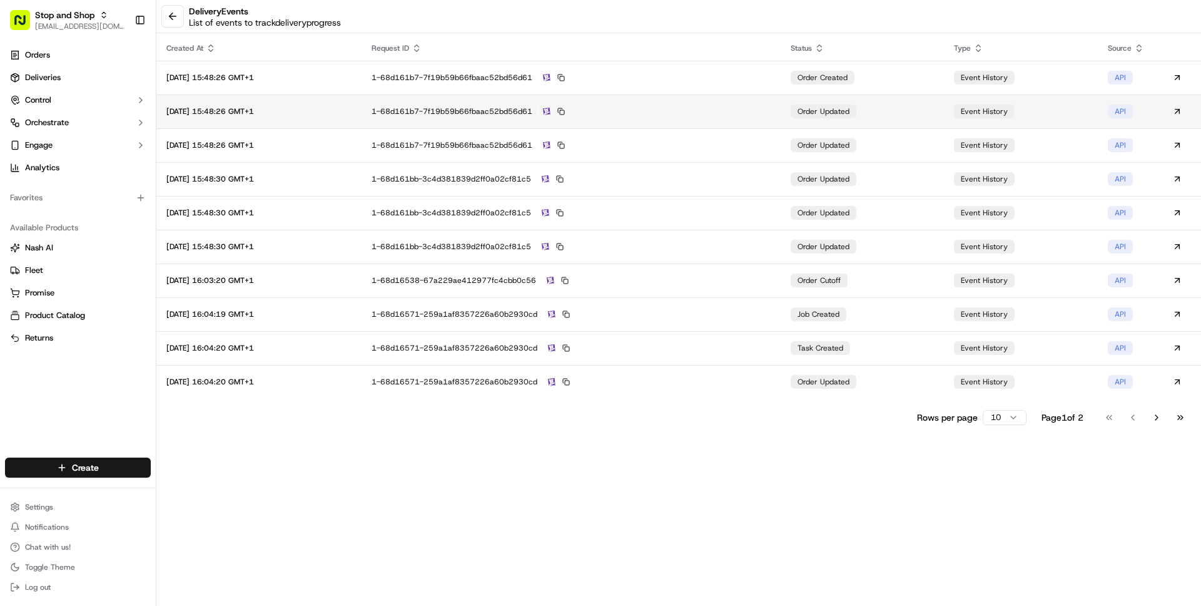
click at [794, 118] on td "order updated" at bounding box center [862, 111] width 163 height 34
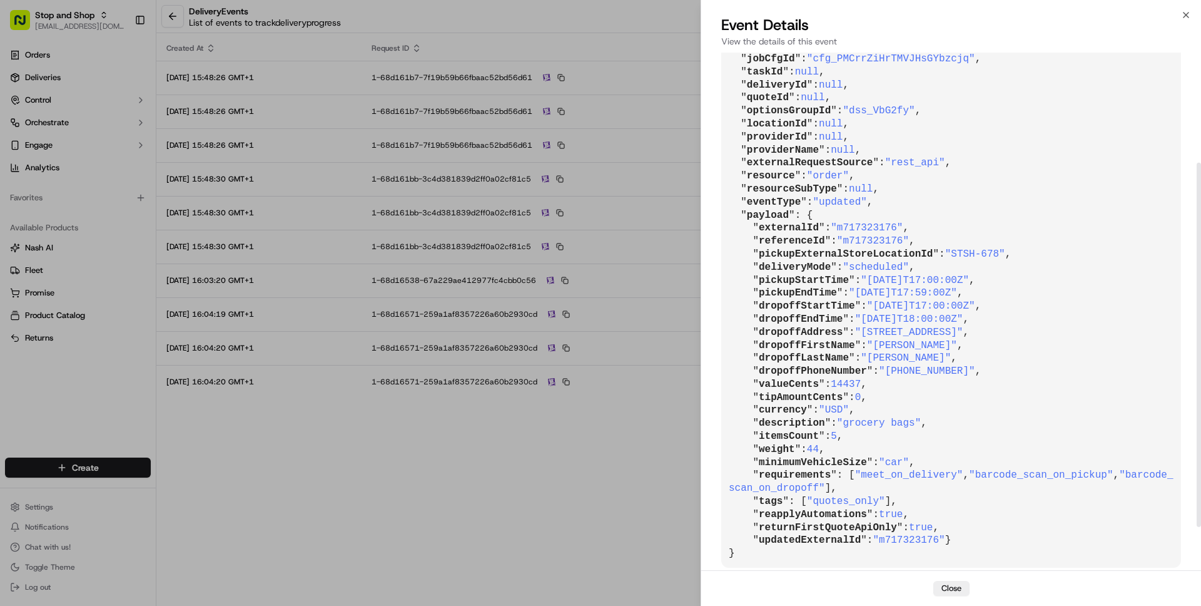
scroll to position [0, 0]
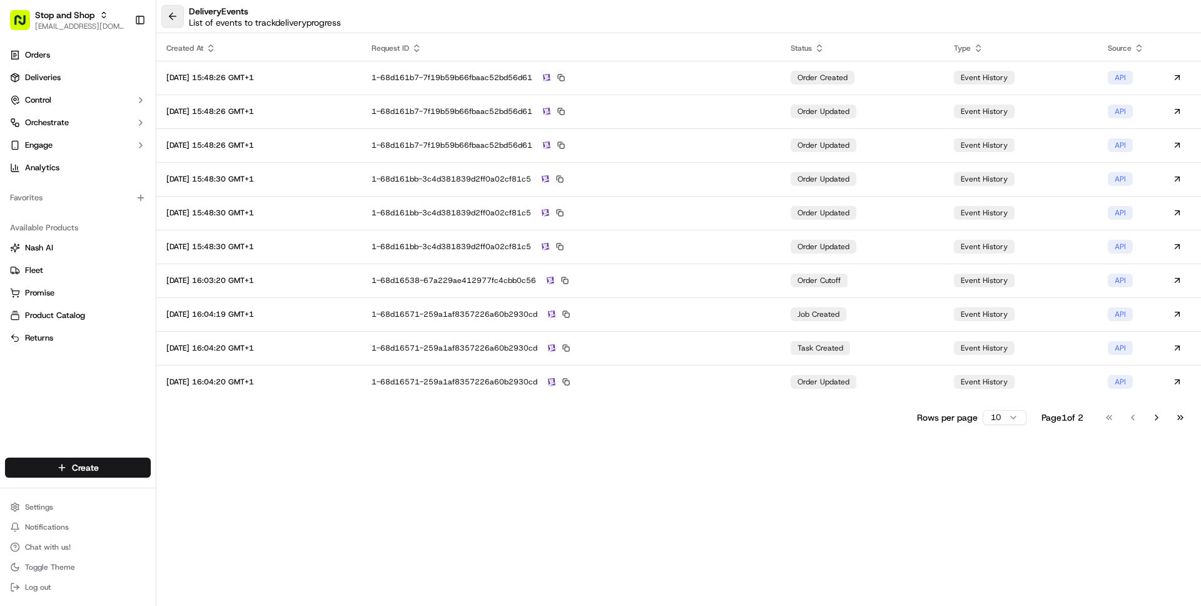
click at [167, 18] on button at bounding box center [172, 16] width 23 height 23
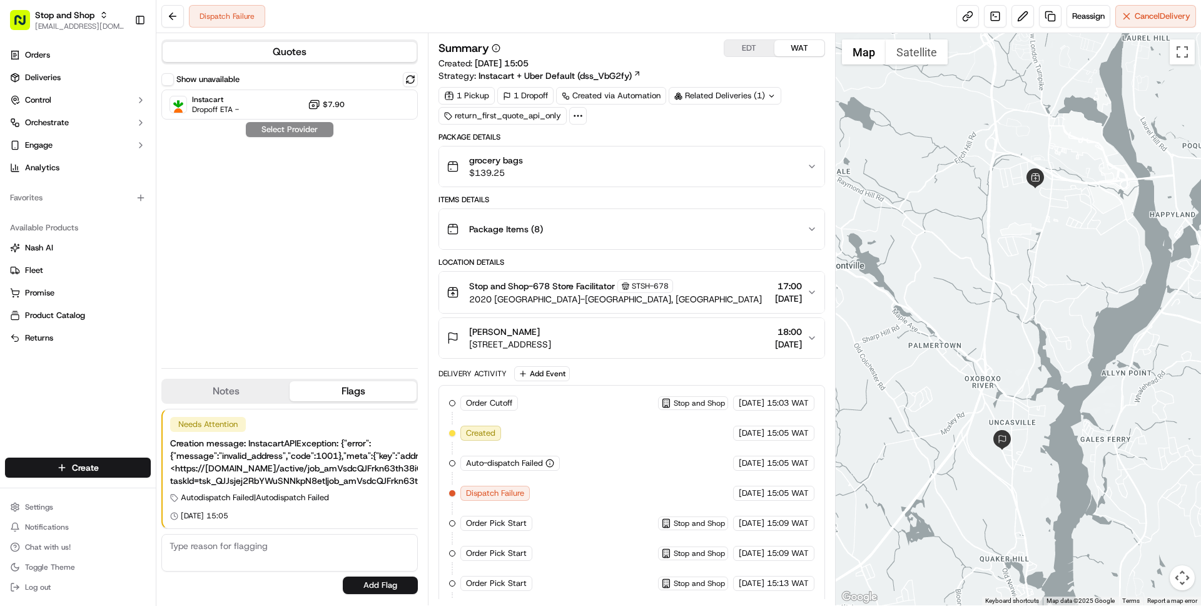
click at [569, 120] on div at bounding box center [578, 116] width 18 height 18
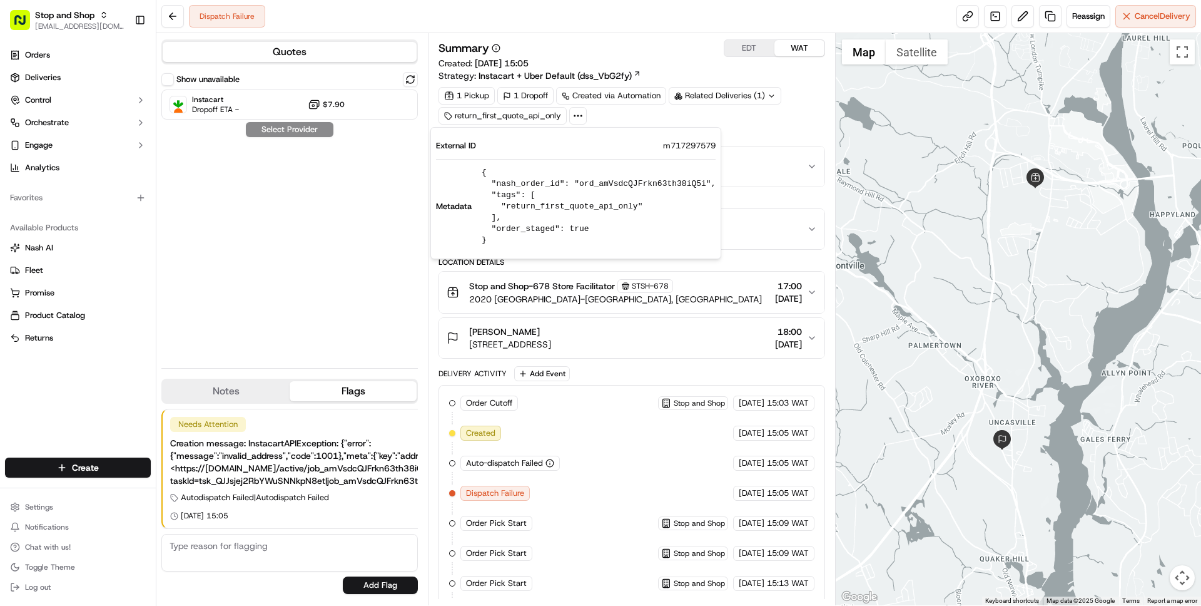
click at [598, 117] on div "1 Pickup 1 Dropoff Created via Automation Related Deliveries (1) return_first_q…" at bounding box center [631, 106] width 386 height 38
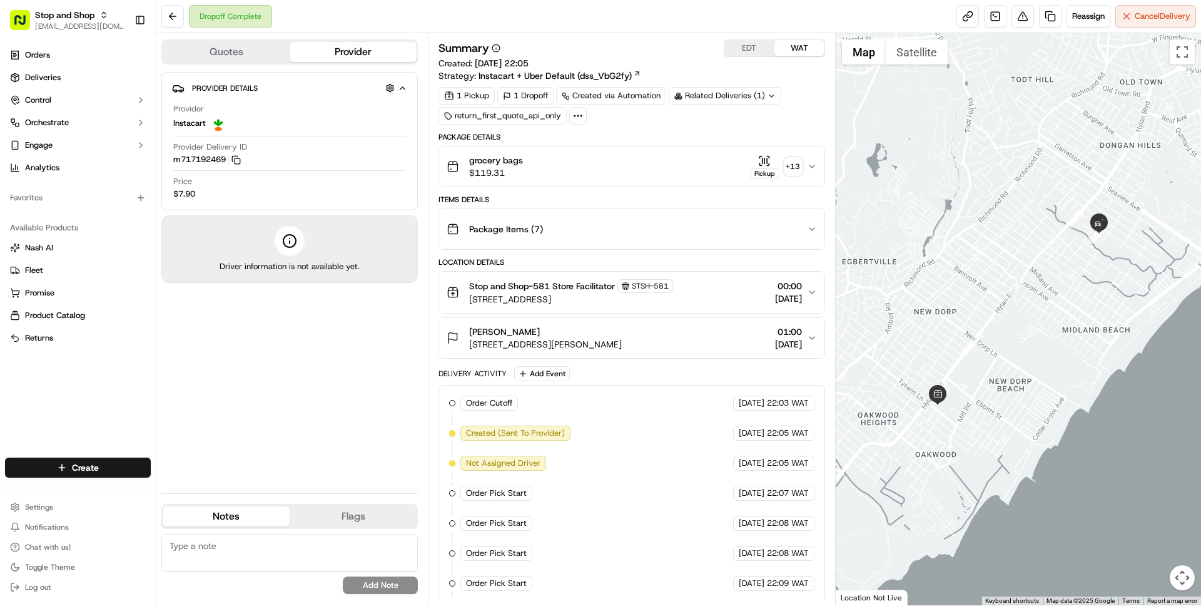
click at [544, 295] on span "[STREET_ADDRESS]" at bounding box center [571, 299] width 204 height 13
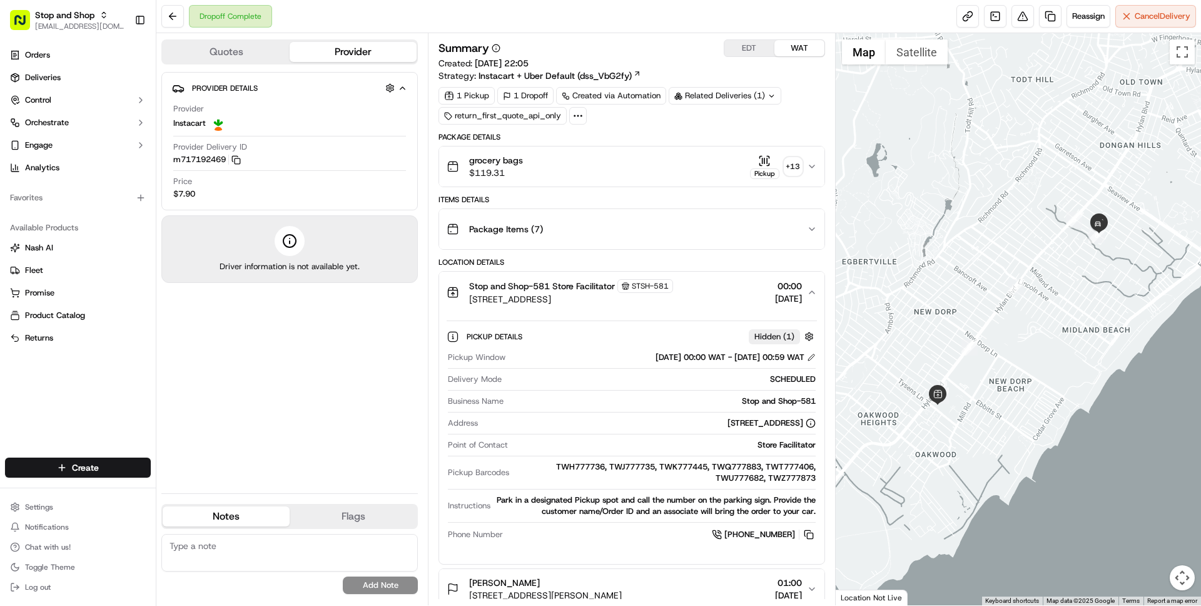
click at [544, 295] on span "[STREET_ADDRESS]" at bounding box center [571, 299] width 204 height 13
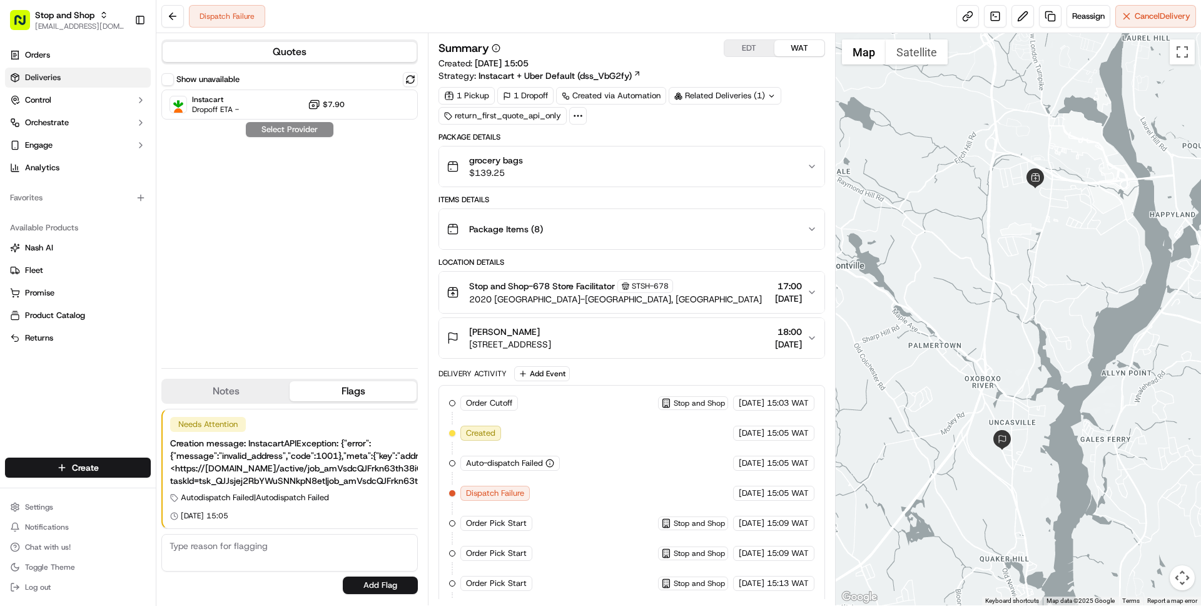
click at [39, 72] on span "Deliveries" at bounding box center [43, 77] width 36 height 11
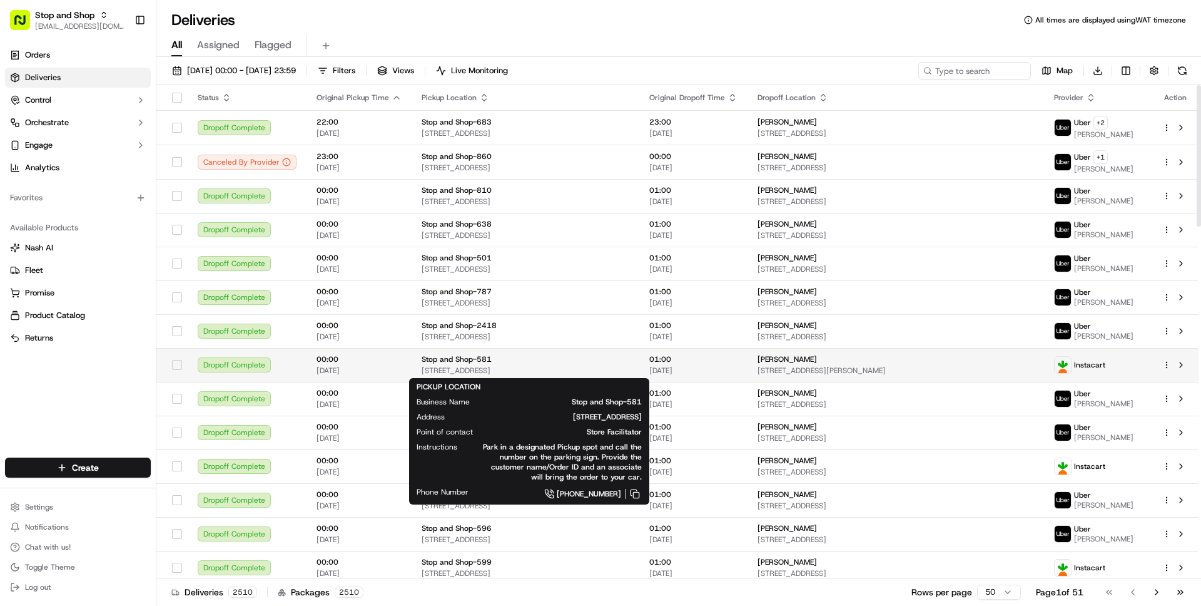
click at [544, 362] on div "Stop and Shop-581" at bounding box center [526, 359] width 208 height 10
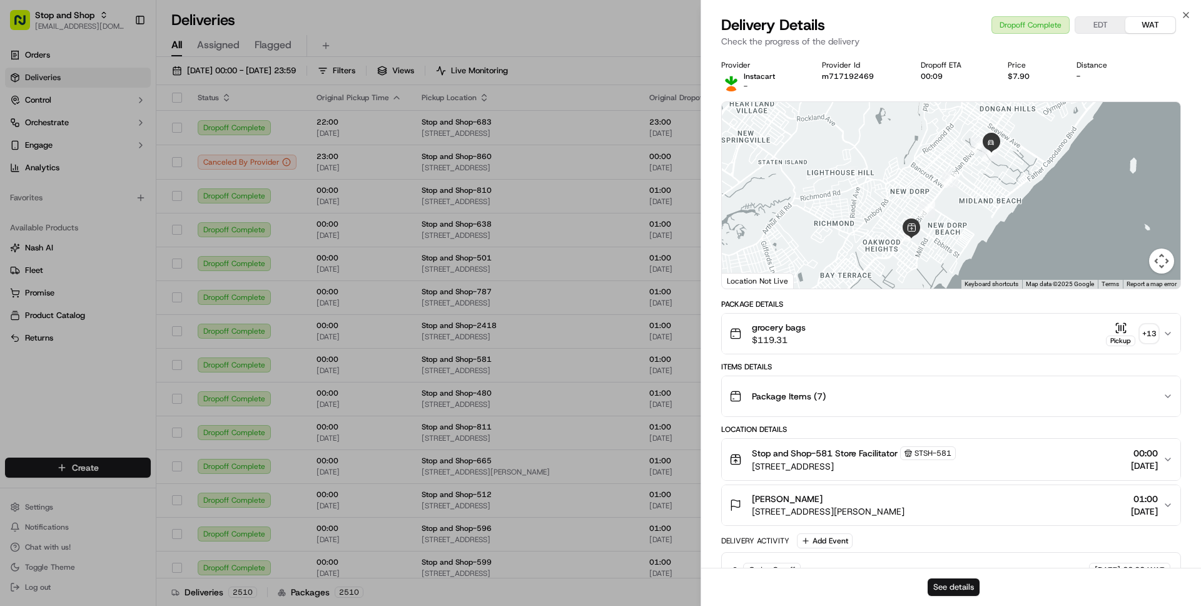
click at [961, 587] on button "See details" at bounding box center [954, 587] width 52 height 18
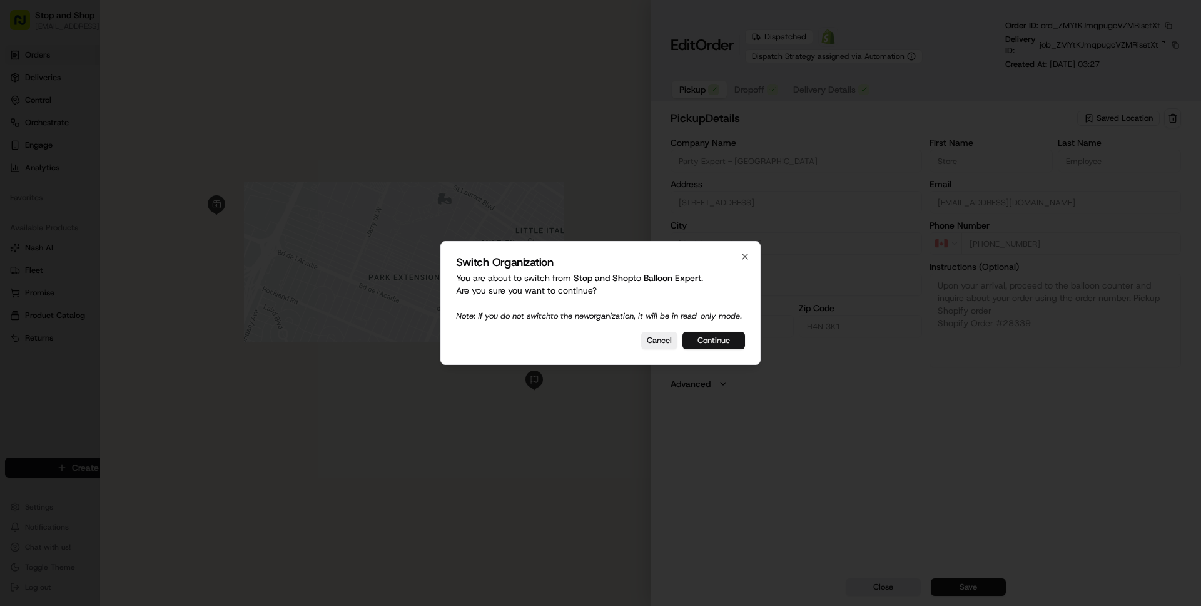
click at [713, 341] on button "Continue" at bounding box center [713, 341] width 63 height 18
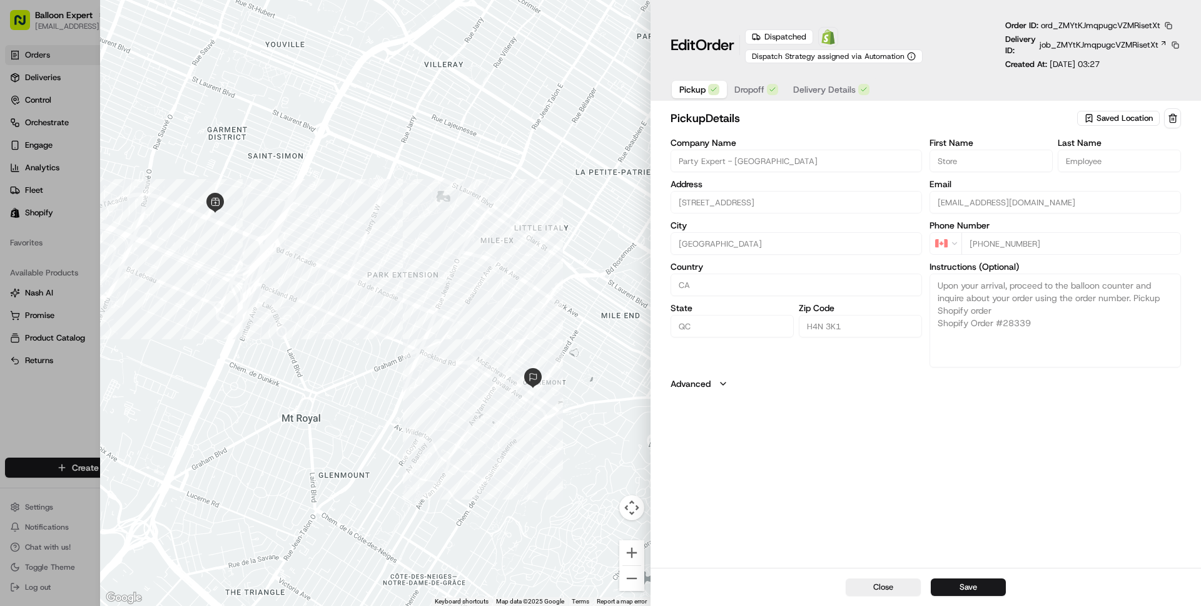
click at [1076, 54] on div "Delivery ID: job_ZMYtKJmqpugcVZMRisetXt" at bounding box center [1093, 45] width 176 height 23
click at [1075, 53] on div "Delivery ID: job_ZMYtKJmqpugcVZMRisetXt" at bounding box center [1093, 45] width 176 height 23
click at [1069, 46] on span "job_ZMYtKJmqpugcVZMRisetXt" at bounding box center [1099, 44] width 119 height 11
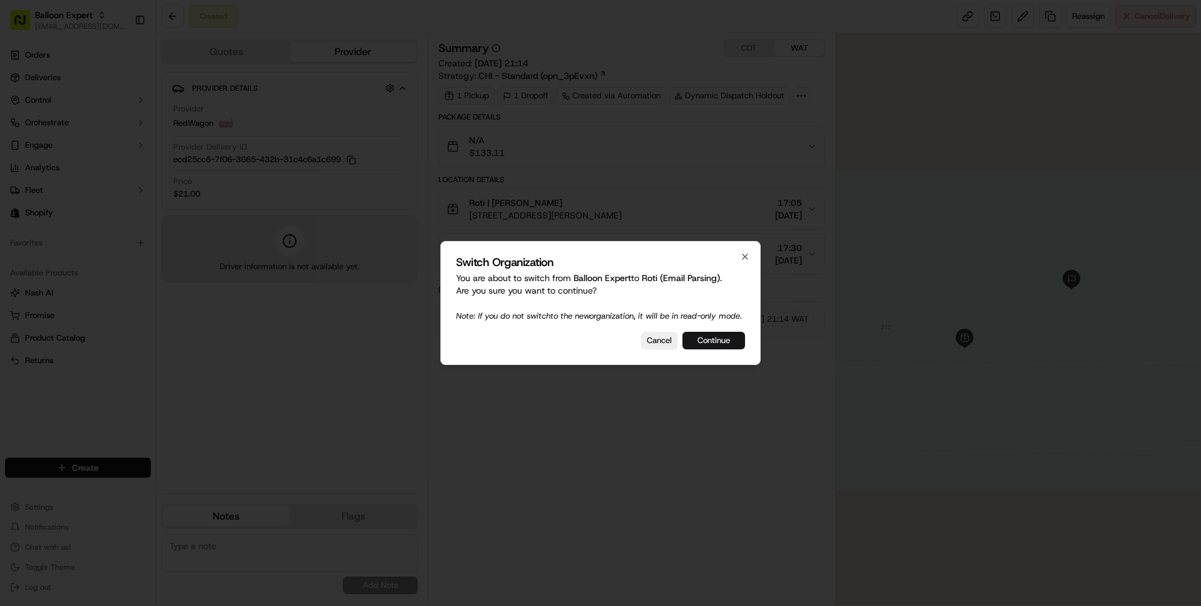
click at [706, 346] on button "Continue" at bounding box center [713, 341] width 63 height 18
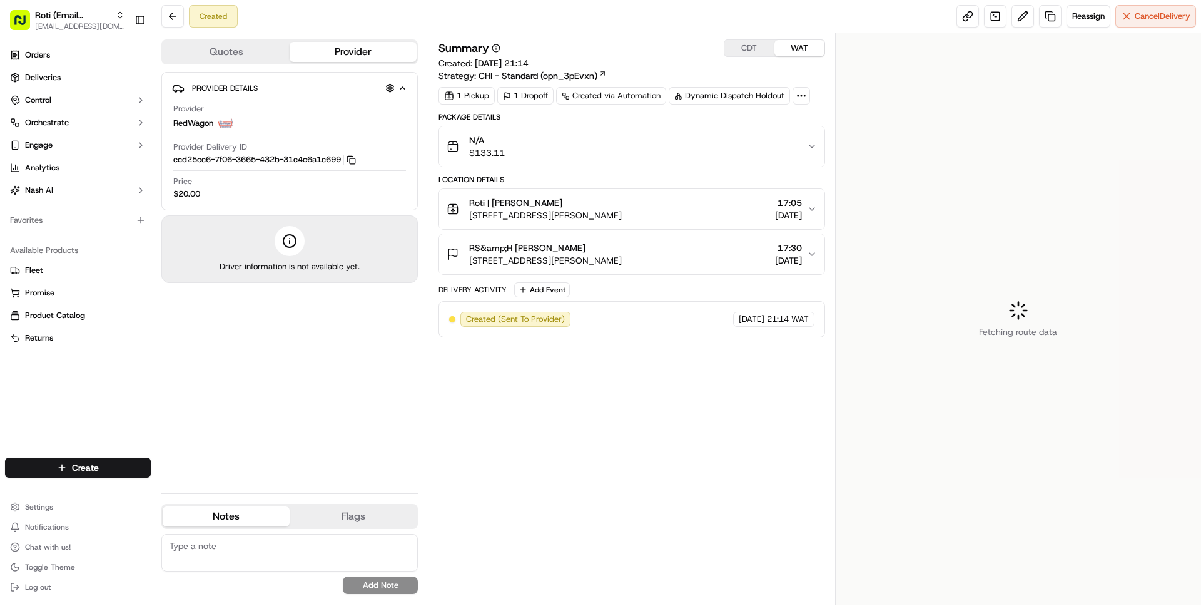
click at [727, 260] on div "RS&amp;H [PERSON_NAME] [STREET_ADDRESS][PERSON_NAME] 17:30 [DATE]" at bounding box center [627, 253] width 360 height 25
